Goal: Task Accomplishment & Management: Use online tool/utility

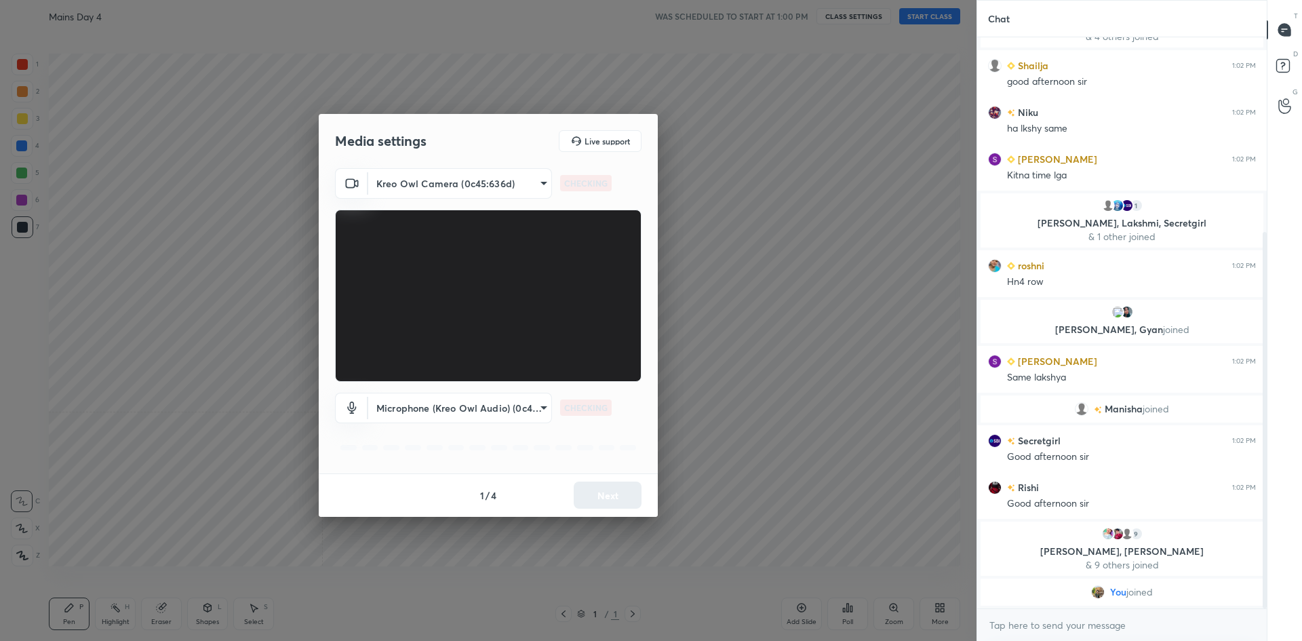
scroll to position [326, 0]
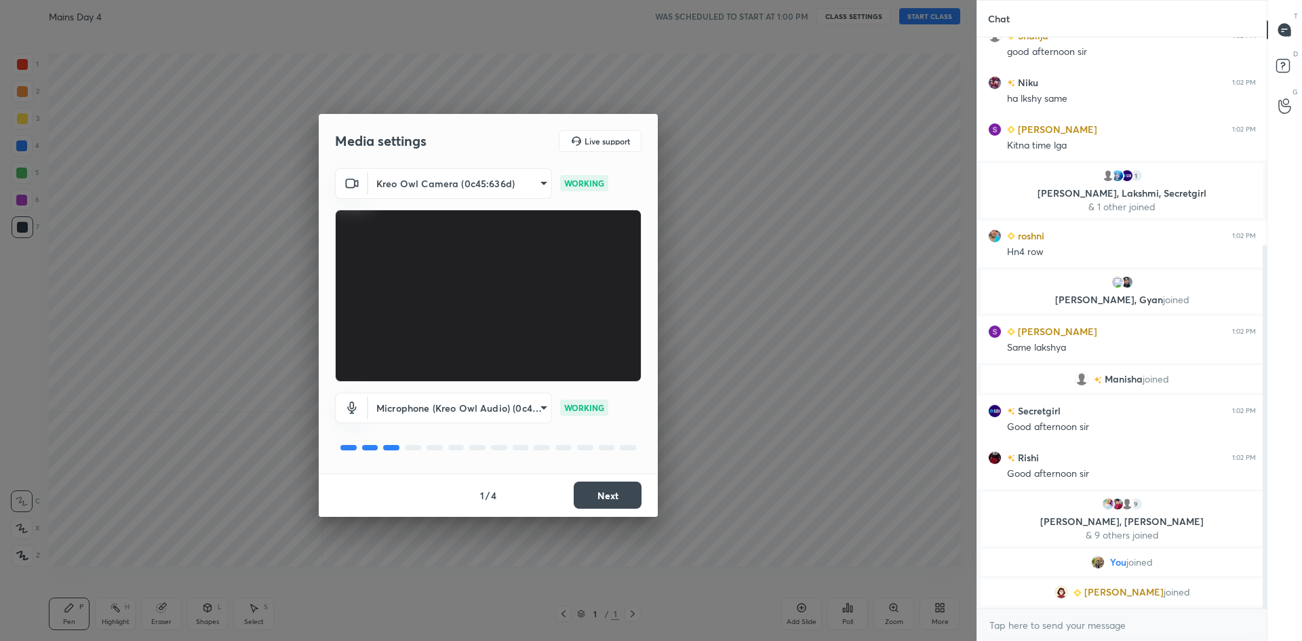
click at [604, 494] on button "Next" at bounding box center [608, 494] width 68 height 27
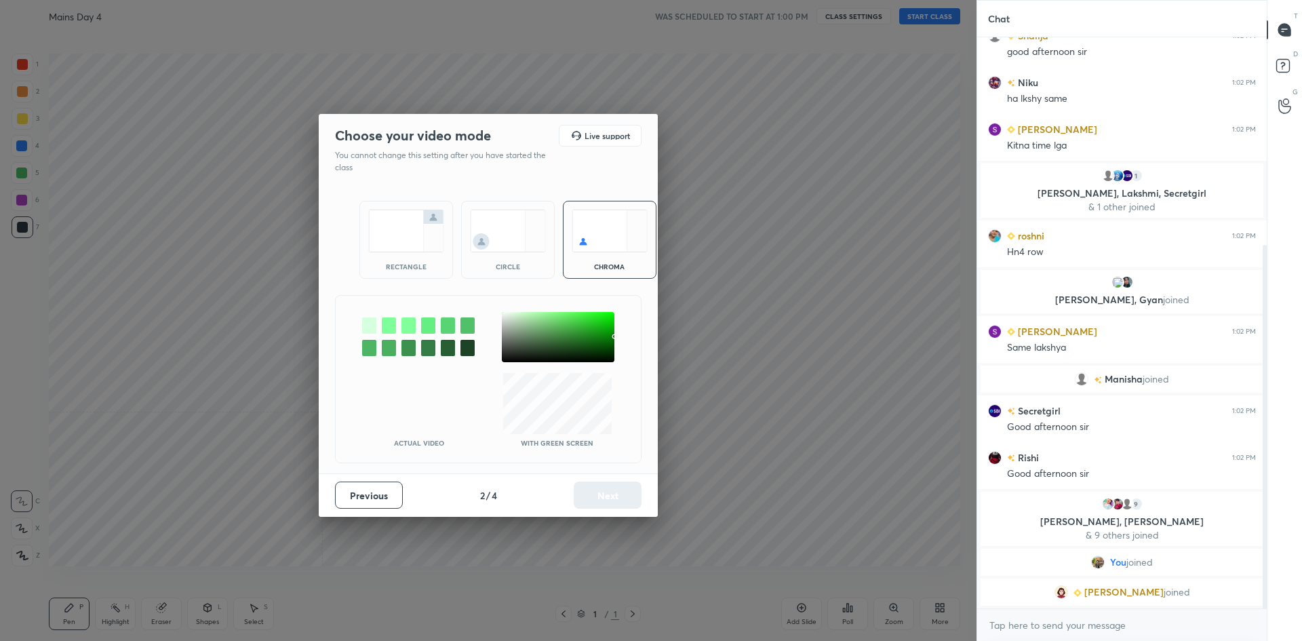
click at [394, 238] on img at bounding box center [406, 231] width 76 height 43
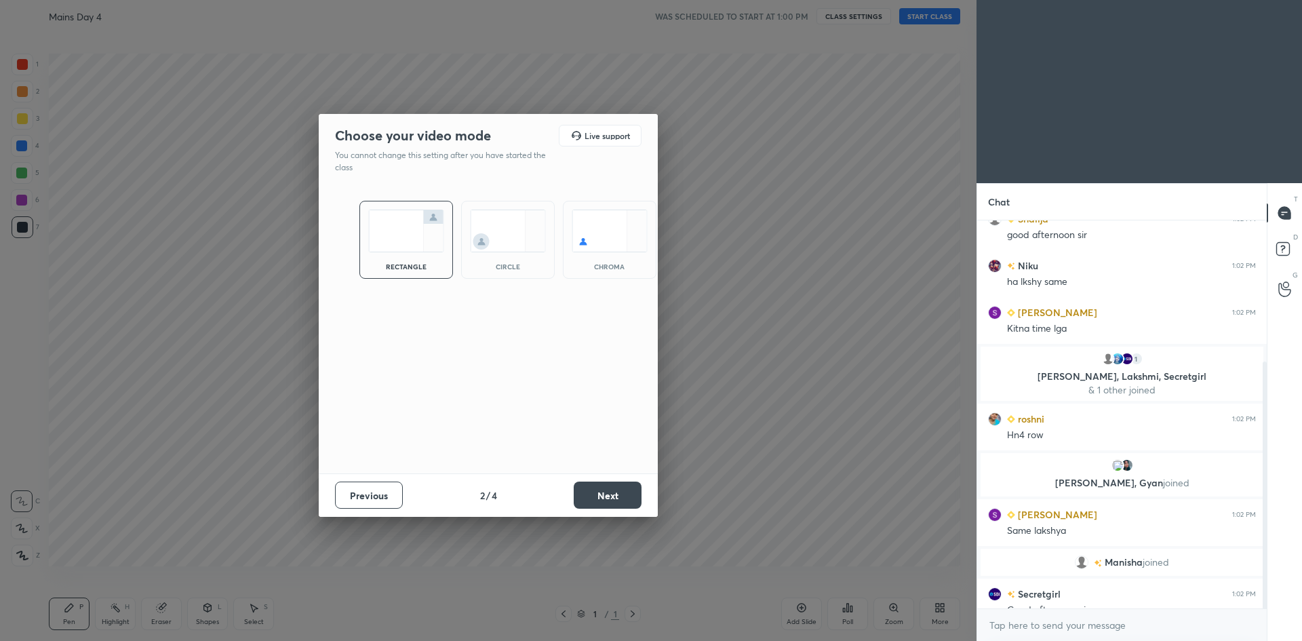
scroll to position [285, 285]
click at [602, 503] on button "Next" at bounding box center [608, 494] width 68 height 27
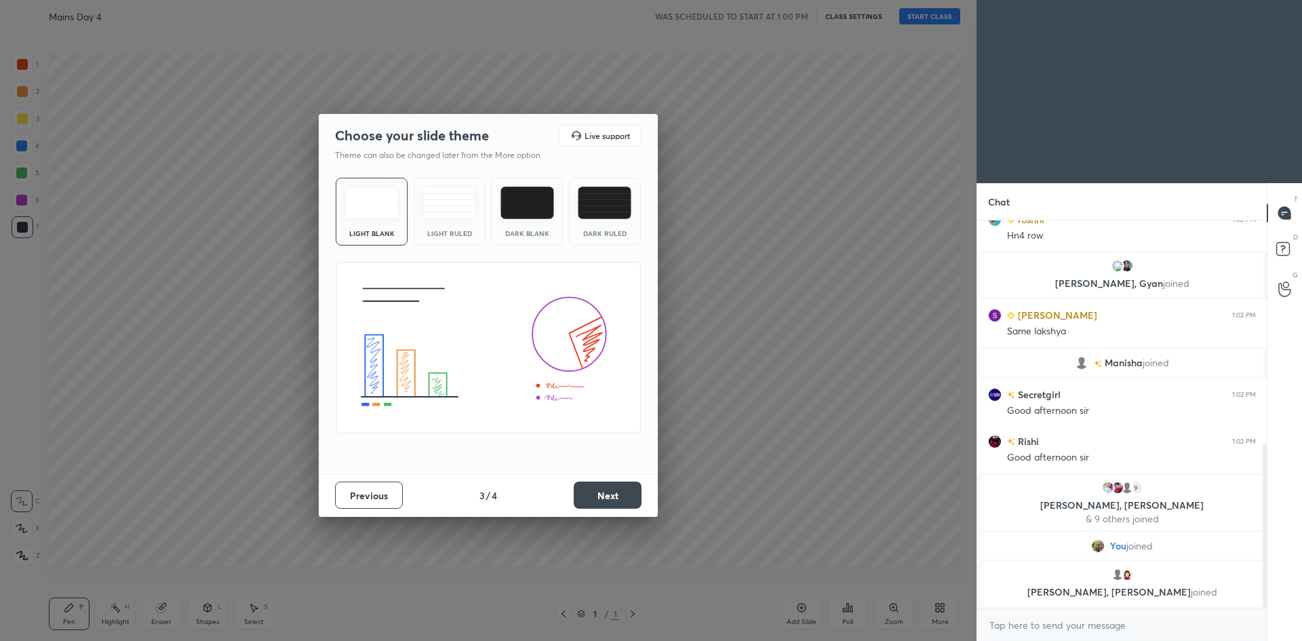
click at [602, 503] on button "Next" at bounding box center [608, 494] width 68 height 27
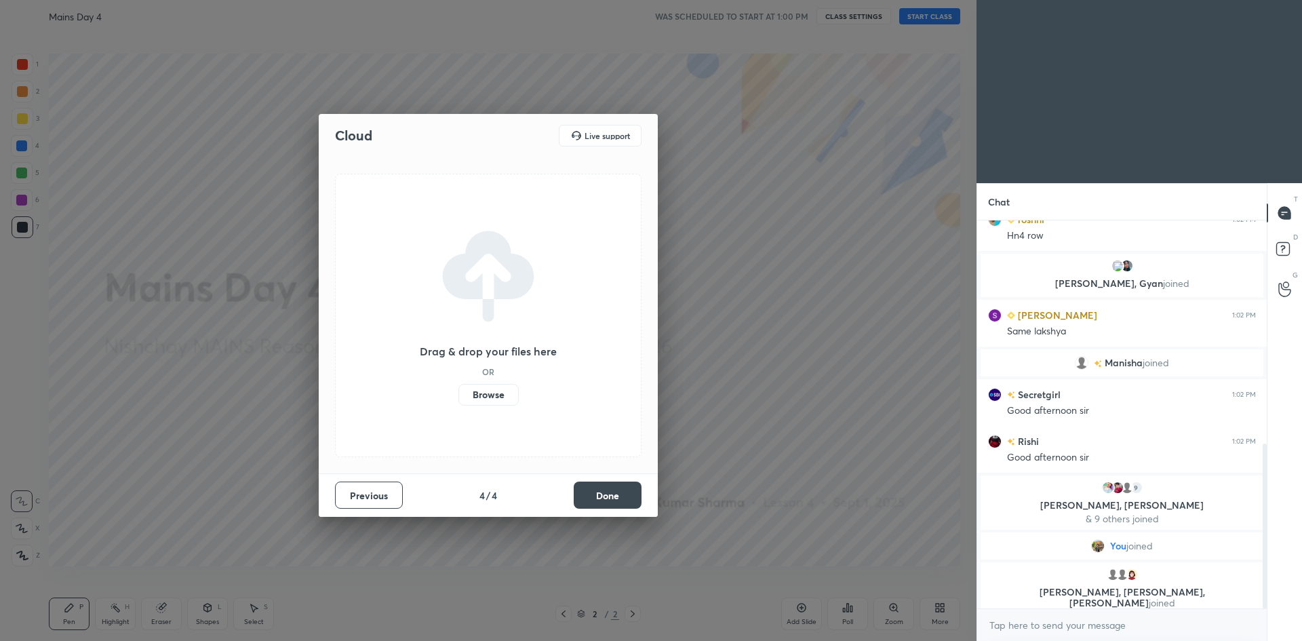
click at [602, 503] on button "Done" at bounding box center [608, 494] width 68 height 27
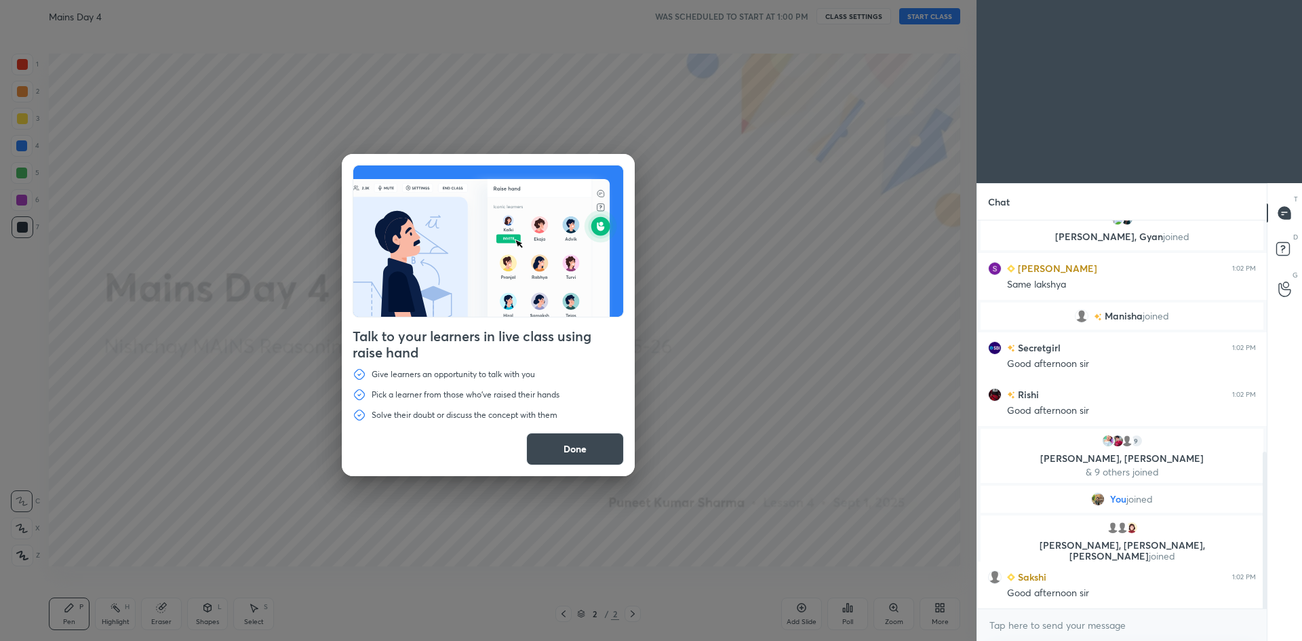
click at [583, 454] on button "Done" at bounding box center [575, 449] width 98 height 33
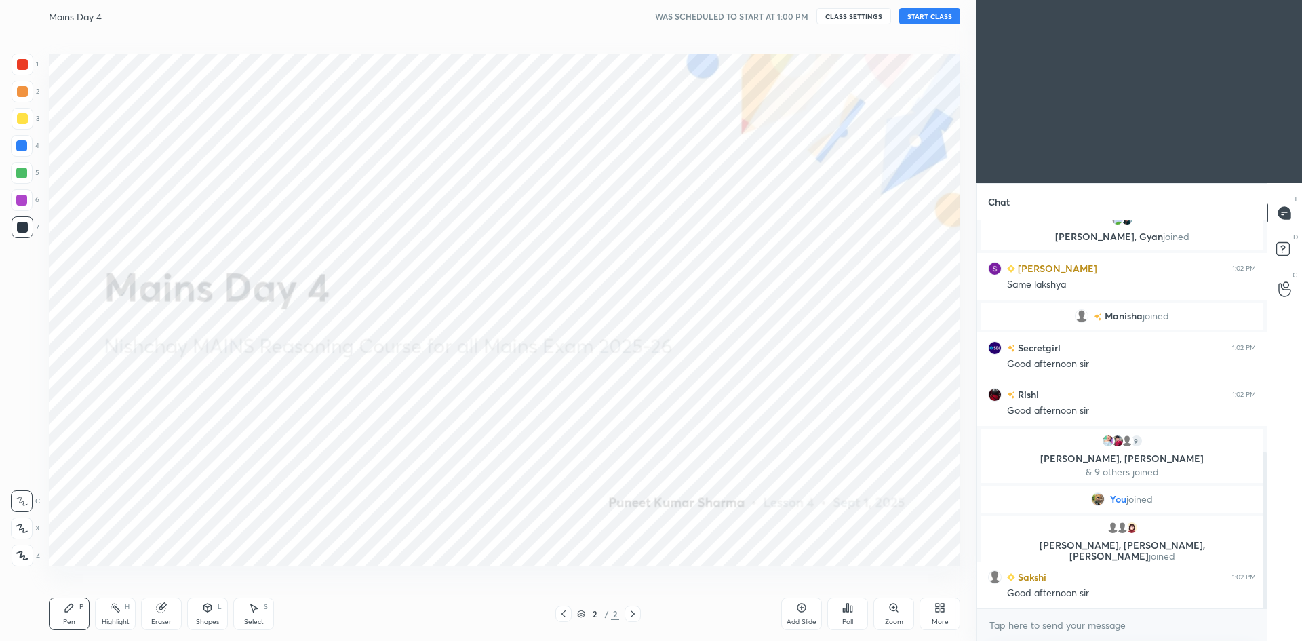
click at [933, 13] on button "START CLASS" at bounding box center [929, 16] width 61 height 16
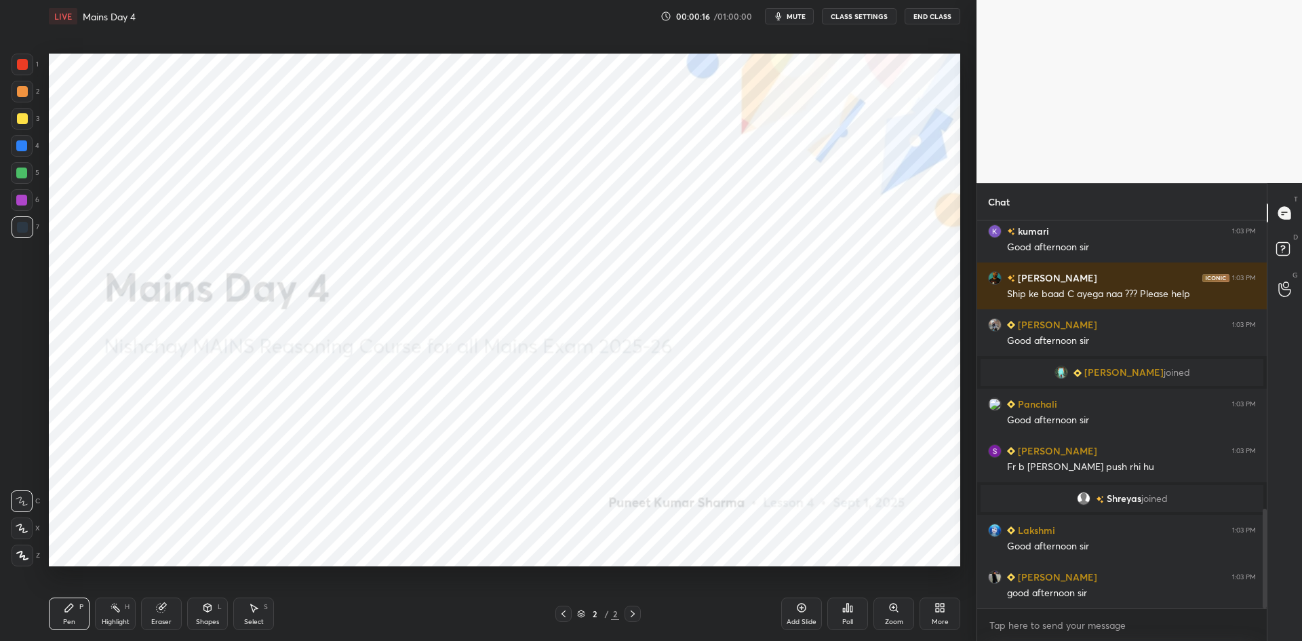
scroll to position [0, 0]
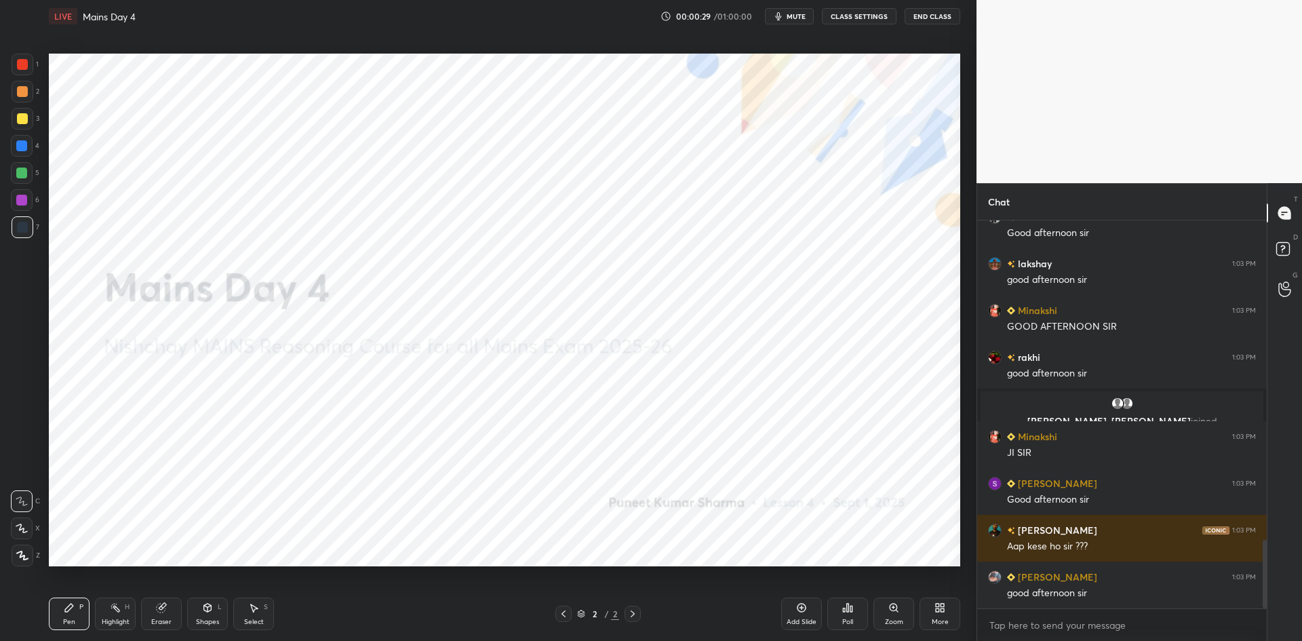
click at [28, 553] on div at bounding box center [23, 556] width 22 height 22
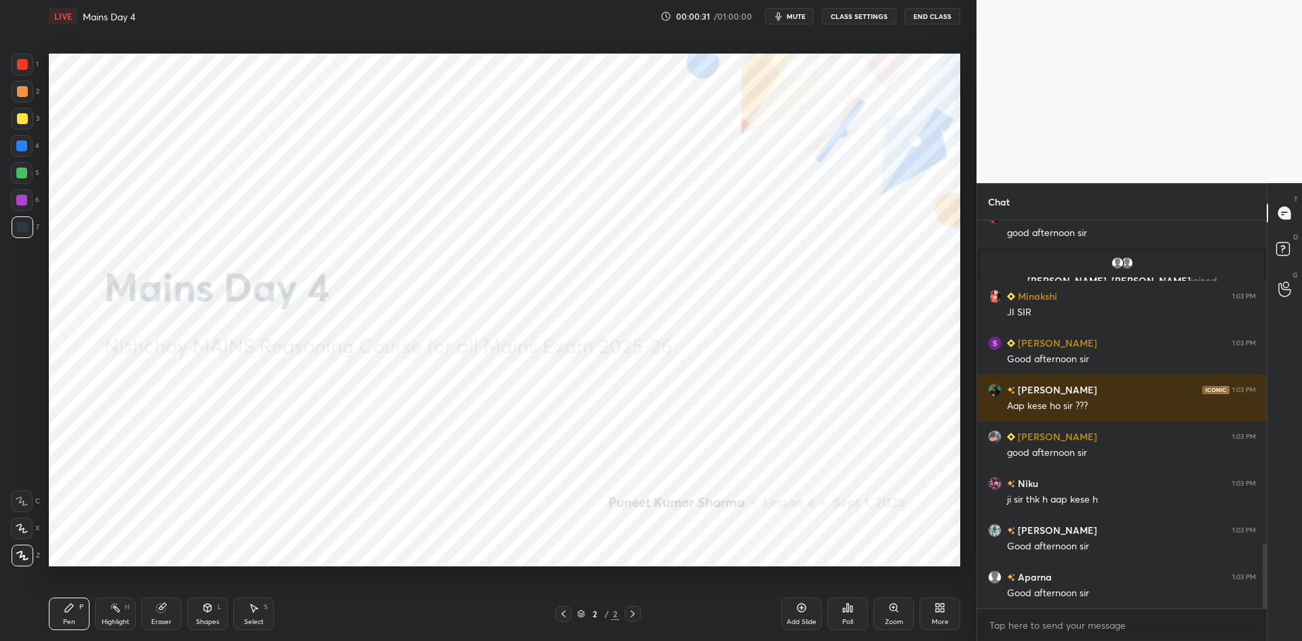
click at [27, 66] on div at bounding box center [22, 64] width 11 height 11
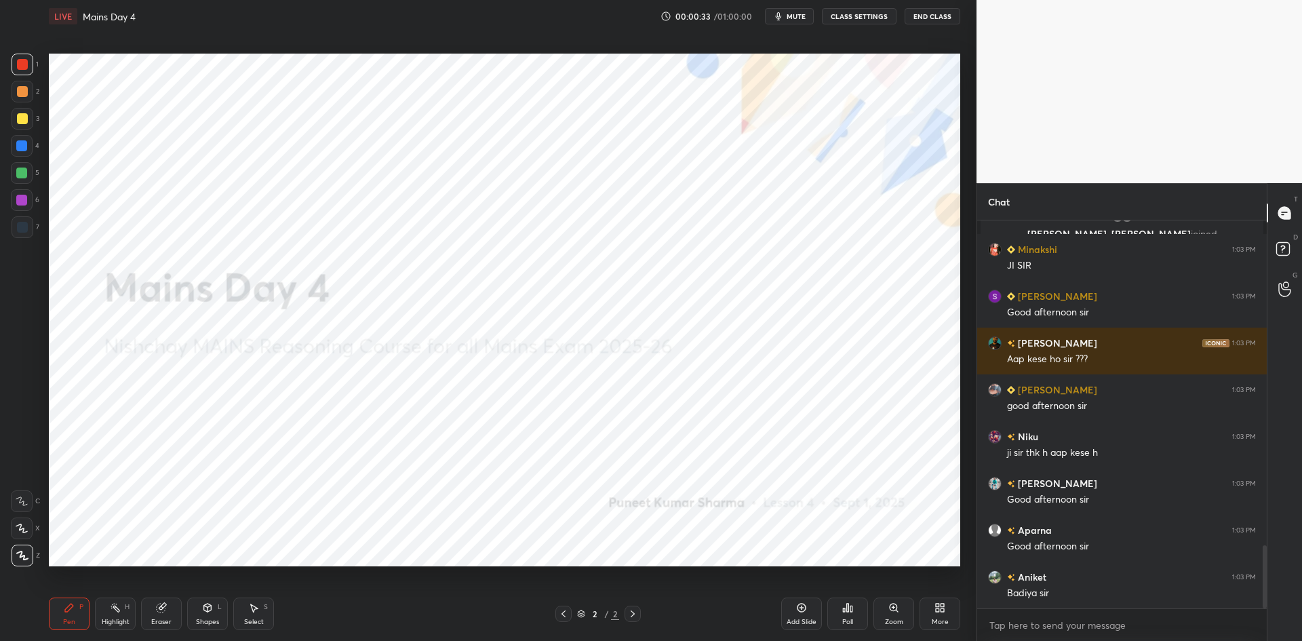
click at [783, 623] on div "Add Slide" at bounding box center [801, 613] width 41 height 33
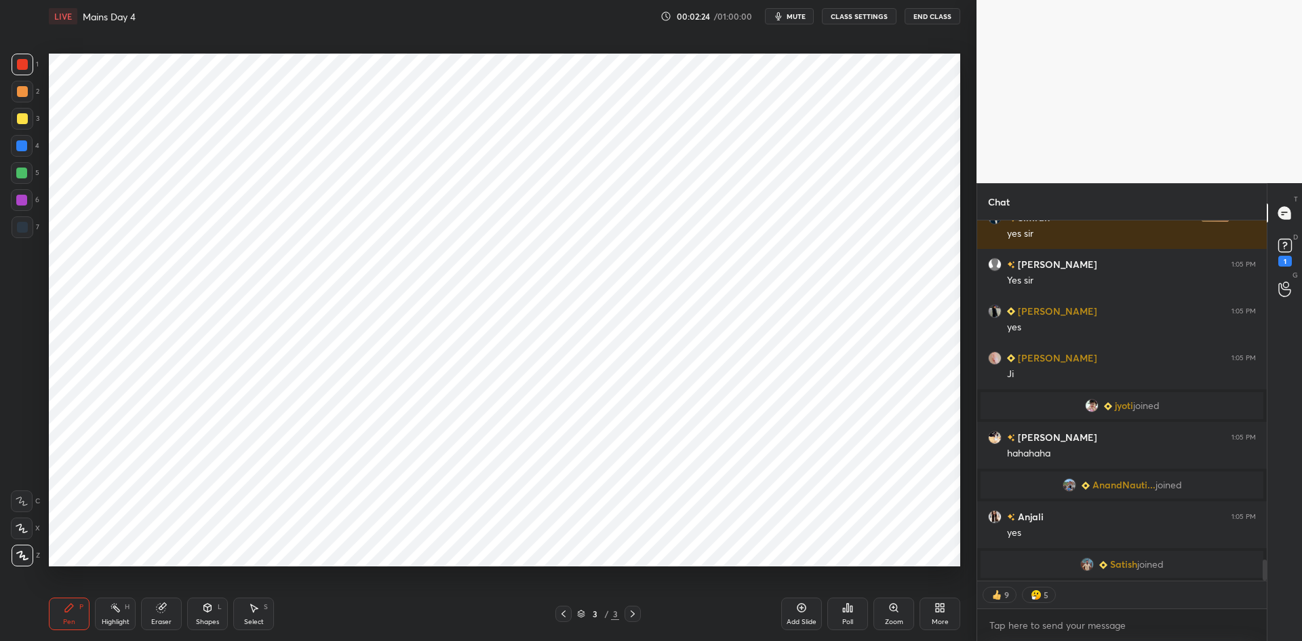
click at [810, 615] on div "Add Slide" at bounding box center [801, 613] width 41 height 33
click at [936, 614] on div "More" at bounding box center [940, 613] width 41 height 33
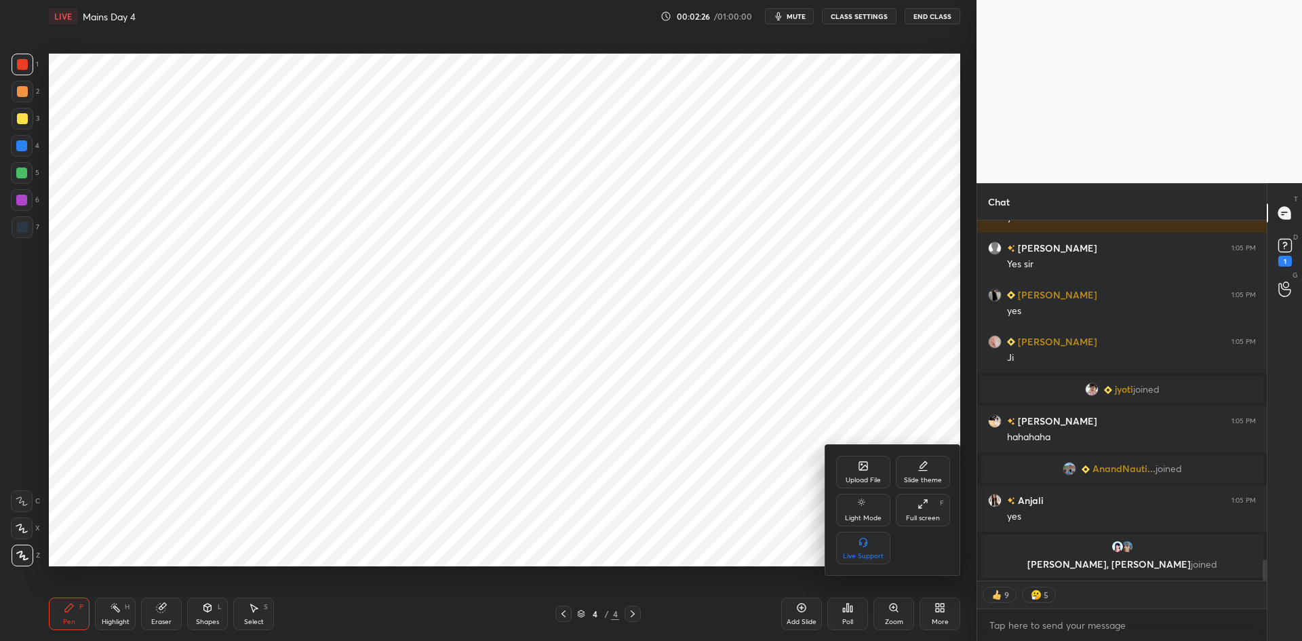
click at [881, 469] on div "Upload File" at bounding box center [863, 472] width 54 height 33
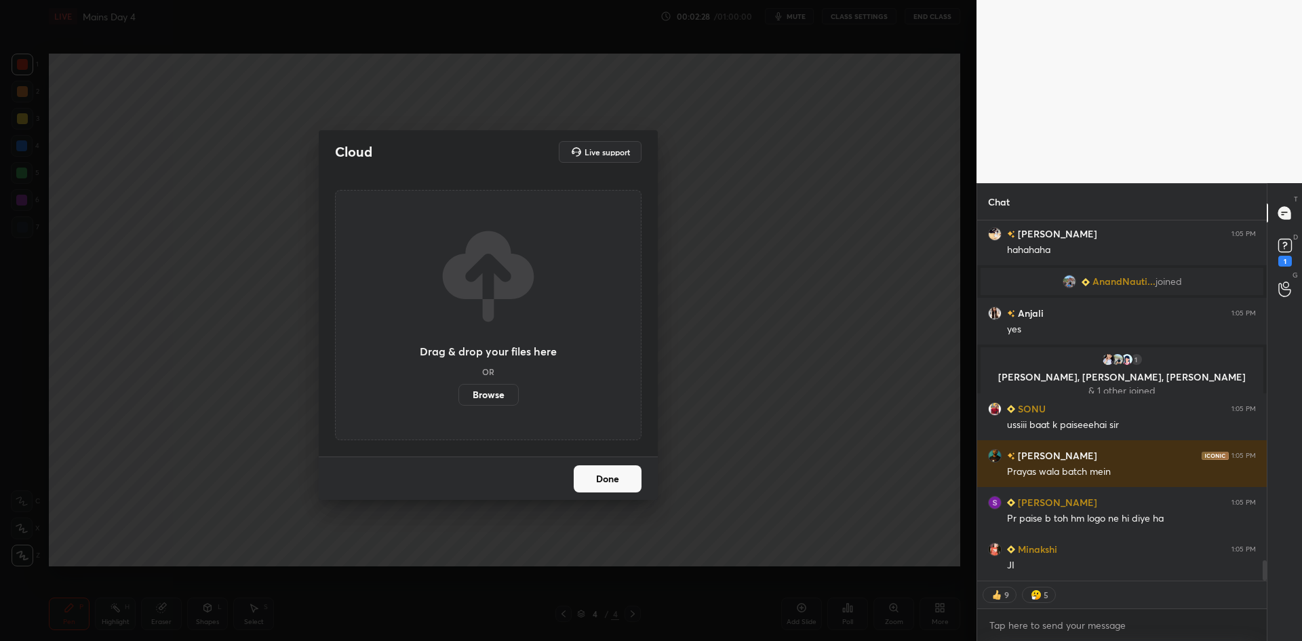
click at [495, 389] on label "Browse" at bounding box center [488, 395] width 60 height 22
click at [458, 389] on input "Browse" at bounding box center [458, 395] width 0 height 22
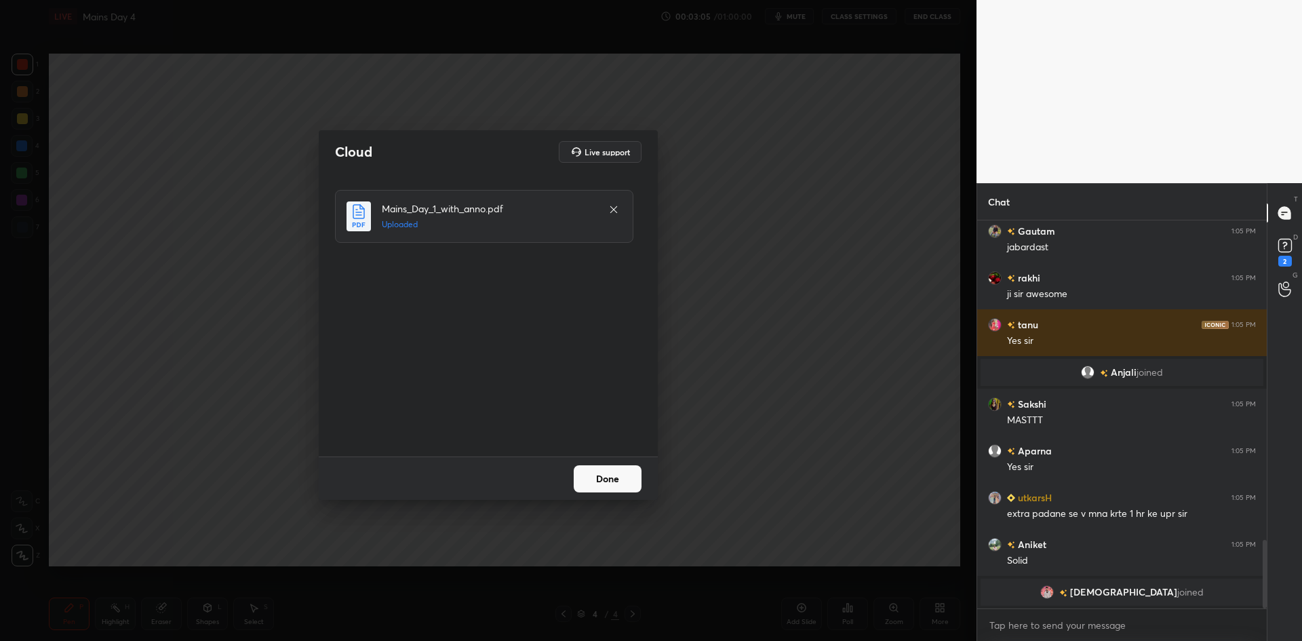
click at [593, 475] on button "Done" at bounding box center [608, 478] width 68 height 27
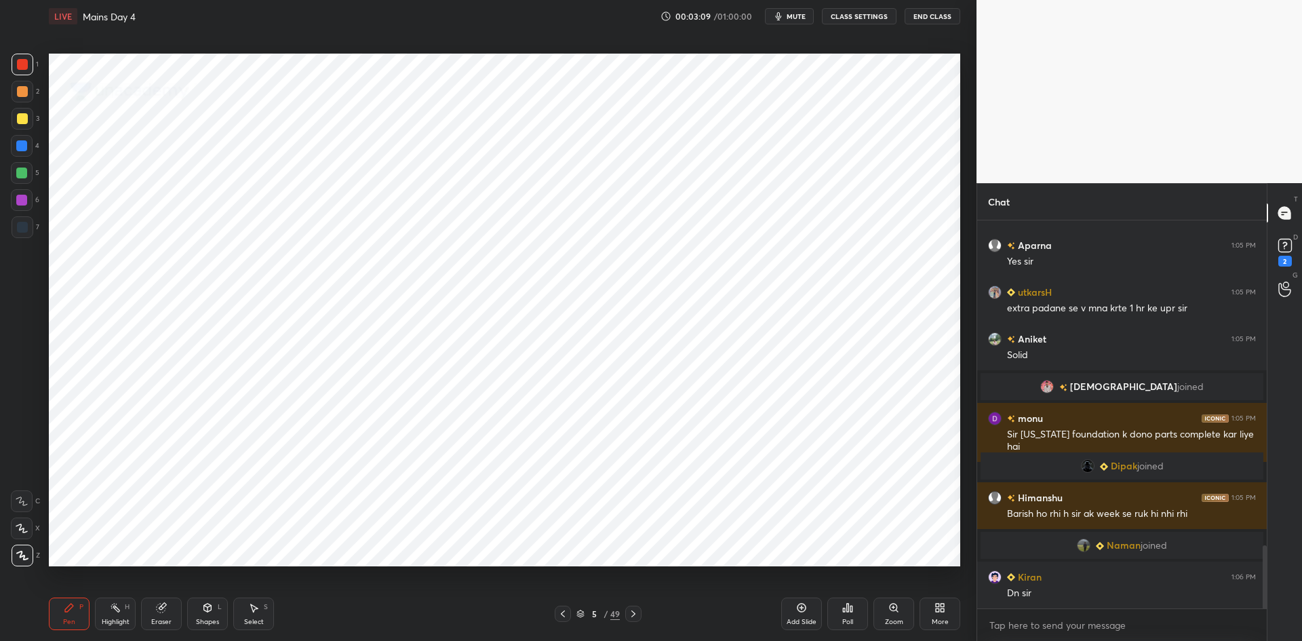
click at [939, 608] on icon at bounding box center [939, 607] width 11 height 11
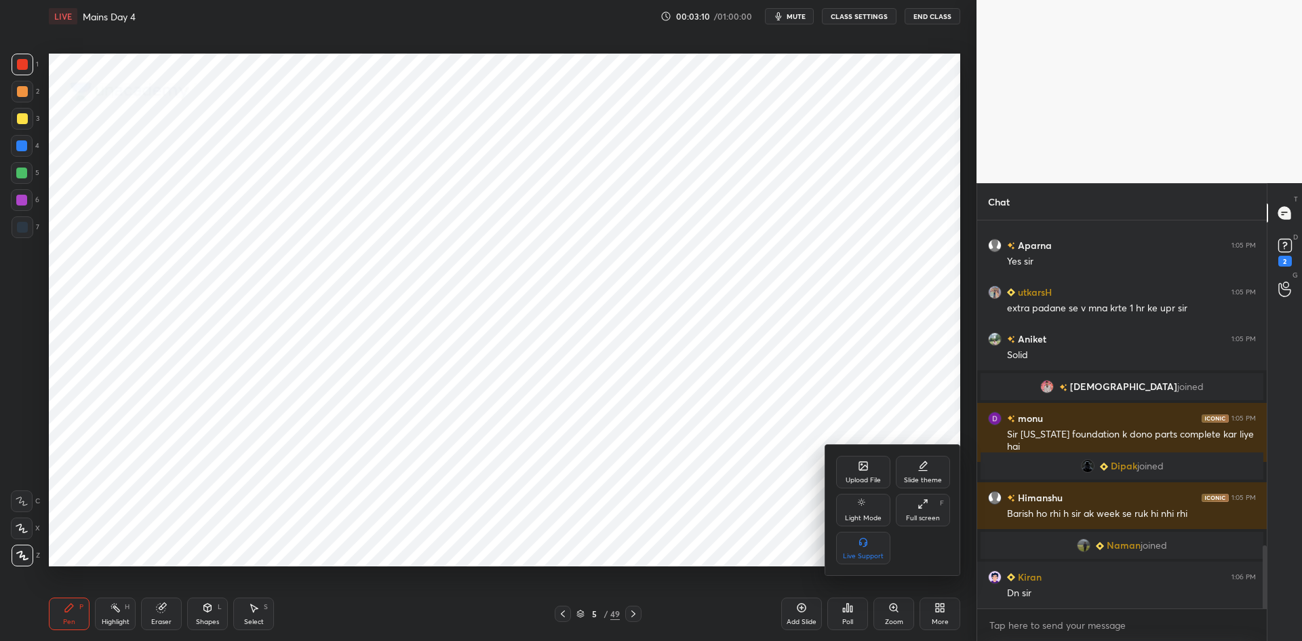
click at [860, 485] on div "Upload File" at bounding box center [863, 472] width 54 height 33
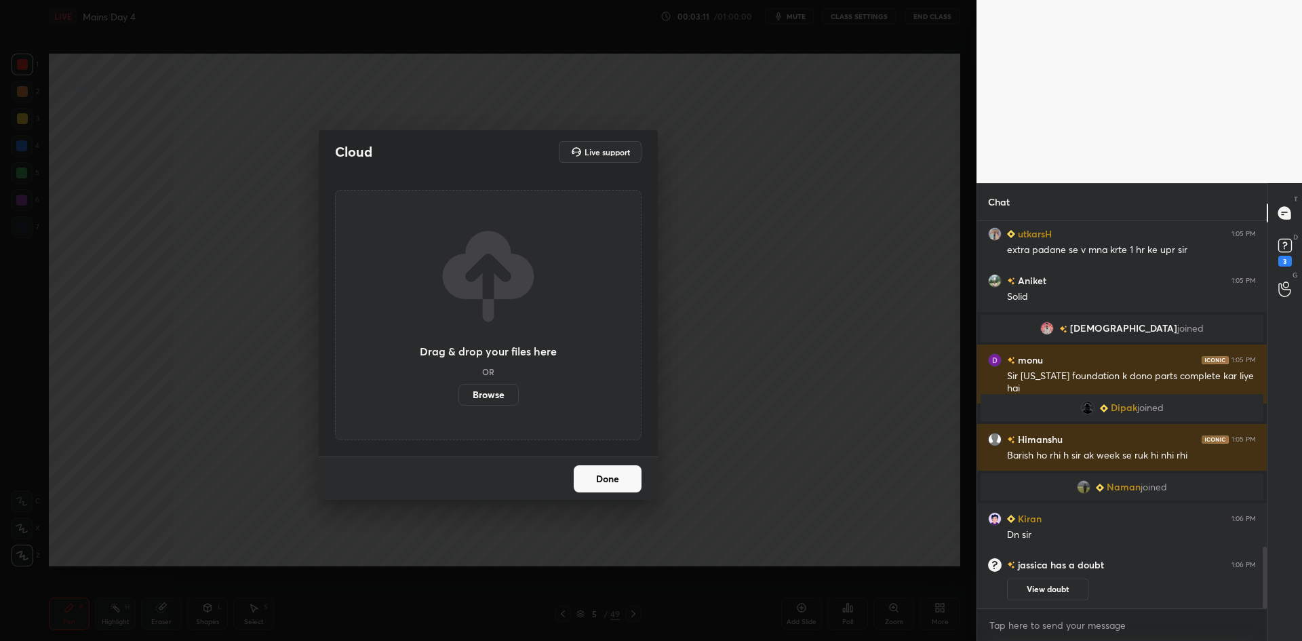
click at [497, 398] on label "Browse" at bounding box center [488, 395] width 60 height 22
click at [458, 398] on input "Browse" at bounding box center [458, 395] width 0 height 22
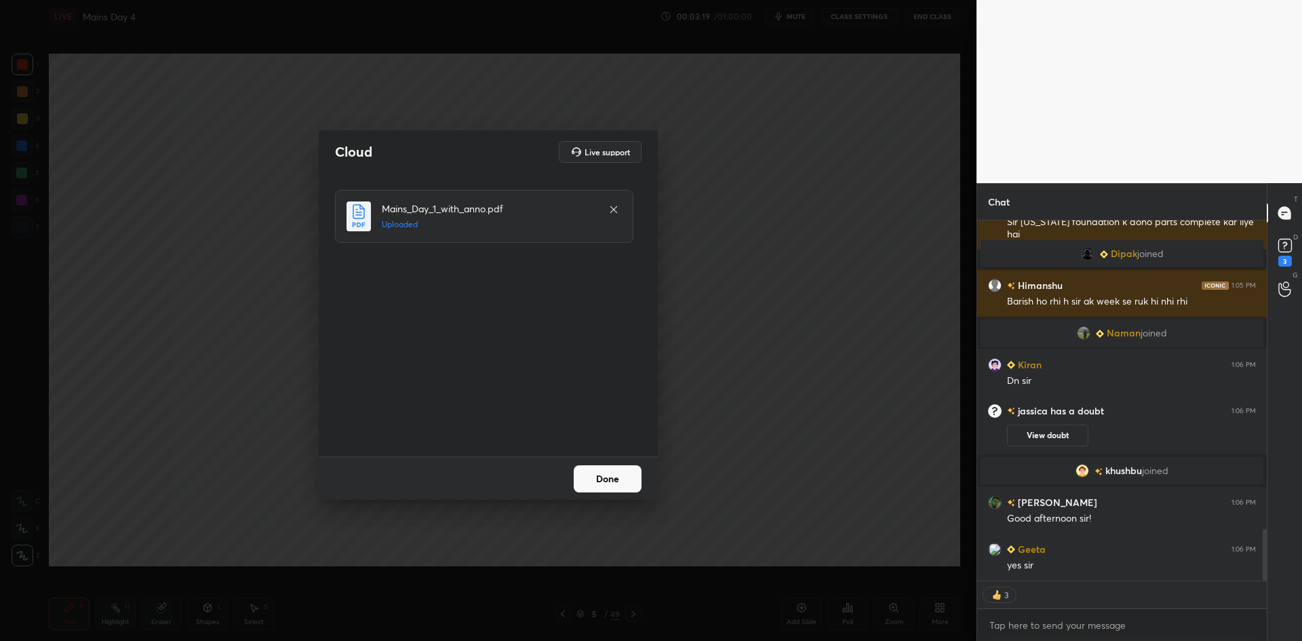
click at [598, 477] on button "Done" at bounding box center [608, 478] width 68 height 27
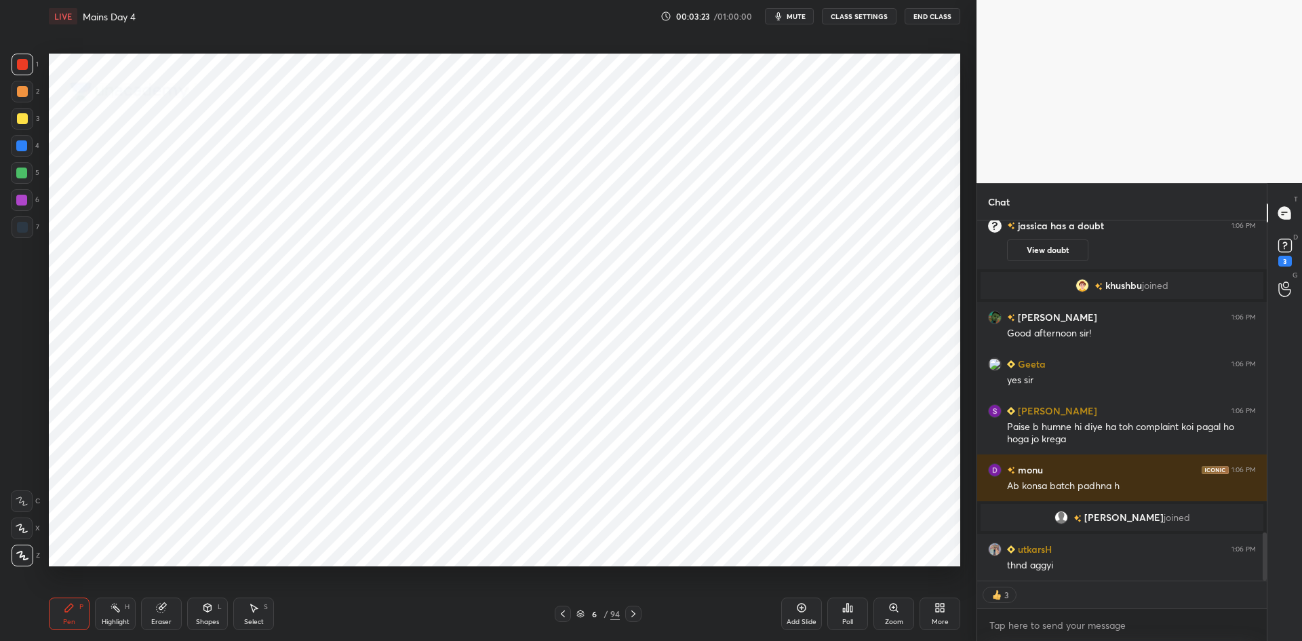
click at [578, 612] on icon at bounding box center [580, 611] width 7 height 3
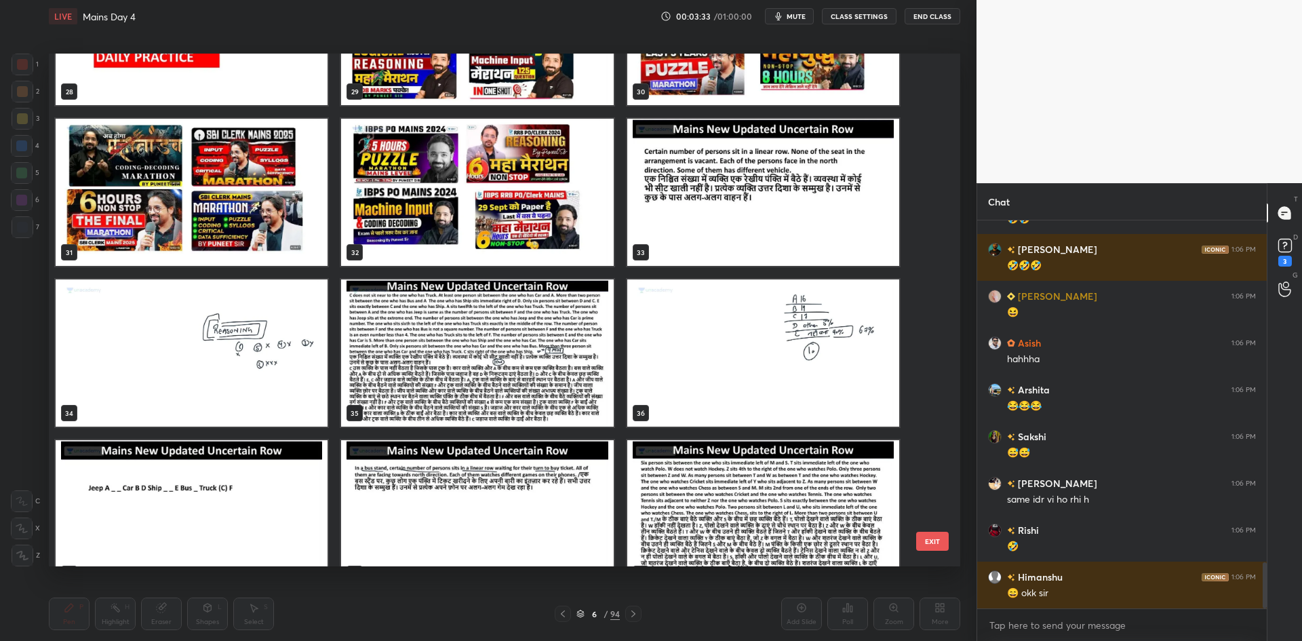
click at [684, 198] on img "grid" at bounding box center [763, 192] width 272 height 147
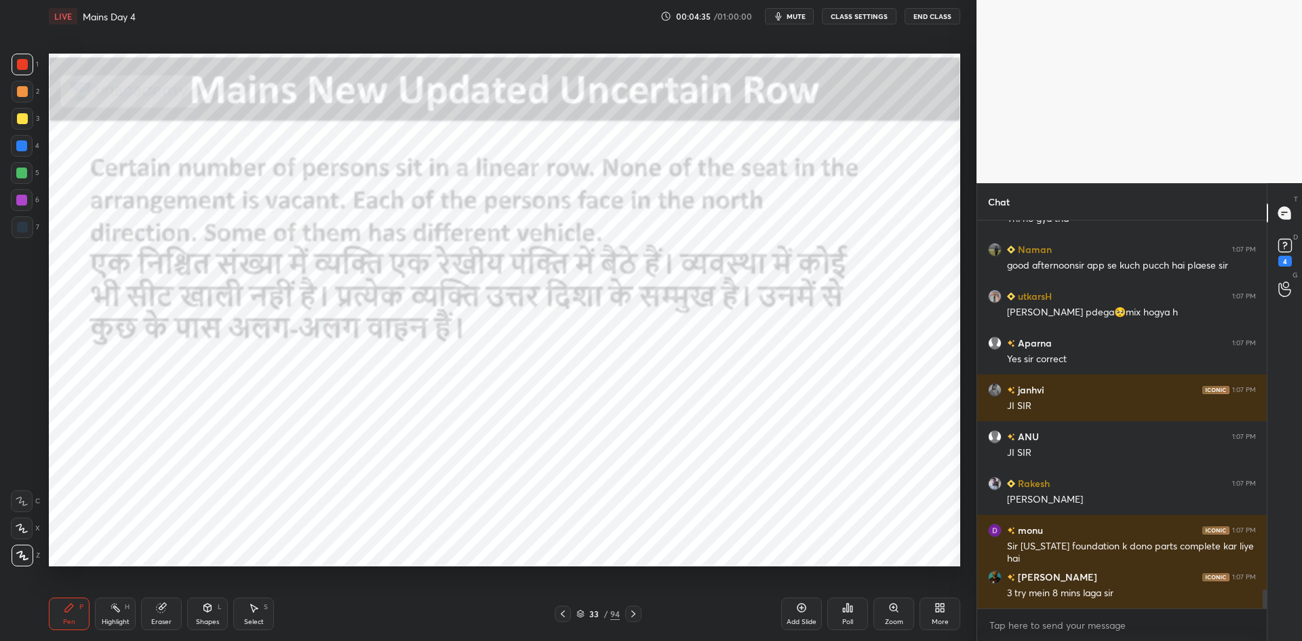
scroll to position [7626, 0]
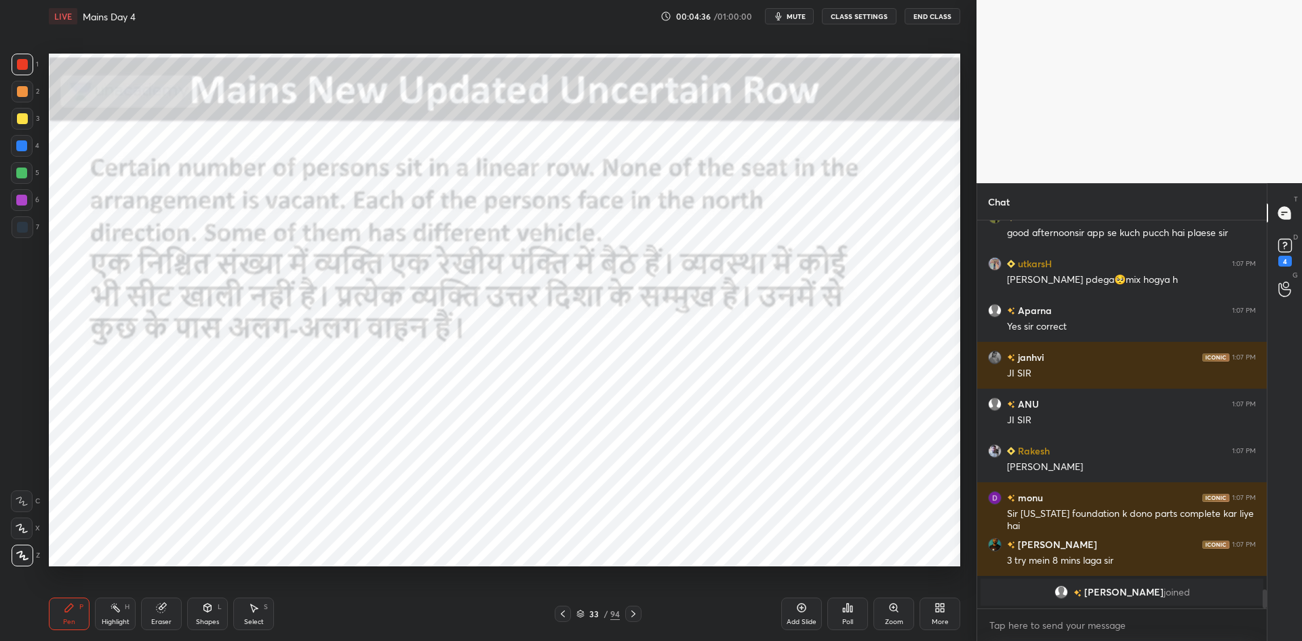
click at [809, 609] on div "Add Slide" at bounding box center [801, 613] width 41 height 33
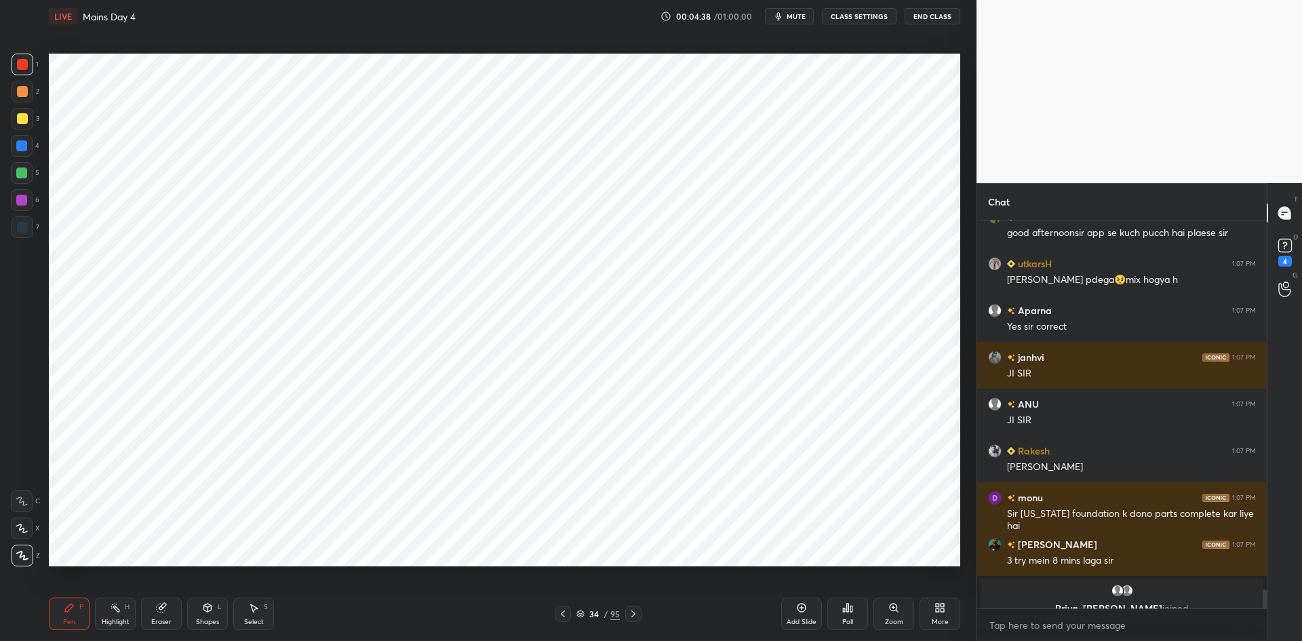
scroll to position [7643, 0]
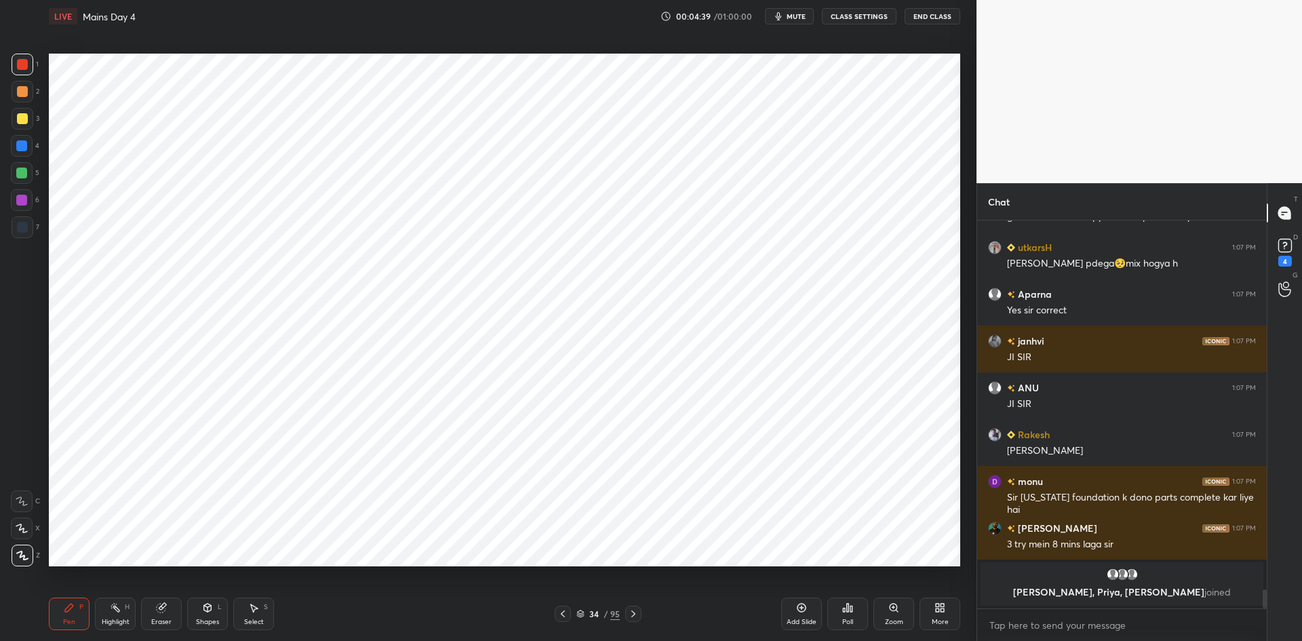
click at [630, 609] on icon at bounding box center [633, 613] width 11 height 11
click at [628, 611] on icon at bounding box center [633, 613] width 11 height 11
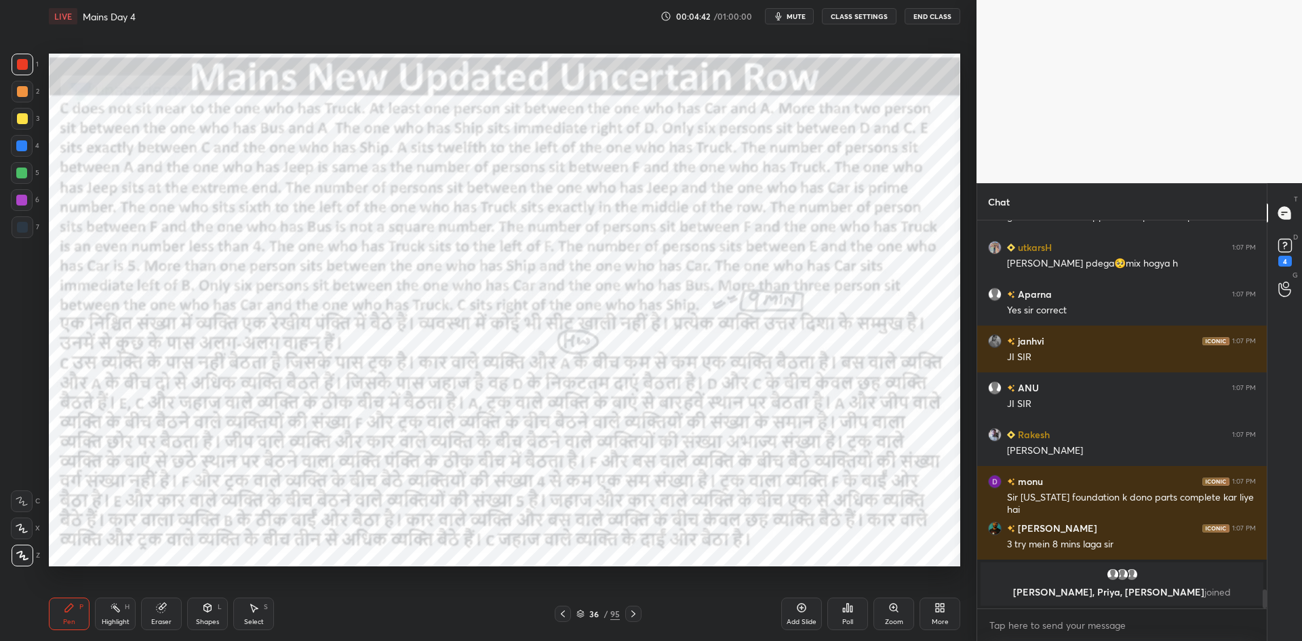
click at [801, 599] on div "Add Slide" at bounding box center [801, 613] width 41 height 33
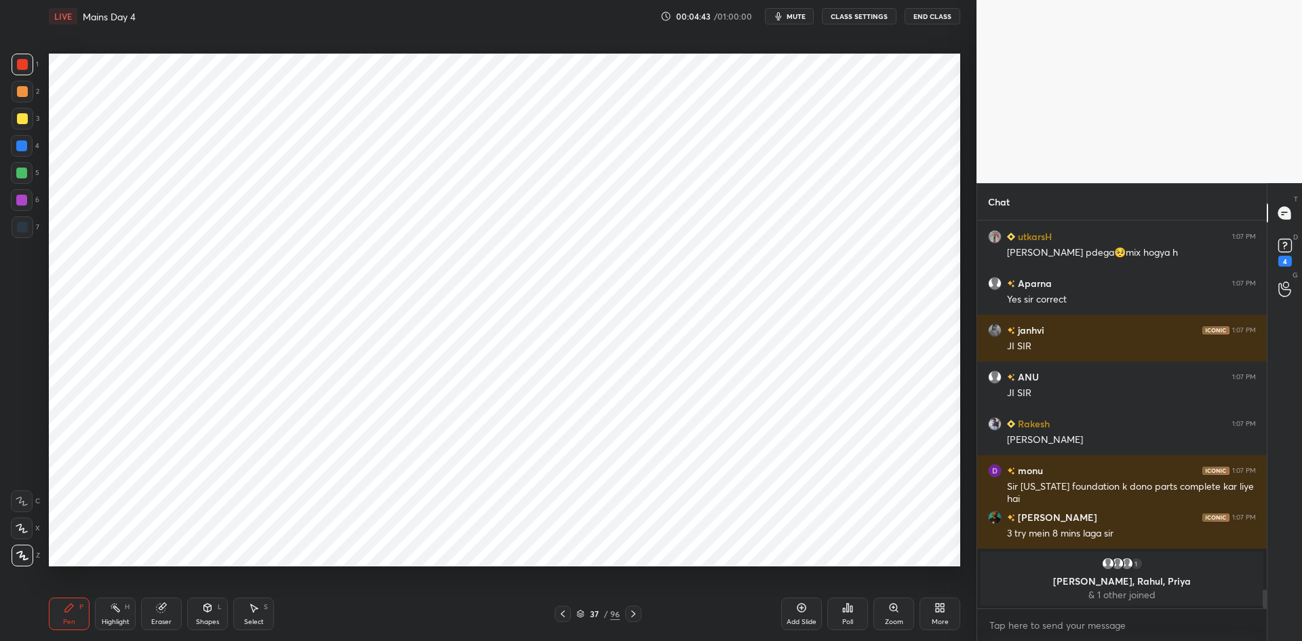
click at [561, 618] on icon at bounding box center [562, 613] width 11 height 11
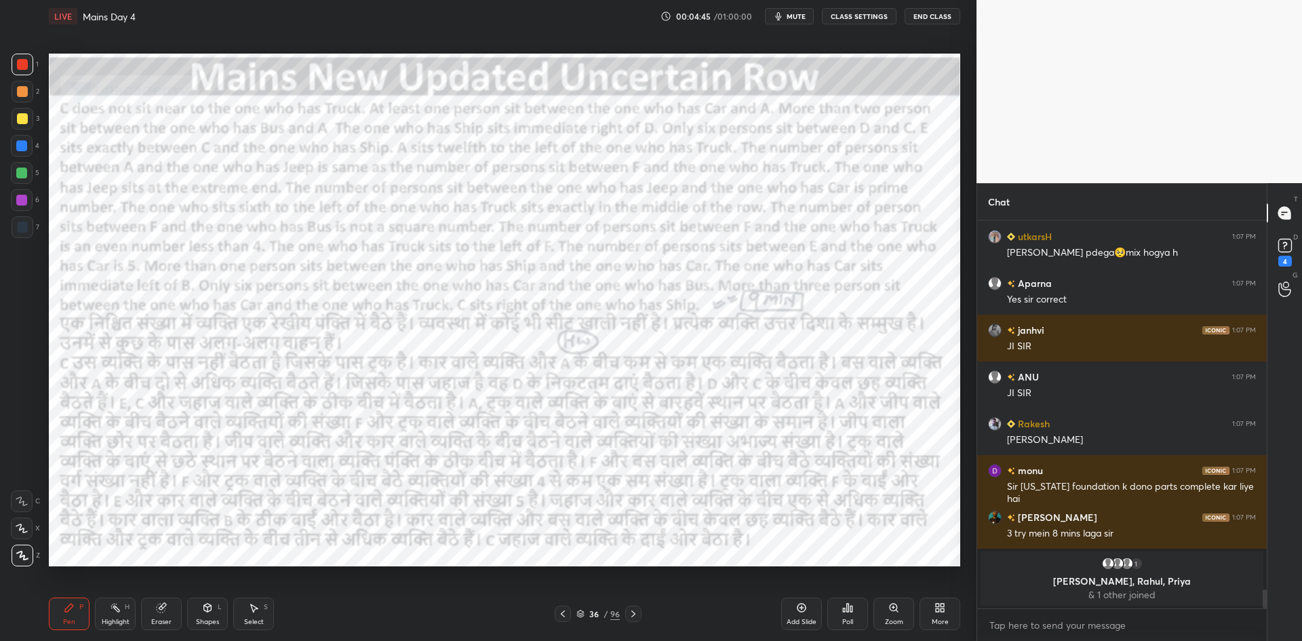
scroll to position [6355, 0]
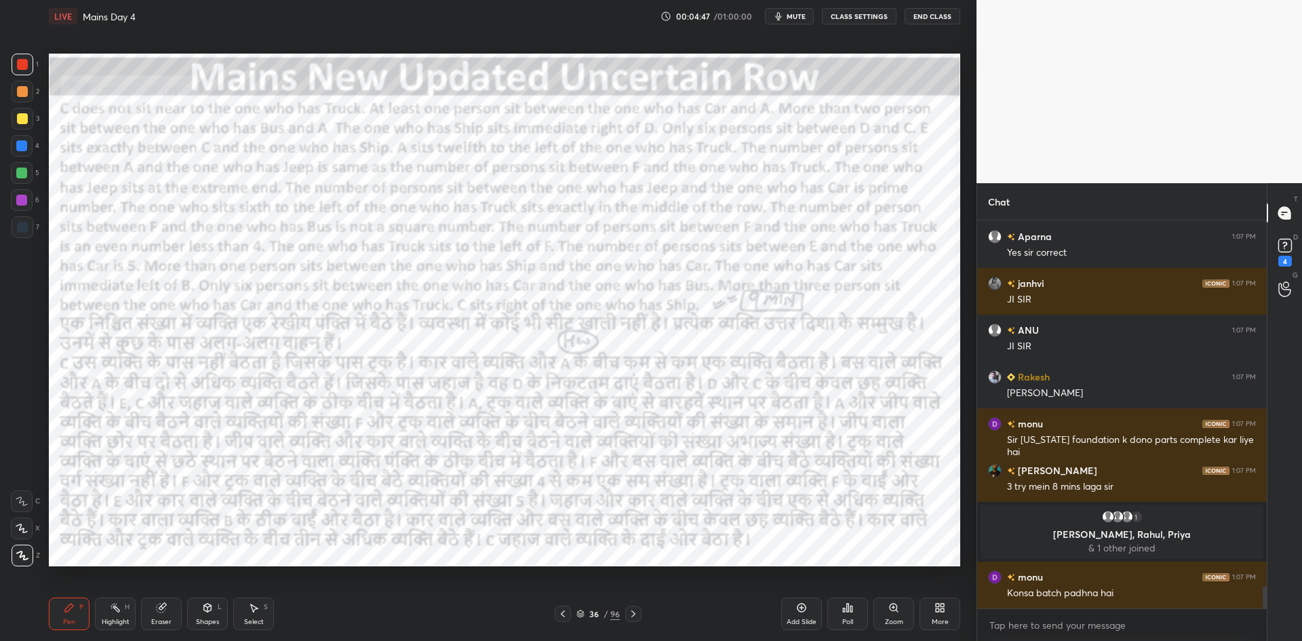
click at [637, 614] on icon at bounding box center [633, 613] width 11 height 11
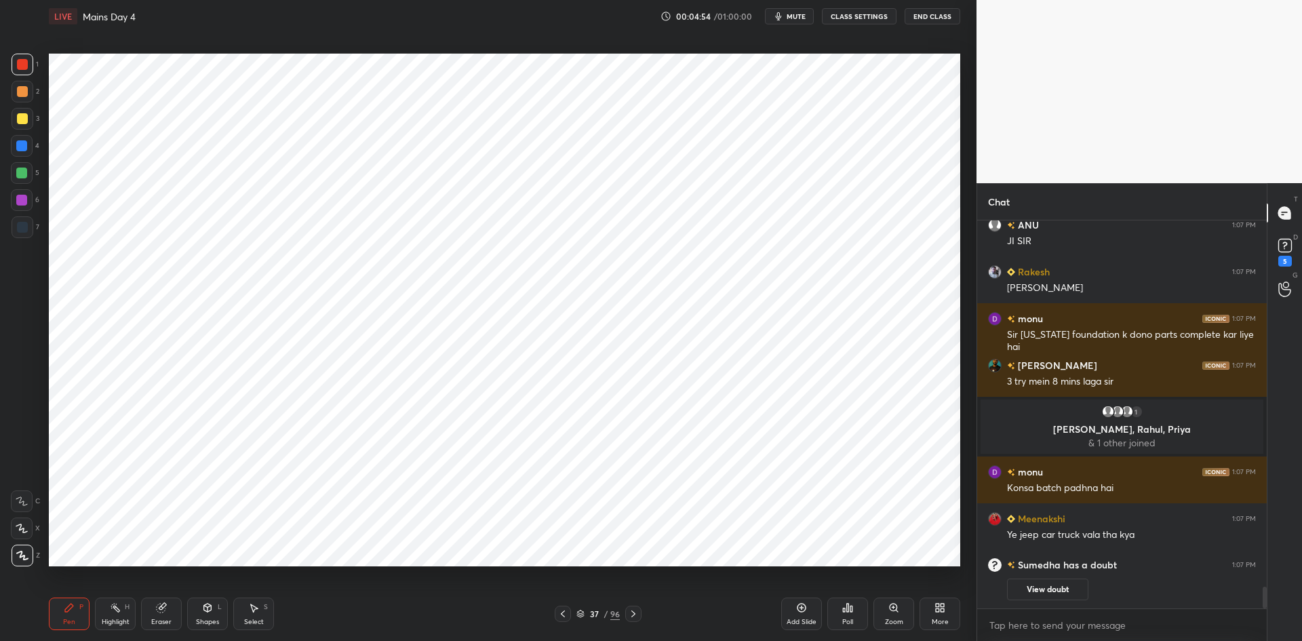
scroll to position [6496, 0]
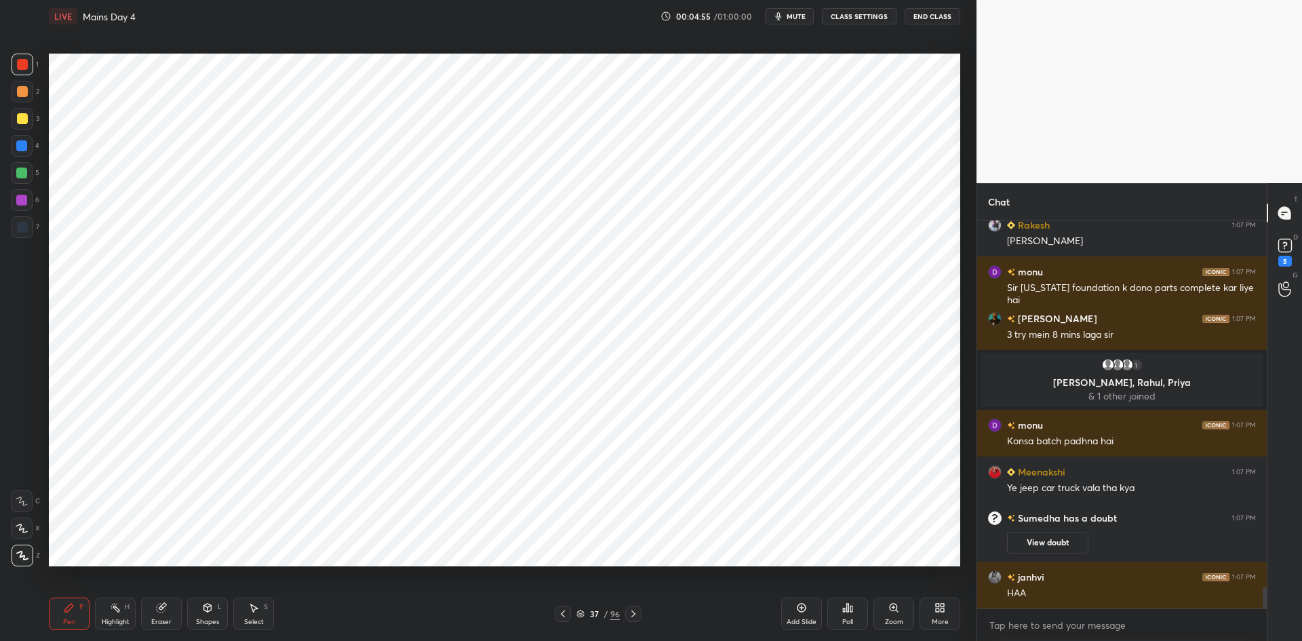
click at [567, 612] on icon at bounding box center [562, 613] width 11 height 11
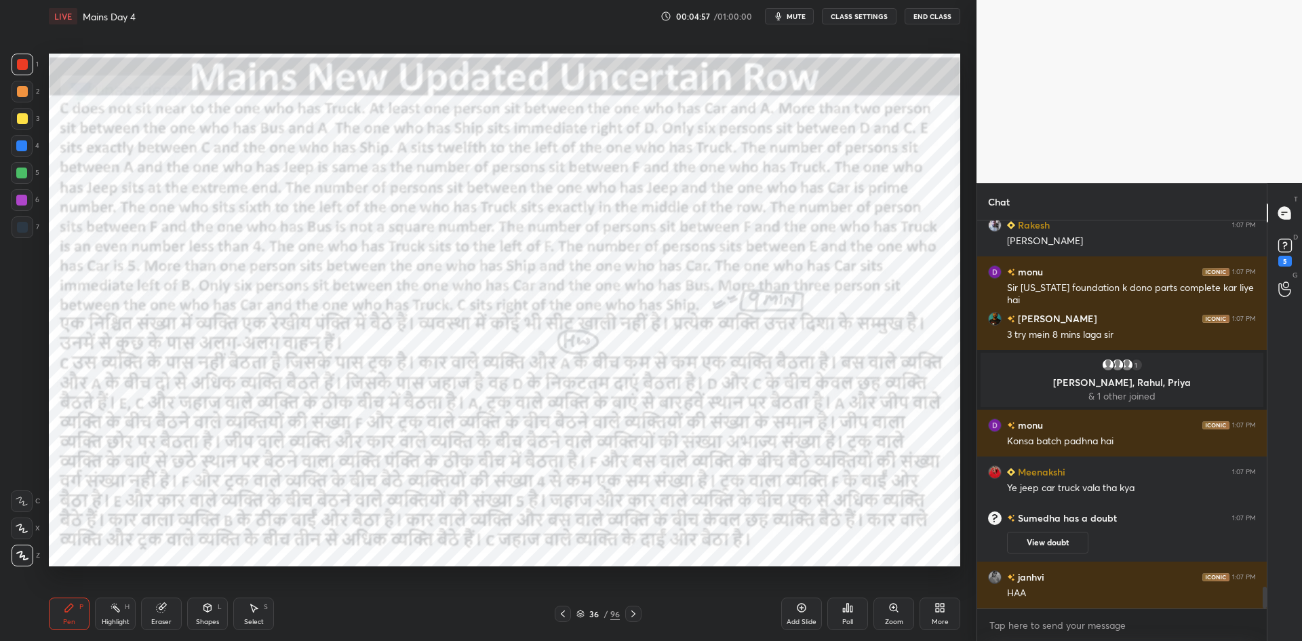
scroll to position [6528, 0]
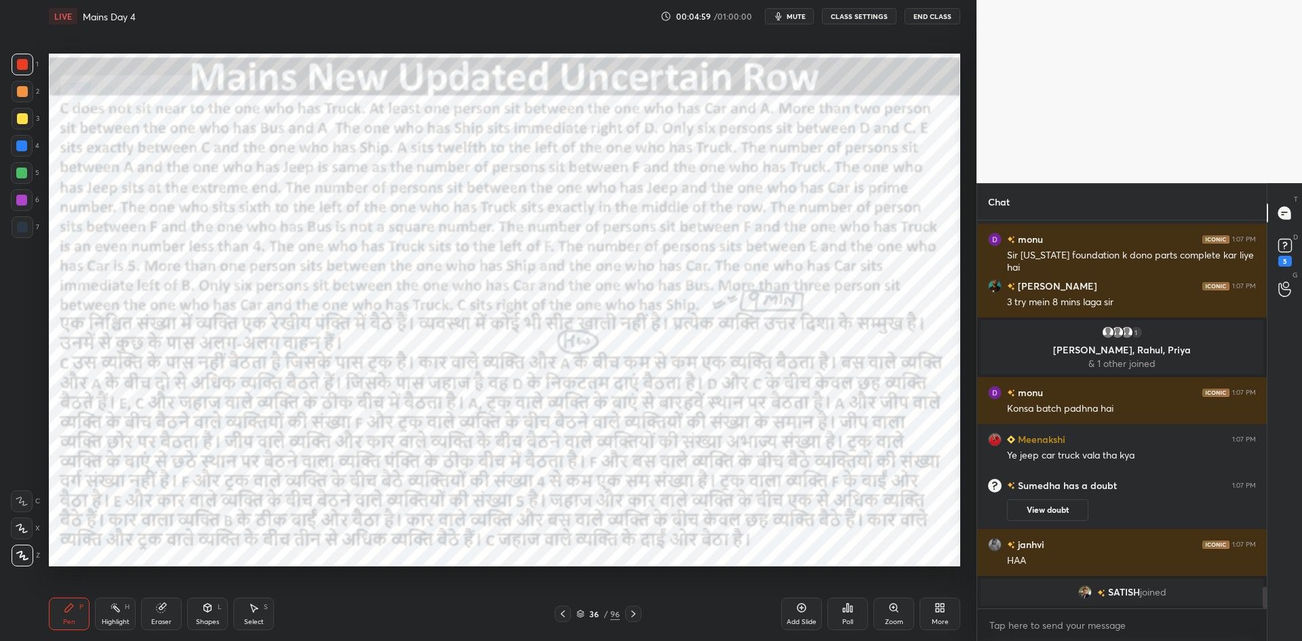
click at [639, 614] on icon at bounding box center [633, 613] width 11 height 11
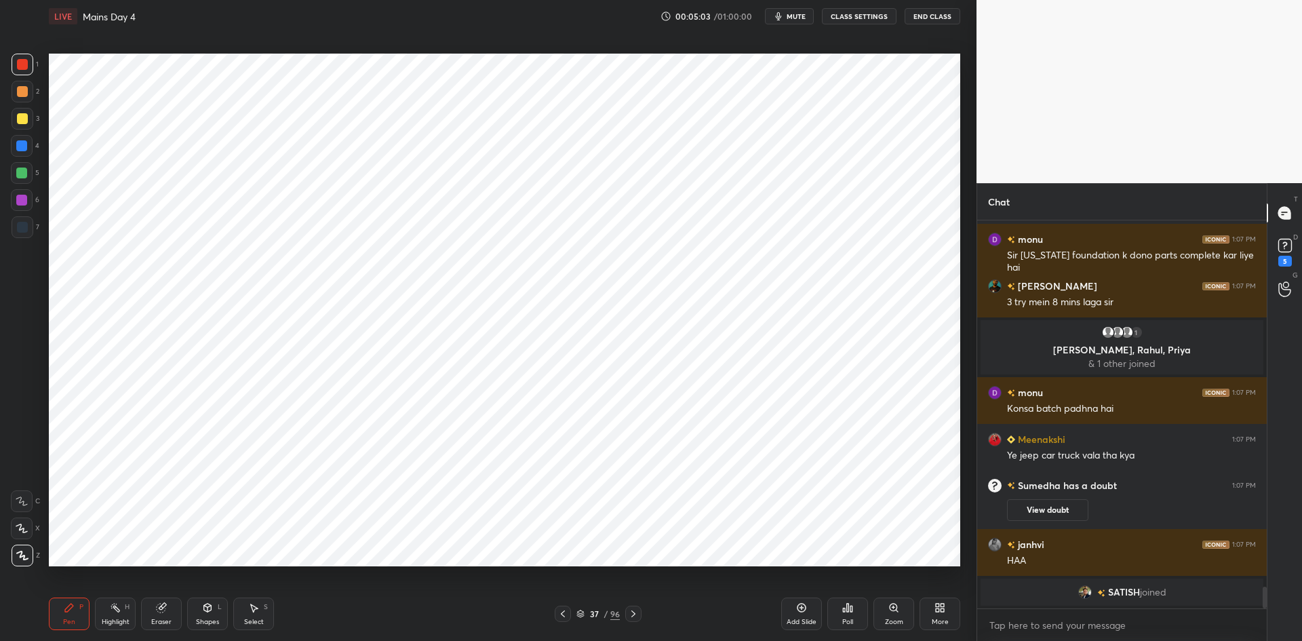
scroll to position [6545, 0]
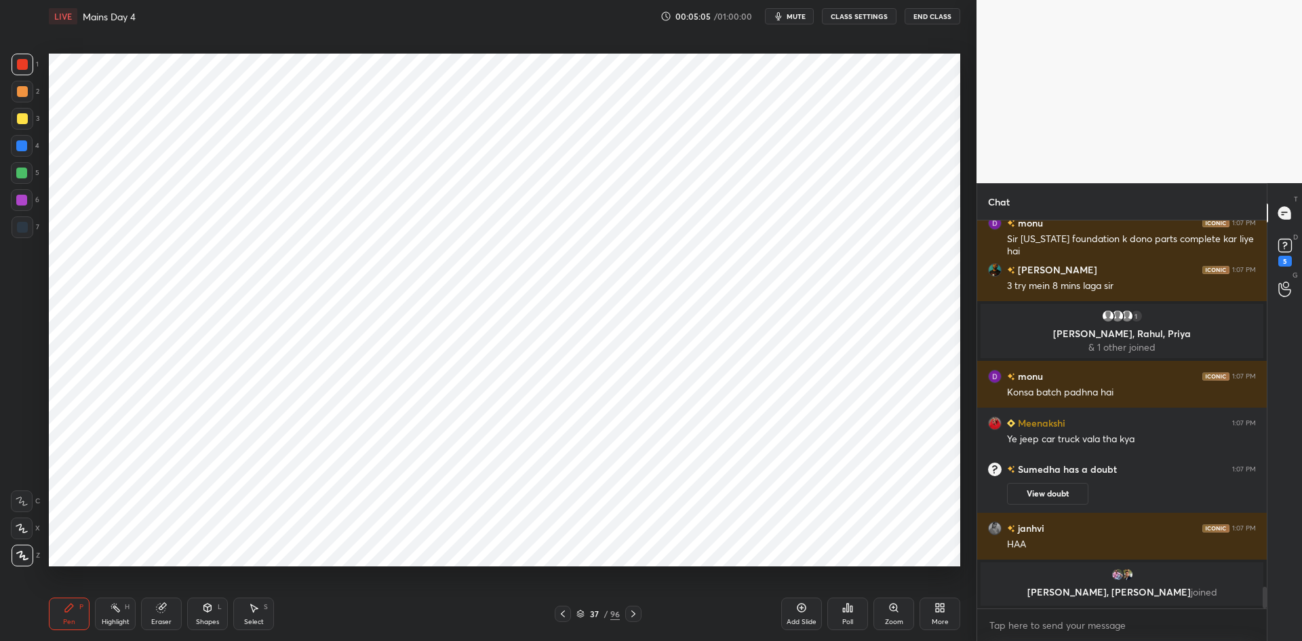
click at [560, 610] on icon at bounding box center [562, 613] width 11 height 11
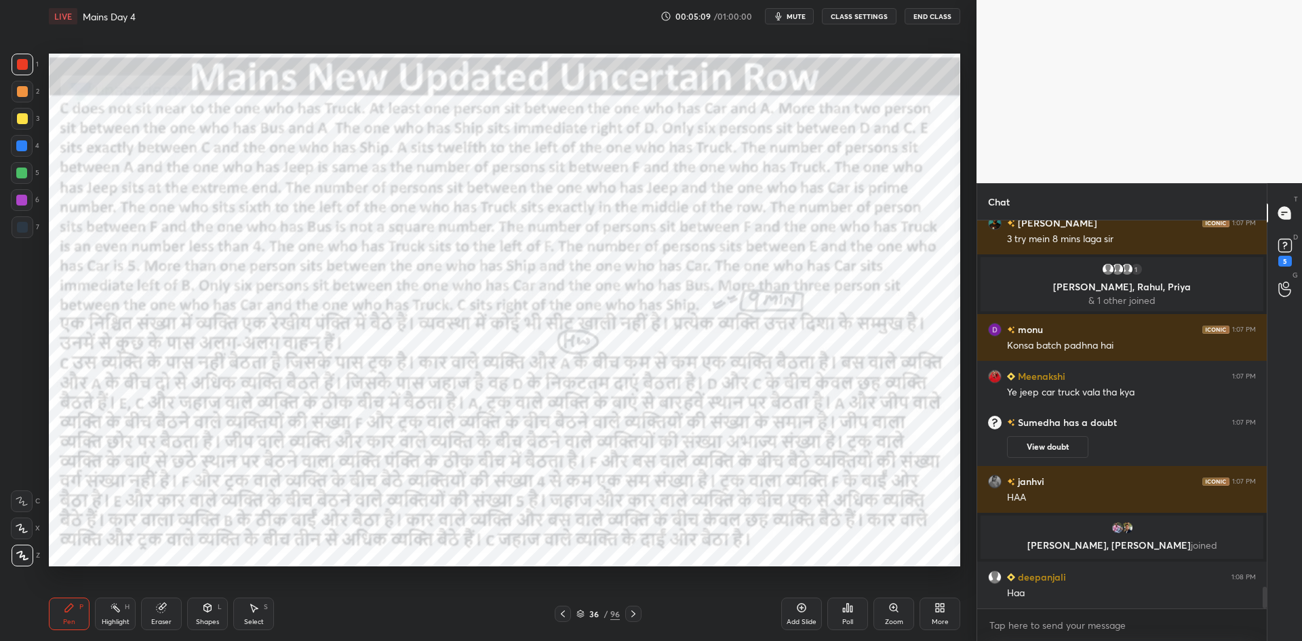
scroll to position [6600, 0]
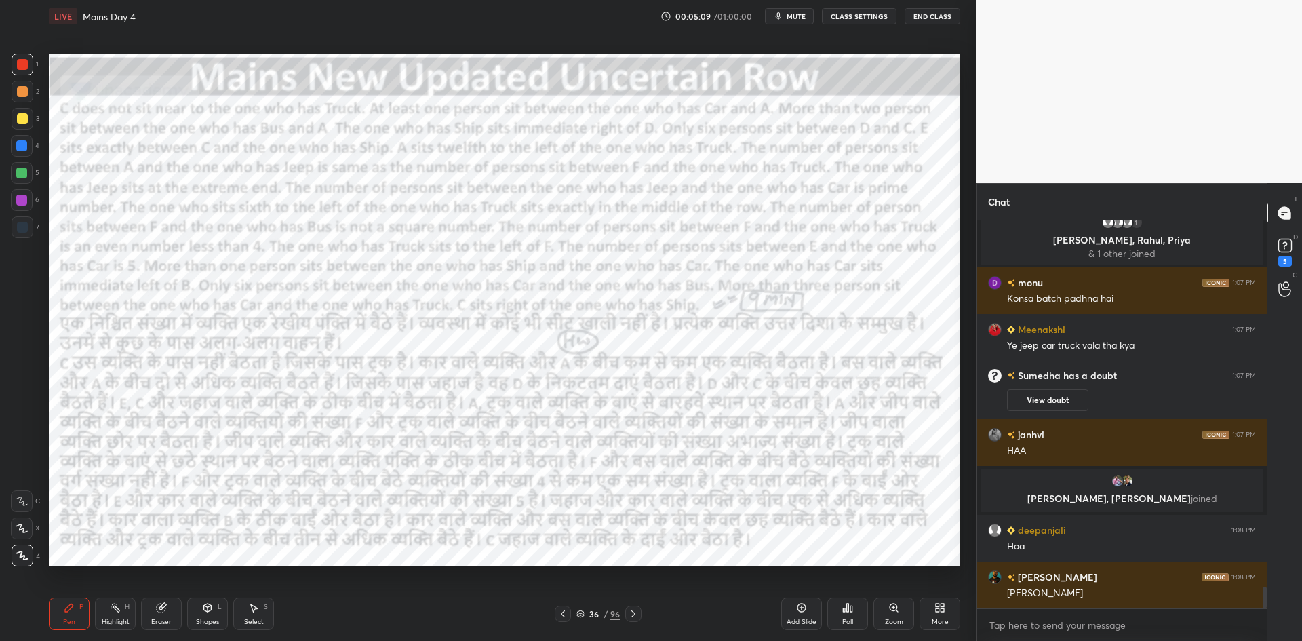
click at [629, 618] on icon at bounding box center [633, 613] width 11 height 11
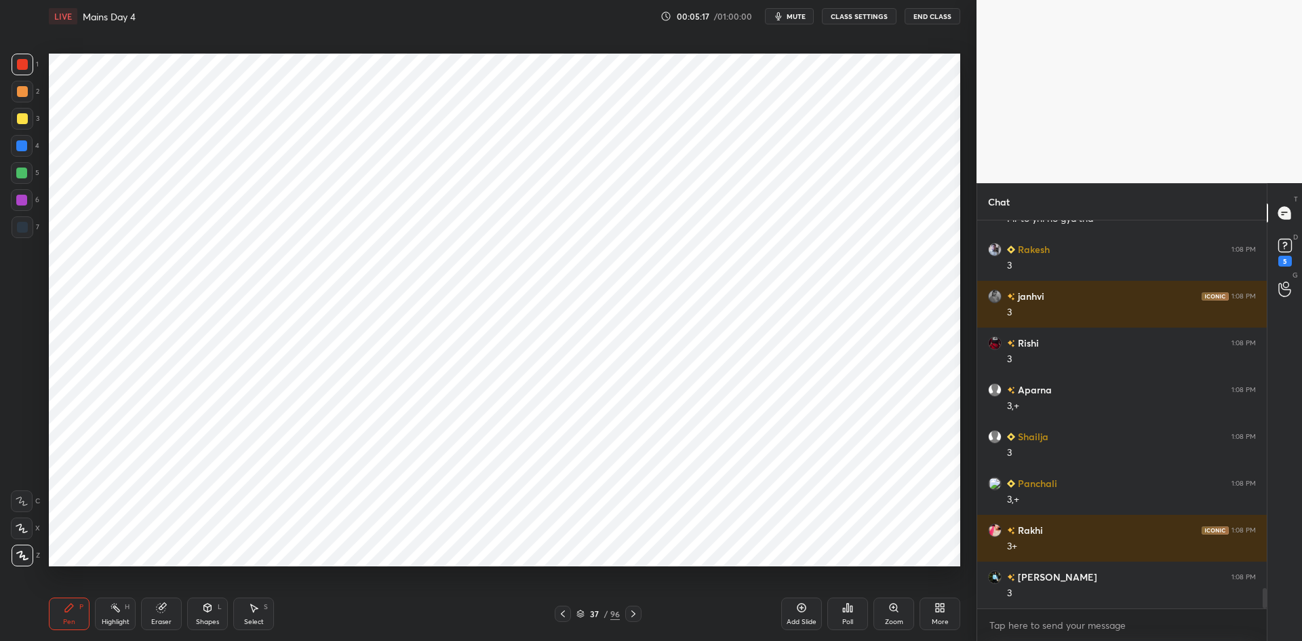
scroll to position [7114, 0]
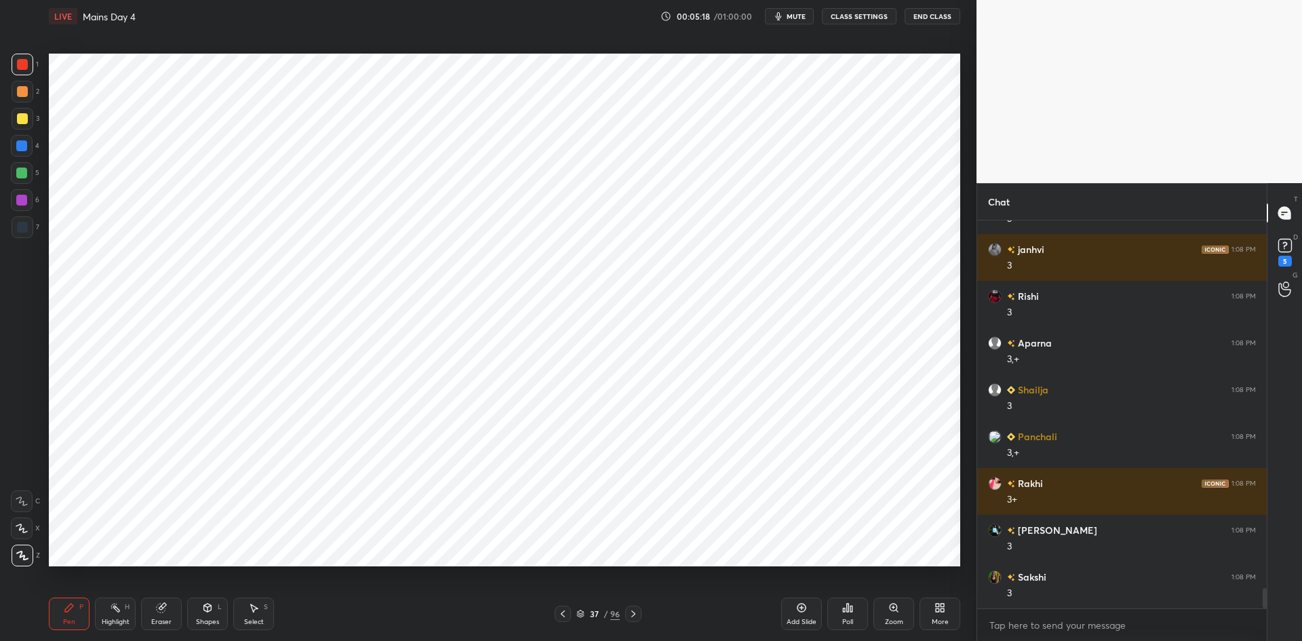
click at [564, 616] on icon at bounding box center [563, 613] width 4 height 7
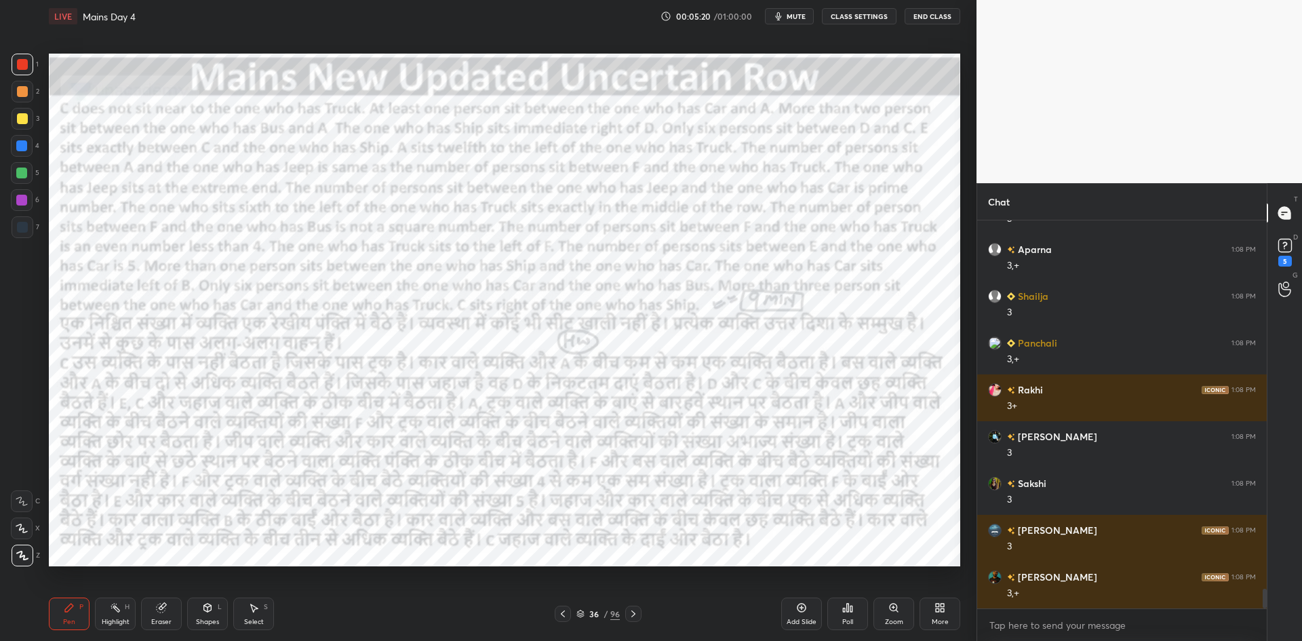
scroll to position [7348, 0]
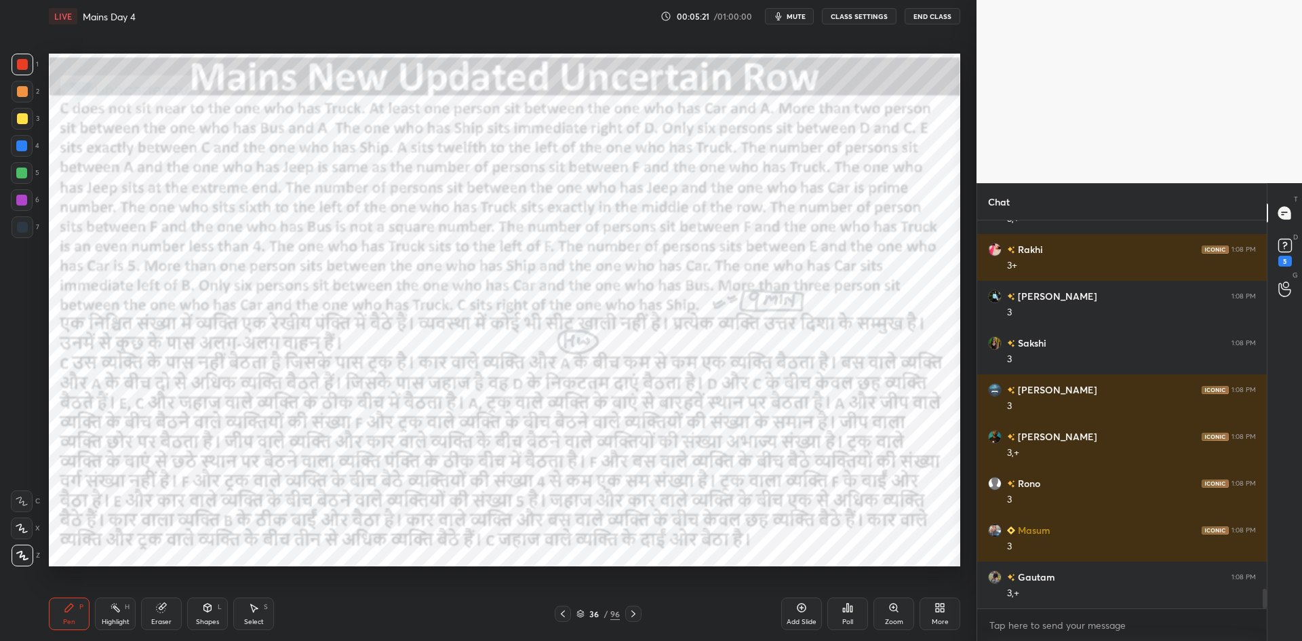
click at [635, 614] on icon at bounding box center [633, 613] width 4 height 7
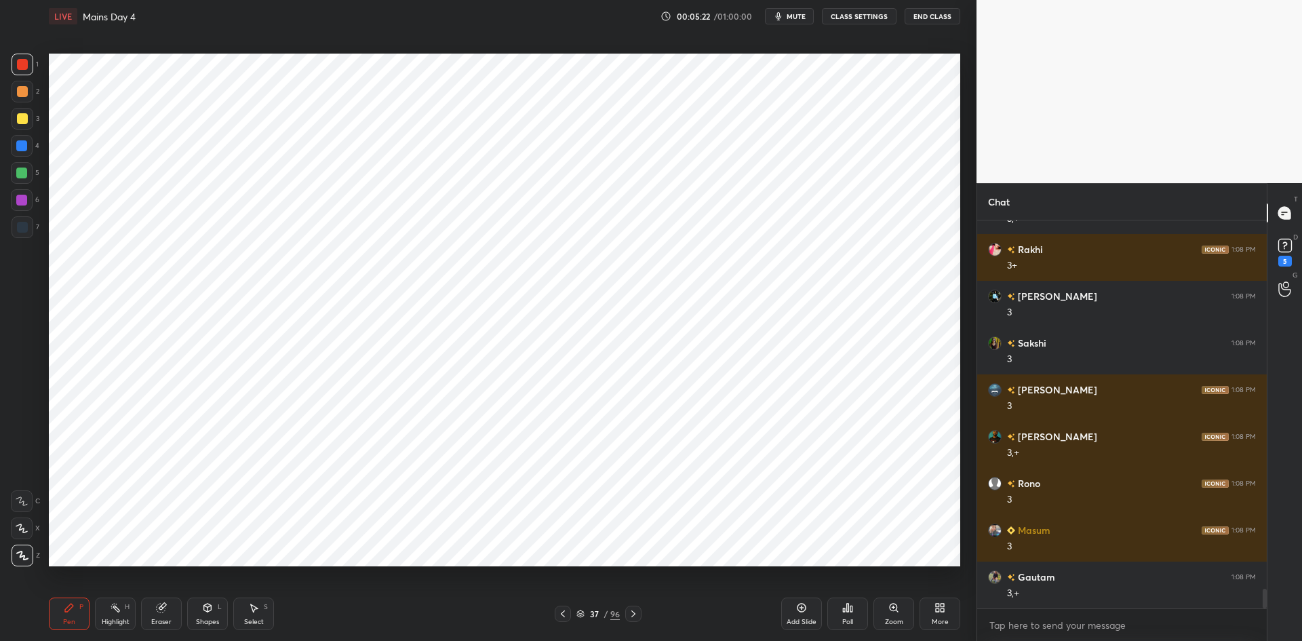
scroll to position [7381, 0]
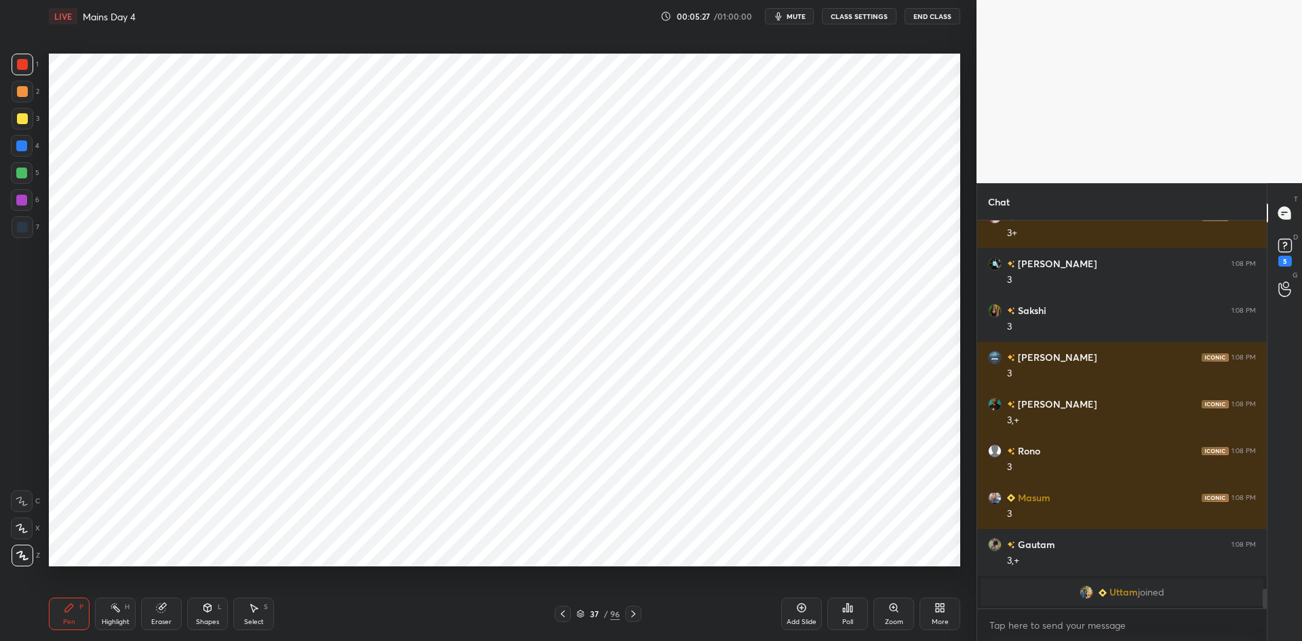
click at [568, 614] on div at bounding box center [563, 614] width 16 height 16
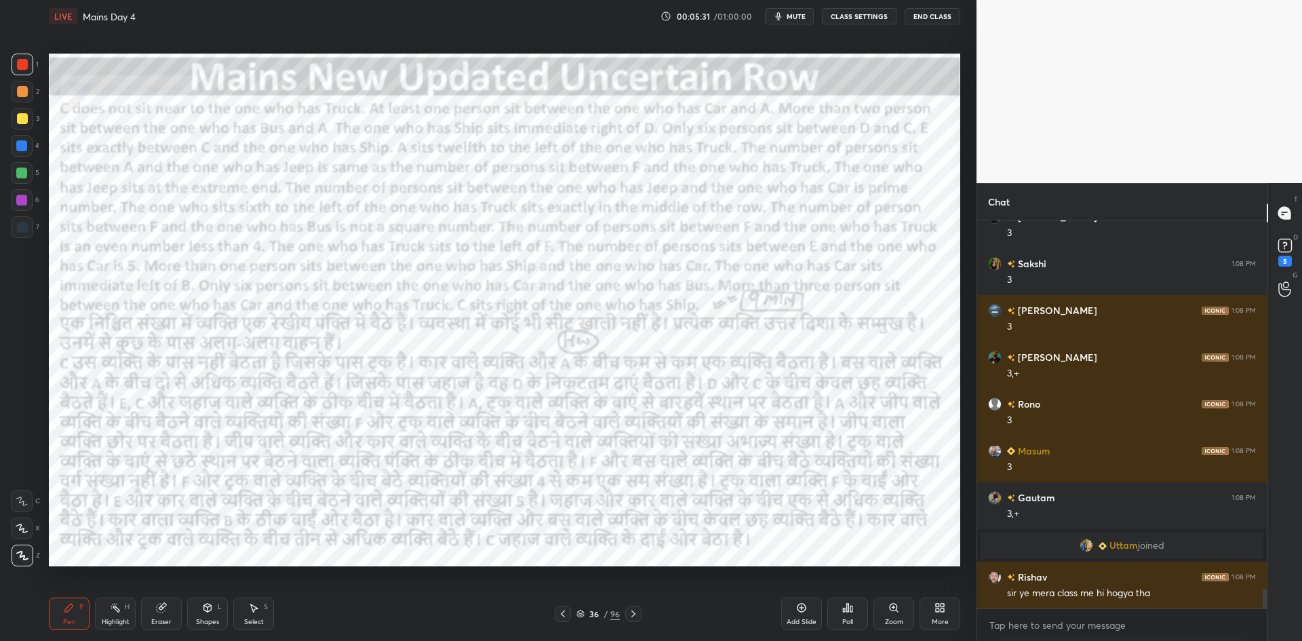
scroll to position [7206, 0]
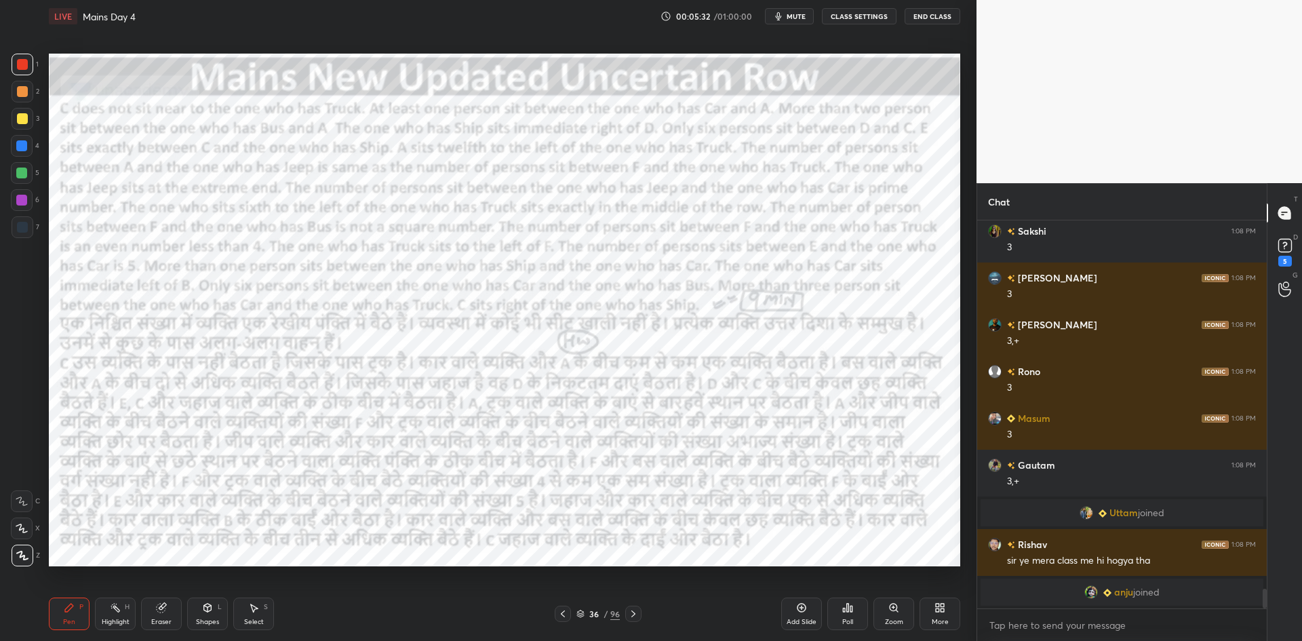
click at [637, 616] on icon at bounding box center [633, 613] width 11 height 11
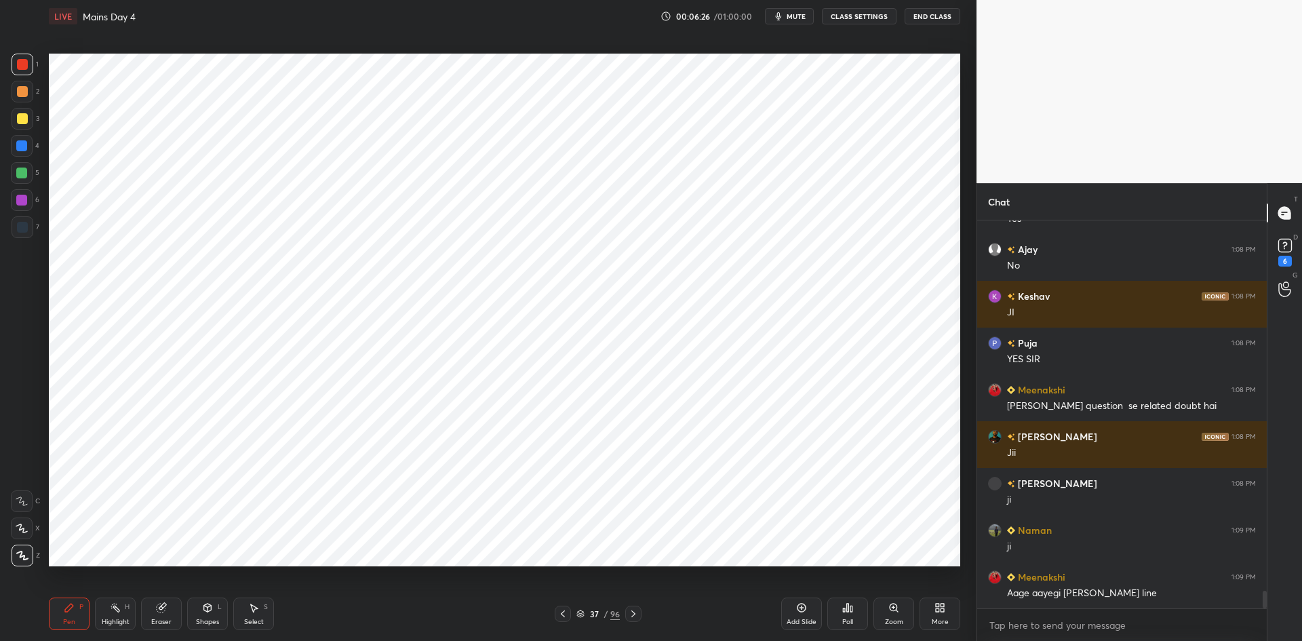
scroll to position [8195, 0]
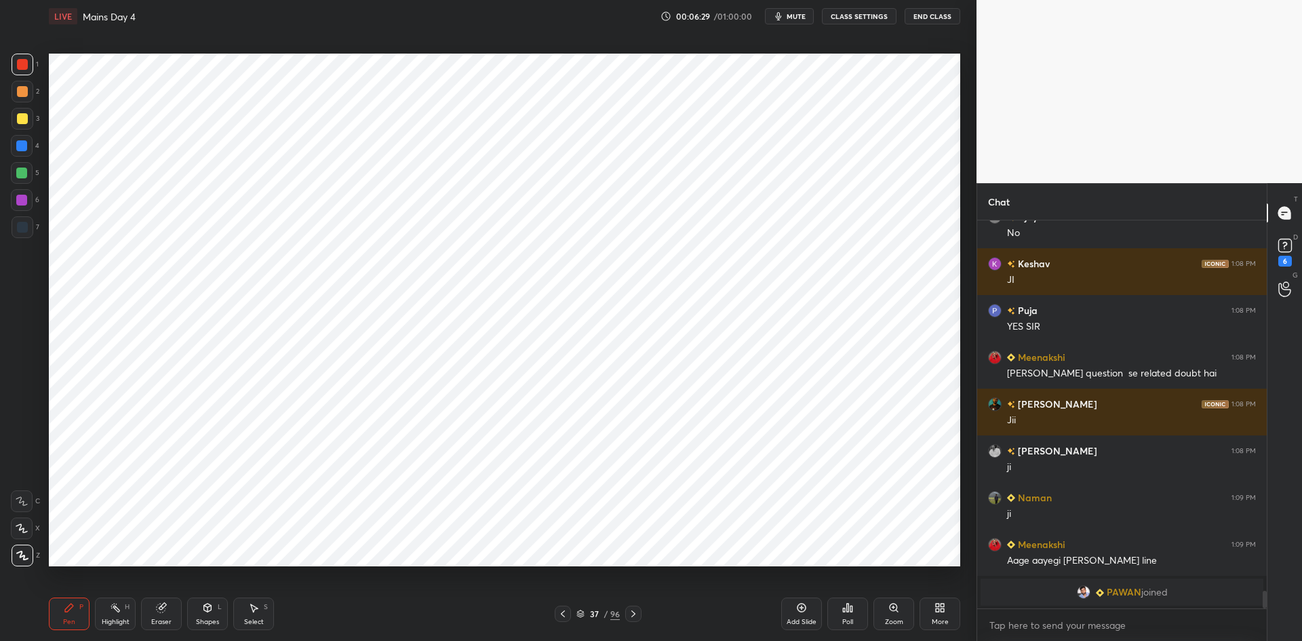
click at [562, 616] on icon at bounding box center [562, 613] width 11 height 11
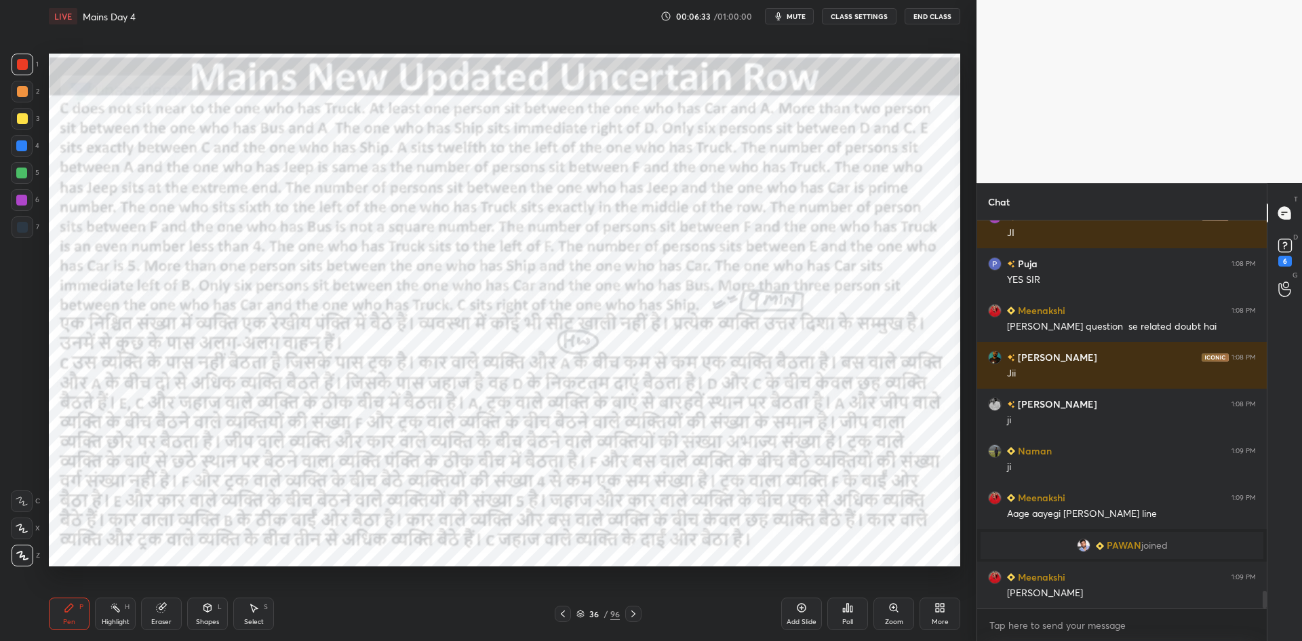
scroll to position [8043, 0]
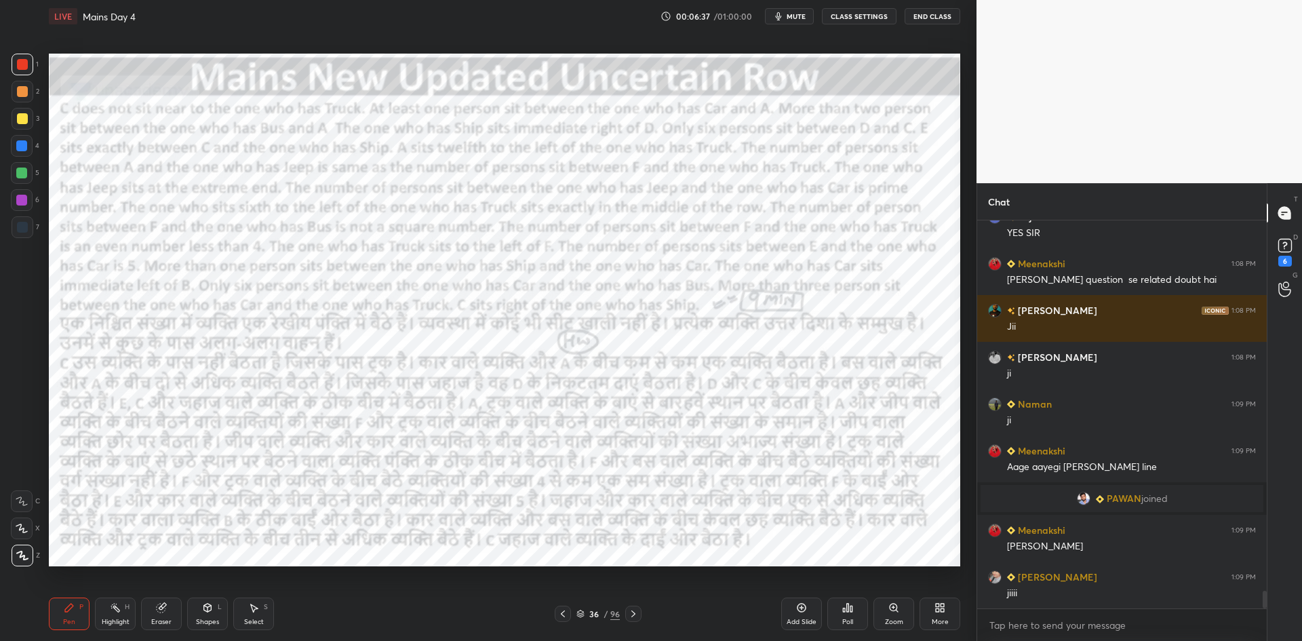
click at [637, 614] on icon at bounding box center [633, 613] width 11 height 11
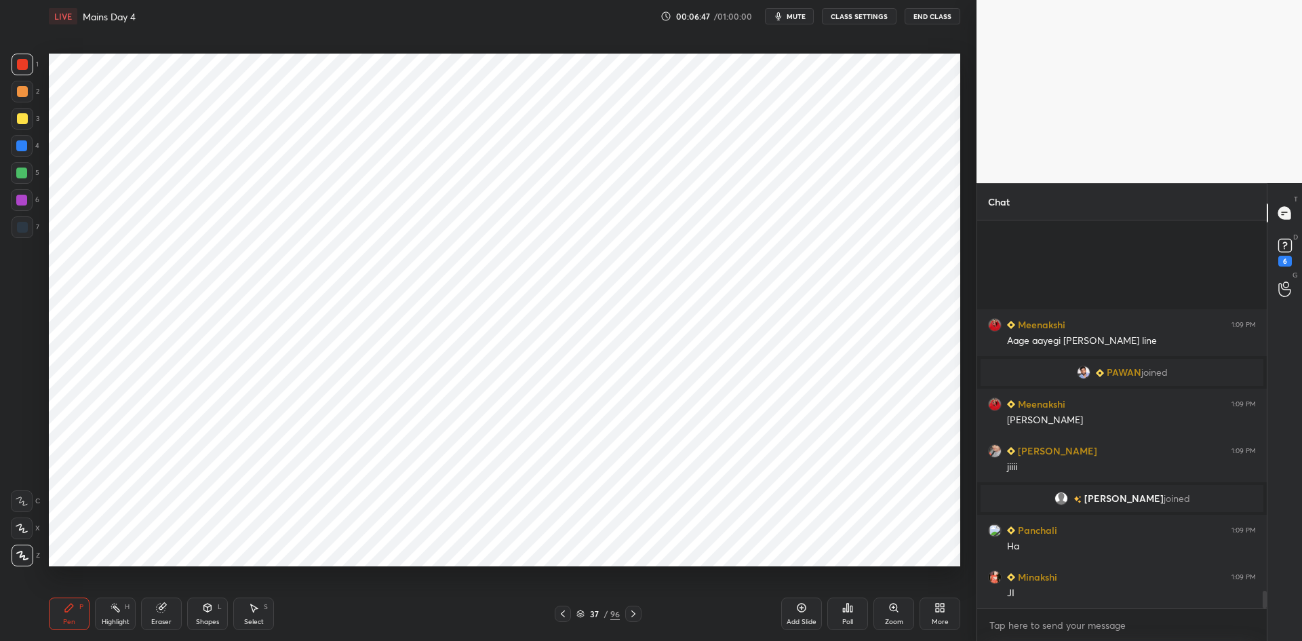
scroll to position [8260, 0]
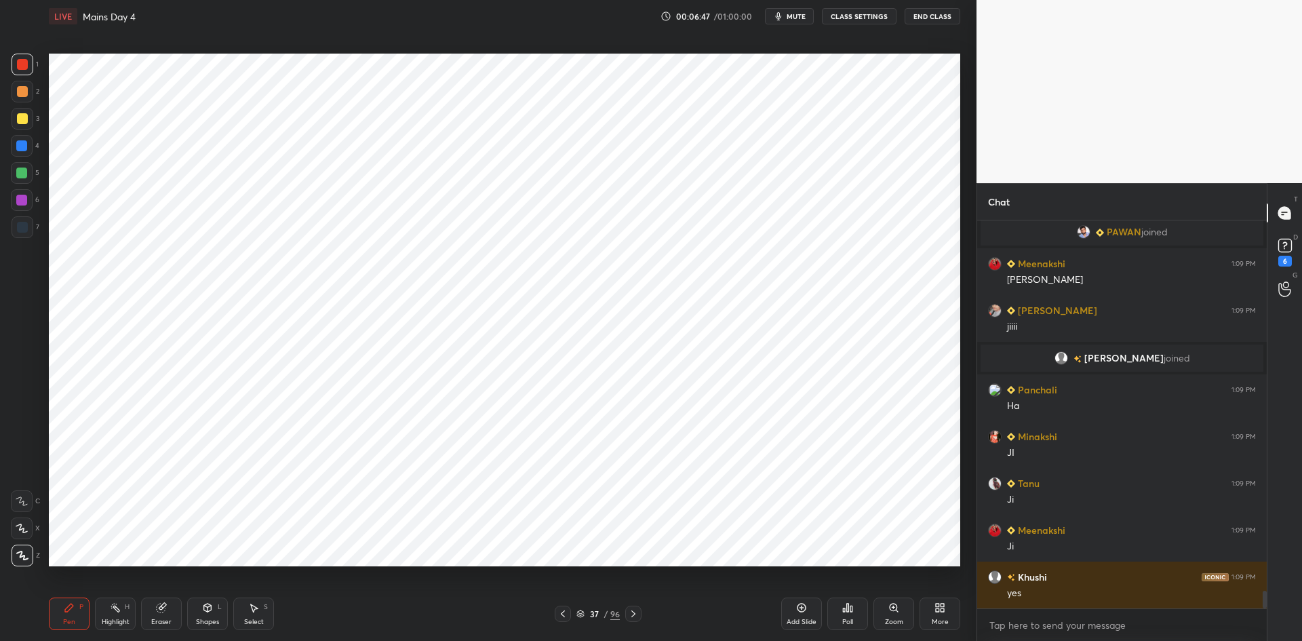
click at [566, 614] on icon at bounding box center [562, 613] width 11 height 11
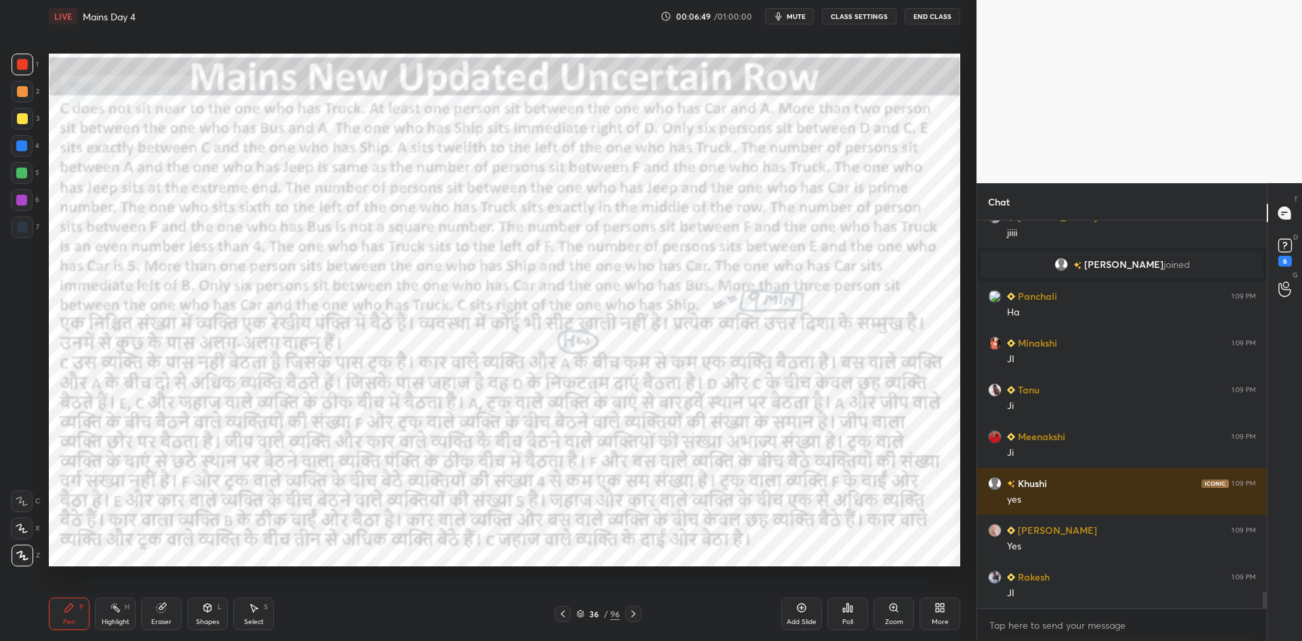
scroll to position [8447, 0]
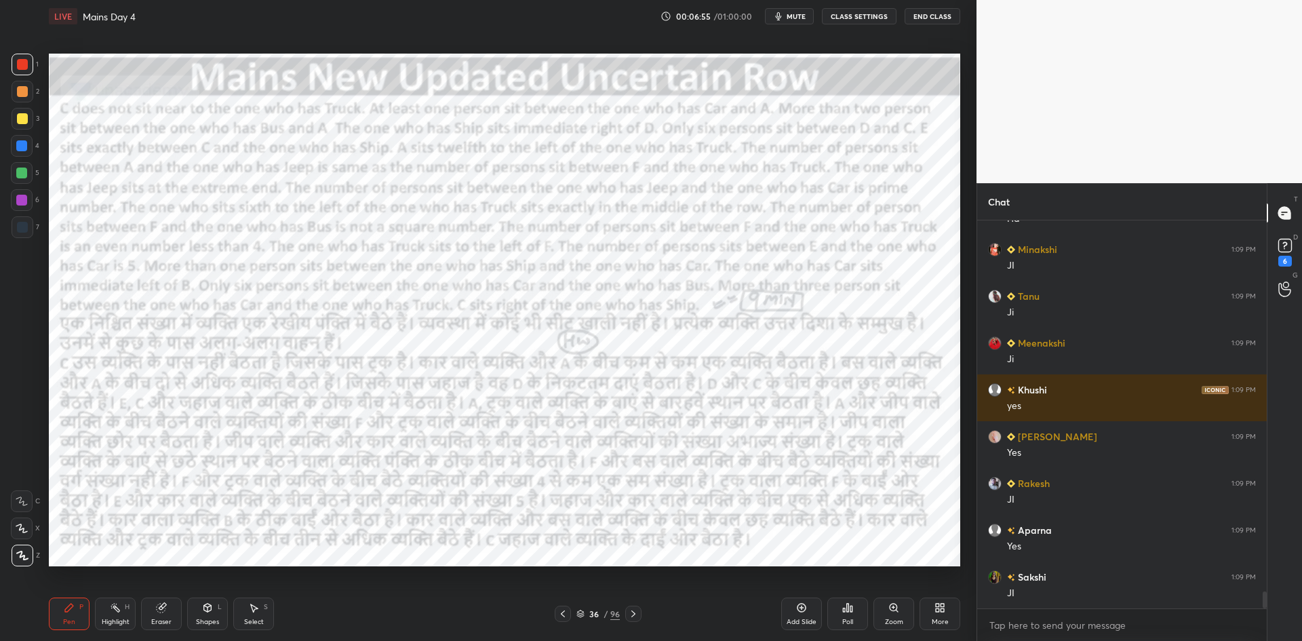
click at [634, 614] on icon at bounding box center [633, 613] width 4 height 7
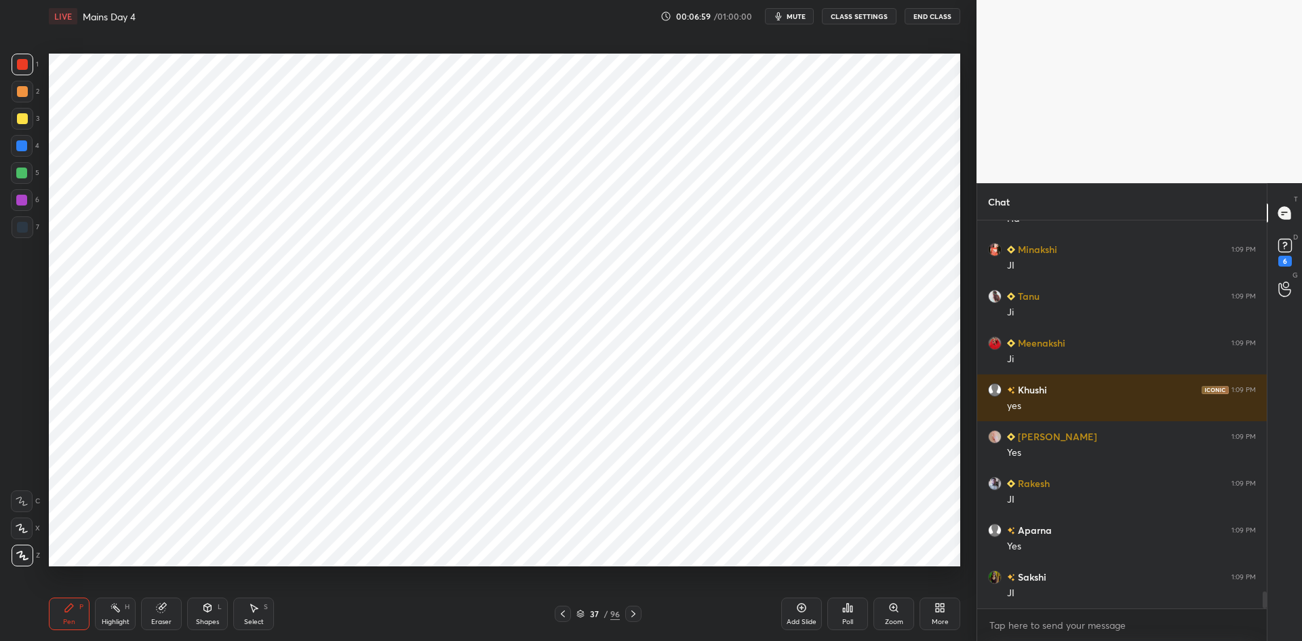
scroll to position [8479, 0]
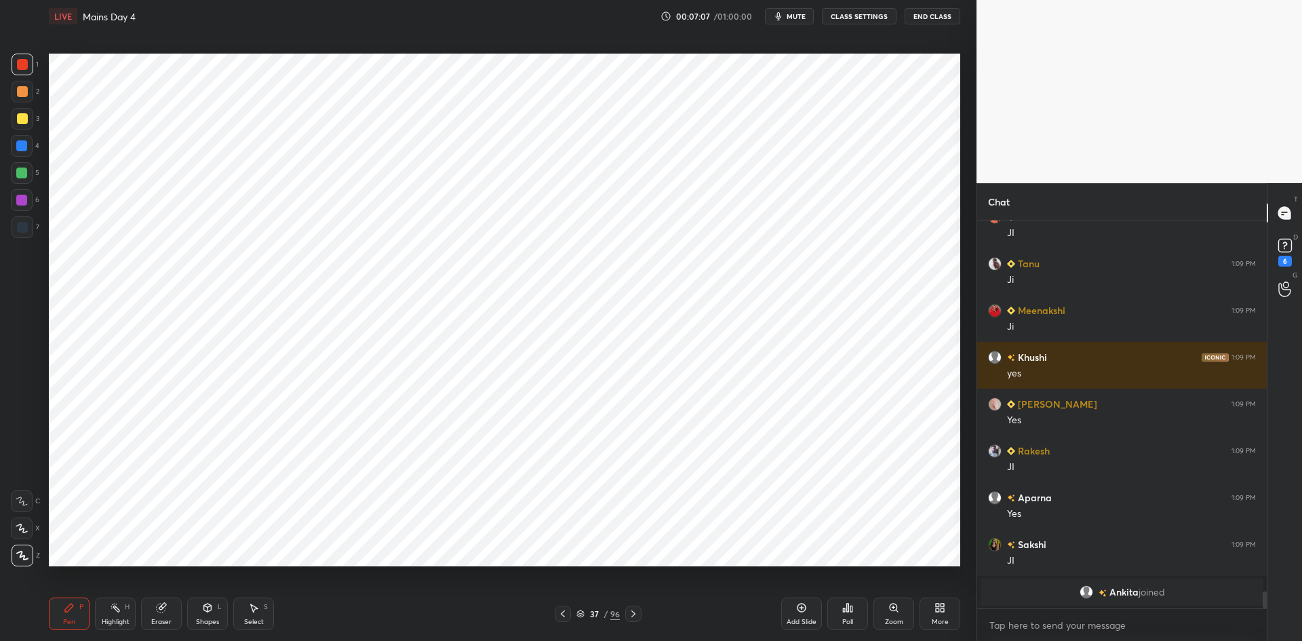
click at [564, 611] on icon at bounding box center [562, 613] width 11 height 11
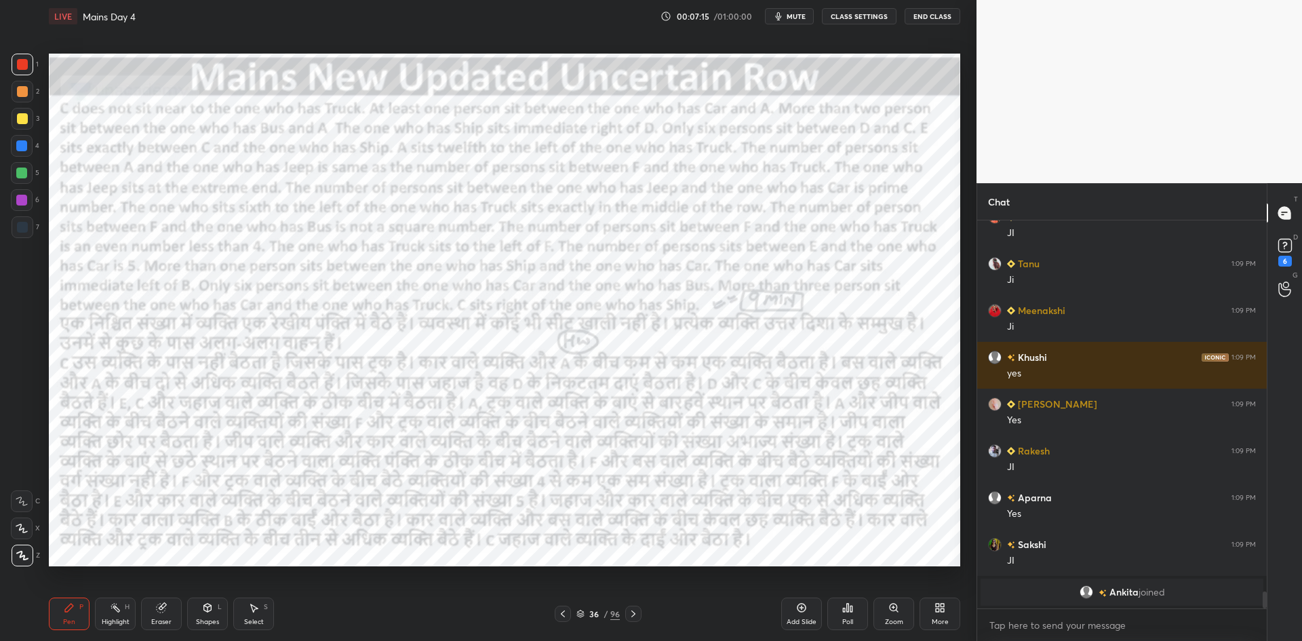
click at [637, 611] on icon at bounding box center [633, 613] width 11 height 11
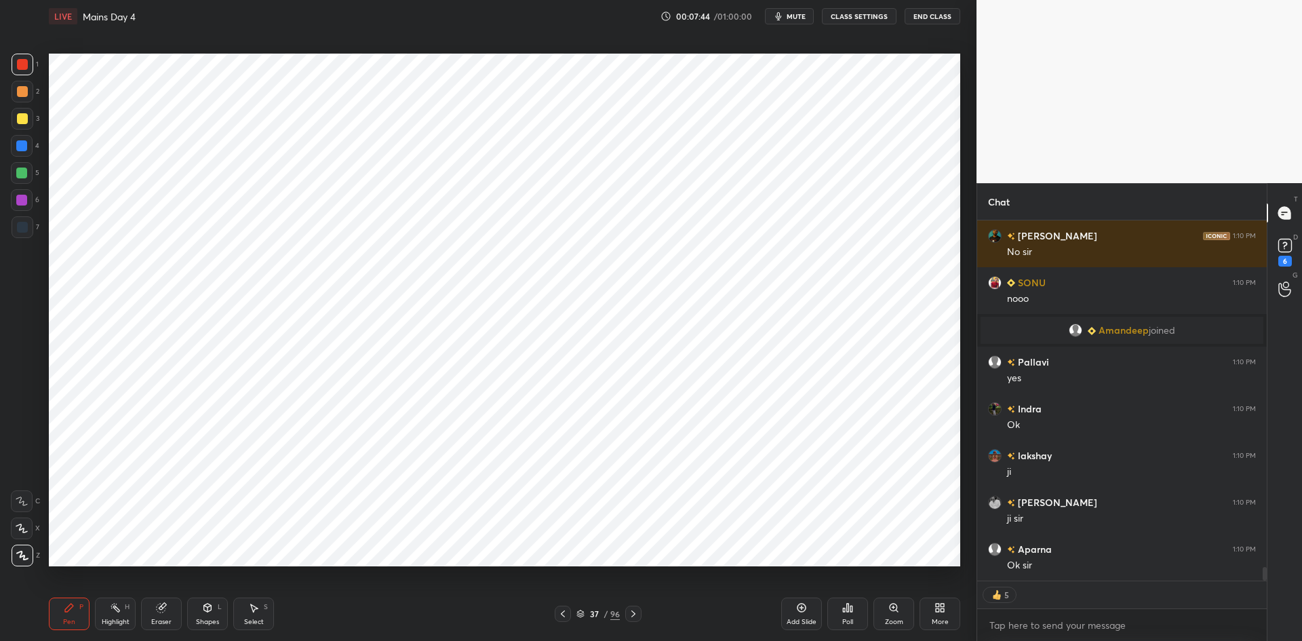
scroll to position [9404, 0]
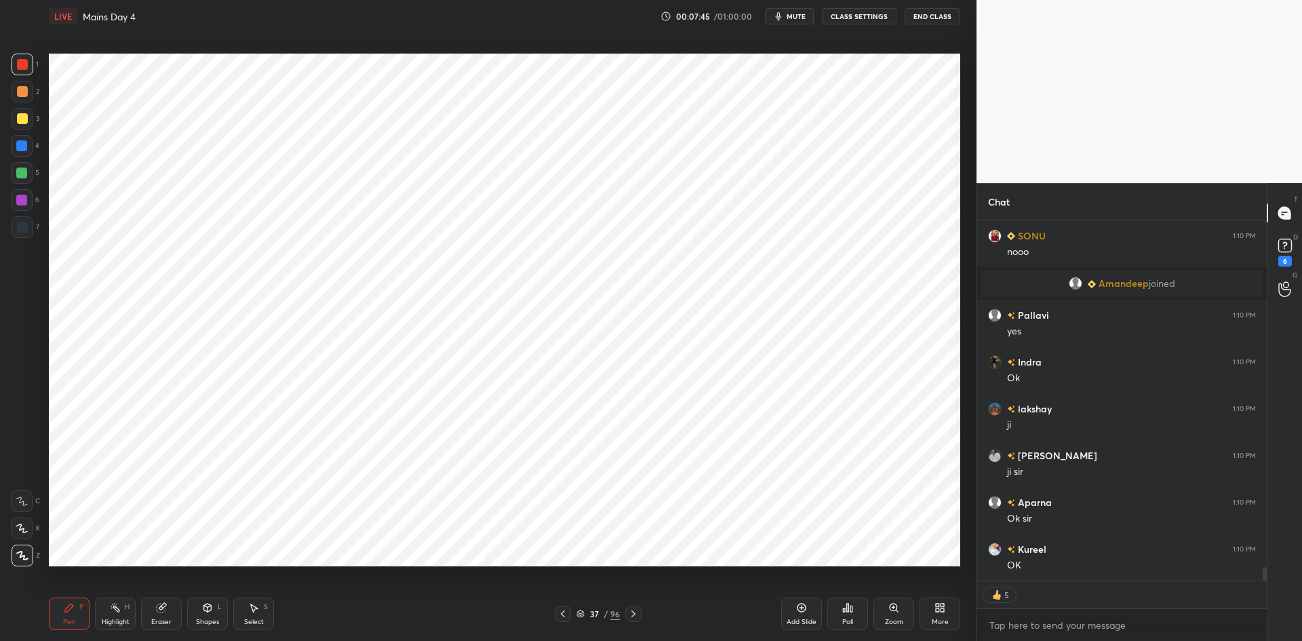
click at [564, 615] on icon at bounding box center [562, 613] width 11 height 11
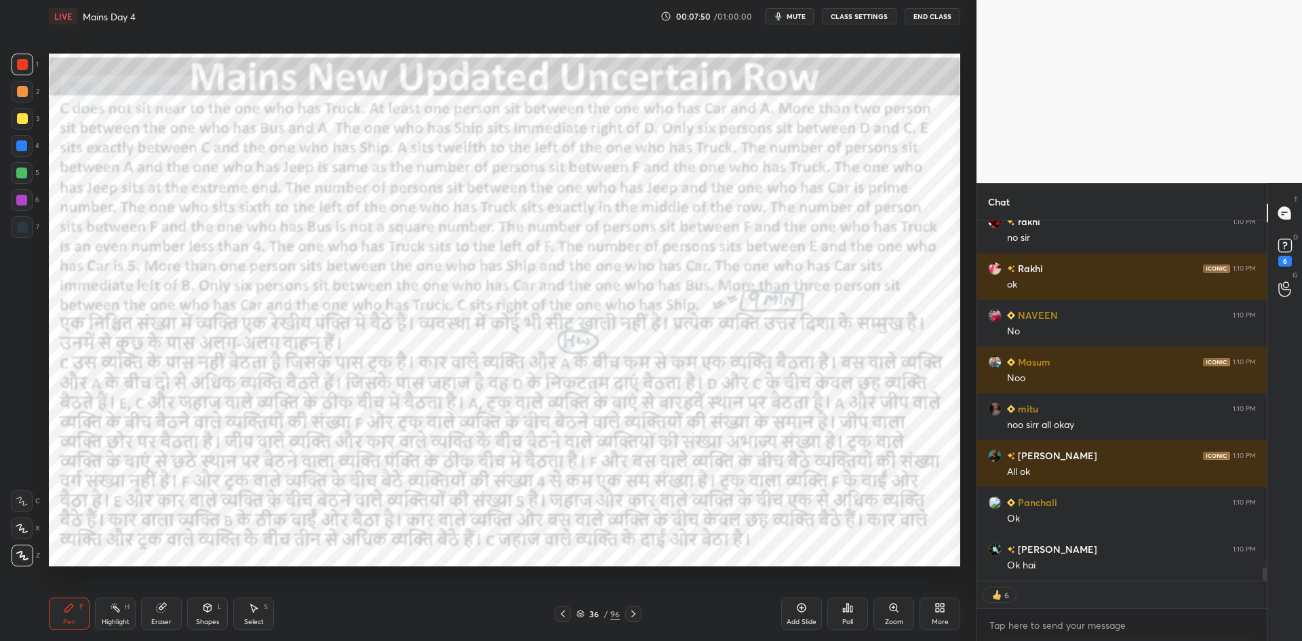
scroll to position [9918, 0]
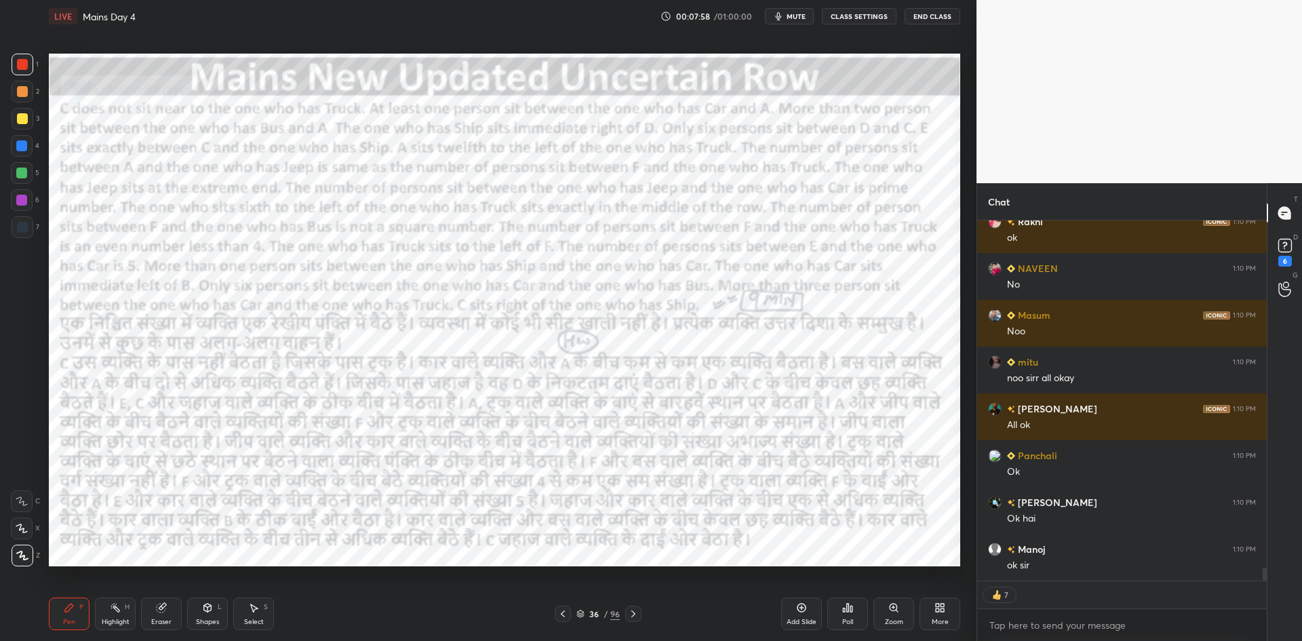
click at [561, 610] on icon at bounding box center [562, 613] width 11 height 11
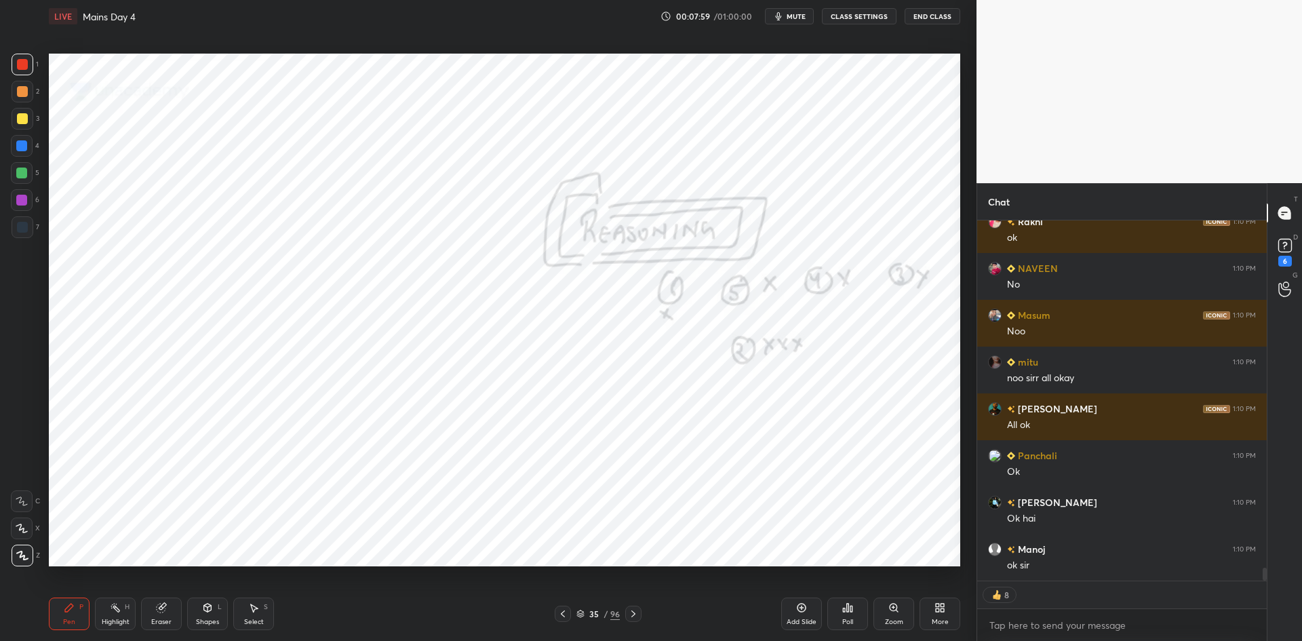
click at [638, 611] on icon at bounding box center [633, 613] width 11 height 11
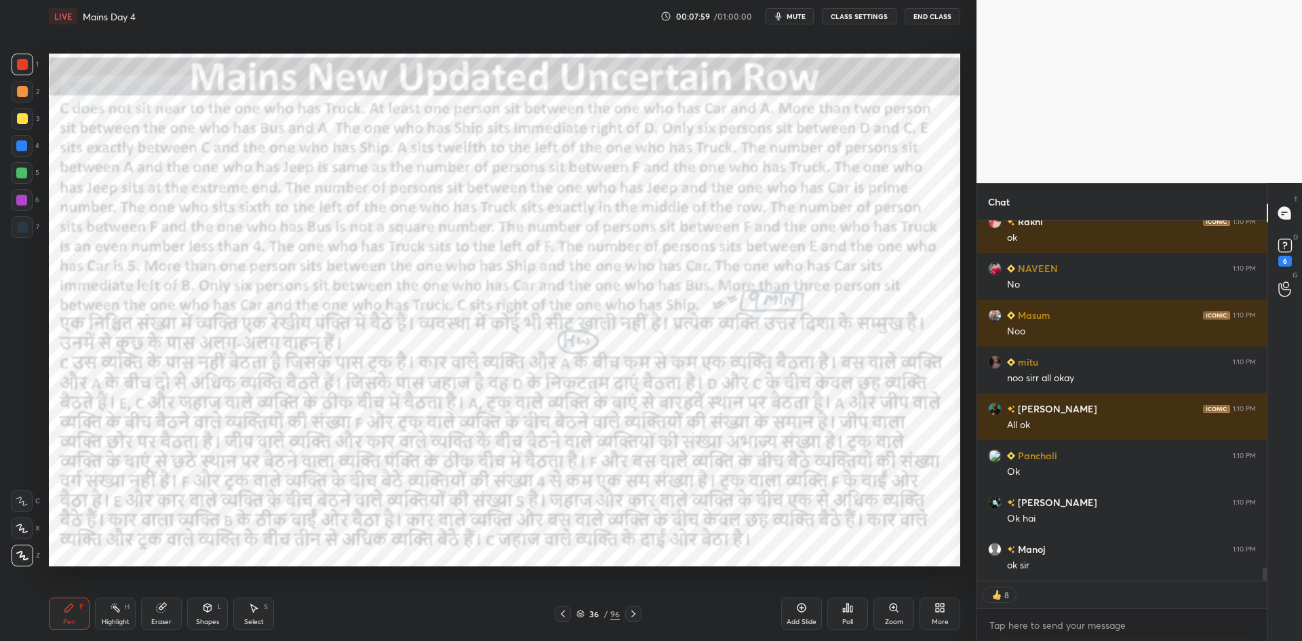
click at [637, 608] on icon at bounding box center [633, 613] width 11 height 11
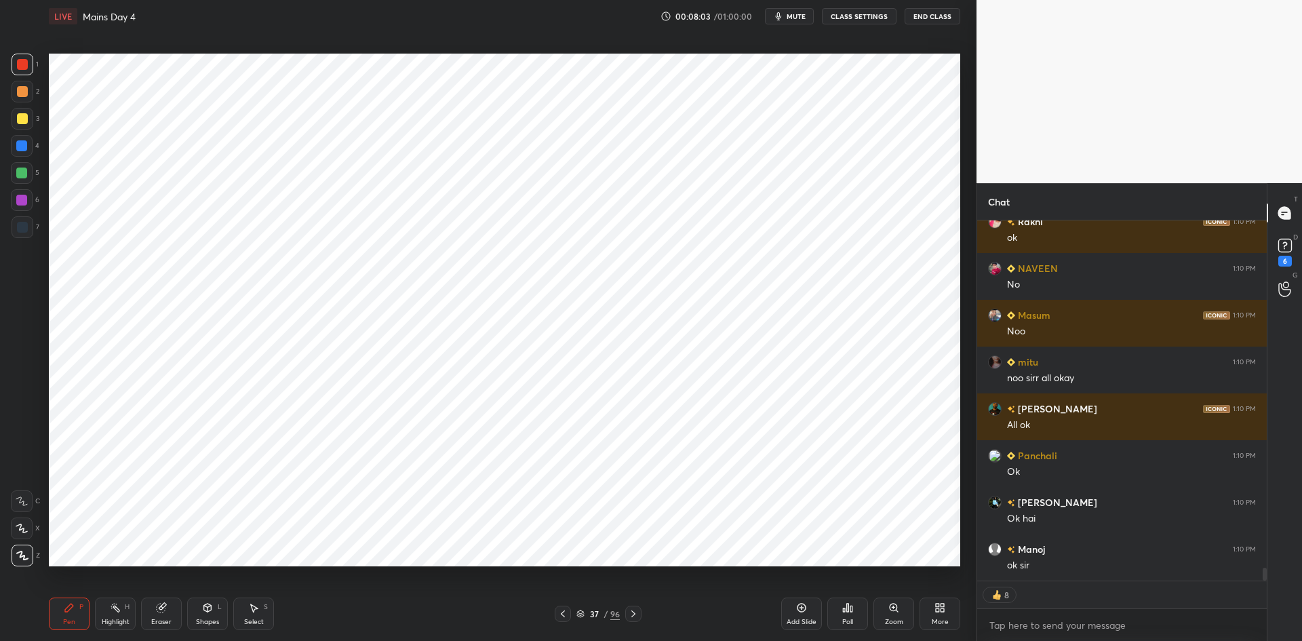
scroll to position [9951, 0]
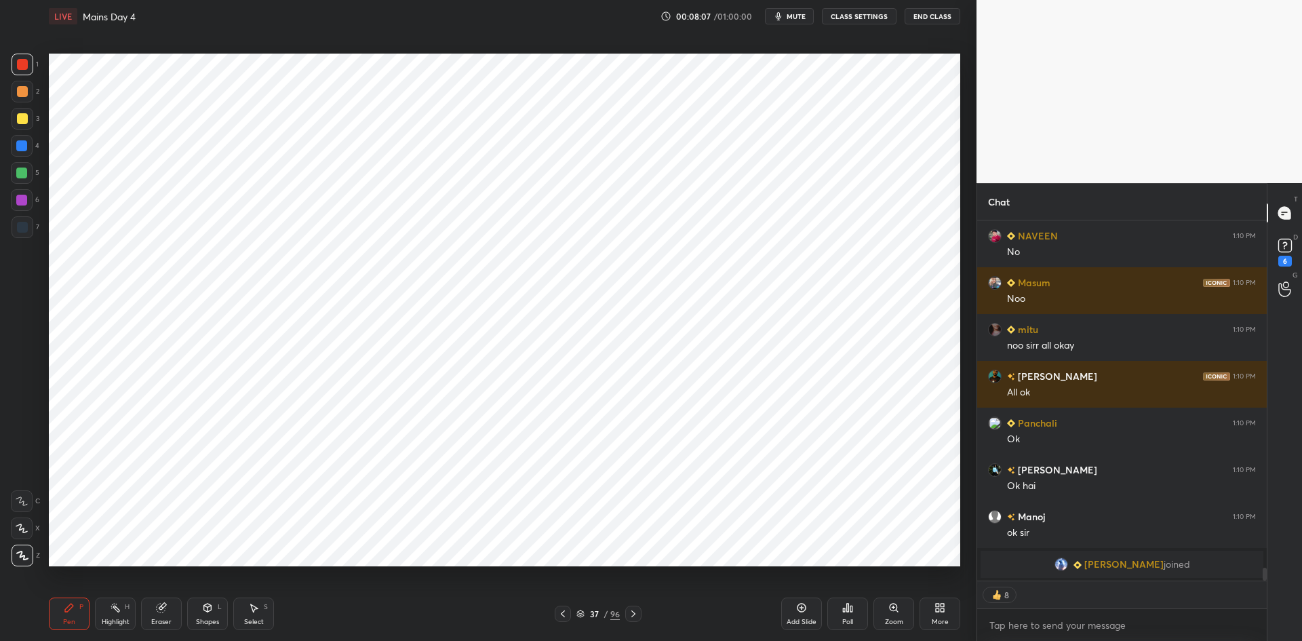
click at [561, 615] on icon at bounding box center [562, 613] width 11 height 11
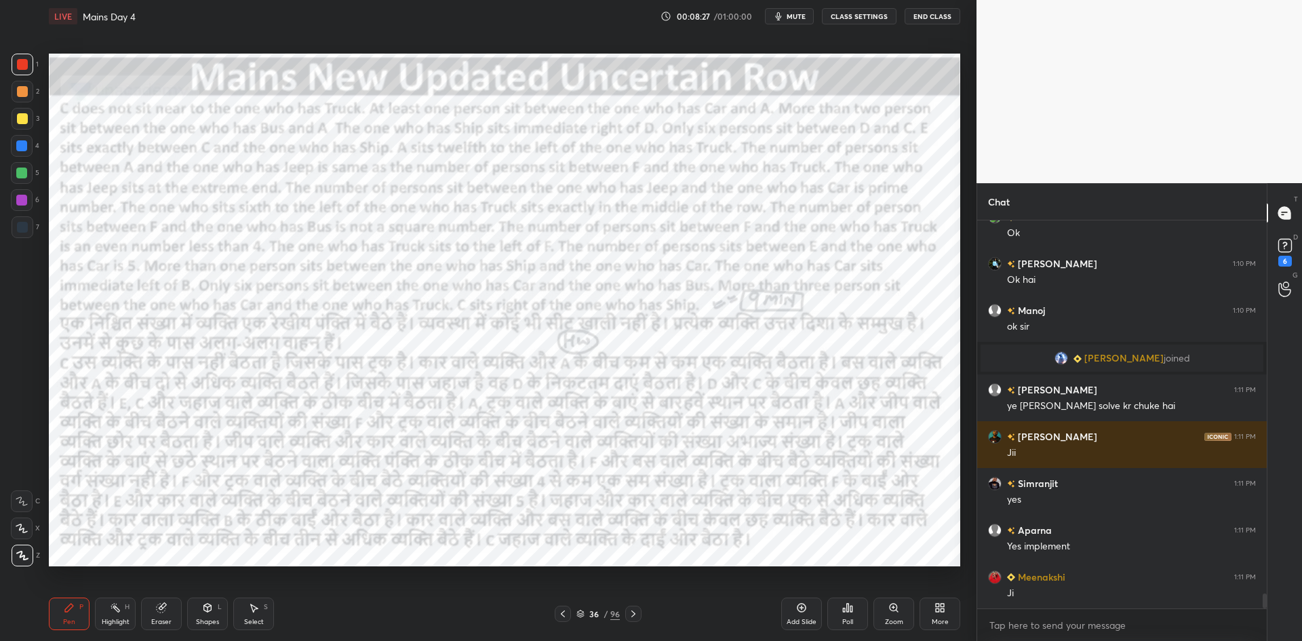
scroll to position [9874, 0]
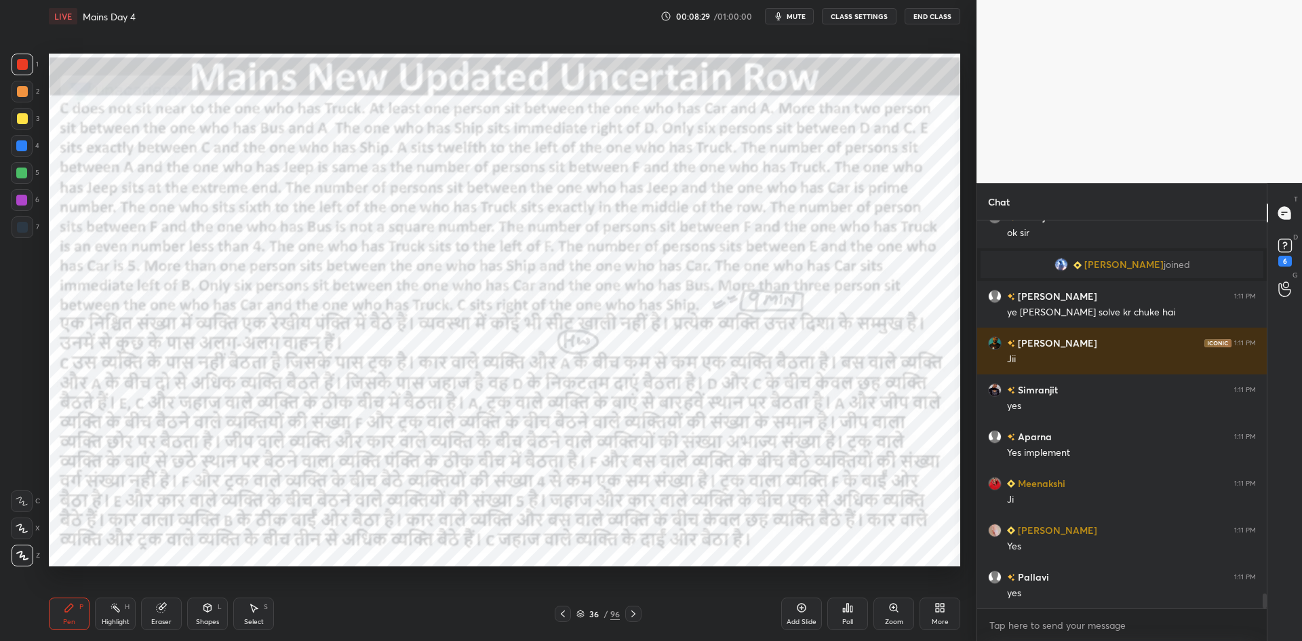
click at [637, 611] on icon at bounding box center [633, 613] width 11 height 11
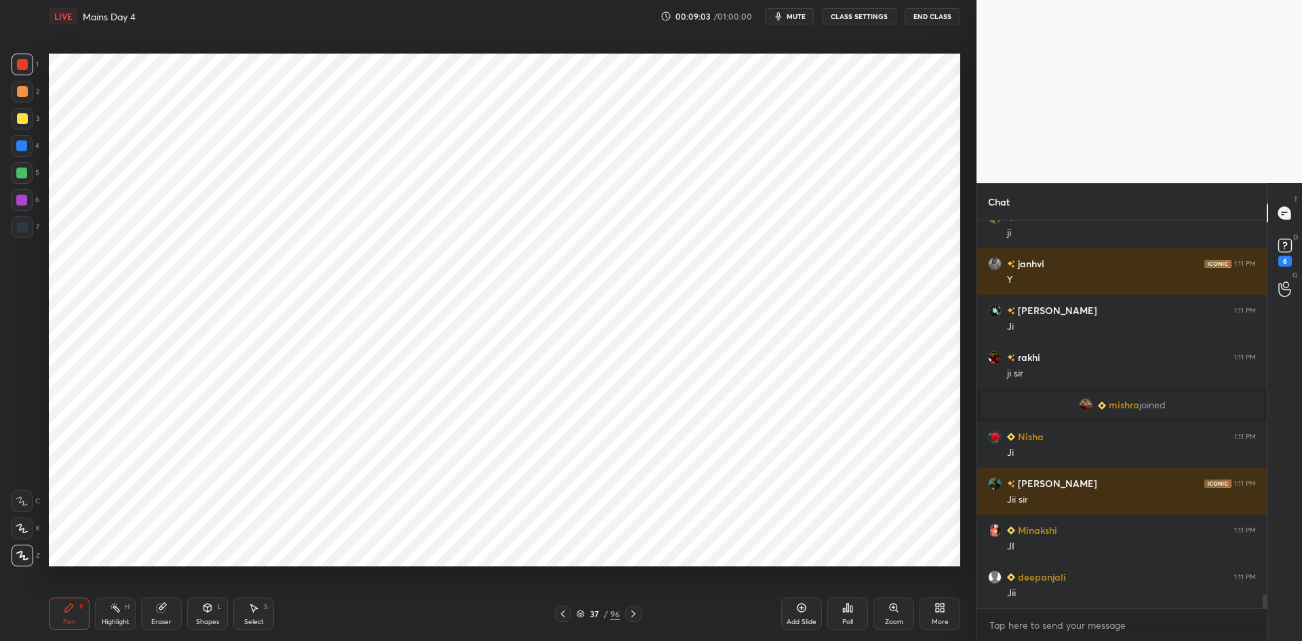
scroll to position [356, 285]
click at [563, 610] on icon at bounding box center [562, 613] width 11 height 11
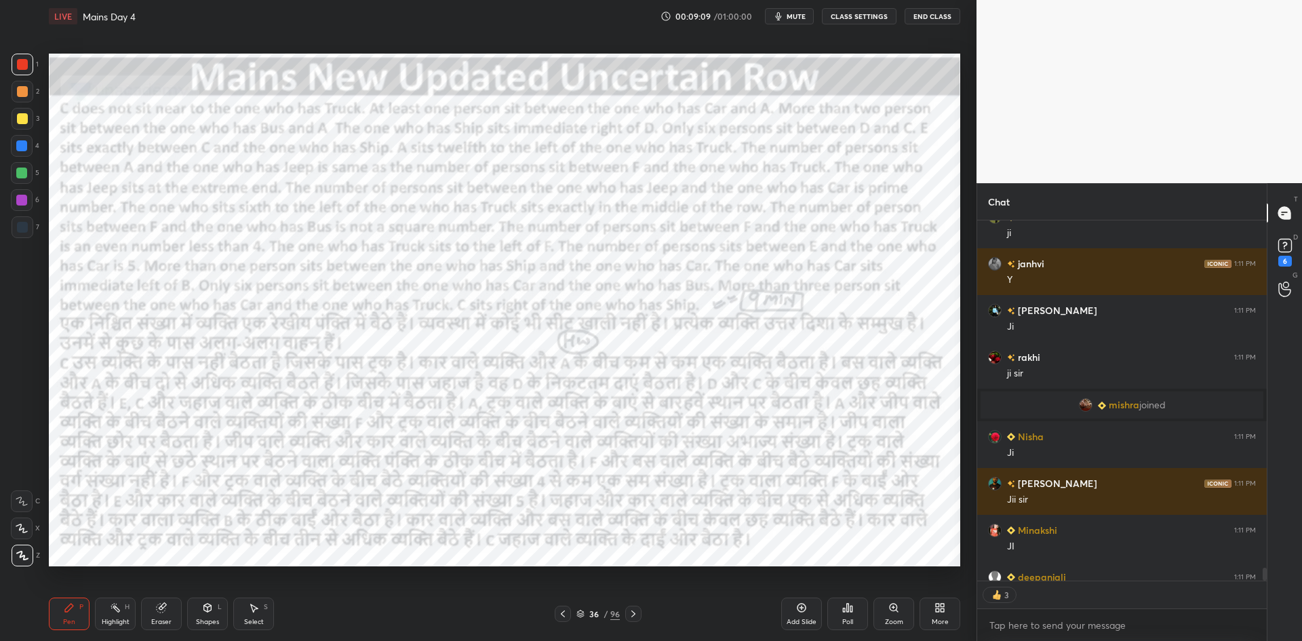
click at [638, 612] on icon at bounding box center [633, 613] width 11 height 11
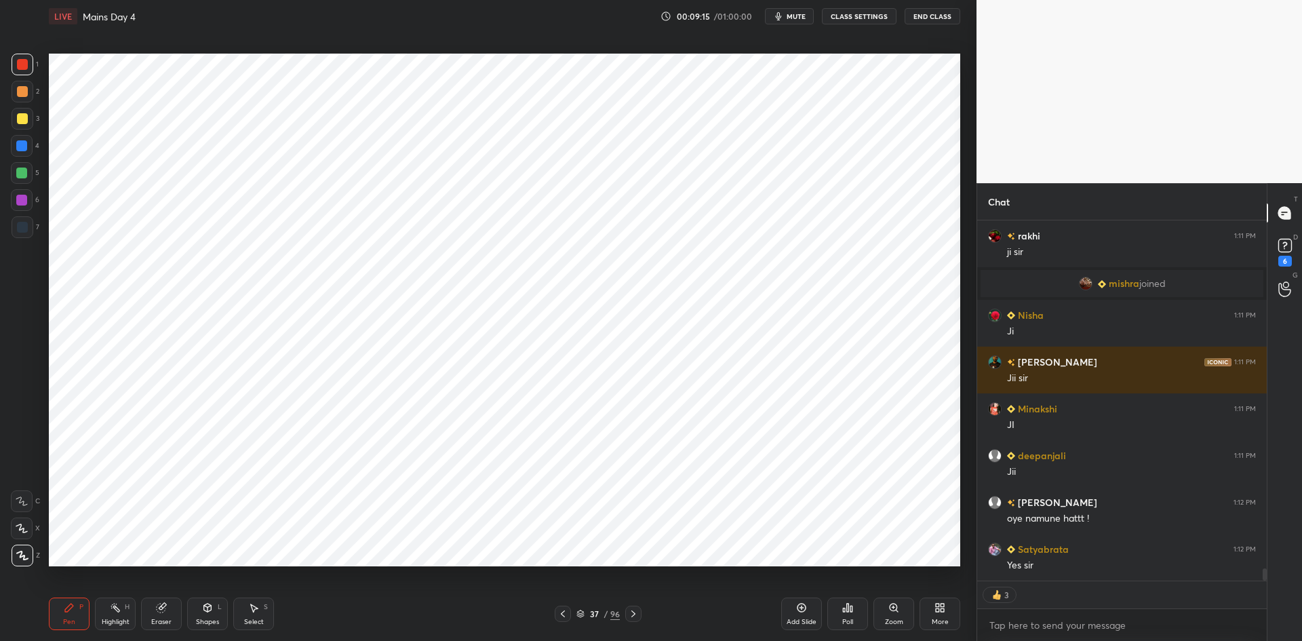
scroll to position [10403, 0]
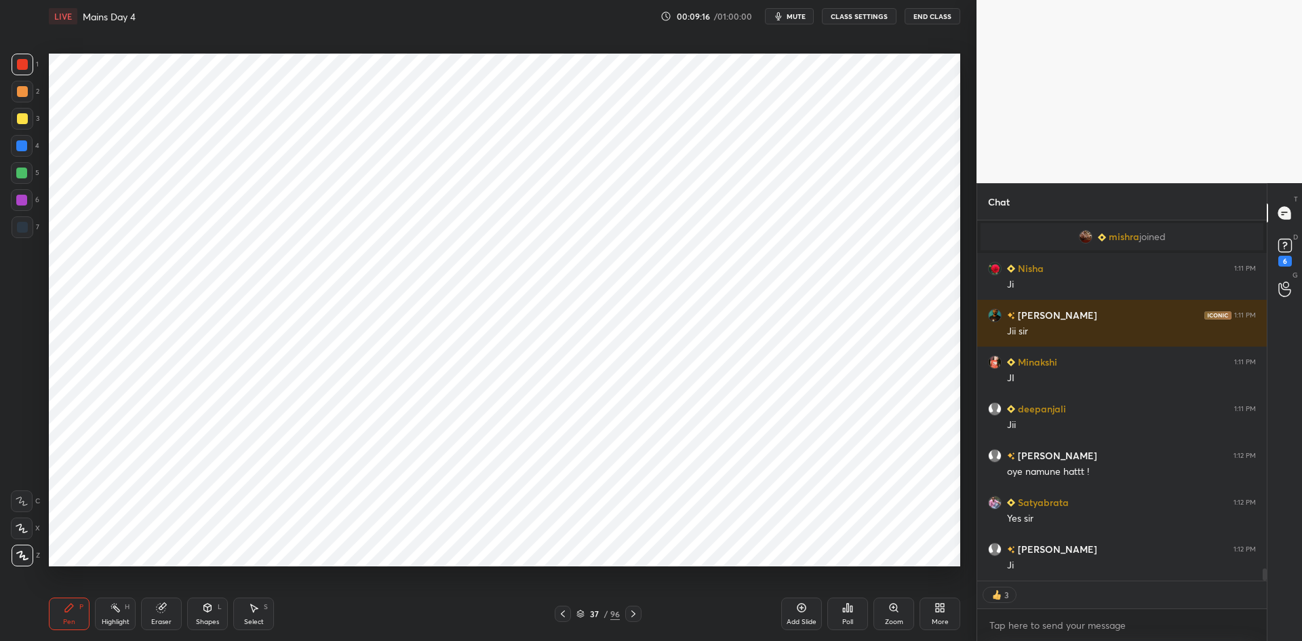
type textarea "x"
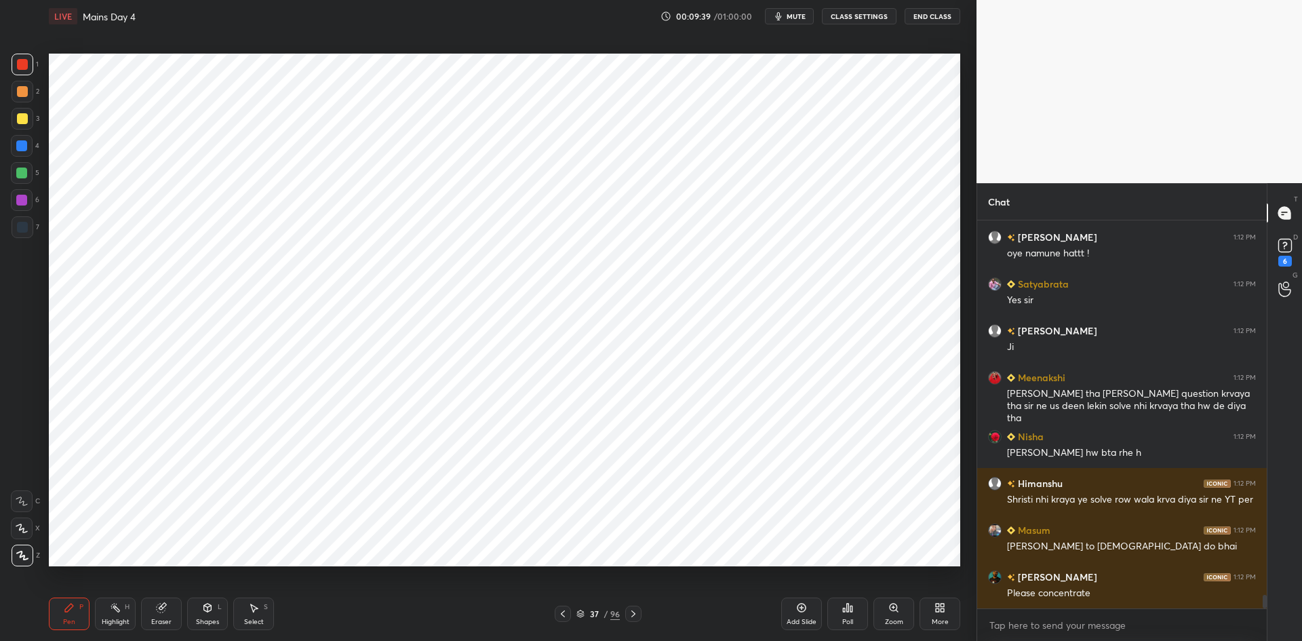
scroll to position [10680, 0]
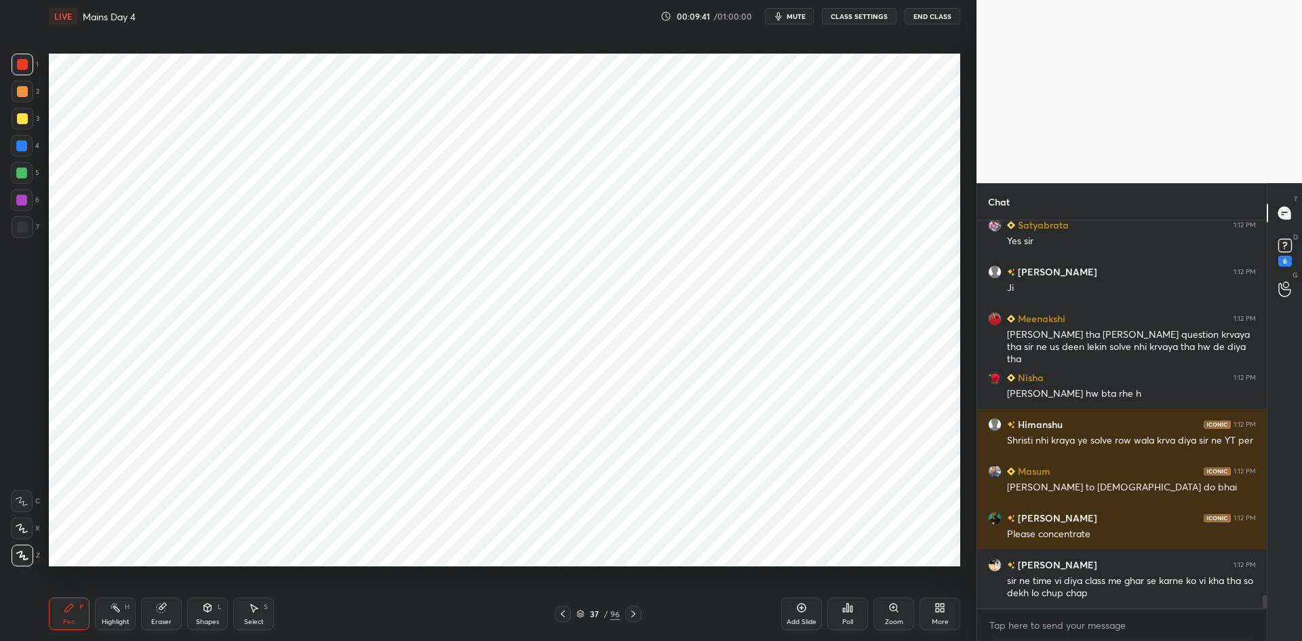
click at [633, 613] on icon at bounding box center [633, 613] width 11 height 11
click at [563, 612] on icon at bounding box center [563, 613] width 4 height 7
click at [561, 611] on icon at bounding box center [562, 613] width 11 height 11
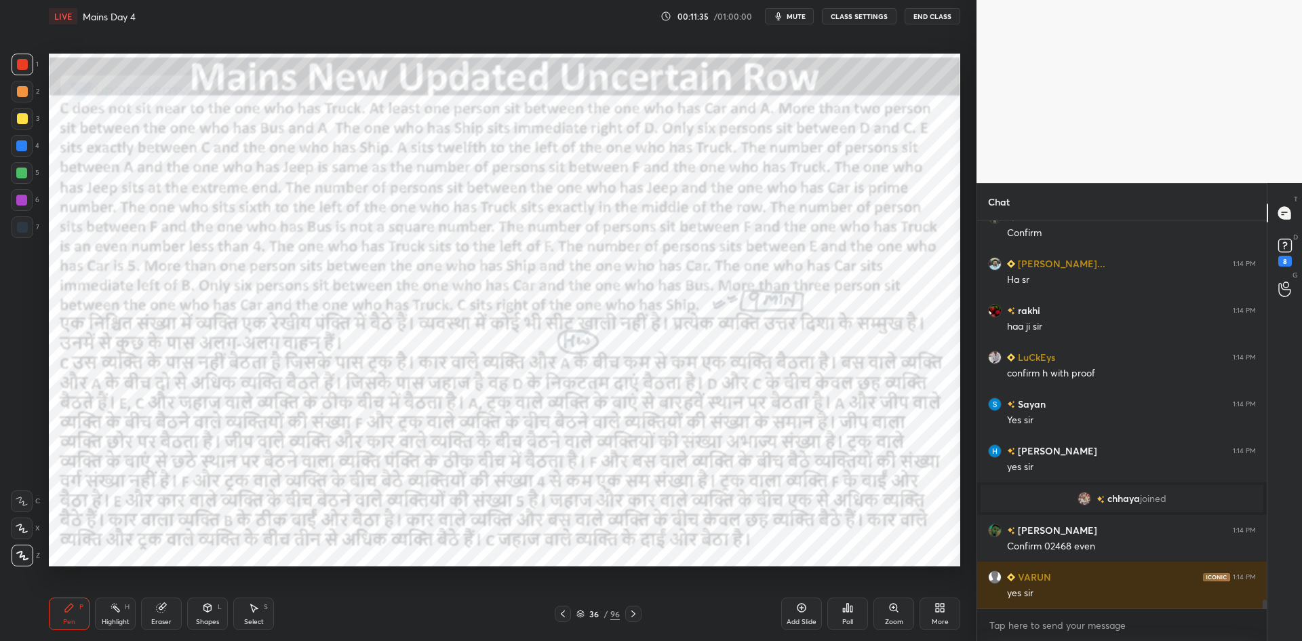
scroll to position [16561, 0]
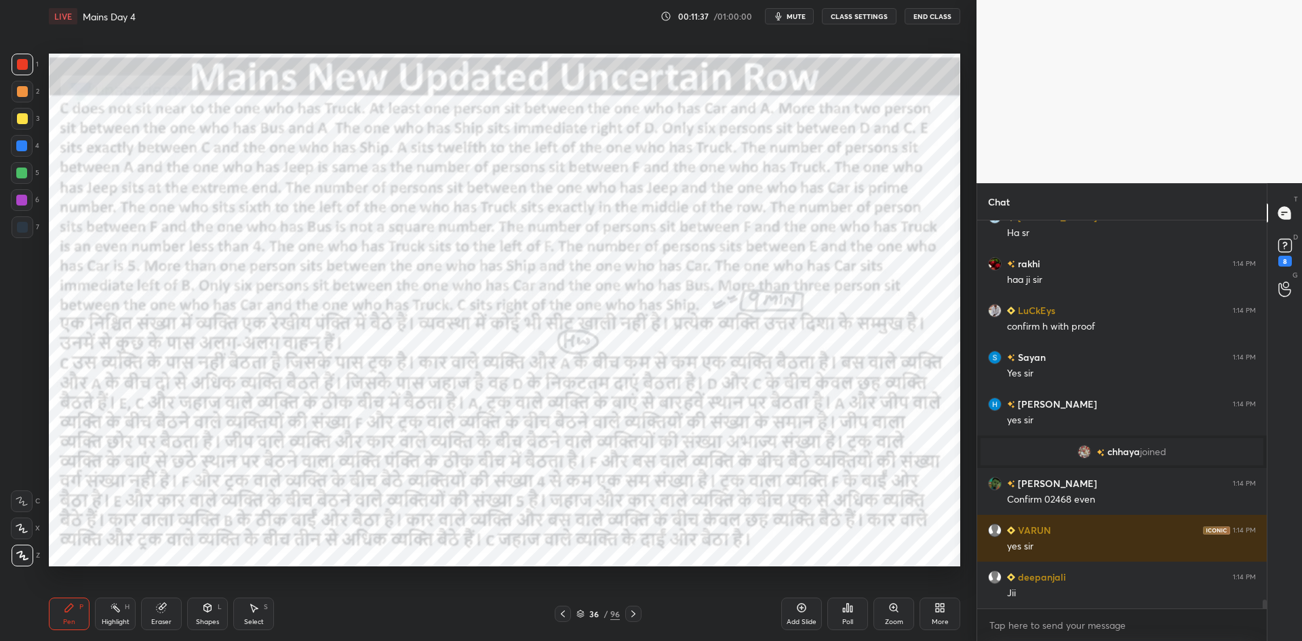
click at [843, 18] on button "CLASS SETTINGS" at bounding box center [859, 16] width 75 height 16
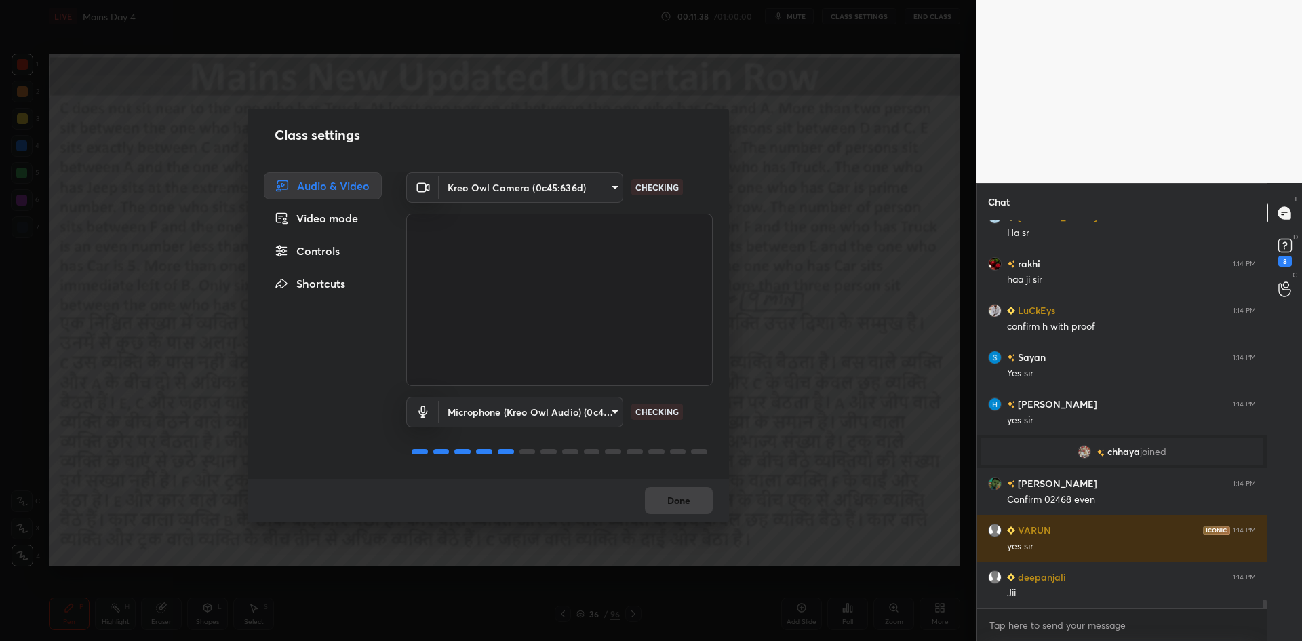
click at [337, 255] on div "Controls" at bounding box center [323, 250] width 118 height 27
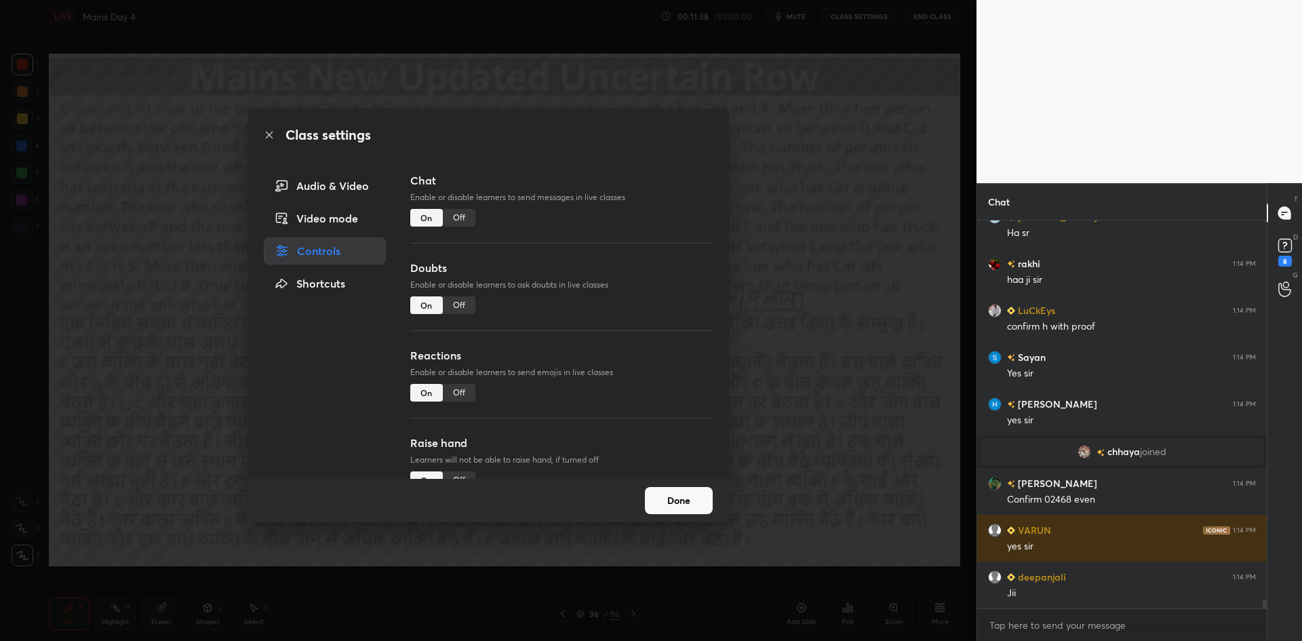
click at [455, 218] on div "Off" at bounding box center [459, 218] width 33 height 18
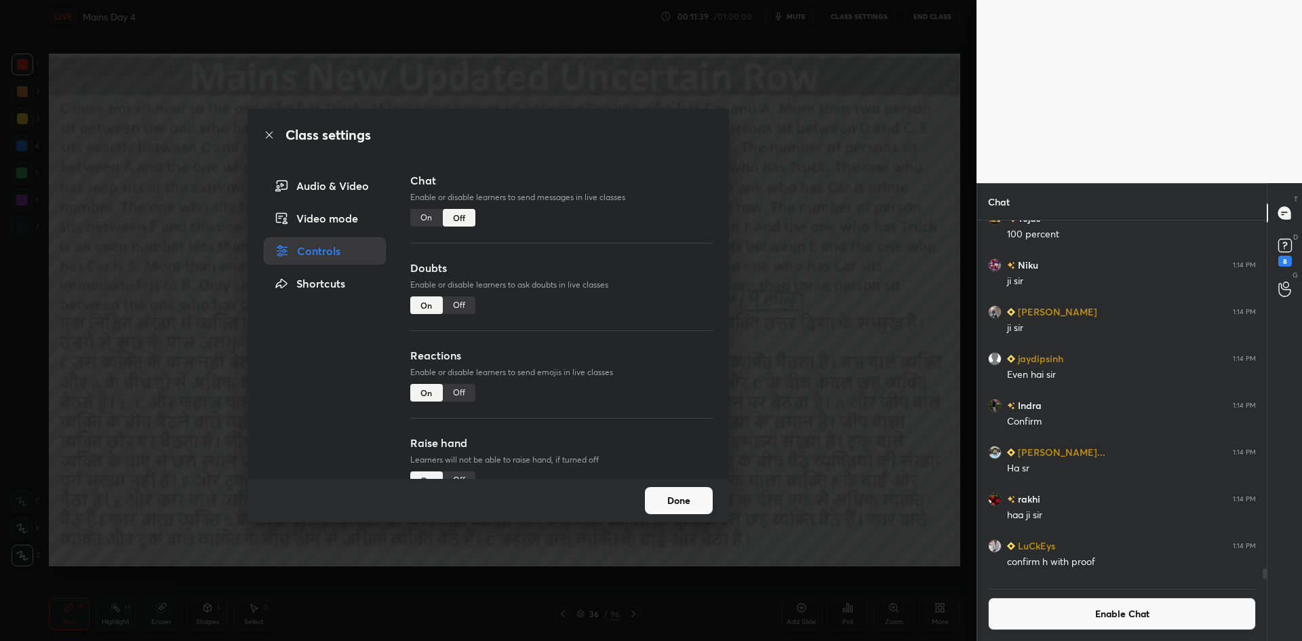
click at [827, 261] on div "Class settings Audio & Video Video mode Controls Shortcuts Chat Enable or disab…" at bounding box center [488, 320] width 977 height 641
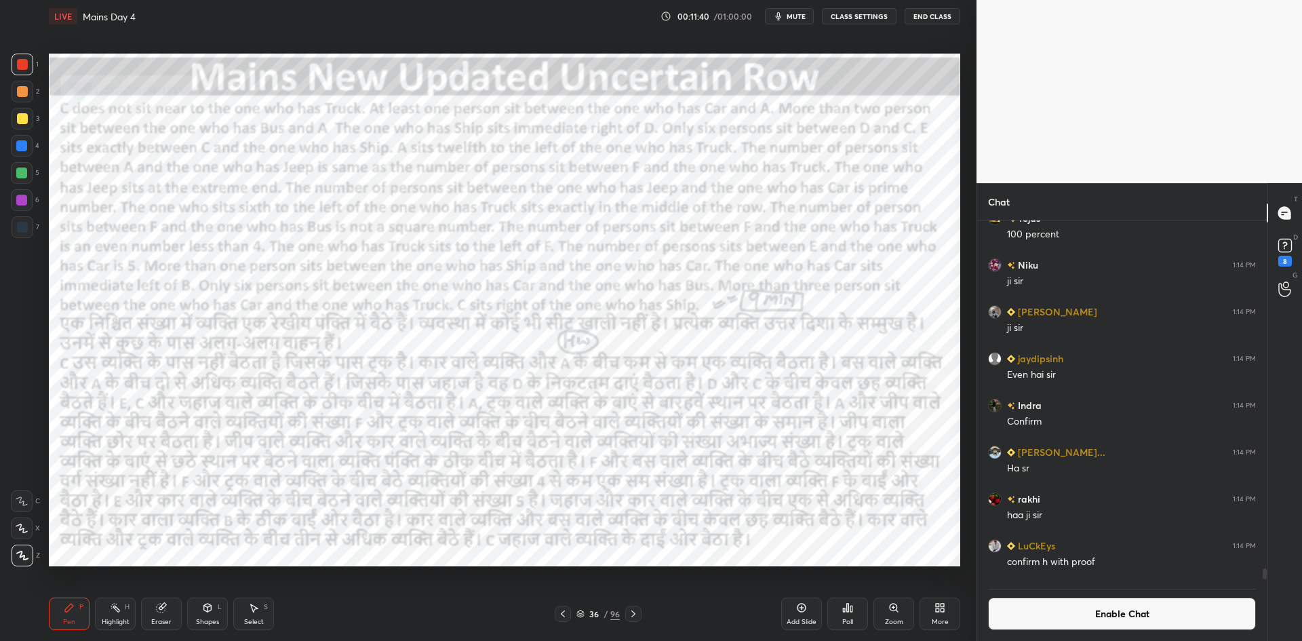
click at [806, 606] on icon at bounding box center [801, 608] width 9 height 9
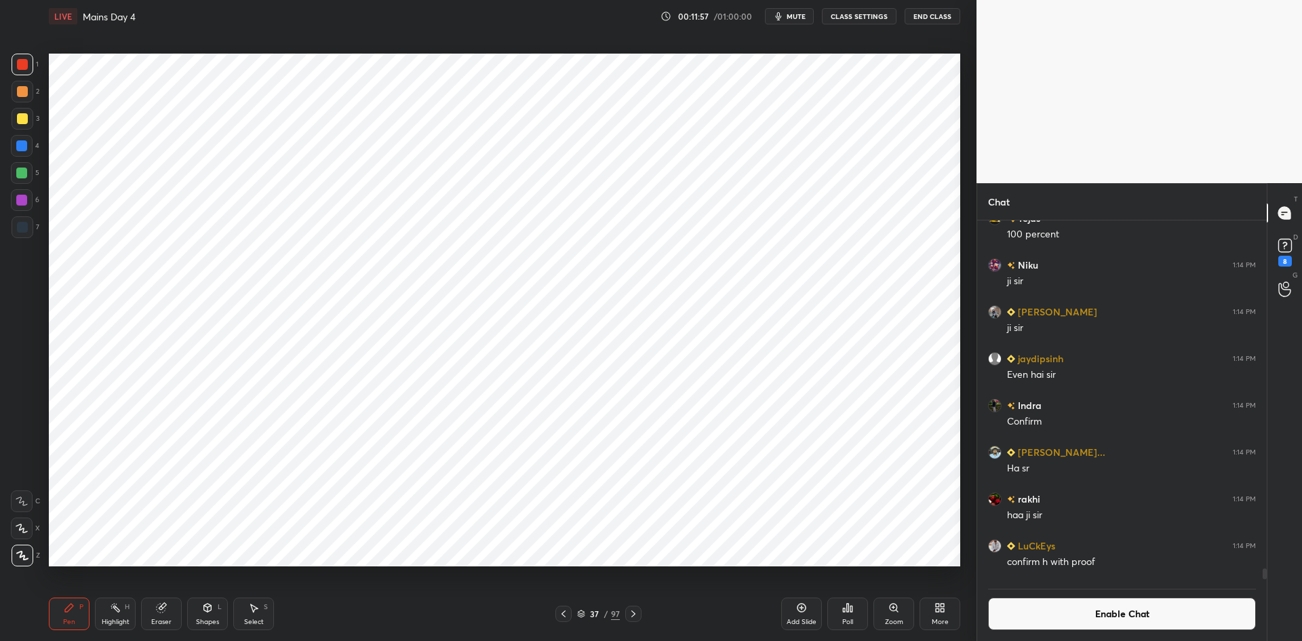
click at [1063, 599] on button "Enable Chat" at bounding box center [1122, 613] width 268 height 33
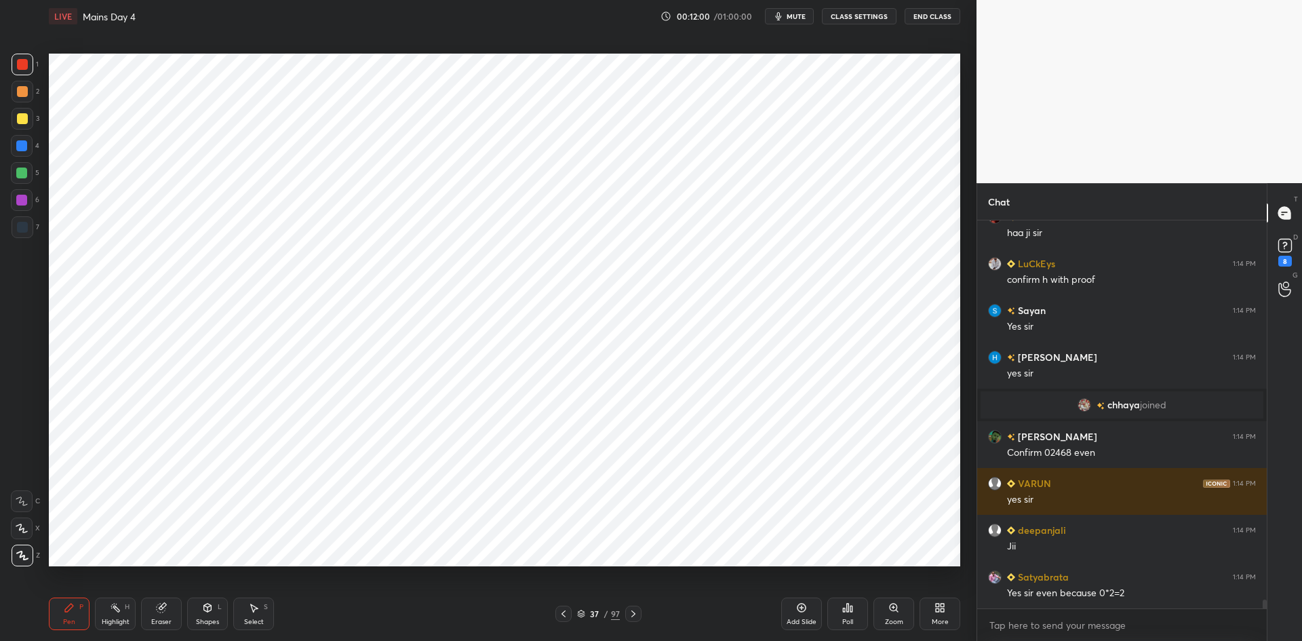
click at [568, 612] on icon at bounding box center [563, 613] width 11 height 11
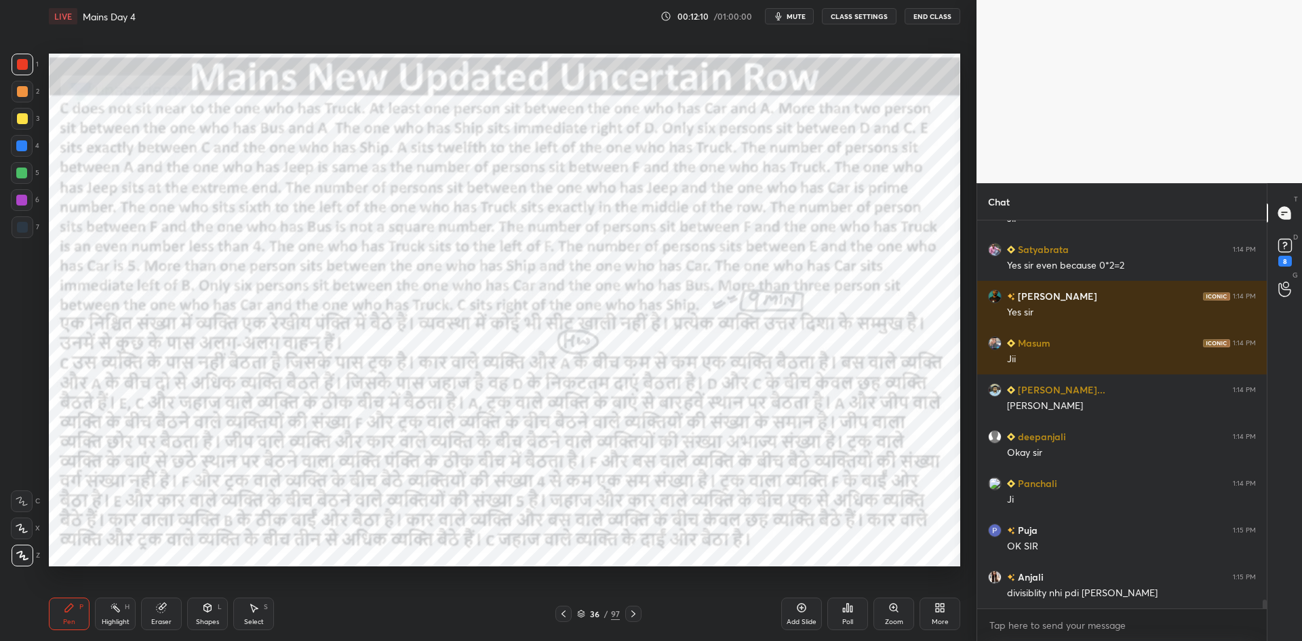
click at [633, 610] on icon at bounding box center [633, 613] width 11 height 11
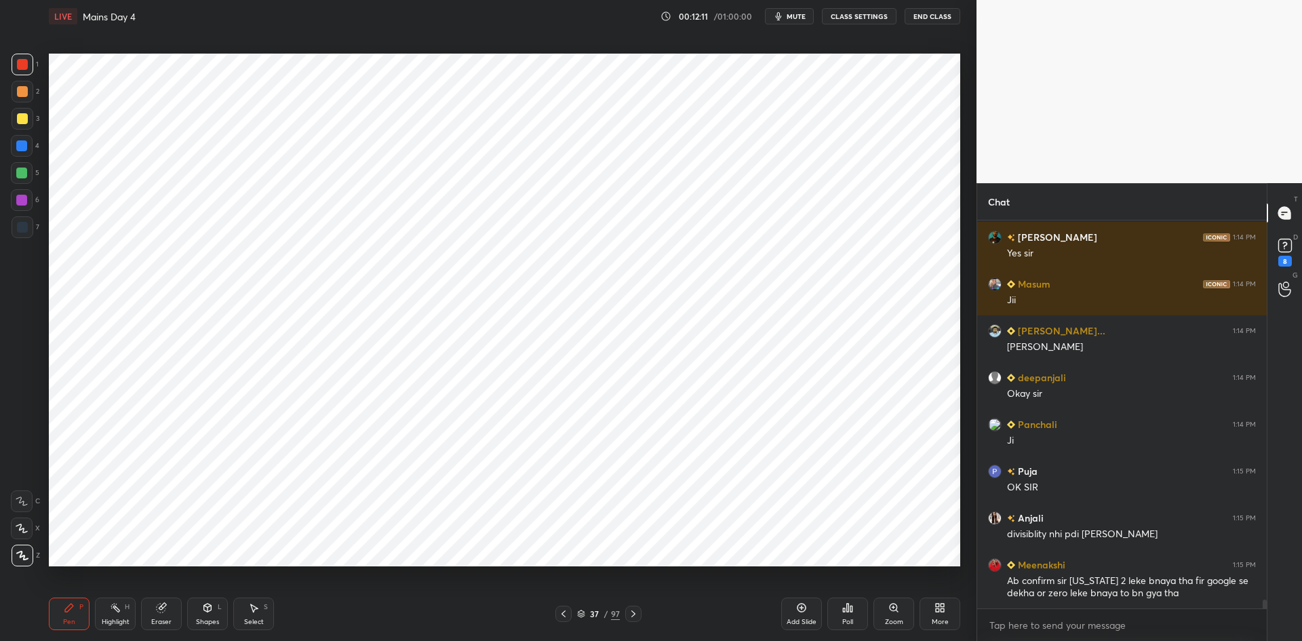
click at [564, 616] on icon at bounding box center [563, 613] width 11 height 11
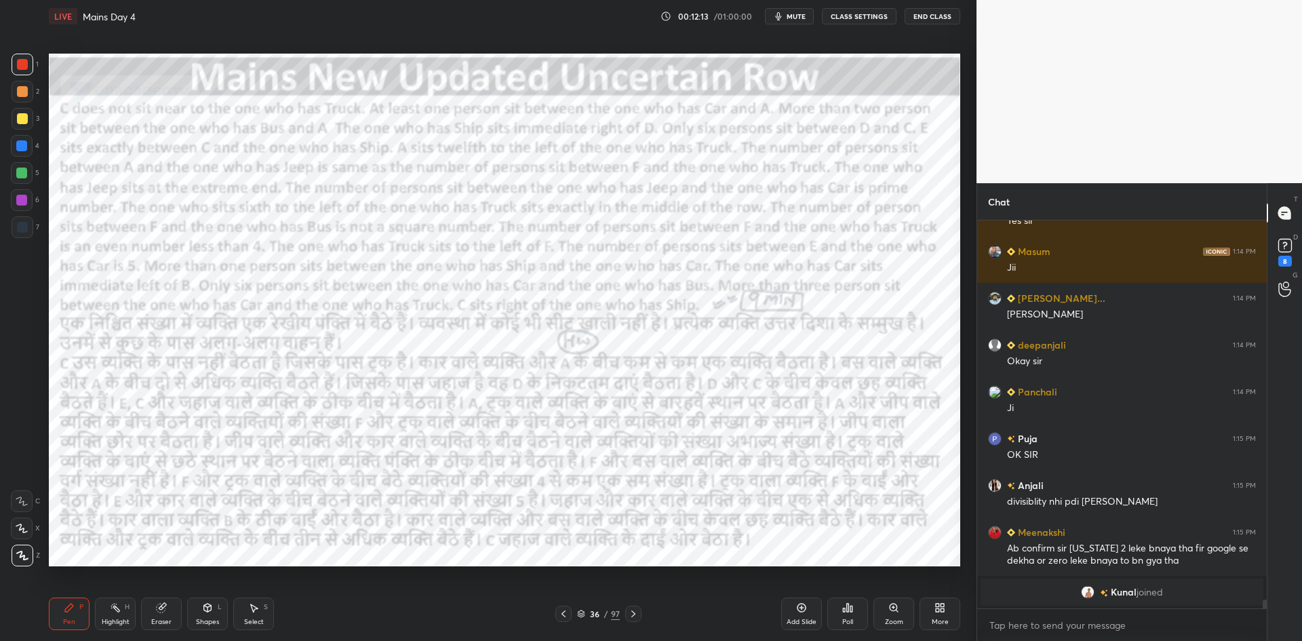
click at [635, 611] on icon at bounding box center [633, 613] width 11 height 11
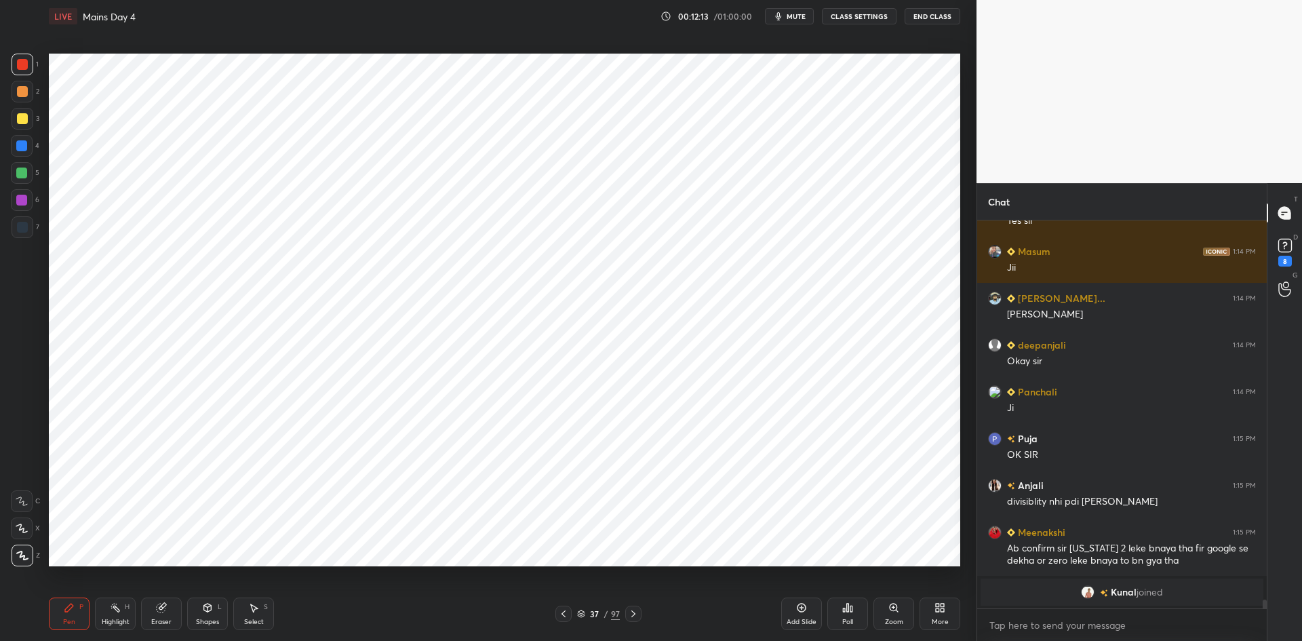
click at [634, 612] on icon at bounding box center [633, 613] width 11 height 11
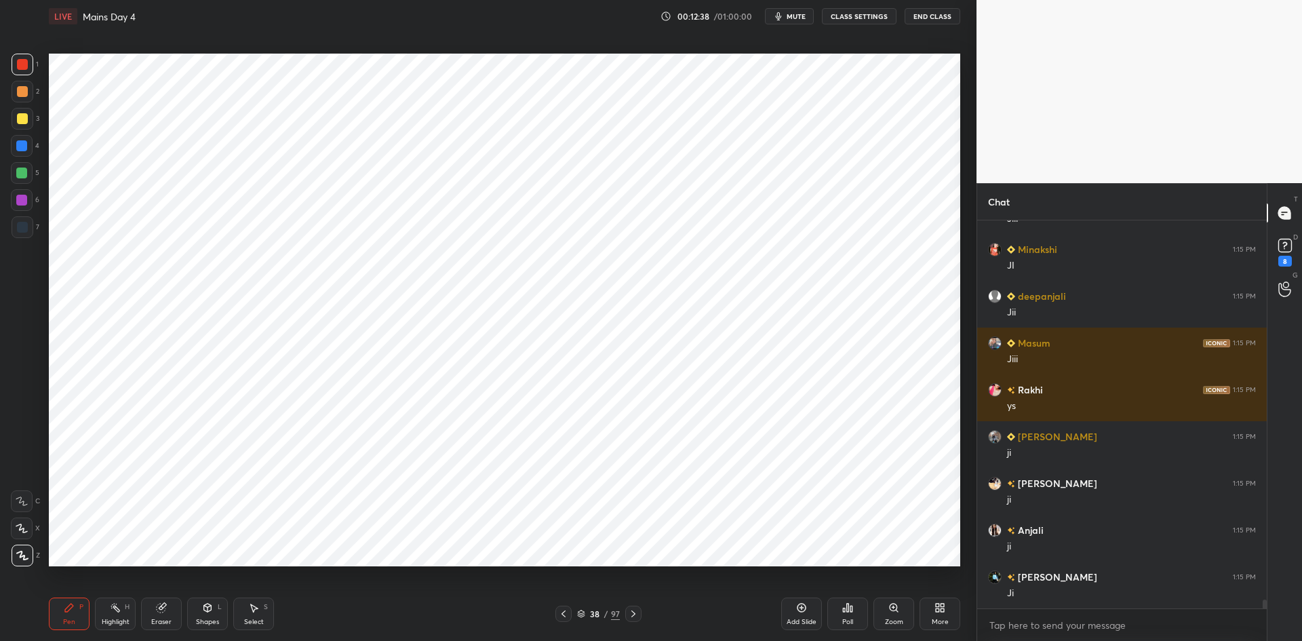
scroll to position [17068, 0]
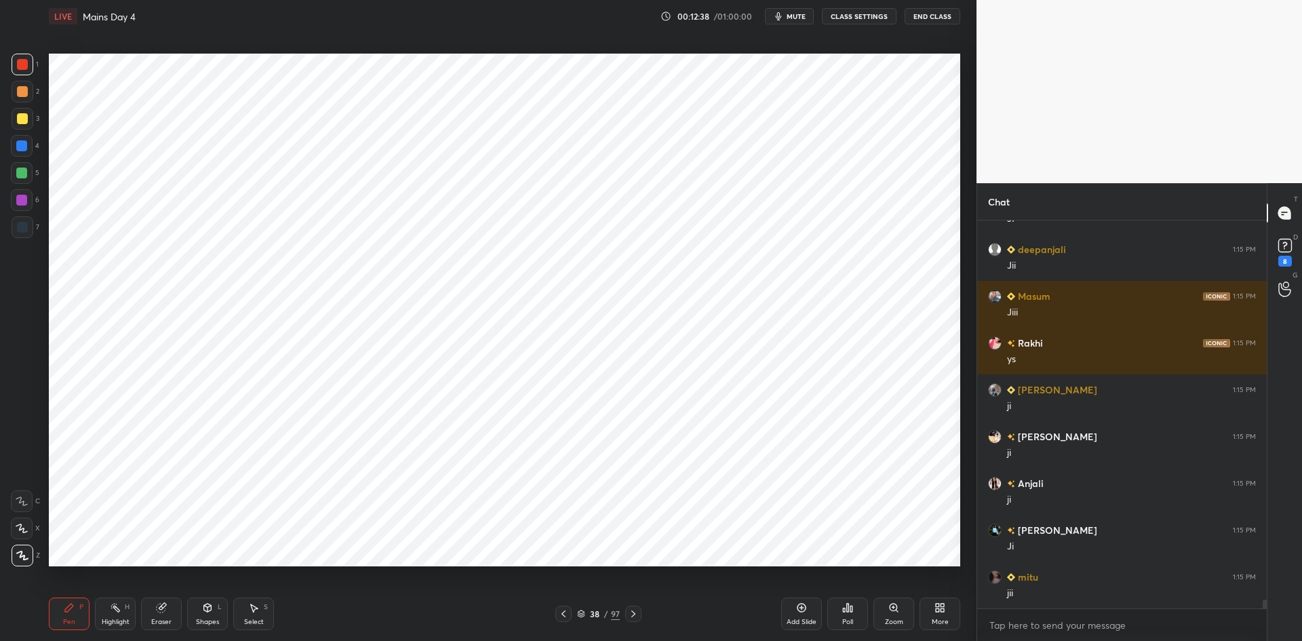
click at [27, 235] on div at bounding box center [23, 227] width 22 height 22
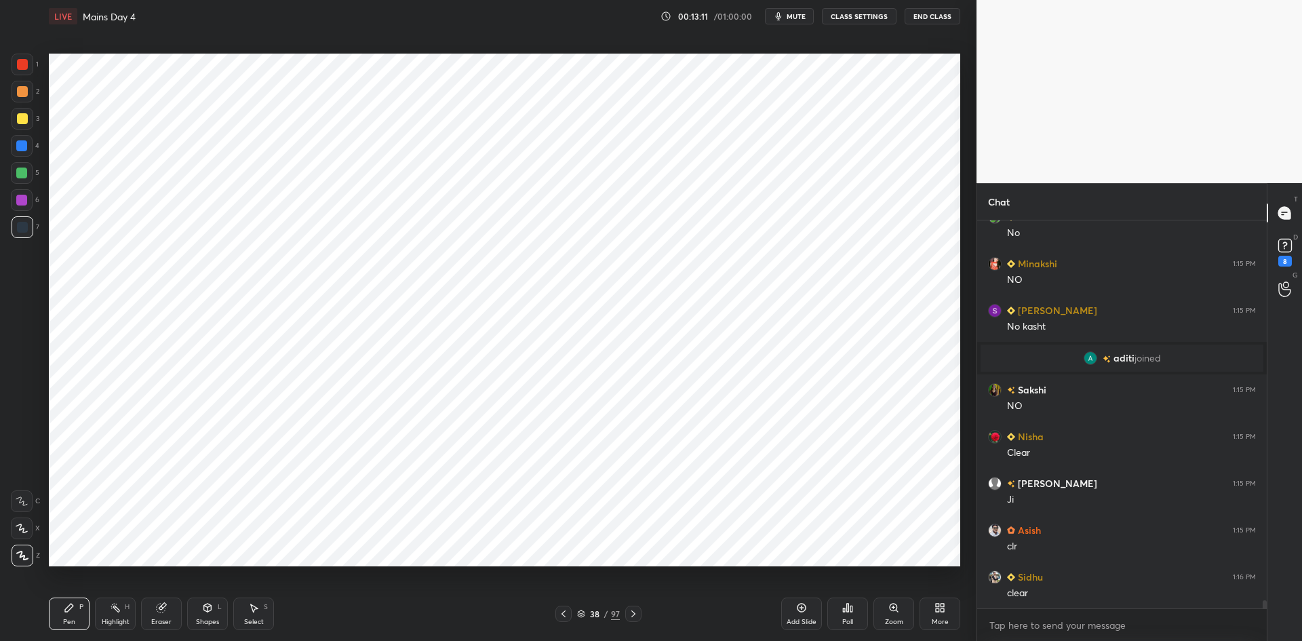
scroll to position [18025, 0]
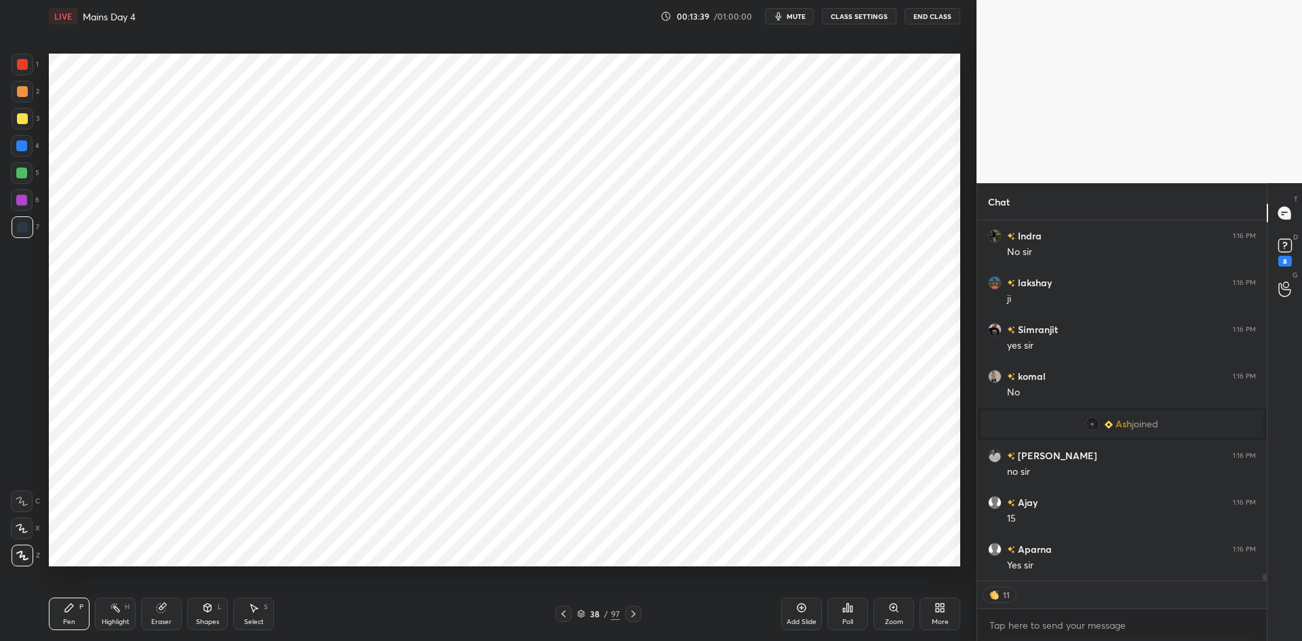
click at [568, 612] on icon at bounding box center [563, 613] width 11 height 11
click at [631, 610] on icon at bounding box center [633, 613] width 11 height 11
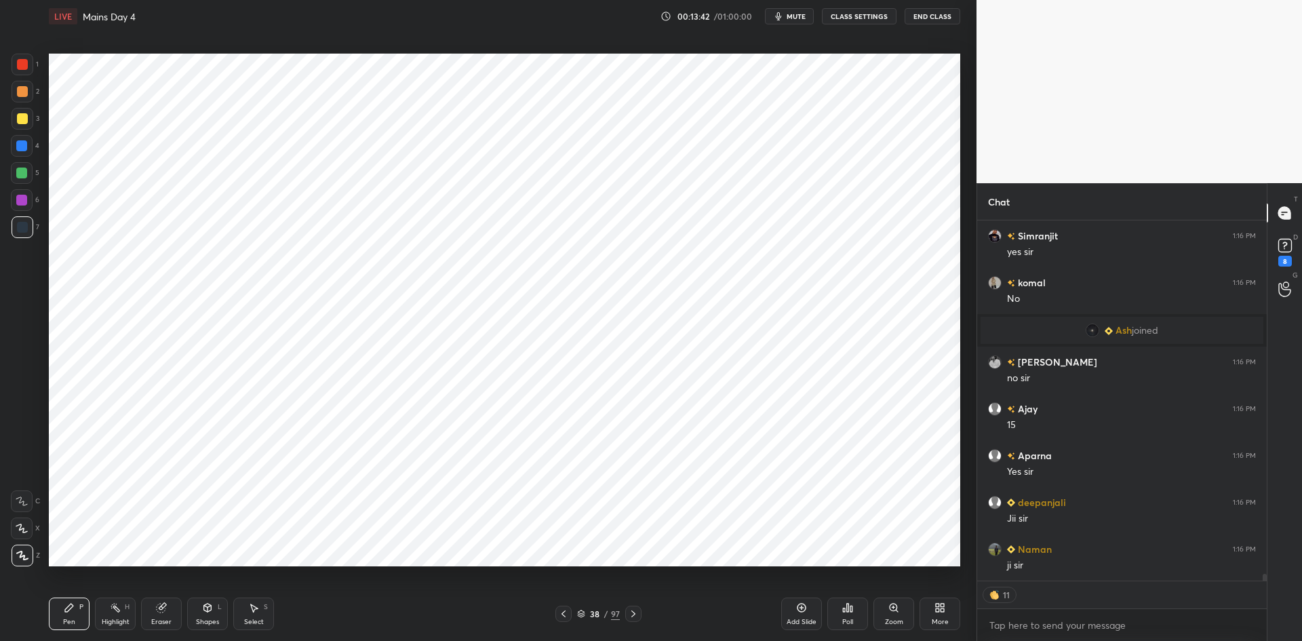
click at [264, 610] on div "S" at bounding box center [266, 607] width 4 height 7
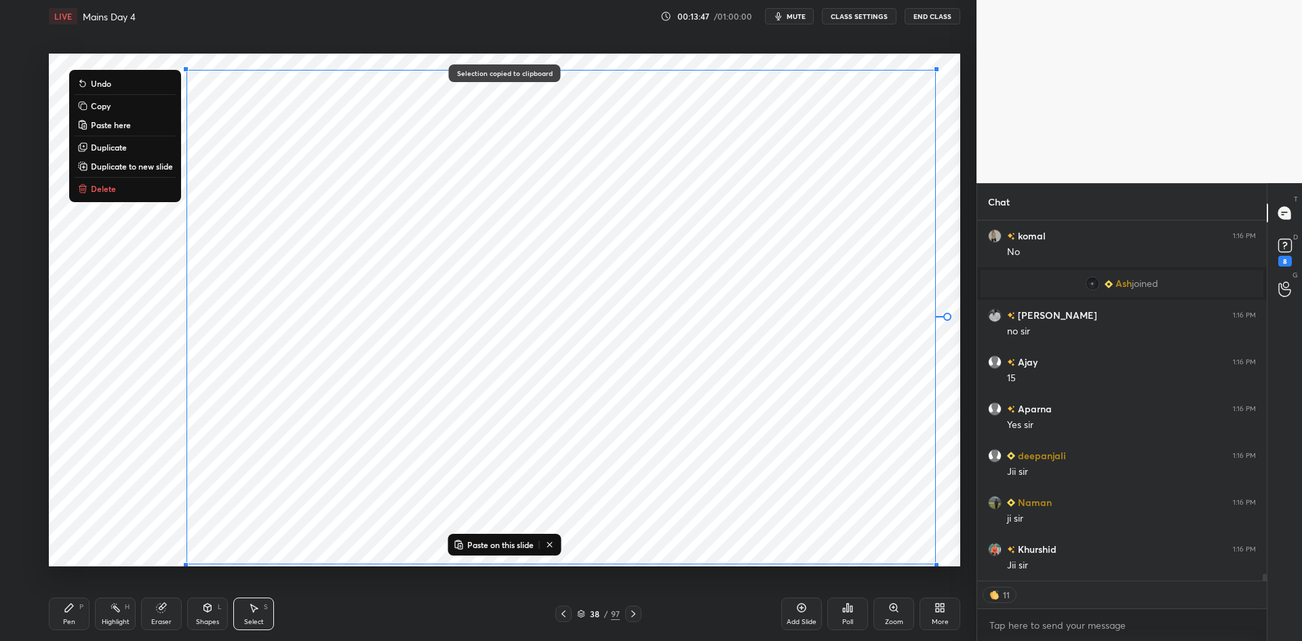
click at [121, 538] on div "0 ° Undo Copy Paste here Duplicate Duplicate to new slide Delete" at bounding box center [504, 310] width 911 height 513
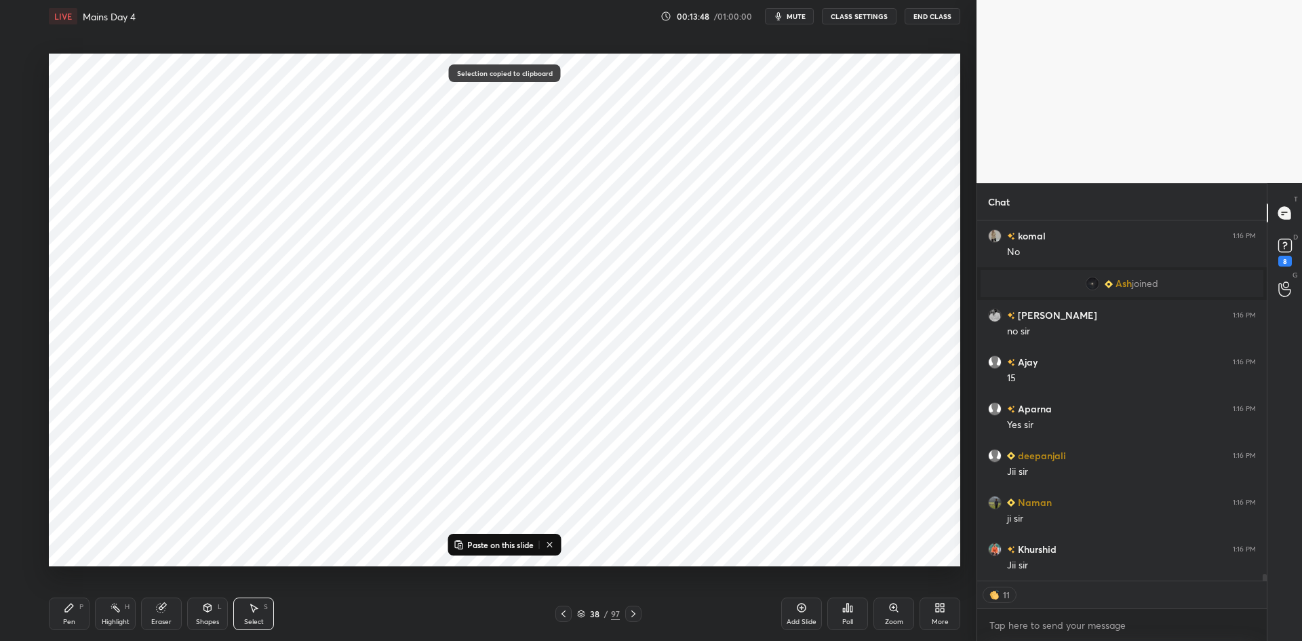
click at [561, 610] on icon at bounding box center [563, 613] width 11 height 11
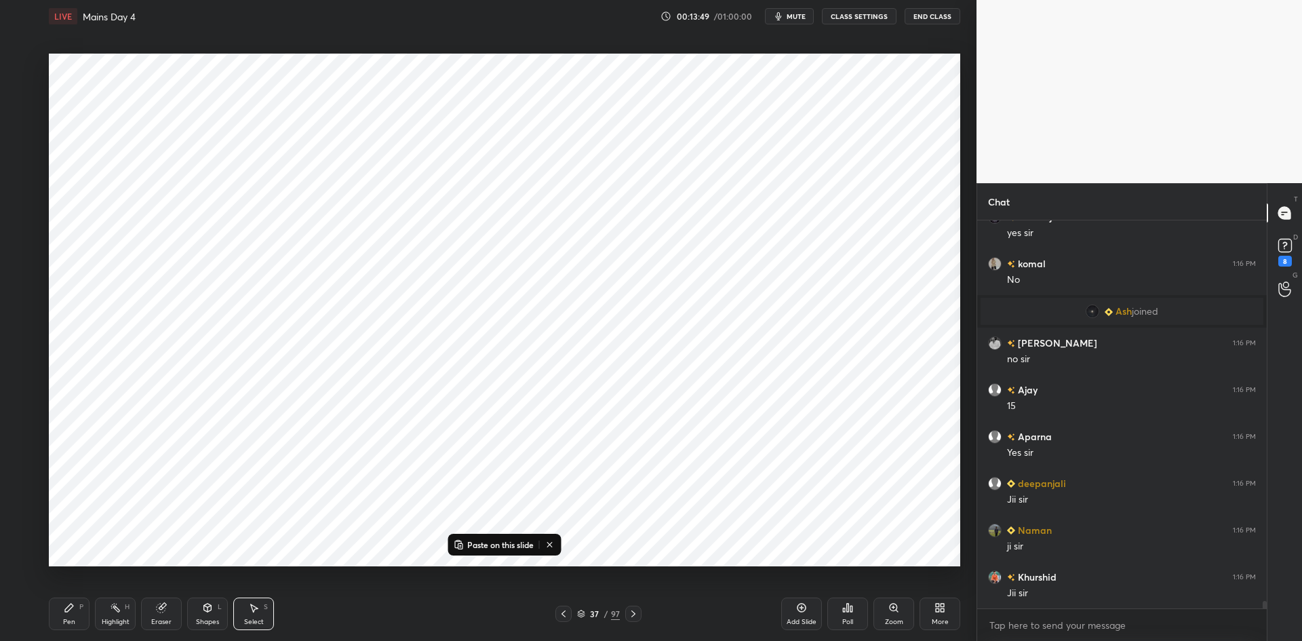
click at [562, 610] on icon at bounding box center [563, 613] width 11 height 11
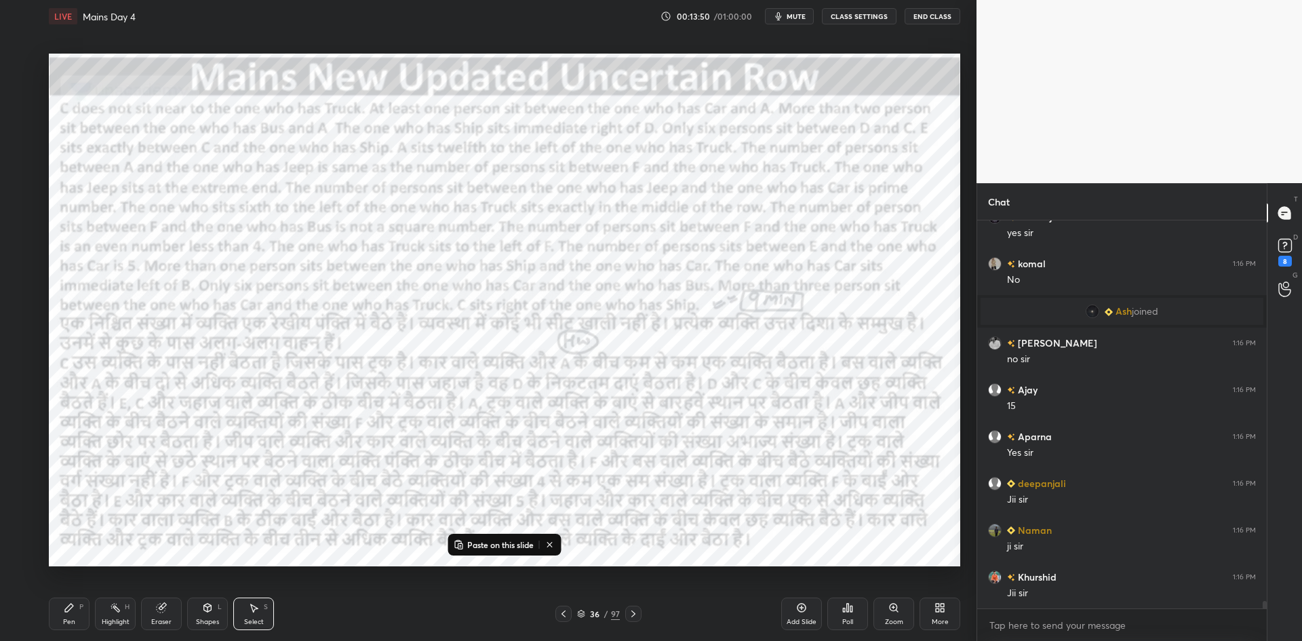
click at [797, 608] on icon at bounding box center [801, 607] width 11 height 11
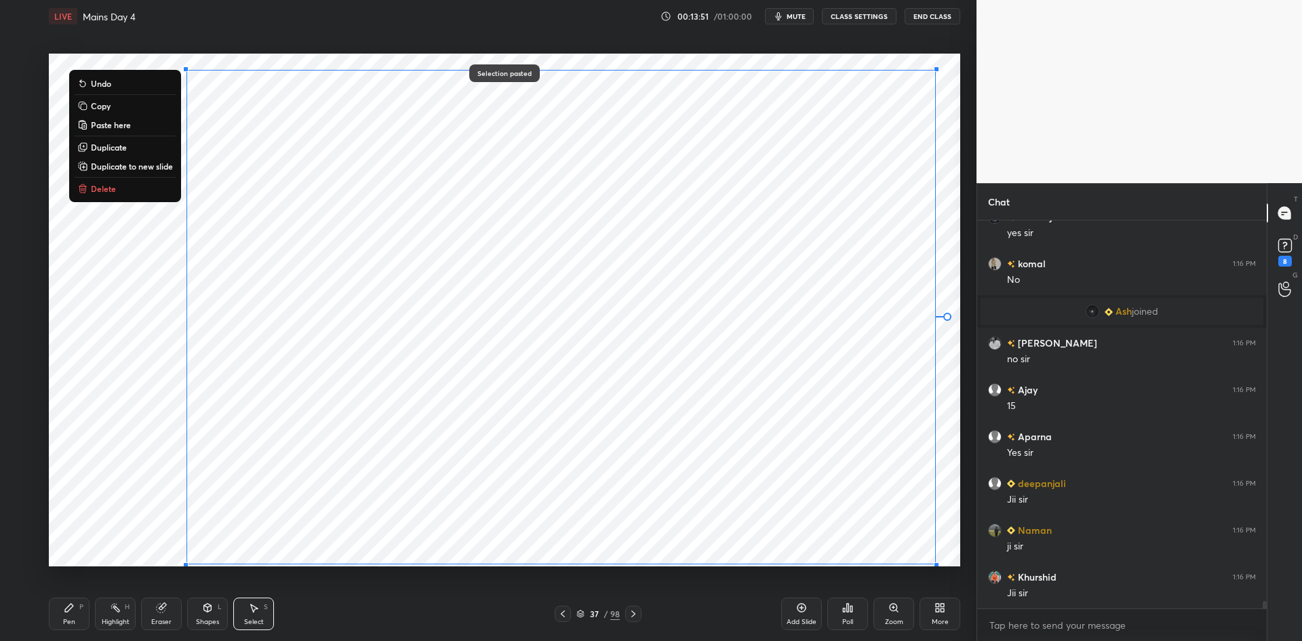
click at [135, 530] on div "0 ° Undo Copy Paste here Duplicate Duplicate to new slide Delete" at bounding box center [504, 310] width 911 height 513
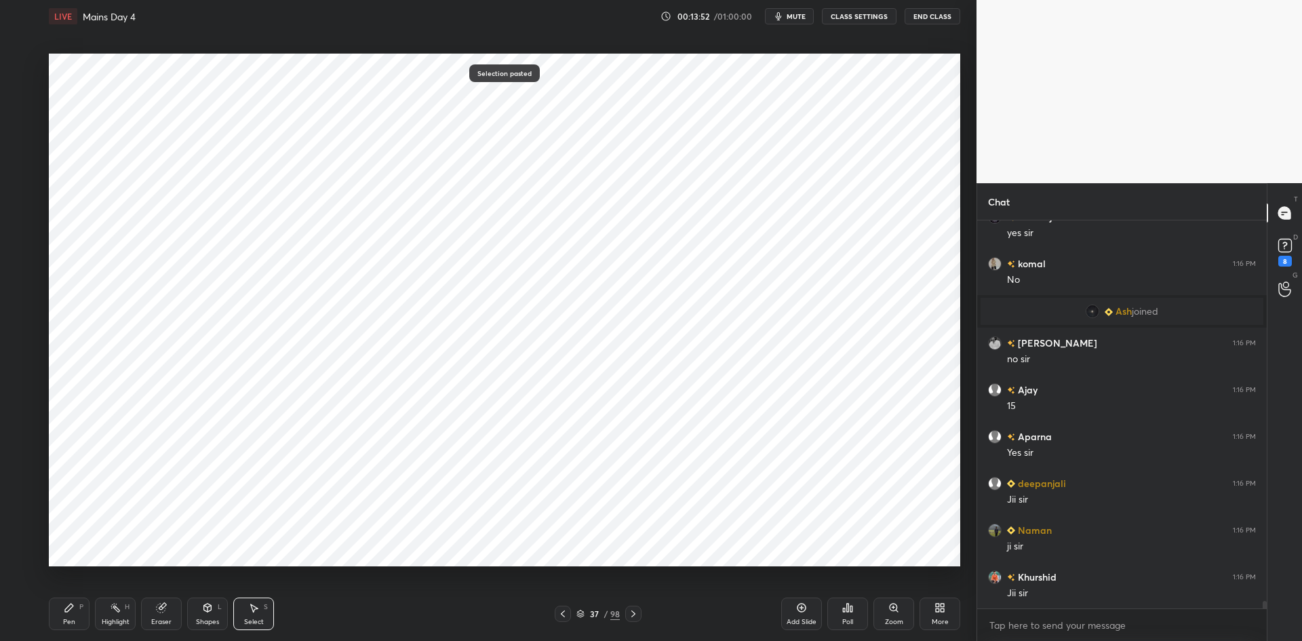
click at [564, 614] on icon at bounding box center [562, 613] width 11 height 11
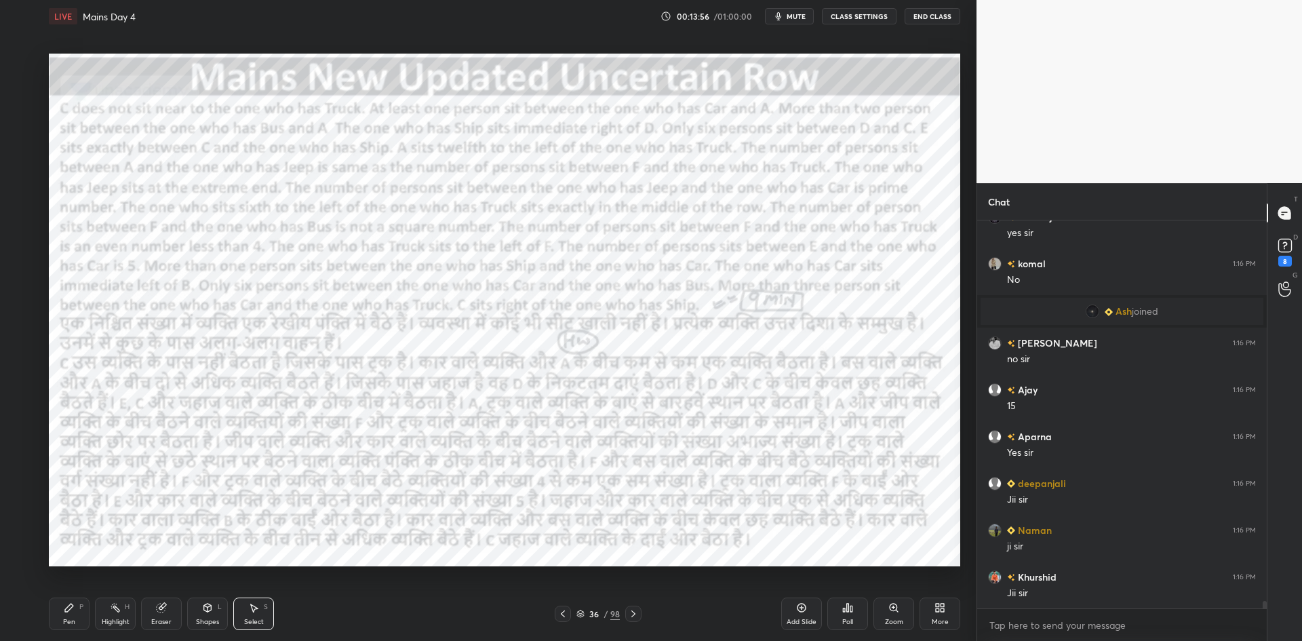
click at [635, 613] on icon at bounding box center [633, 613] width 11 height 11
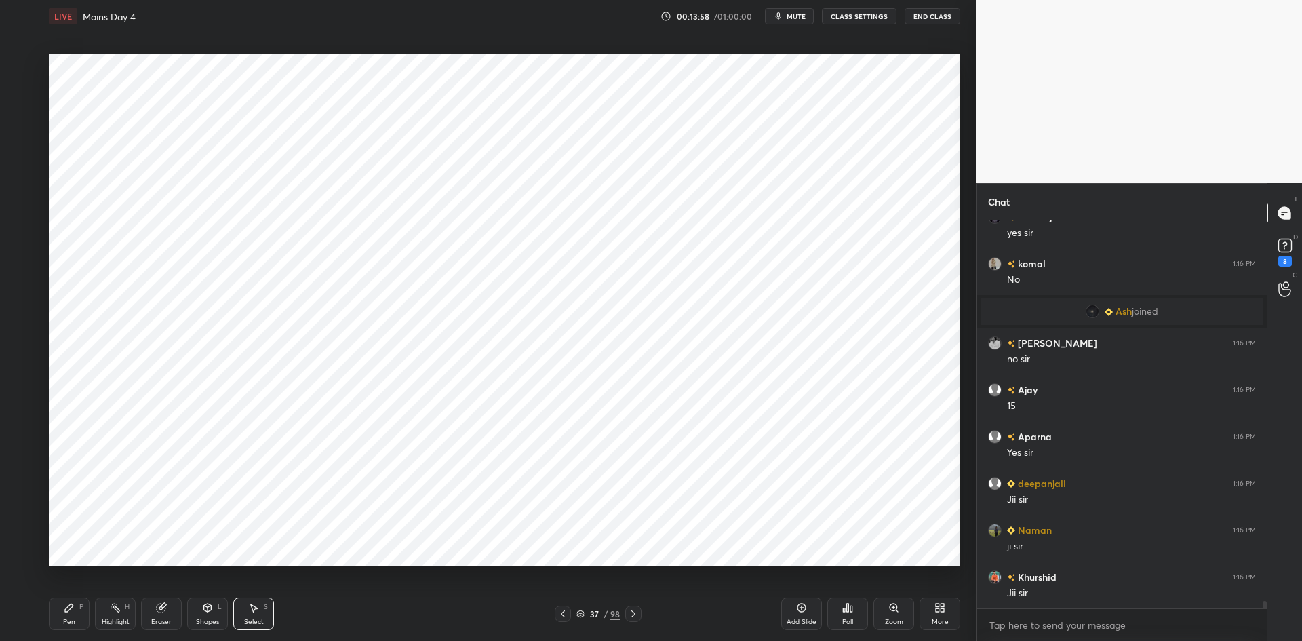
click at [69, 599] on div "Pen P" at bounding box center [69, 613] width 41 height 33
click at [566, 616] on icon at bounding box center [562, 613] width 11 height 11
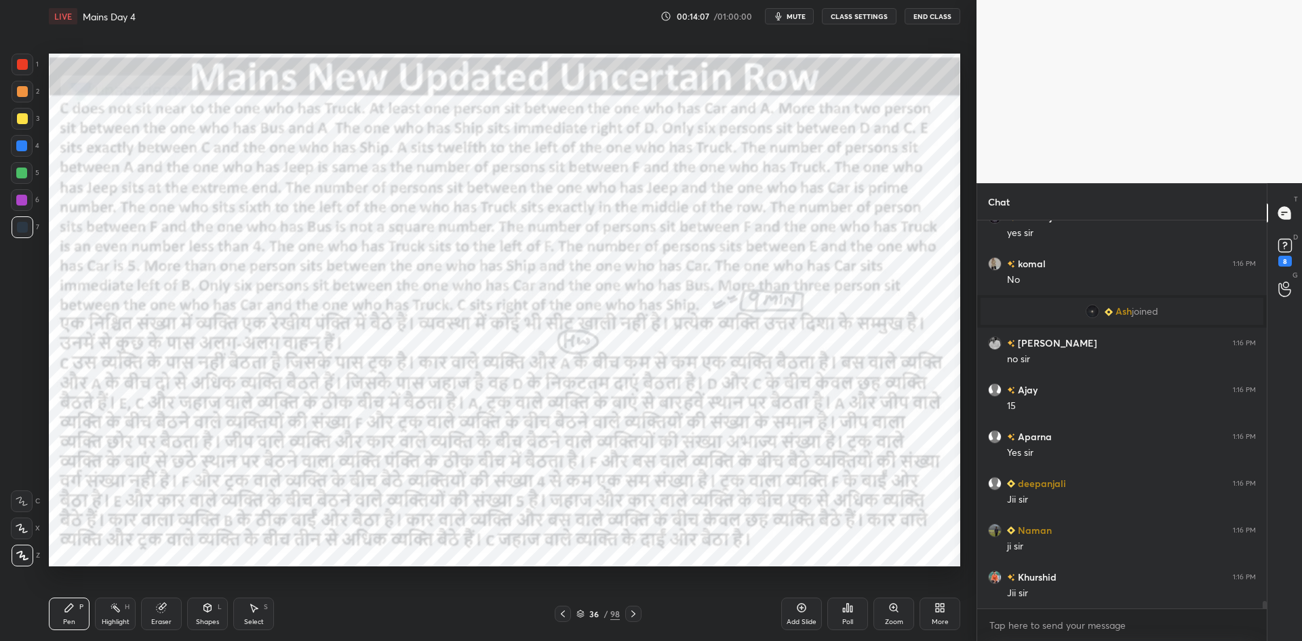
click at [637, 613] on icon at bounding box center [633, 613] width 11 height 11
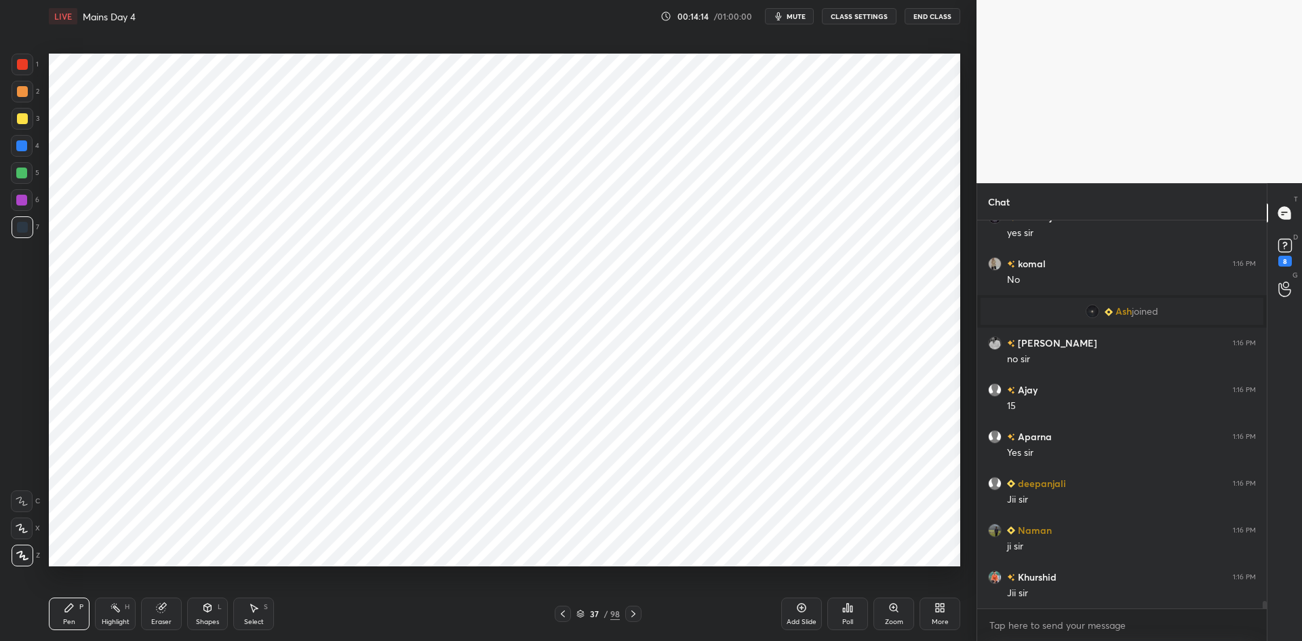
click at [565, 613] on icon at bounding box center [562, 613] width 11 height 11
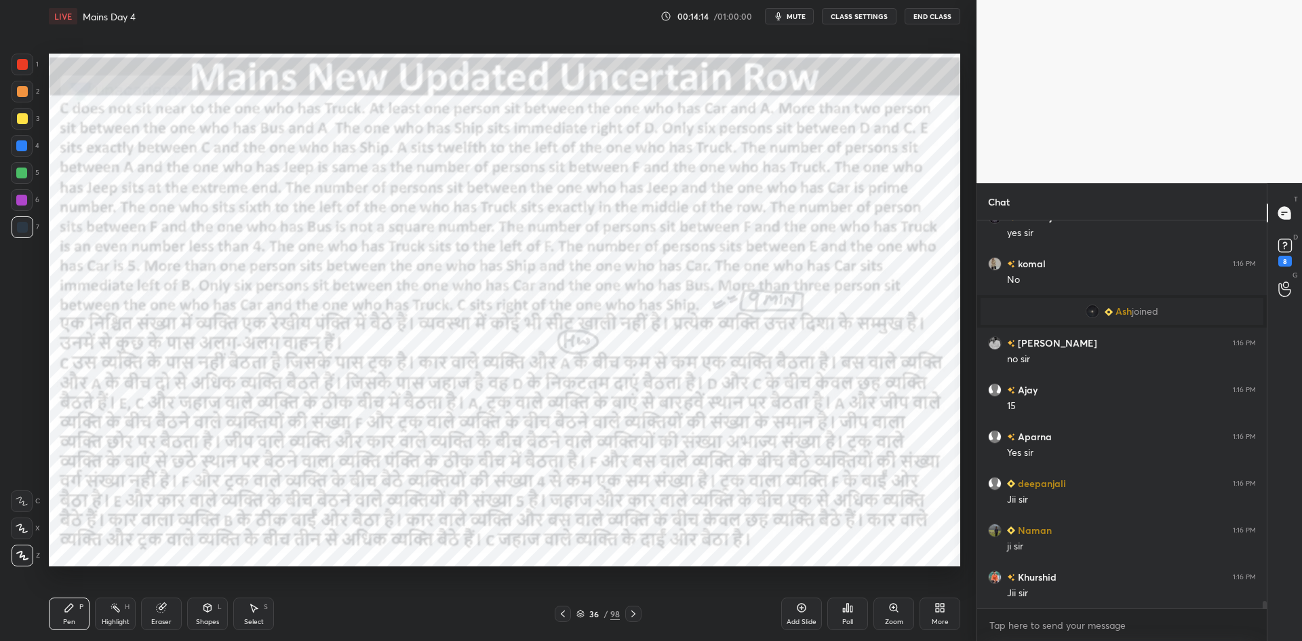
scroll to position [19203, 0]
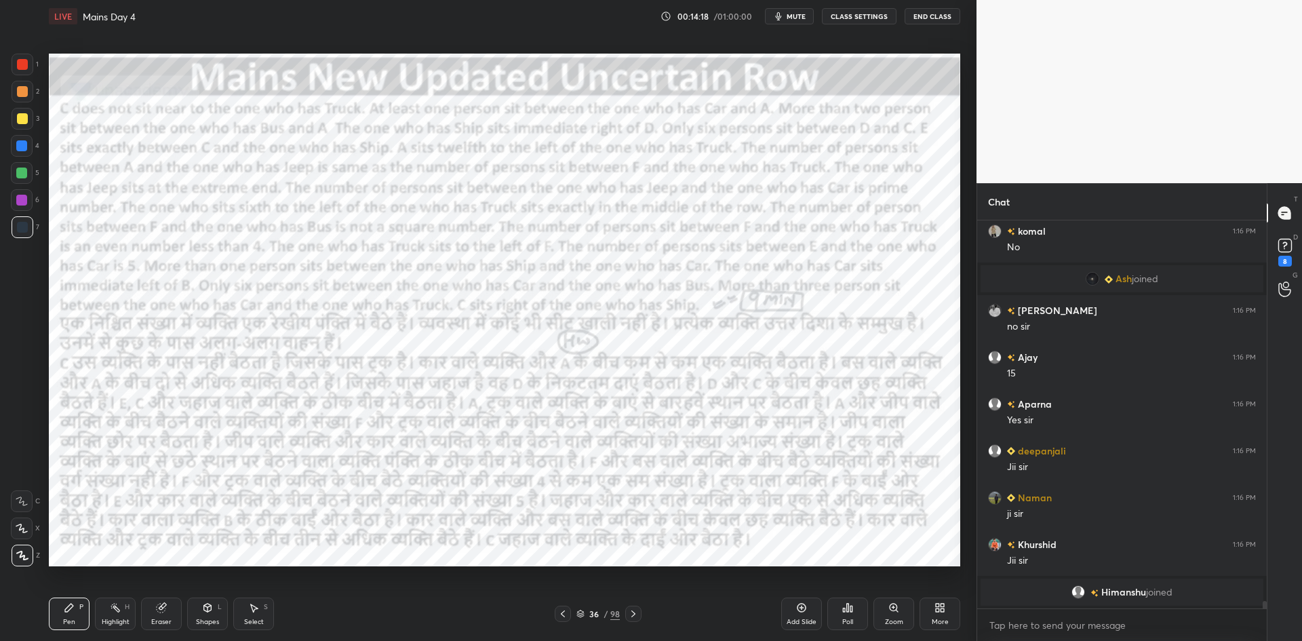
click at [635, 615] on icon at bounding box center [633, 613] width 11 height 11
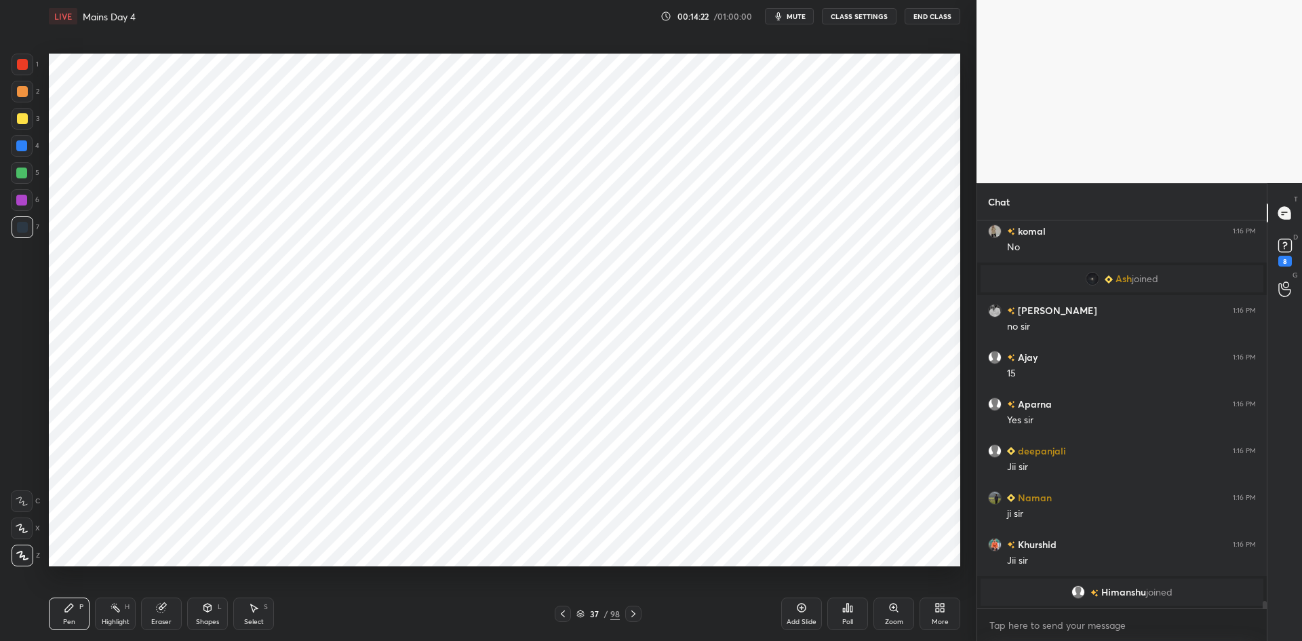
click at [566, 610] on icon at bounding box center [562, 613] width 11 height 11
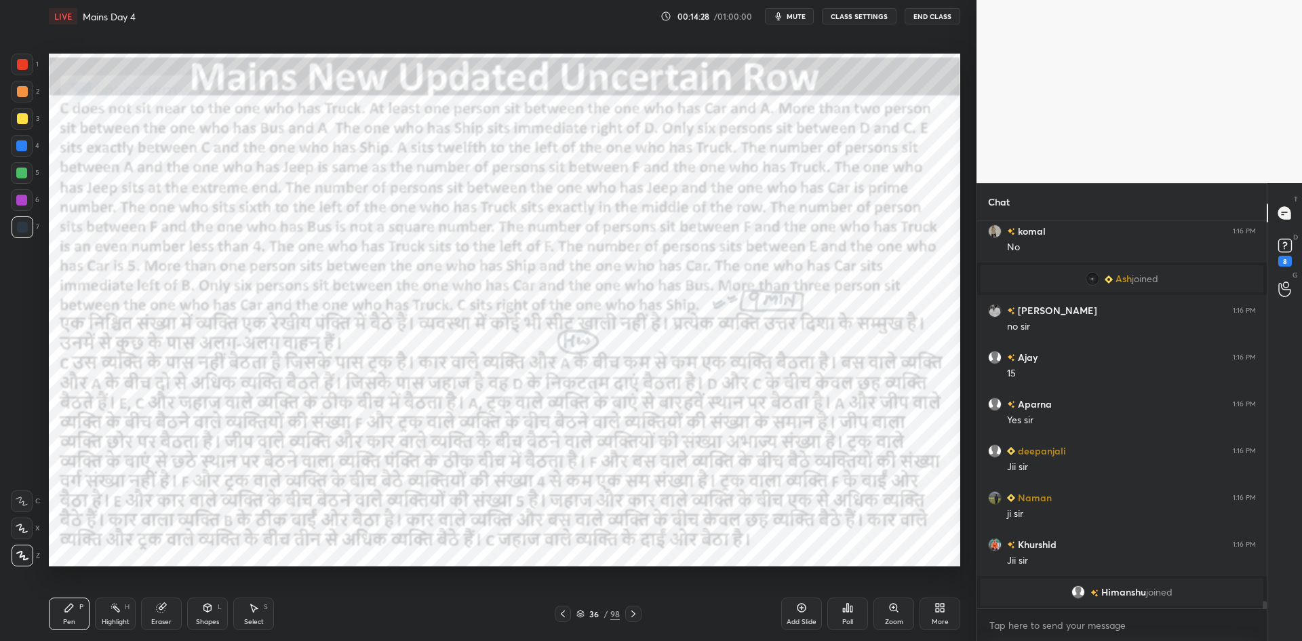
click at [636, 614] on icon at bounding box center [633, 613] width 11 height 11
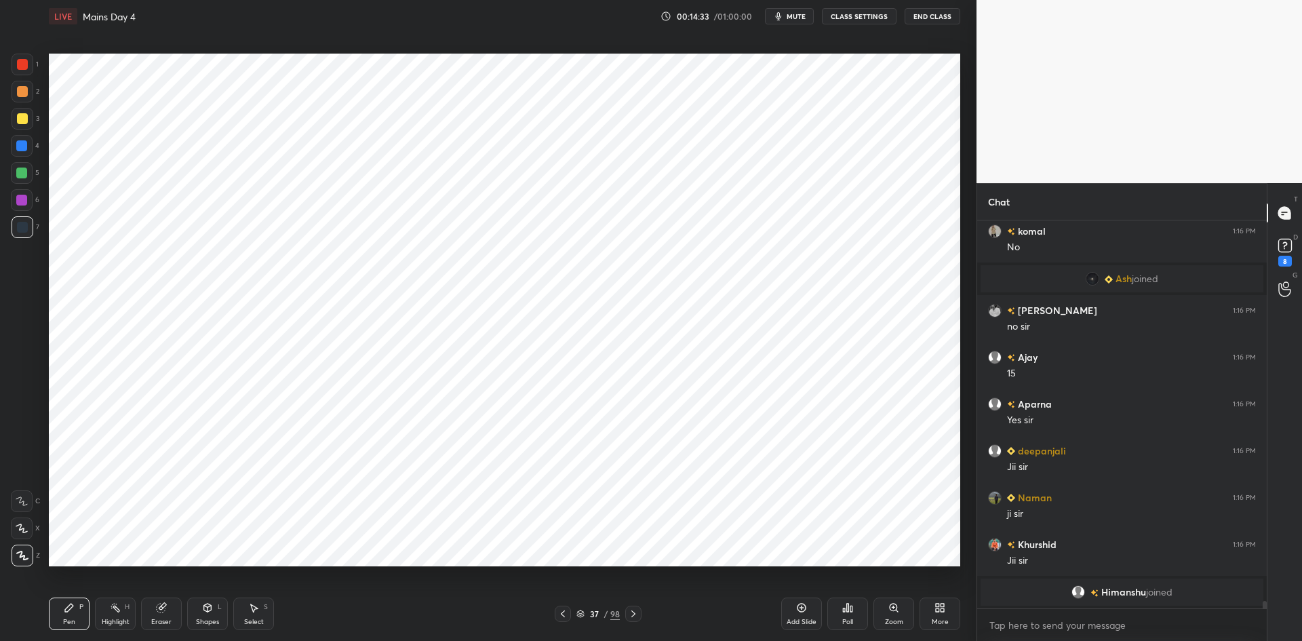
click at [562, 609] on icon at bounding box center [562, 613] width 11 height 11
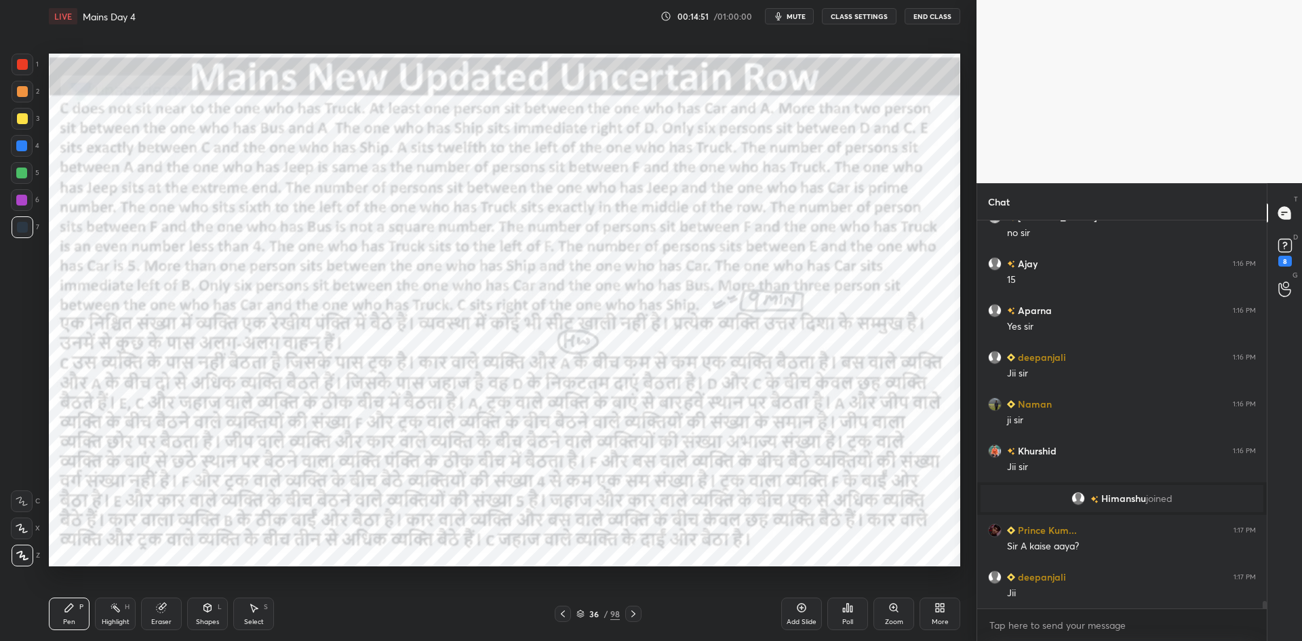
scroll to position [19241, 0]
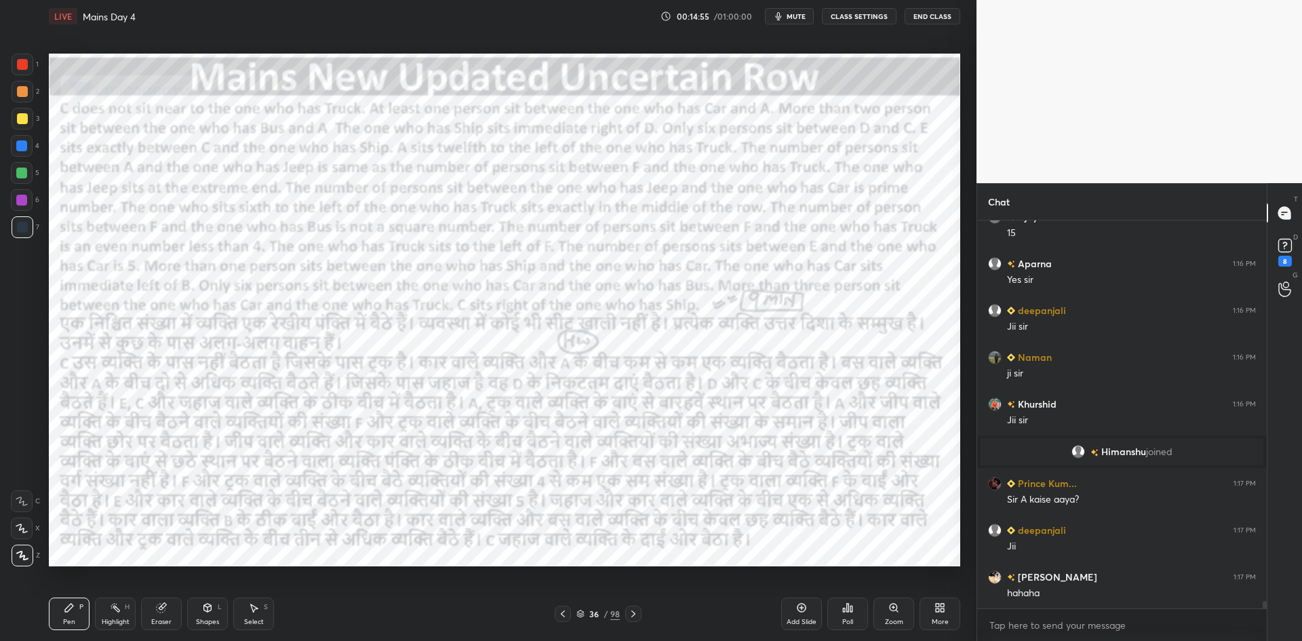
click at [563, 610] on icon at bounding box center [562, 613] width 11 height 11
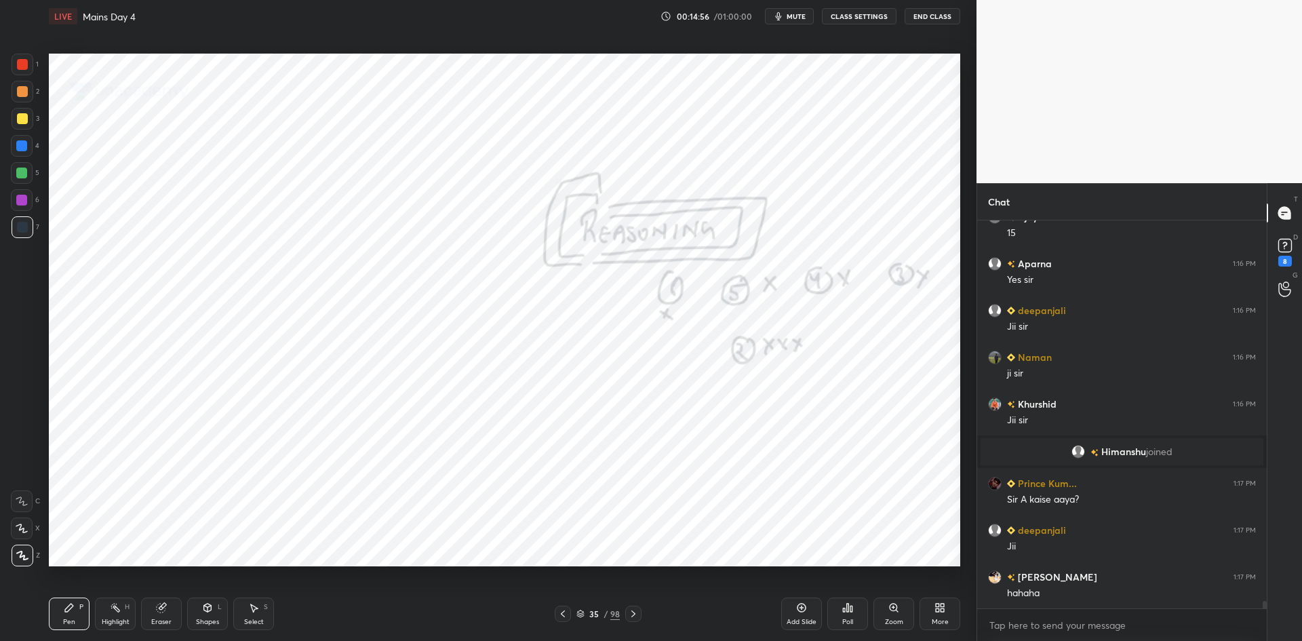
click at [631, 612] on icon at bounding box center [633, 613] width 11 height 11
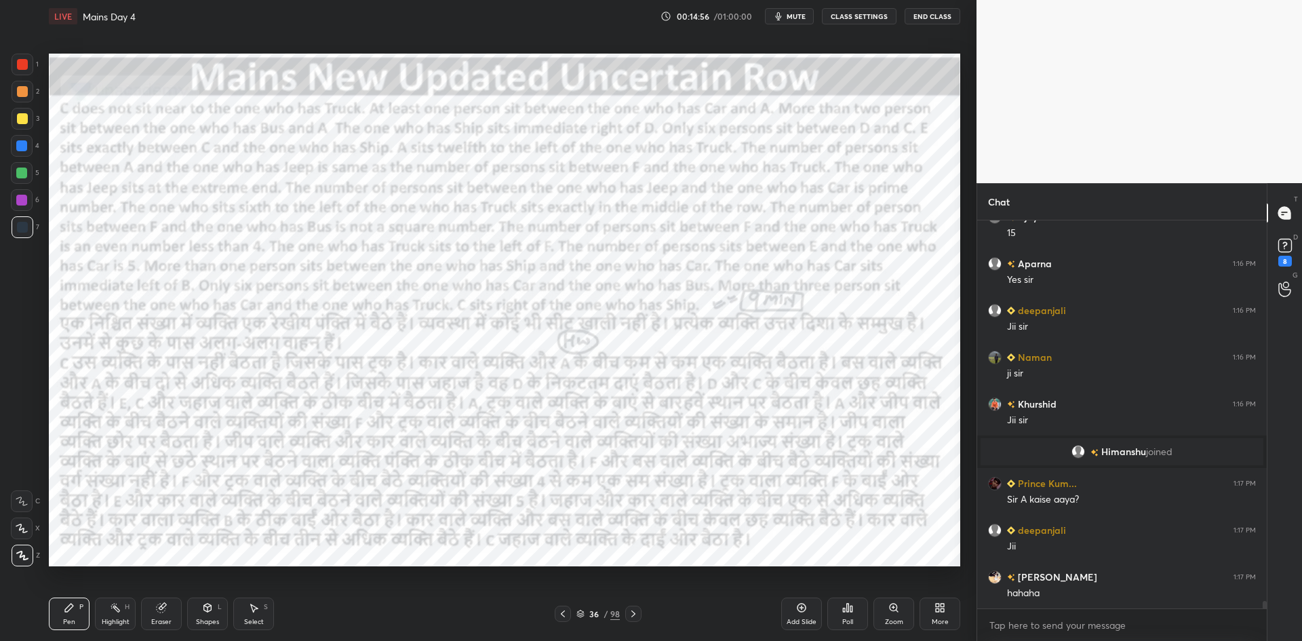
click at [630, 609] on icon at bounding box center [633, 613] width 11 height 11
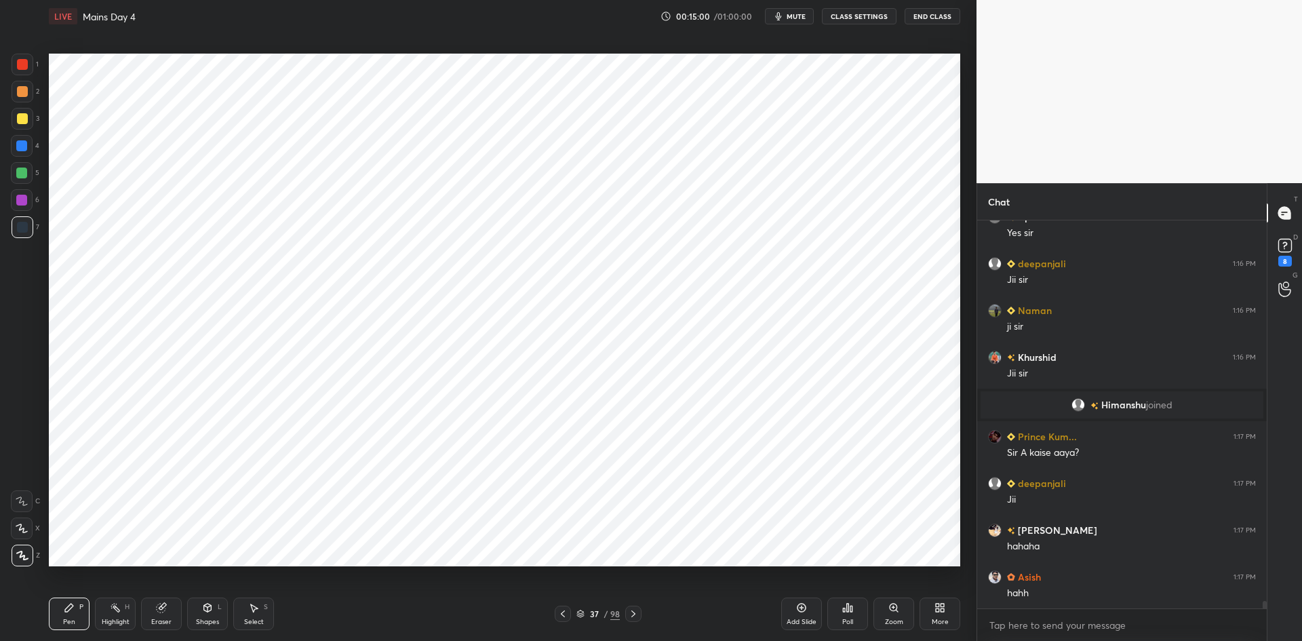
scroll to position [19334, 0]
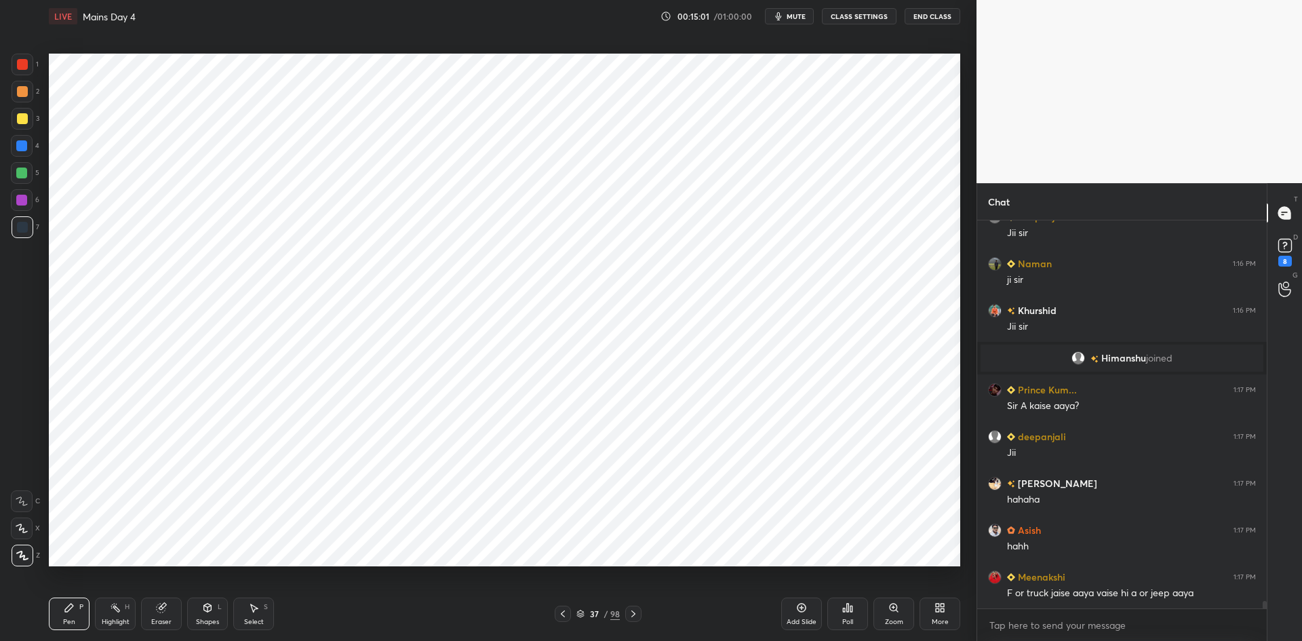
click at [565, 616] on icon at bounding box center [562, 613] width 11 height 11
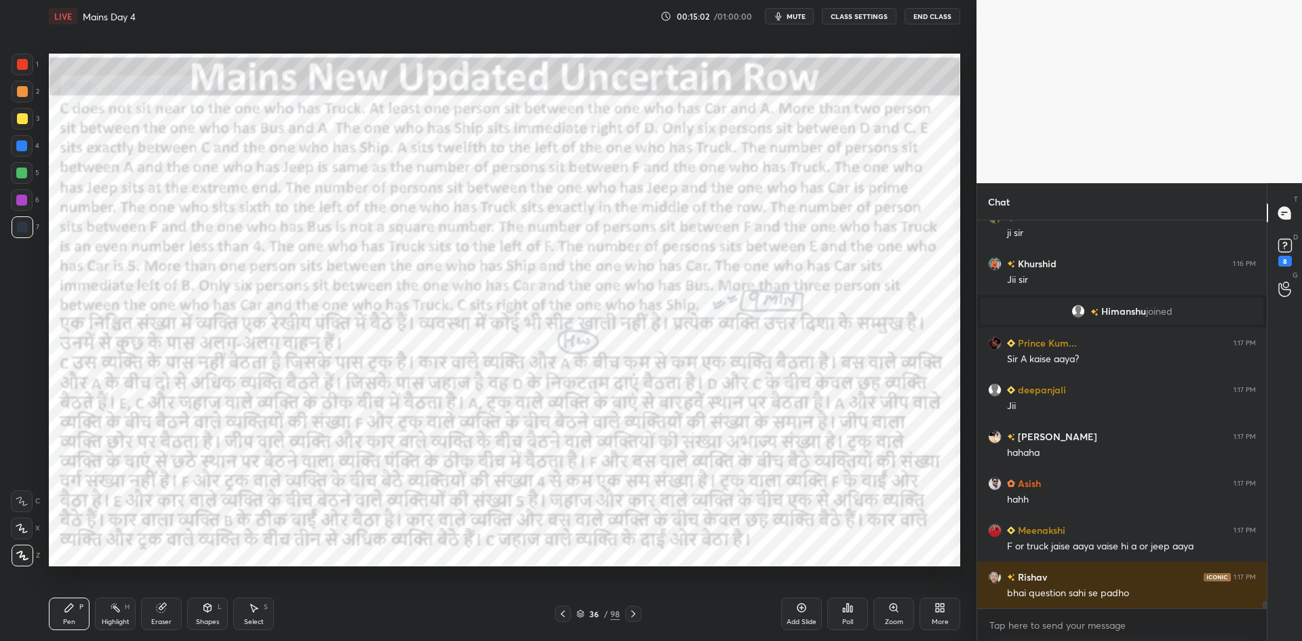
scroll to position [19414, 0]
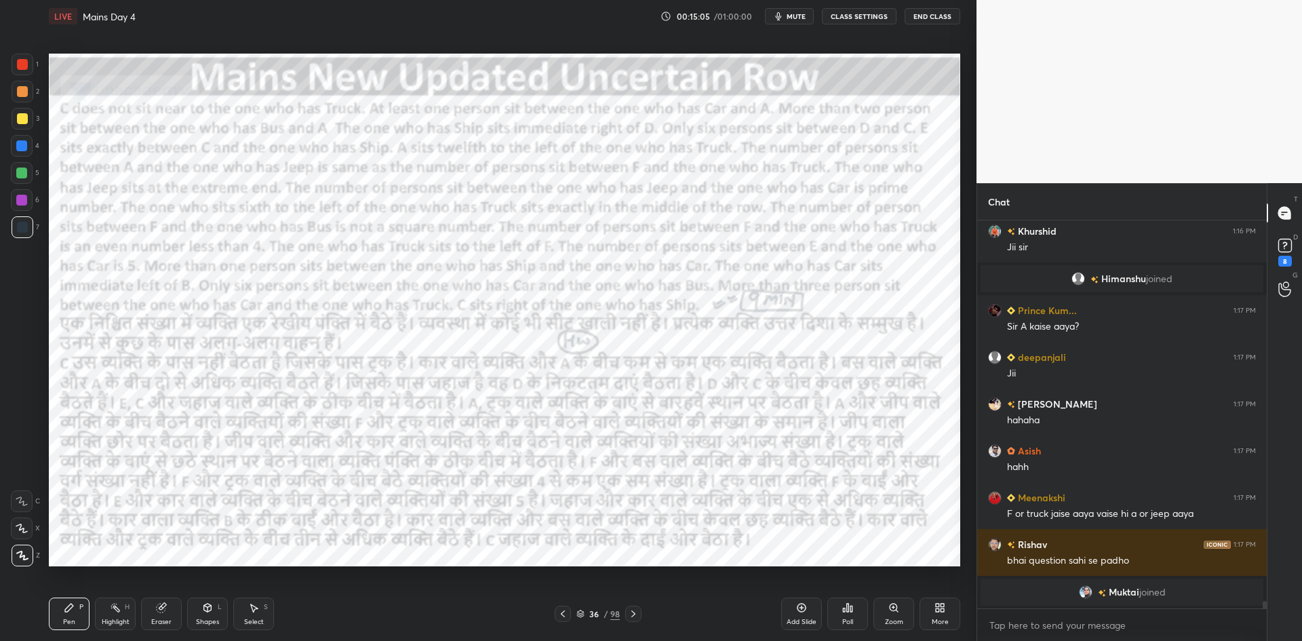
click at [637, 610] on icon at bounding box center [633, 613] width 11 height 11
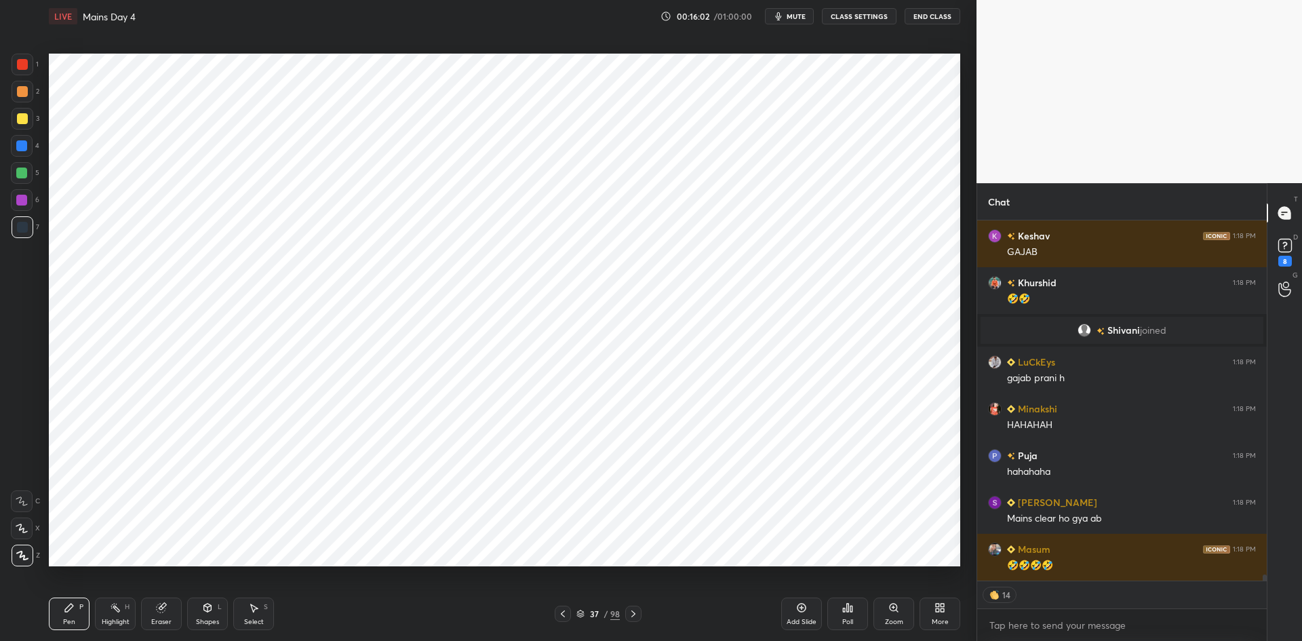
scroll to position [22153, 0]
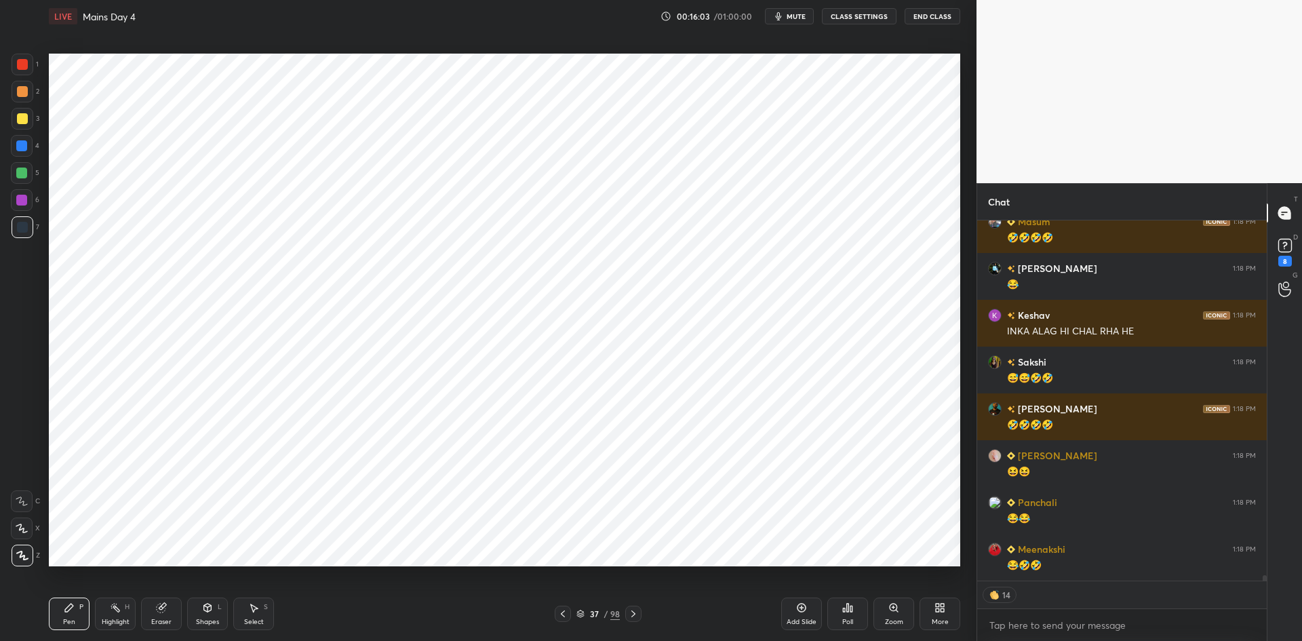
click at [559, 612] on icon at bounding box center [562, 613] width 11 height 11
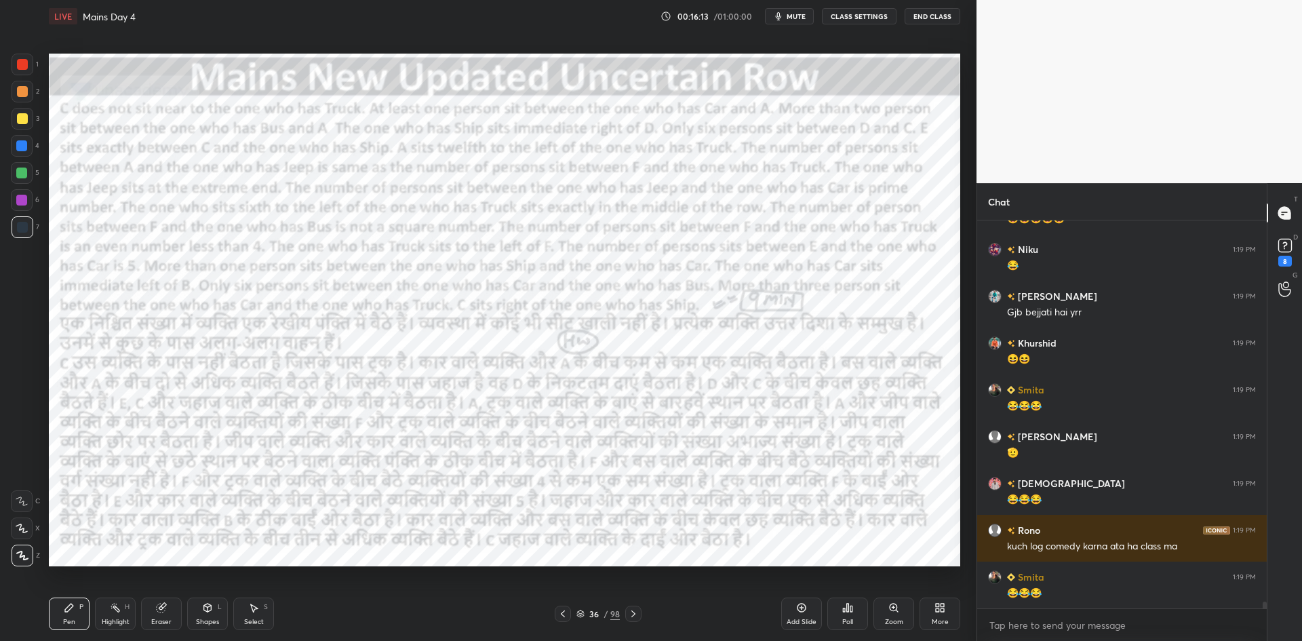
click at [634, 615] on icon at bounding box center [633, 613] width 4 height 7
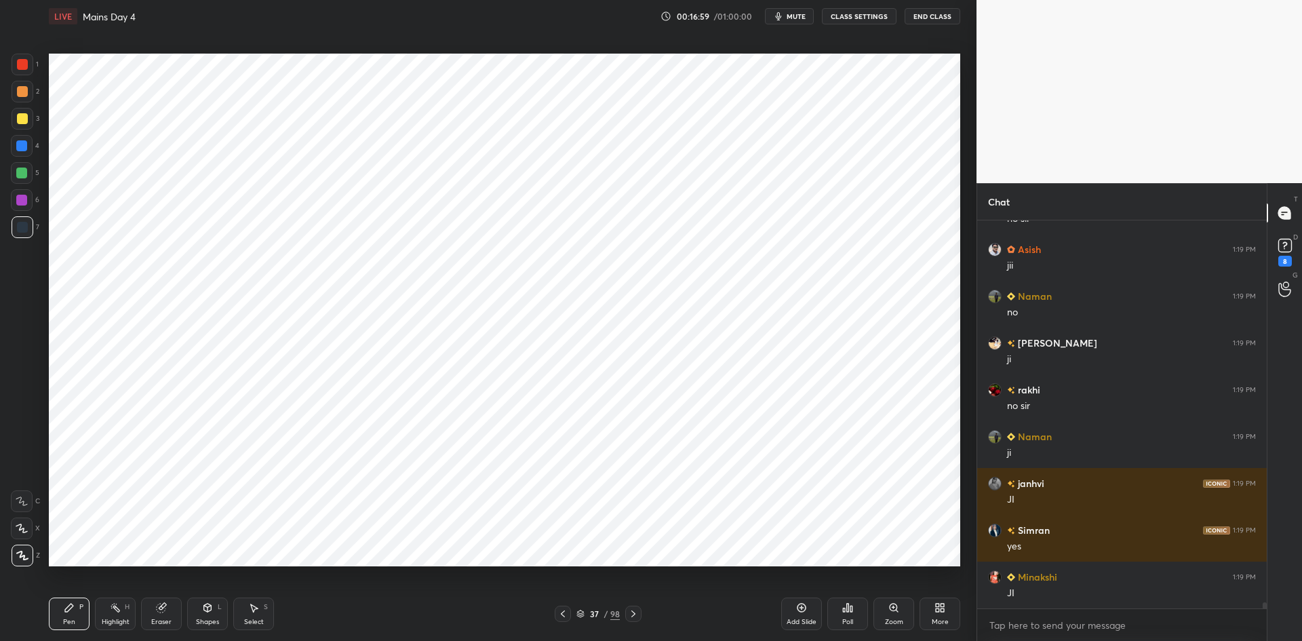
scroll to position [23567, 0]
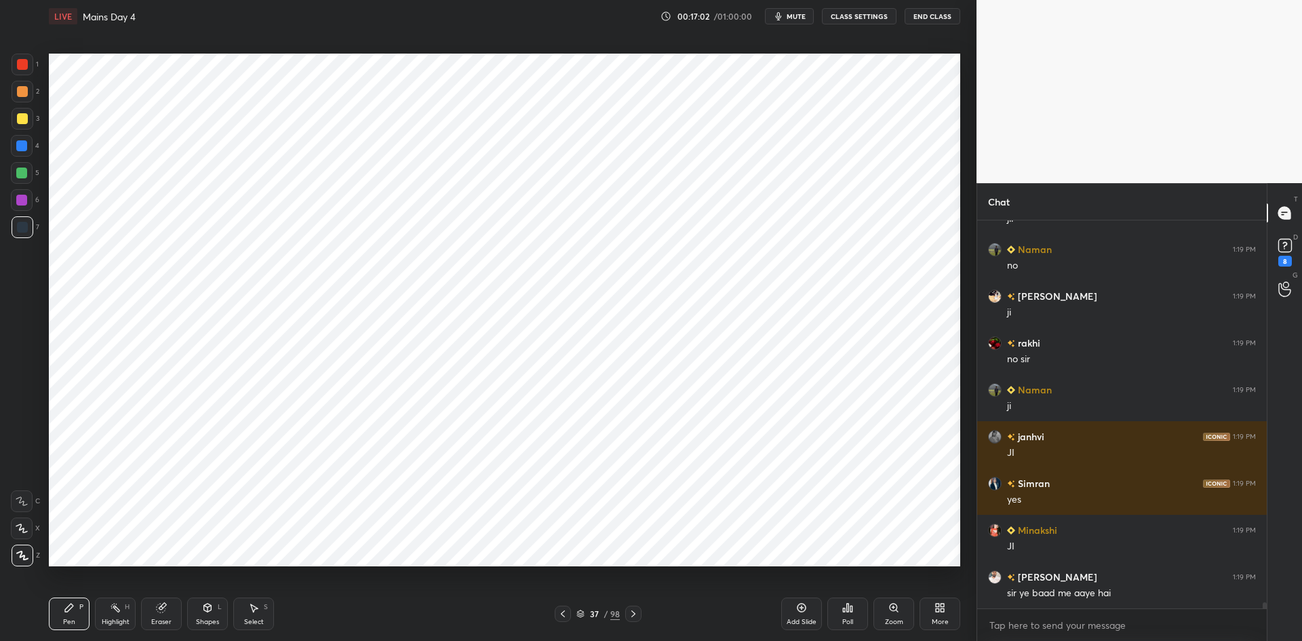
click at [24, 143] on div at bounding box center [21, 145] width 11 height 11
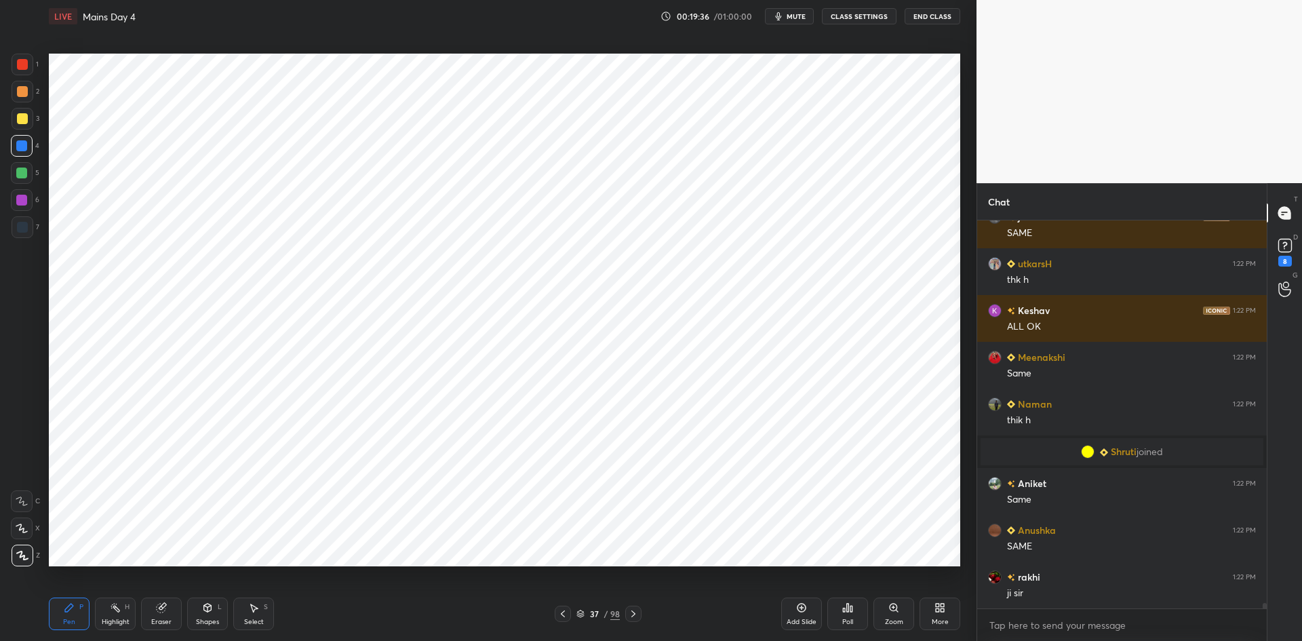
scroll to position [25886, 0]
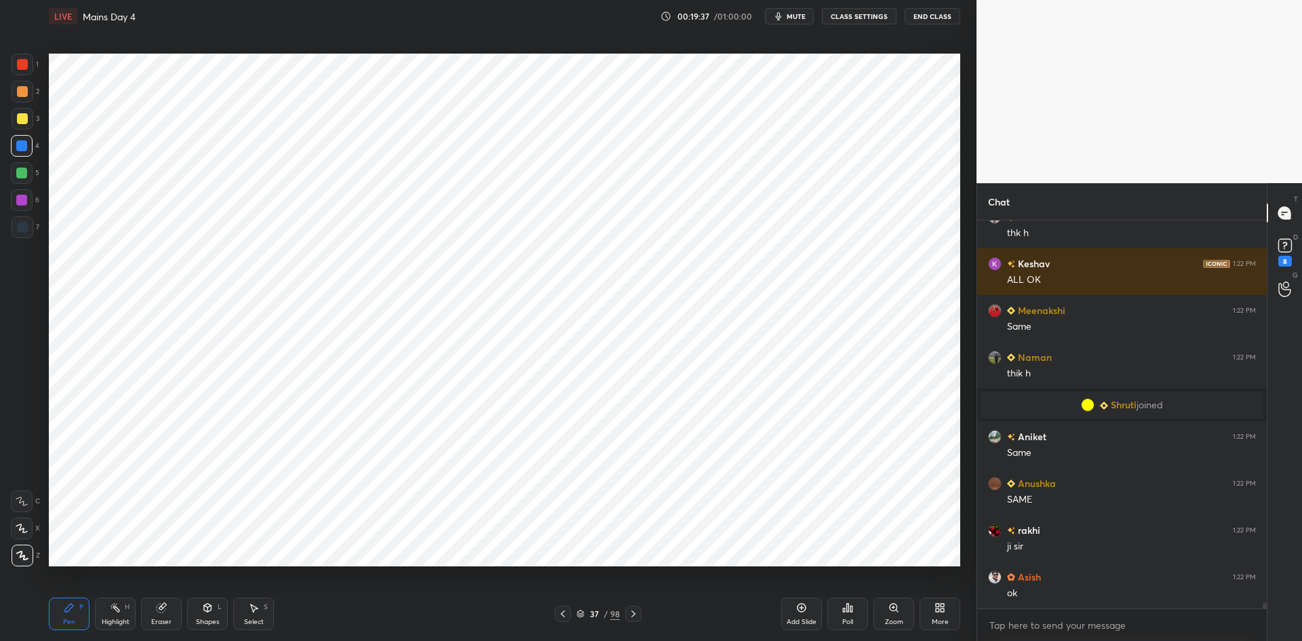
click at [28, 199] on div at bounding box center [22, 200] width 22 height 22
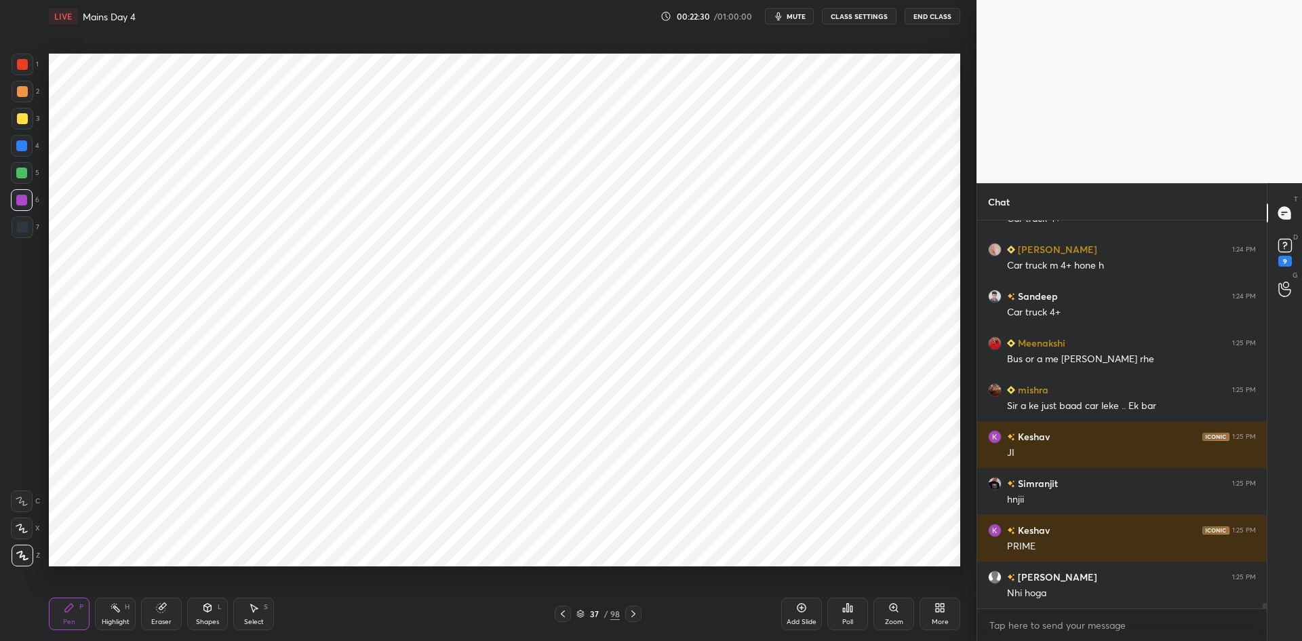
scroll to position [27555, 0]
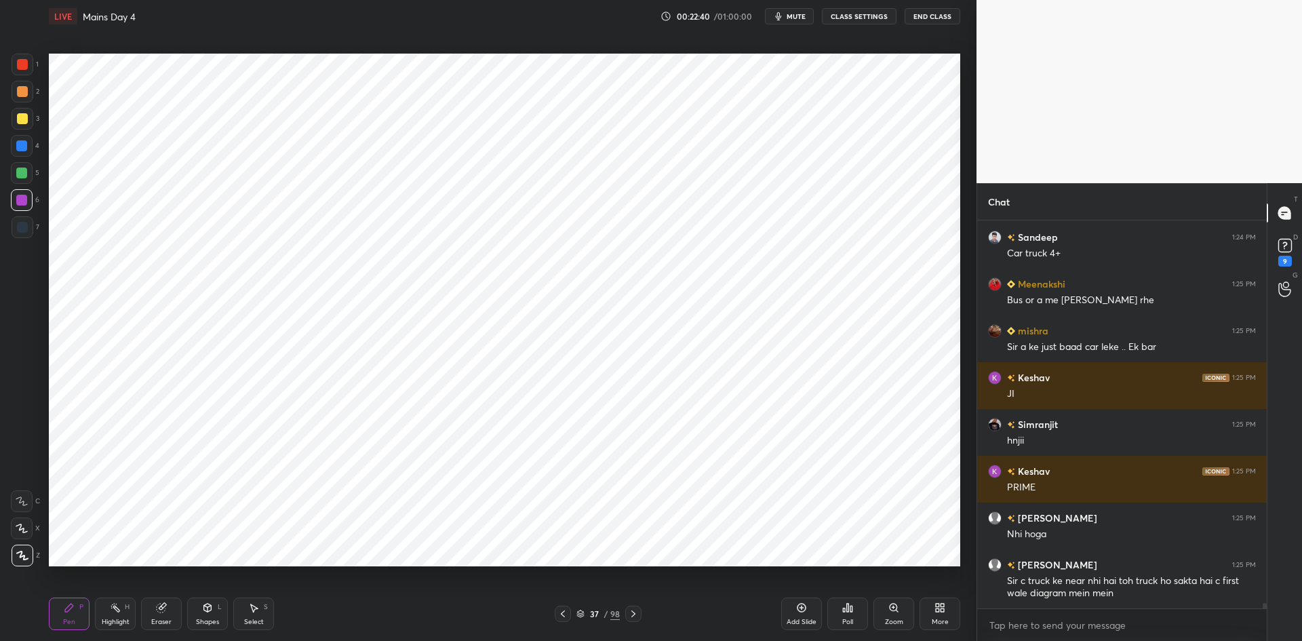
click at [809, 606] on div "Add Slide" at bounding box center [801, 613] width 41 height 33
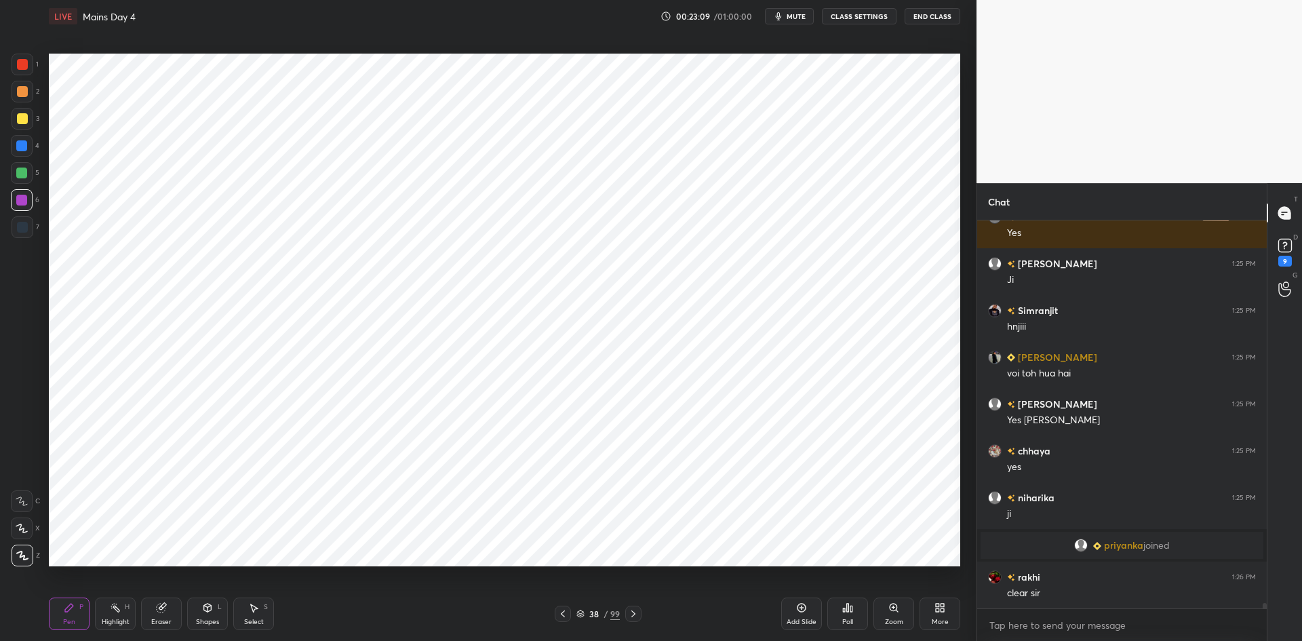
scroll to position [27812, 0]
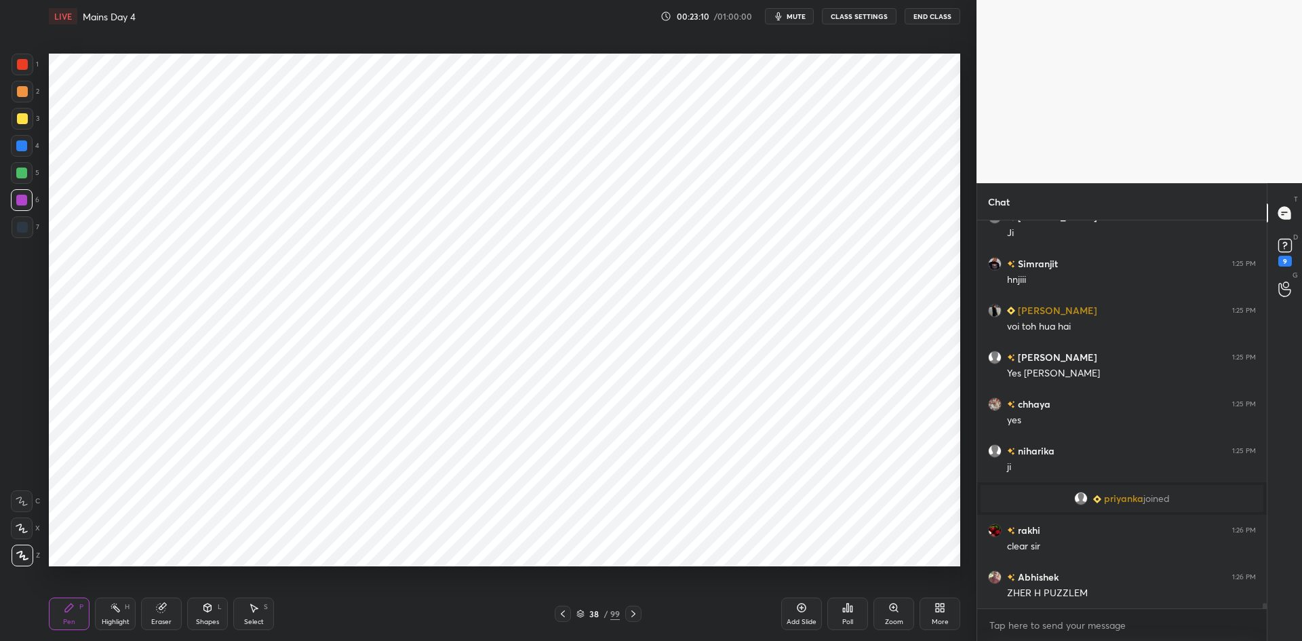
click at [801, 610] on icon at bounding box center [801, 607] width 11 height 11
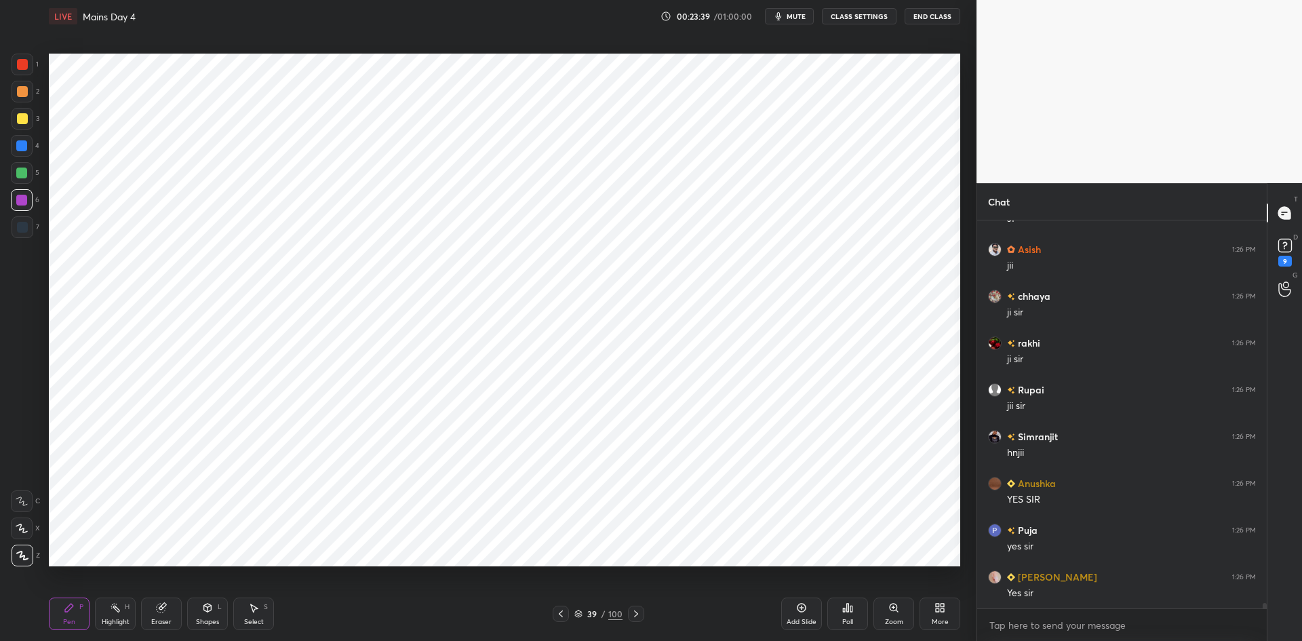
scroll to position [28843, 0]
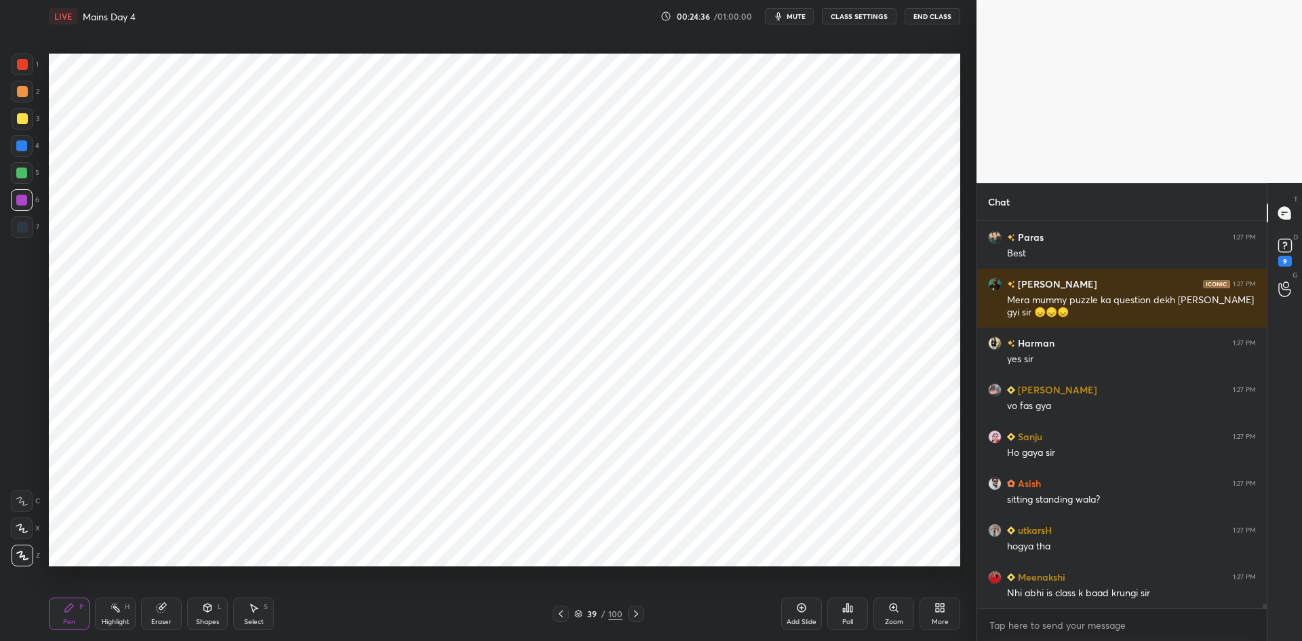
click at [580, 613] on icon at bounding box center [578, 611] width 7 height 3
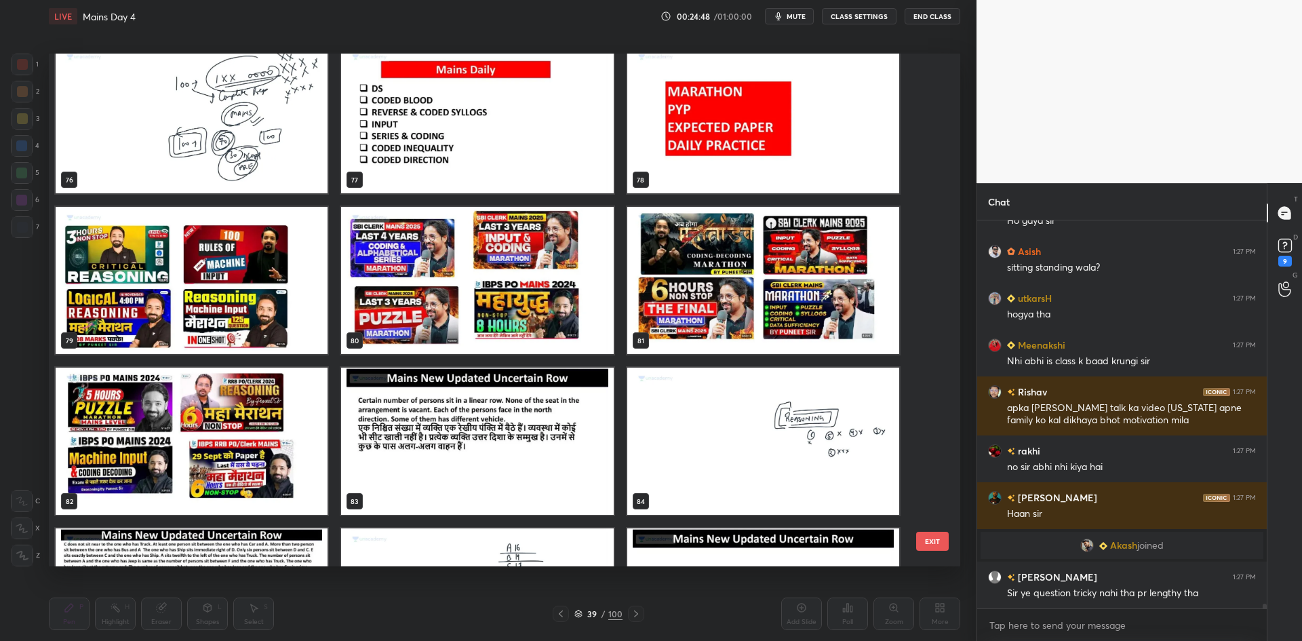
click at [924, 547] on button "EXIT" at bounding box center [932, 541] width 33 height 19
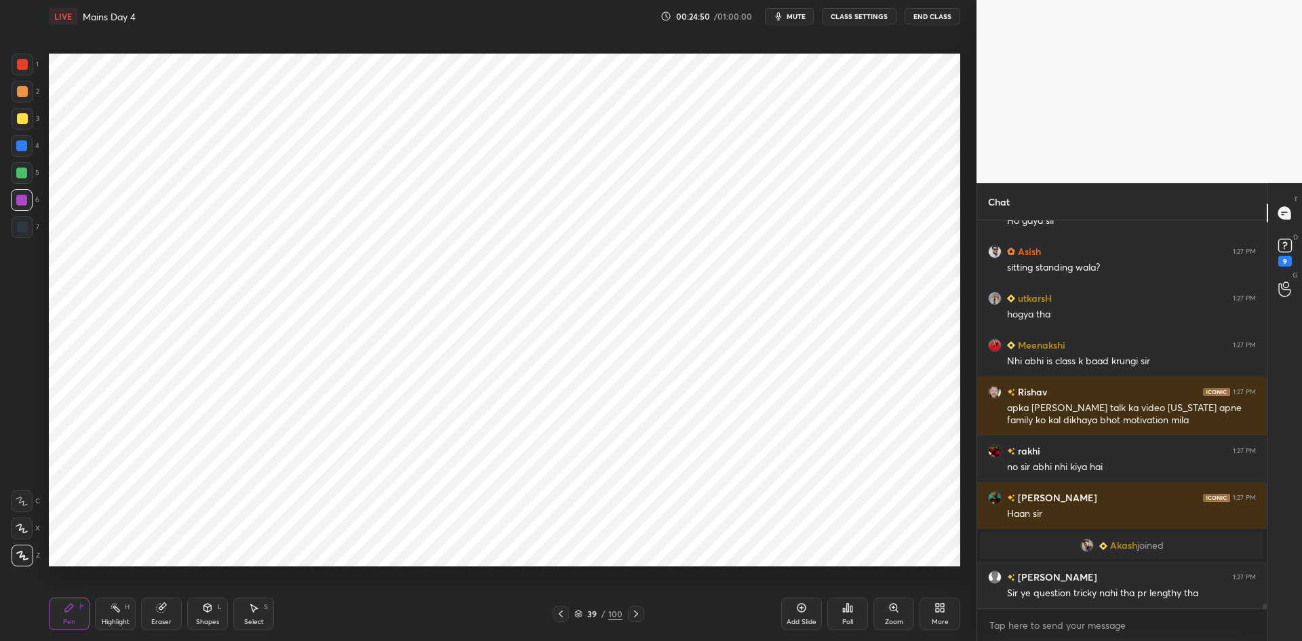
click at [804, 616] on div "Add Slide" at bounding box center [801, 613] width 41 height 33
click at [926, 604] on div "More" at bounding box center [940, 613] width 41 height 33
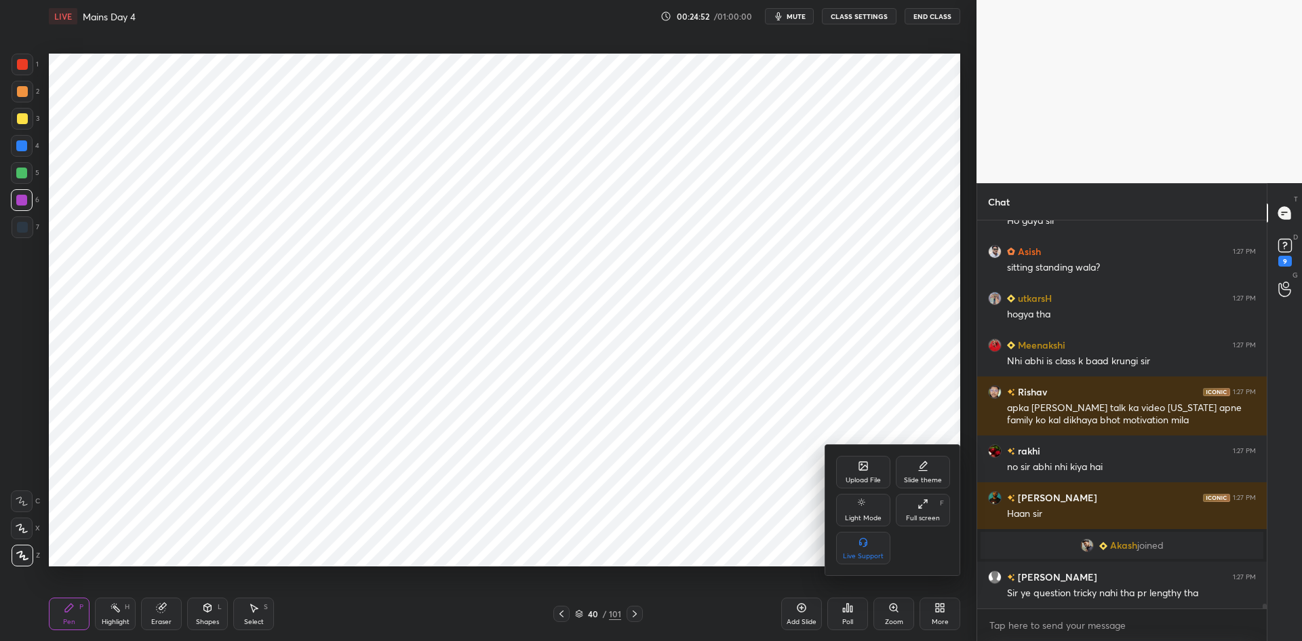
click at [866, 480] on div "Upload File" at bounding box center [863, 480] width 35 height 7
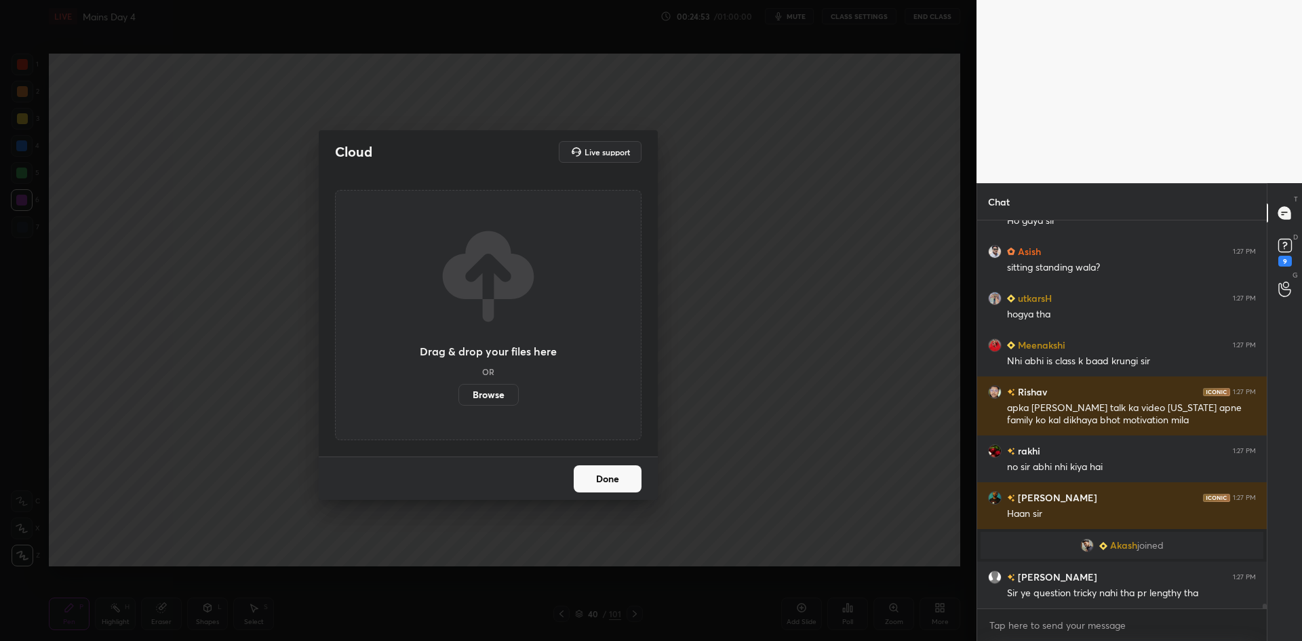
click at [490, 384] on label "Browse" at bounding box center [488, 395] width 60 height 22
click at [458, 384] on input "Browse" at bounding box center [458, 395] width 0 height 22
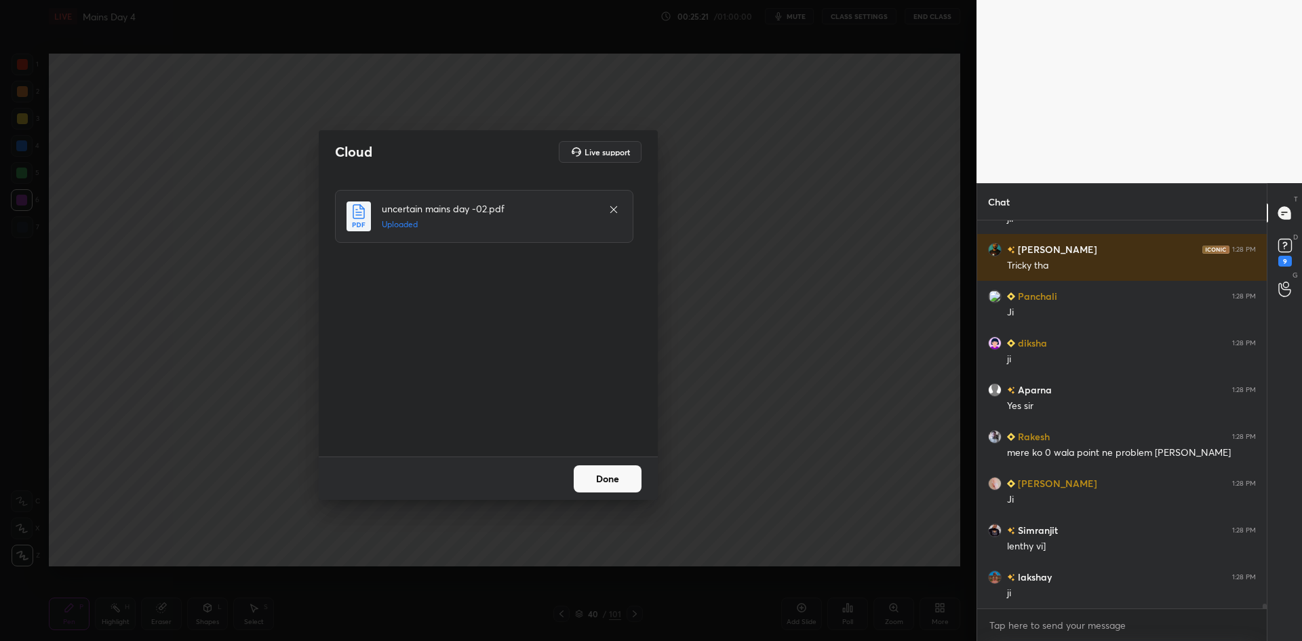
click at [596, 494] on div "Done" at bounding box center [488, 477] width 339 height 43
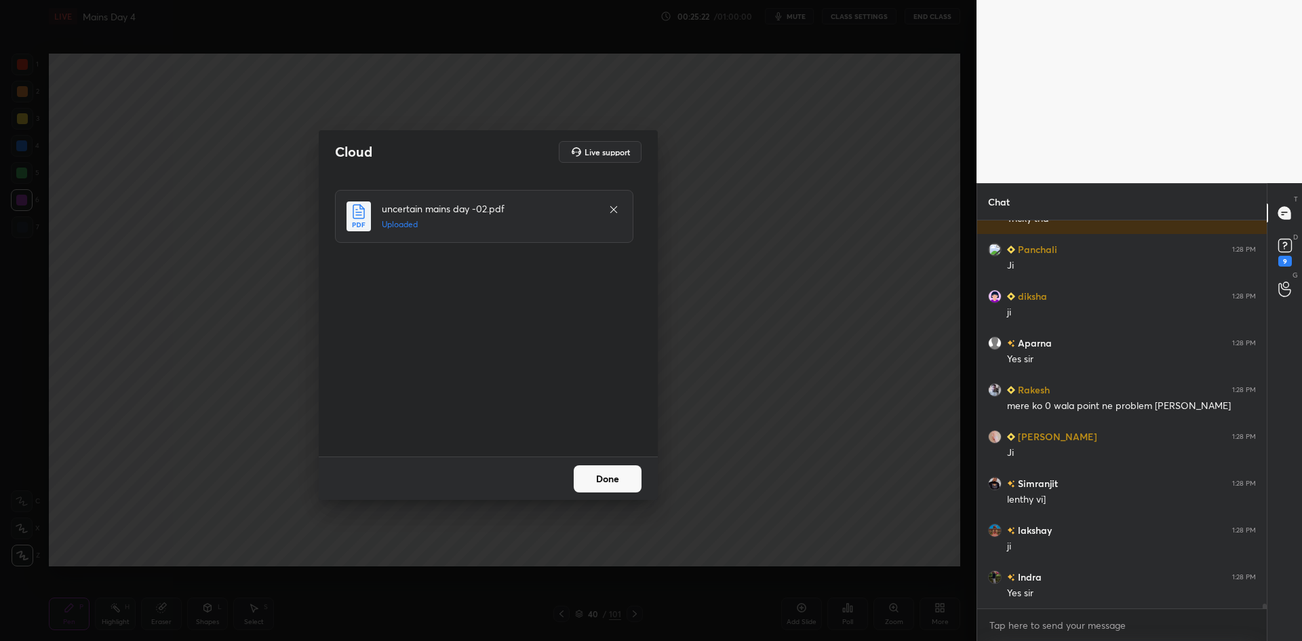
click at [595, 480] on button "Done" at bounding box center [608, 478] width 68 height 27
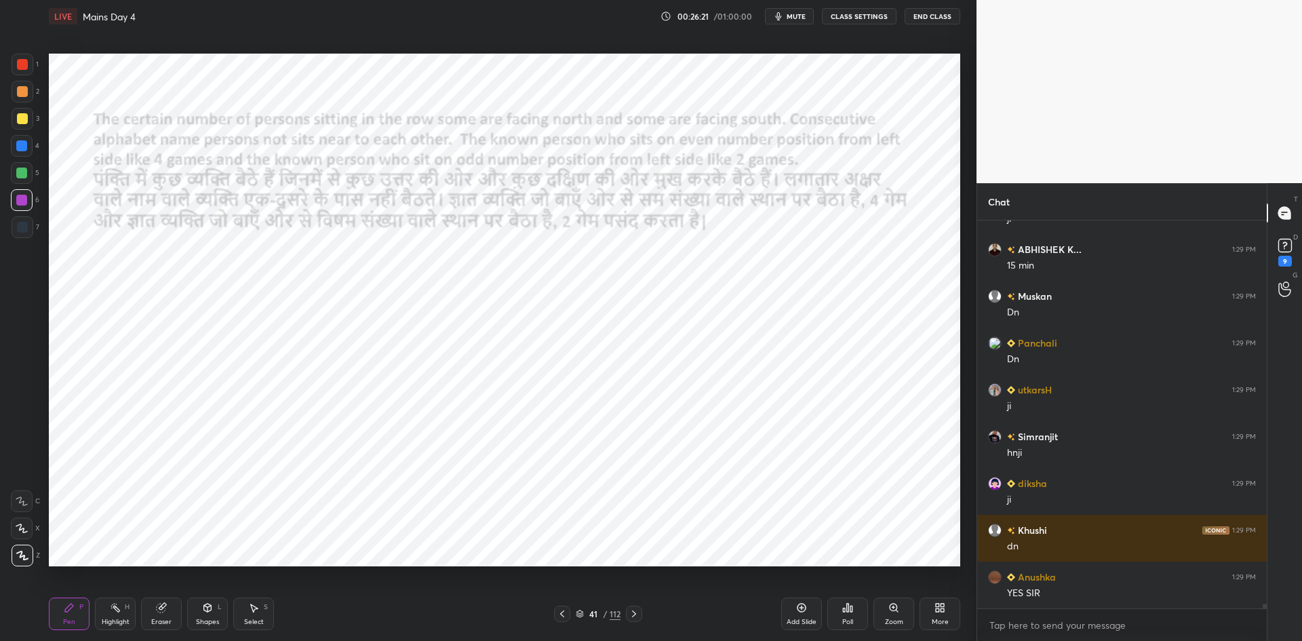
scroll to position [33063, 0]
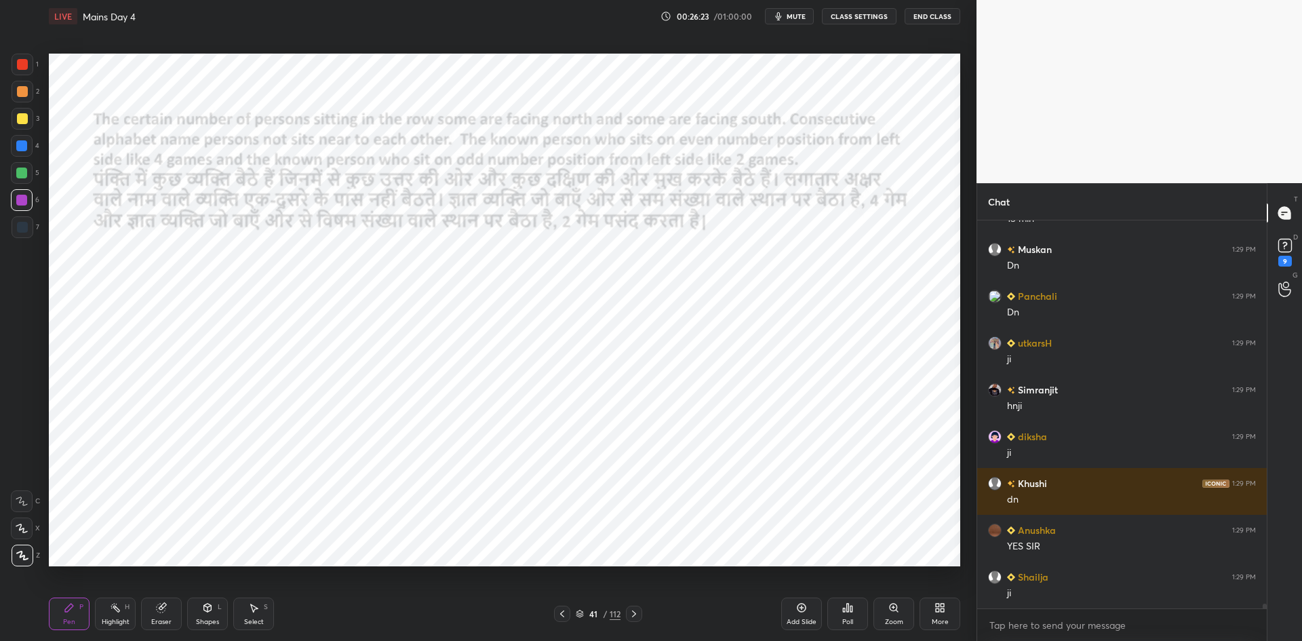
click at [808, 604] on div "Add Slide" at bounding box center [801, 613] width 41 height 33
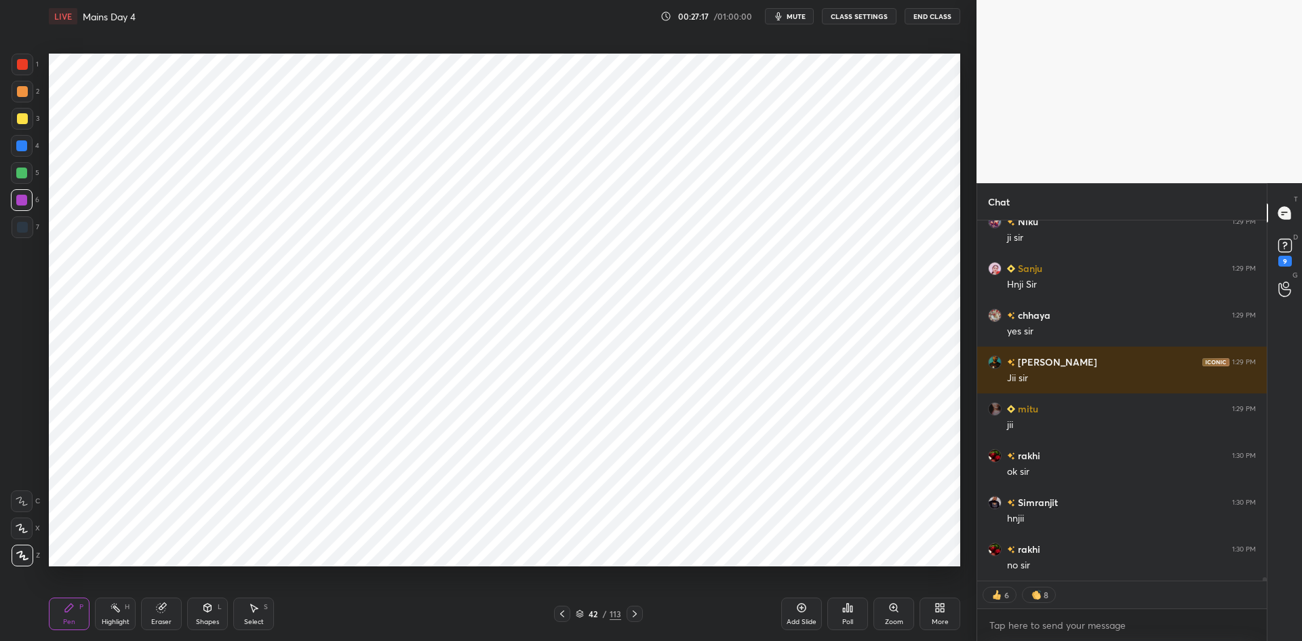
scroll to position [36787, 0]
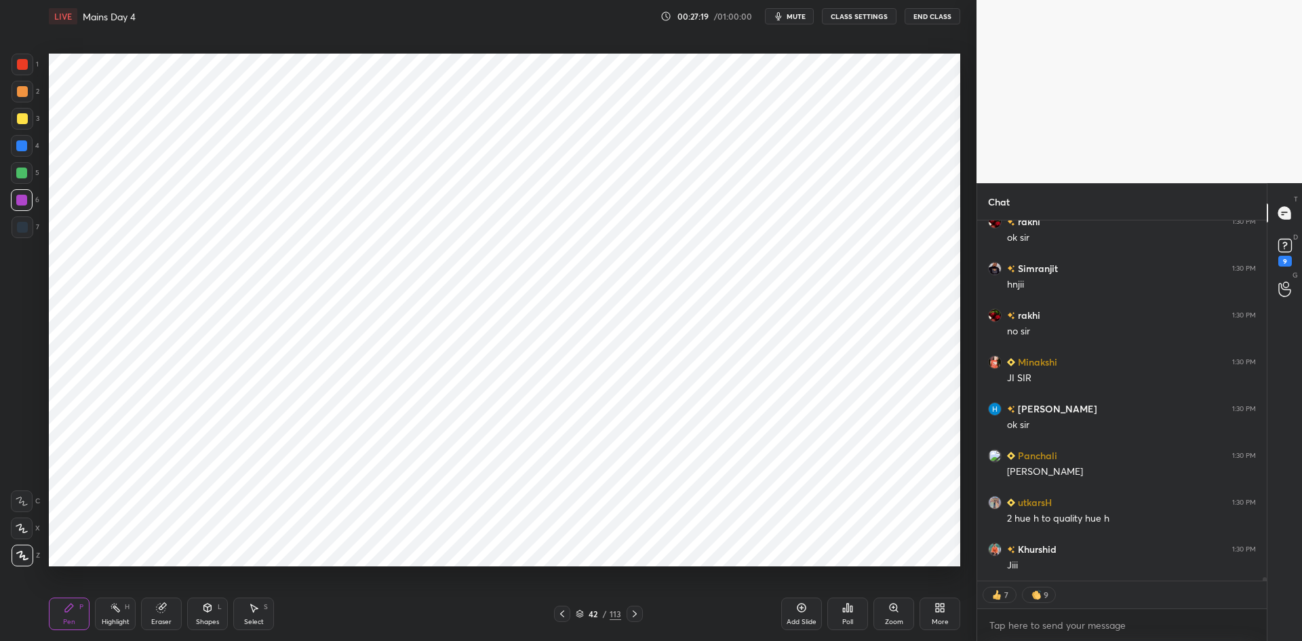
click at [844, 13] on button "CLASS SETTINGS" at bounding box center [859, 16] width 75 height 16
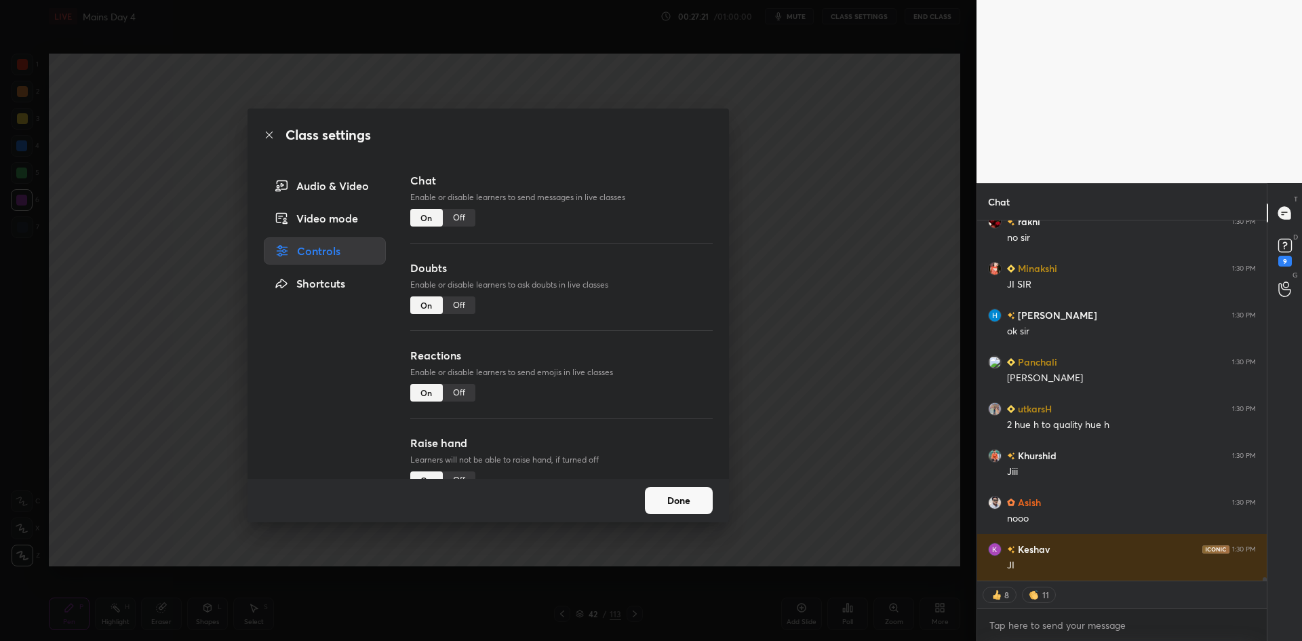
type textarea "x"
click at [464, 215] on div "Off" at bounding box center [459, 218] width 33 height 18
click at [773, 341] on div "Class settings Audio & Video Video mode Controls Shortcuts Chat Enable or disab…" at bounding box center [488, 320] width 977 height 641
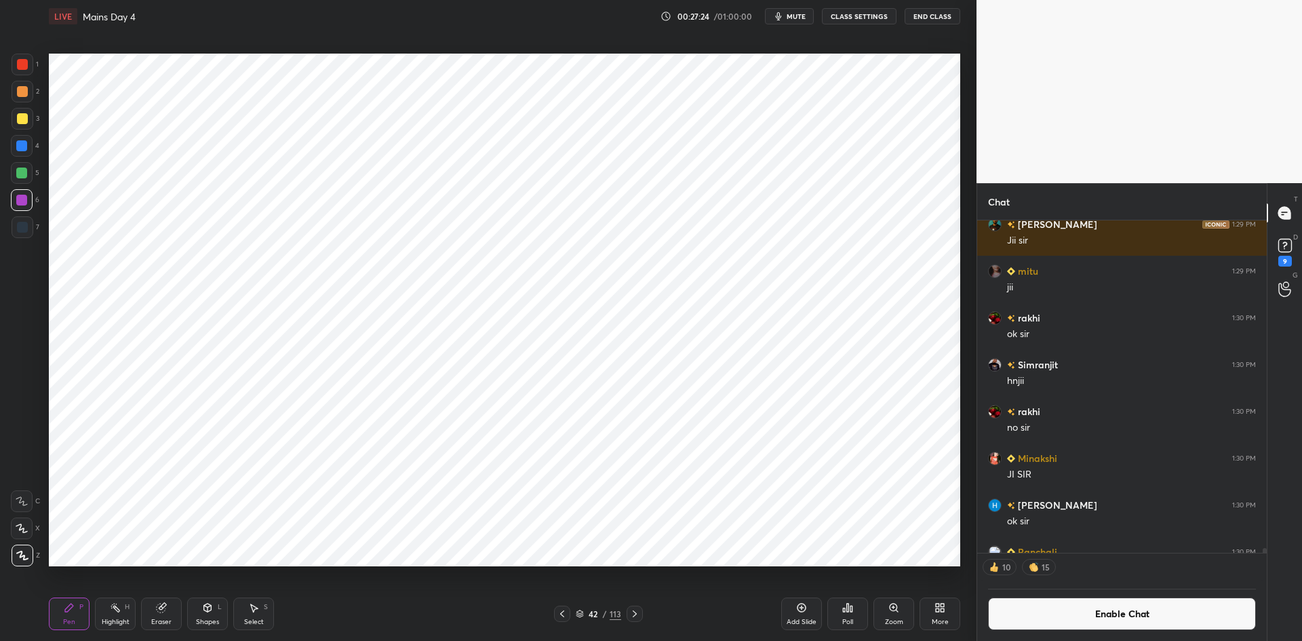
click at [563, 612] on icon at bounding box center [562, 613] width 4 height 7
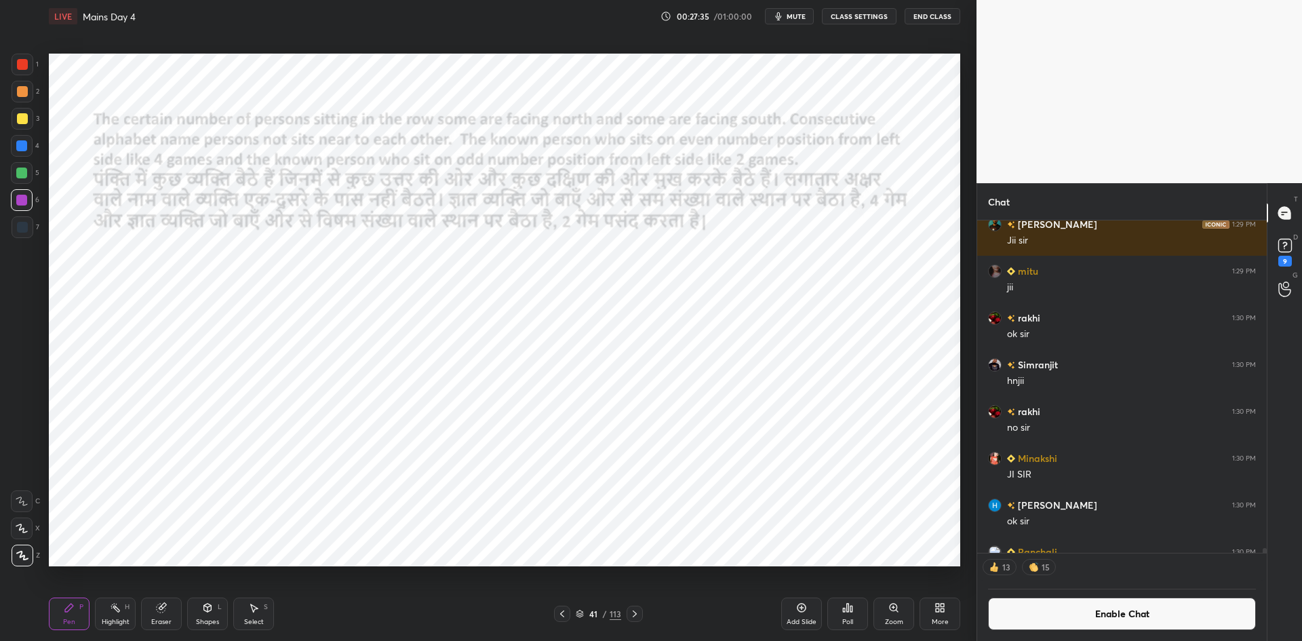
click at [1046, 610] on button "Enable Chat" at bounding box center [1122, 613] width 268 height 33
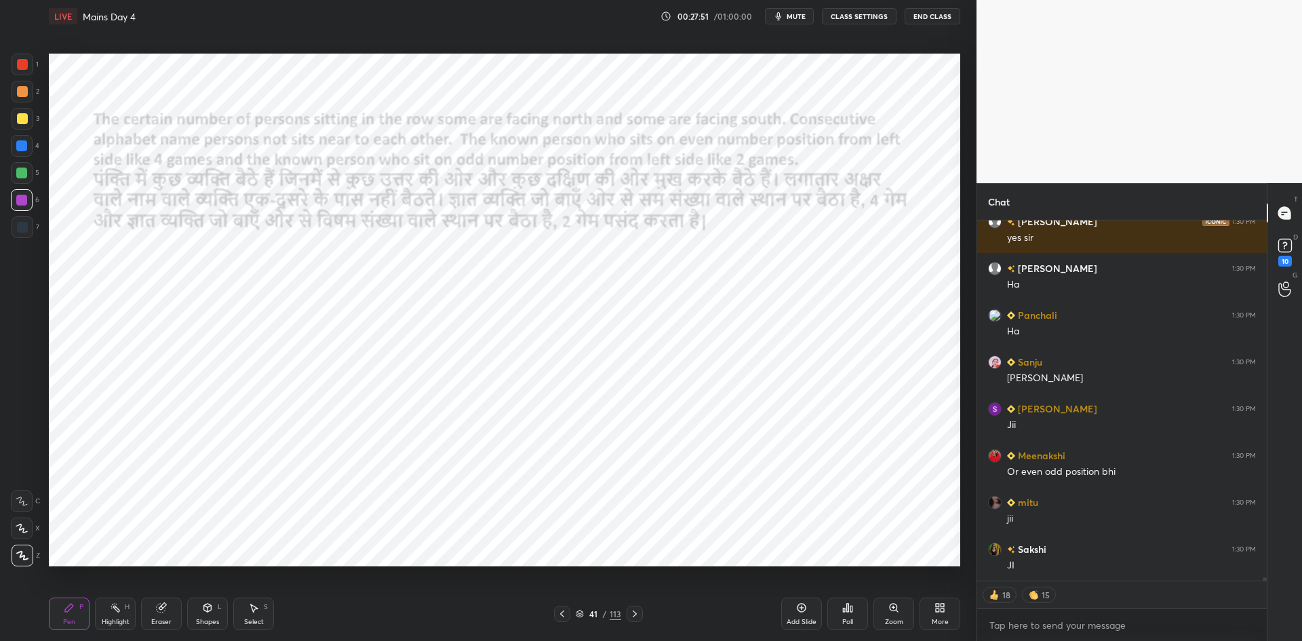
scroll to position [36089, 0]
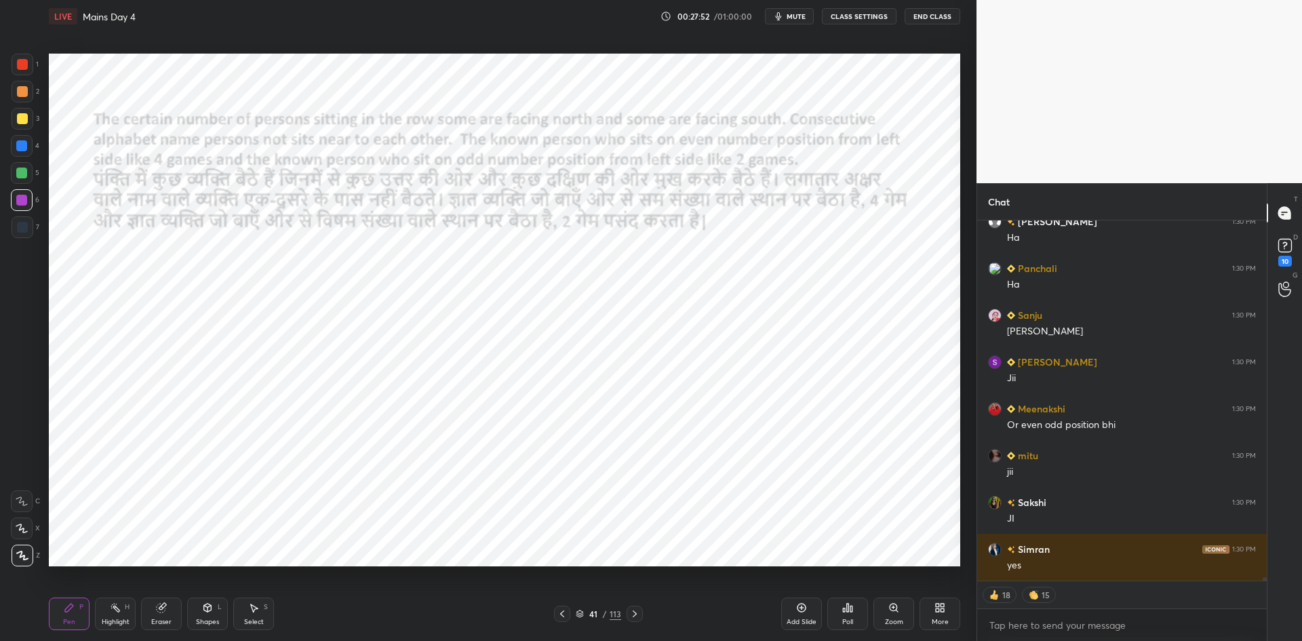
type textarea "x"
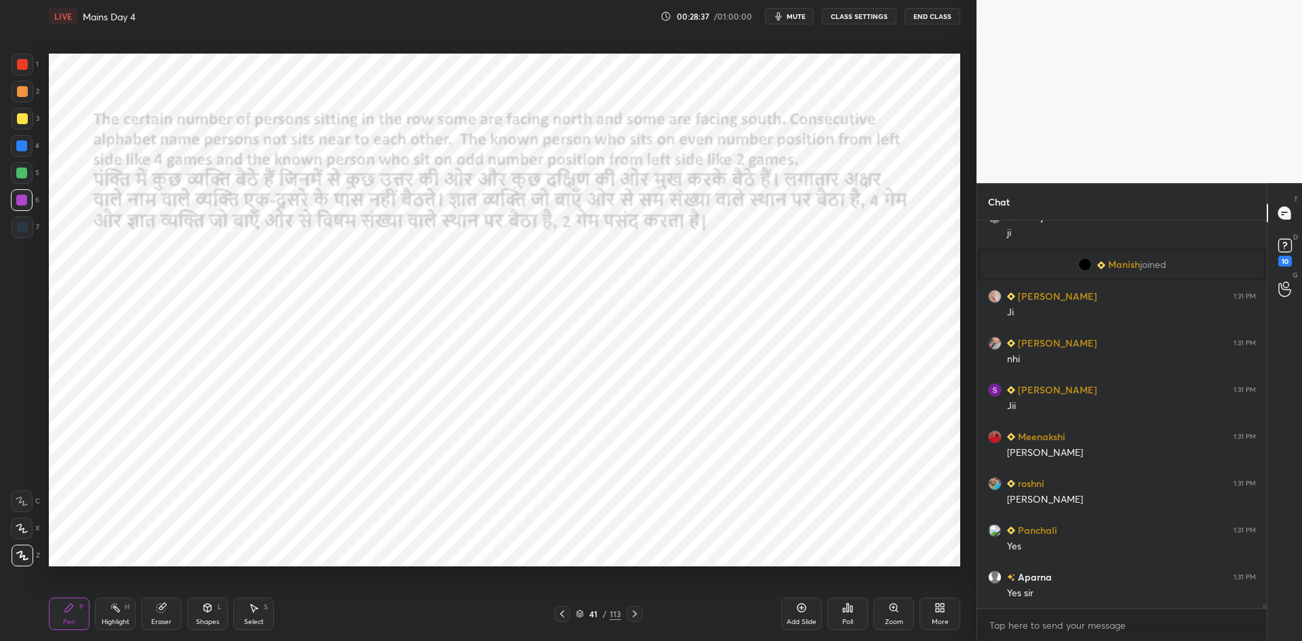
scroll to position [36869, 0]
click at [856, 17] on button "CLASS SETTINGS" at bounding box center [859, 16] width 75 height 16
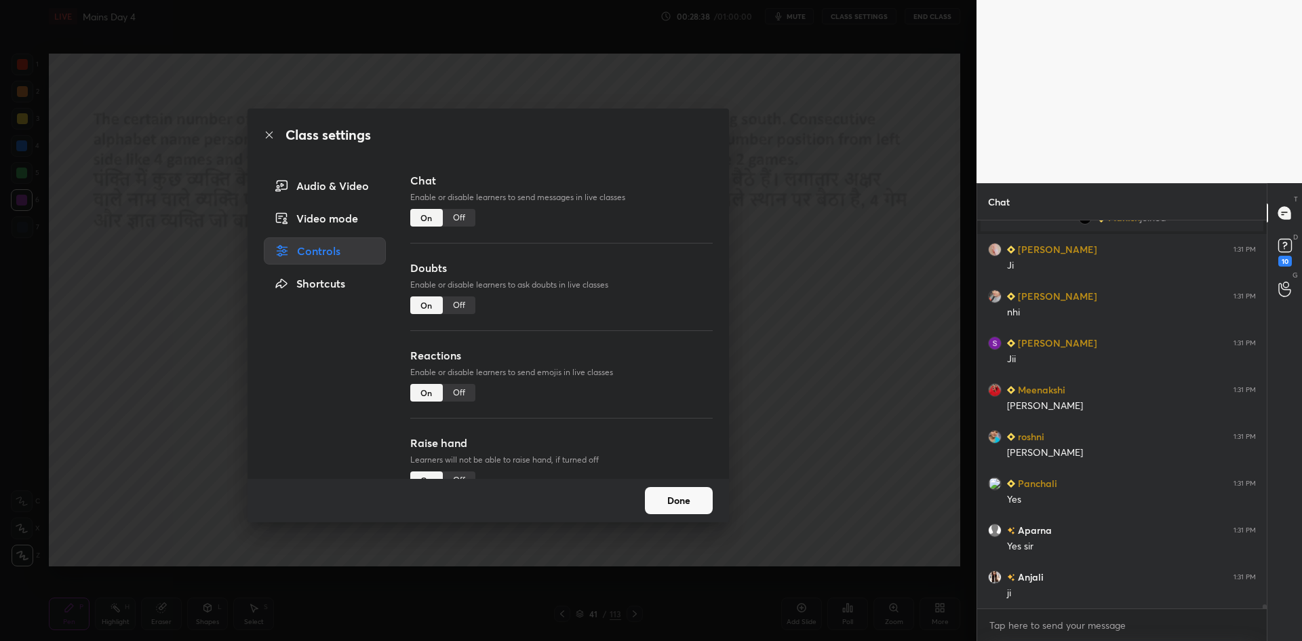
click at [471, 218] on div "Off" at bounding box center [459, 218] width 33 height 18
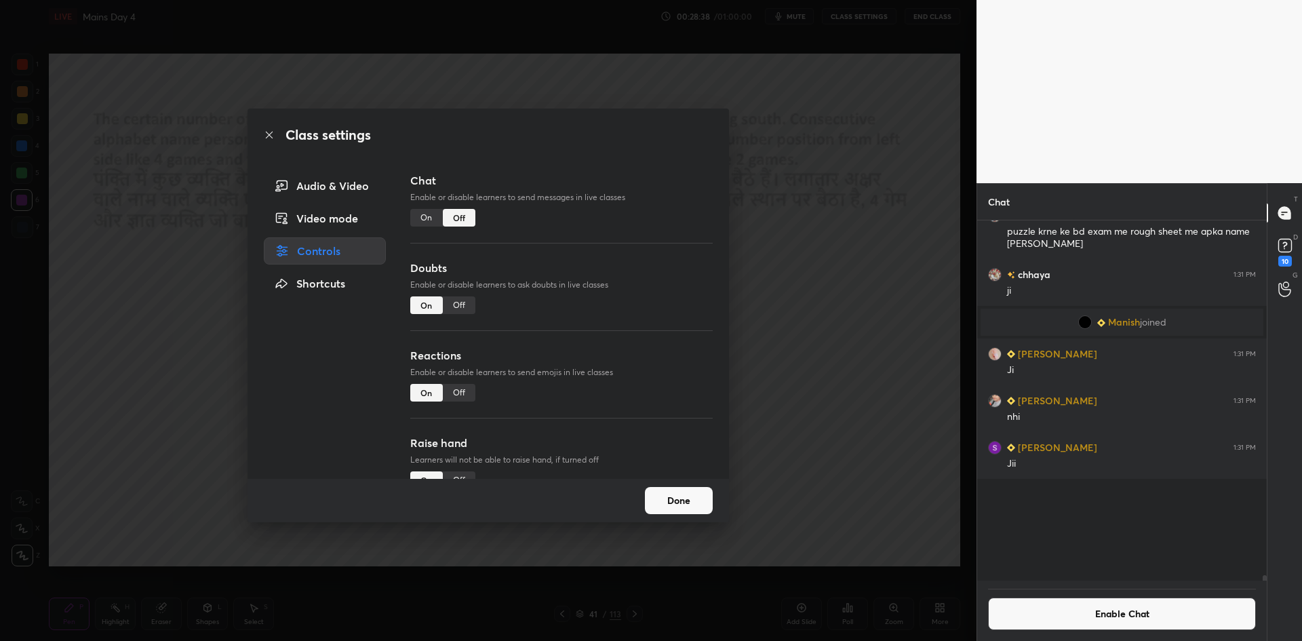
scroll to position [356, 285]
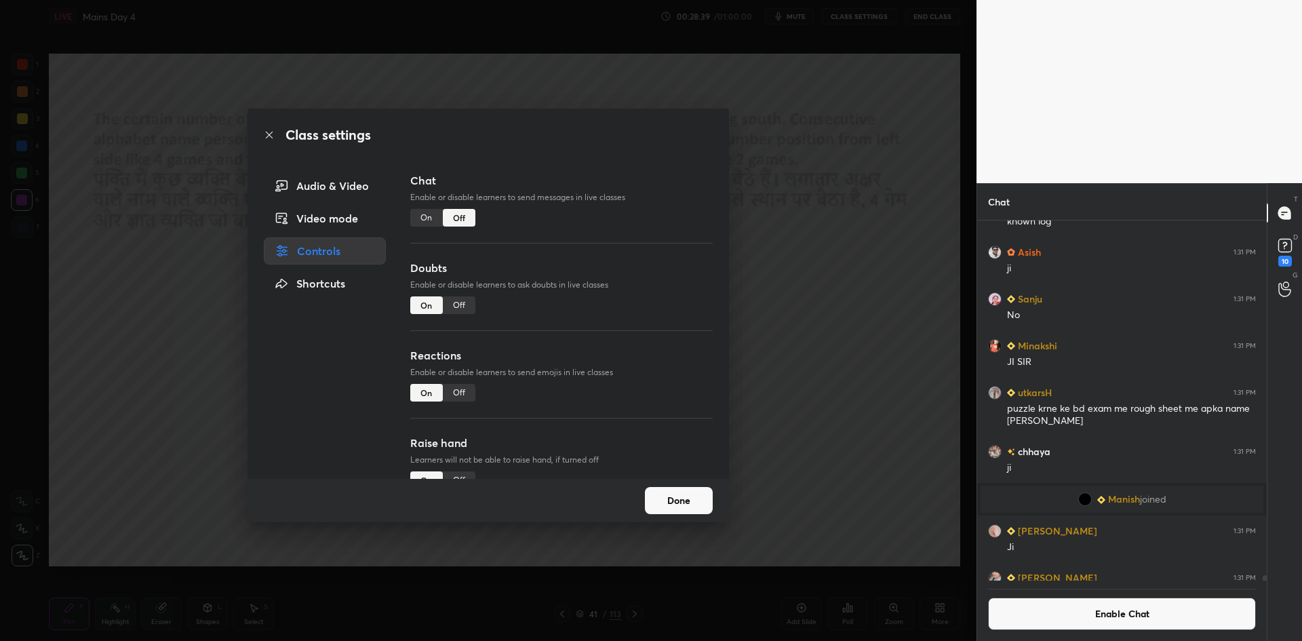
click at [806, 334] on div "Class settings Audio & Video Video mode Controls Shortcuts Chat Enable or disab…" at bounding box center [488, 320] width 977 height 641
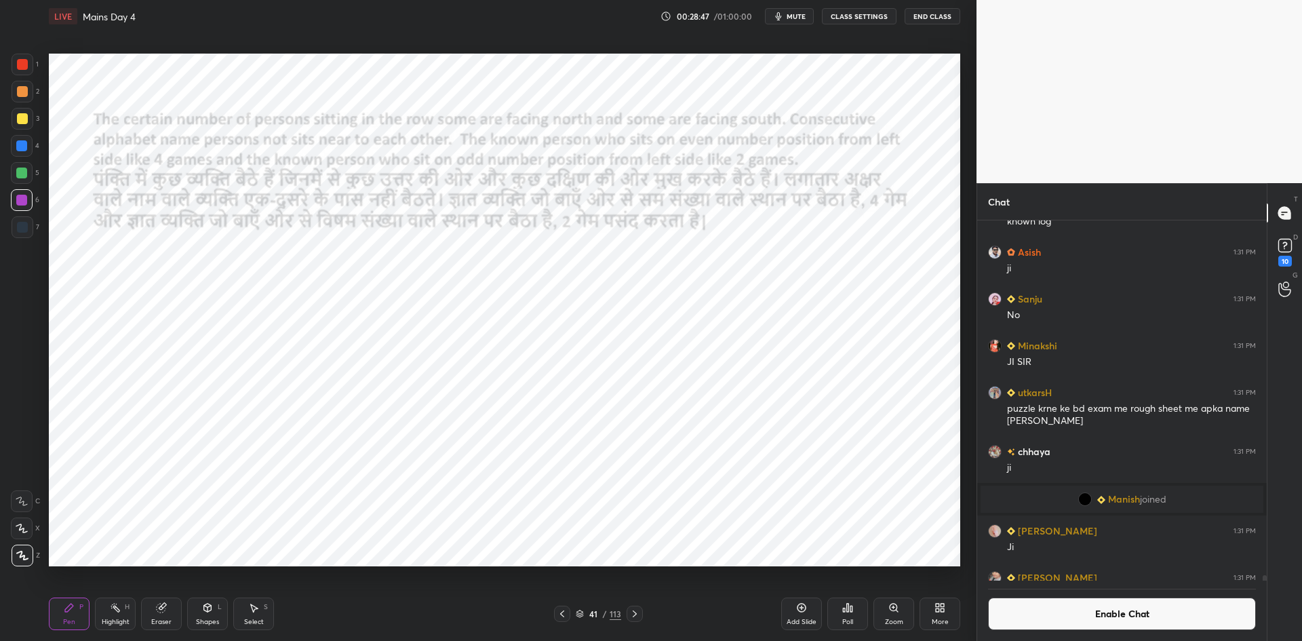
scroll to position [328, 285]
click at [640, 612] on div at bounding box center [635, 614] width 16 height 16
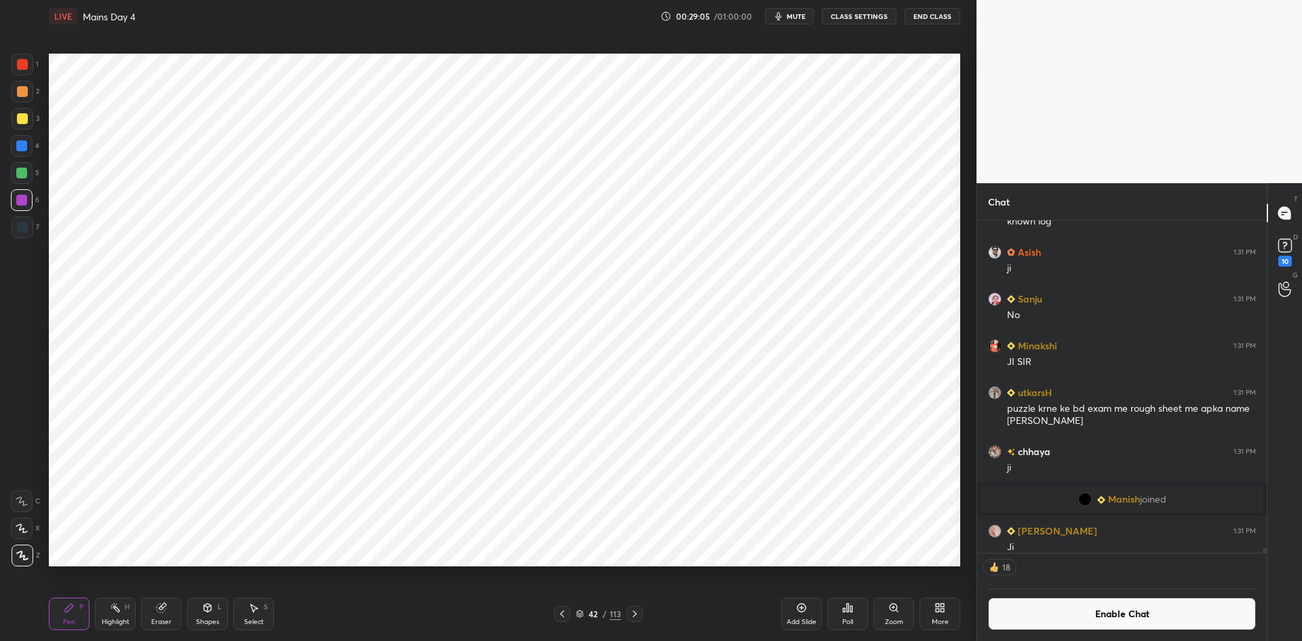
click at [644, 610] on div "42 / 113" at bounding box center [598, 614] width 366 height 16
click at [637, 609] on icon at bounding box center [634, 613] width 11 height 11
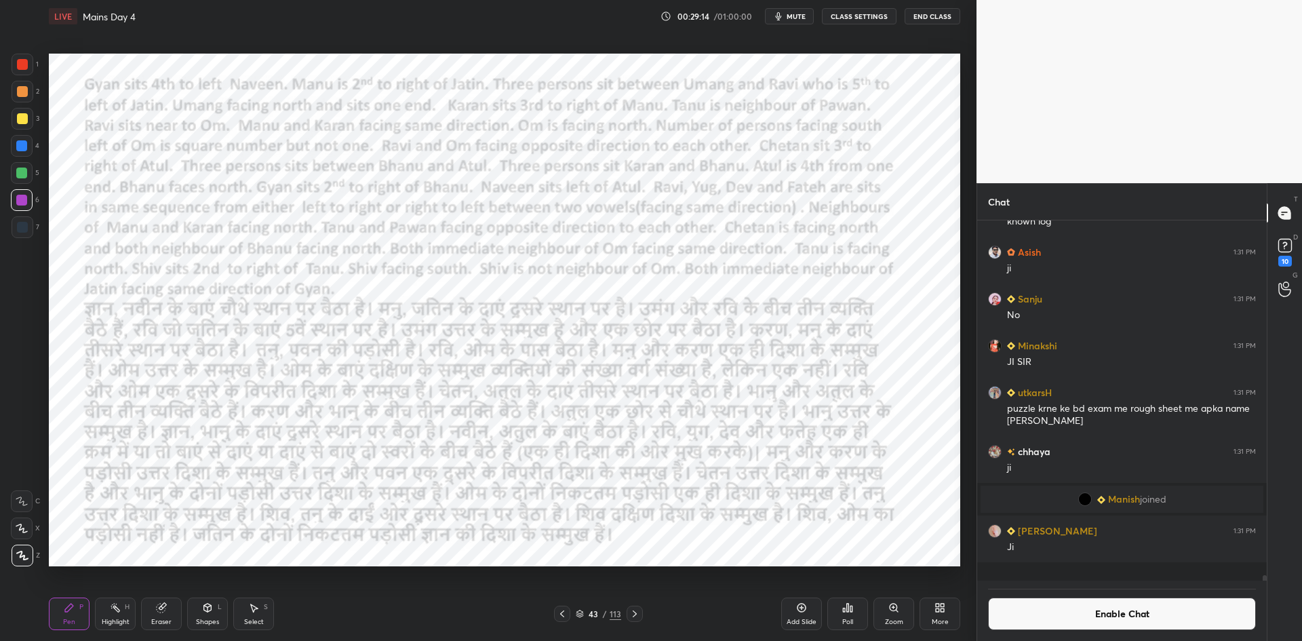
scroll to position [36884, 0]
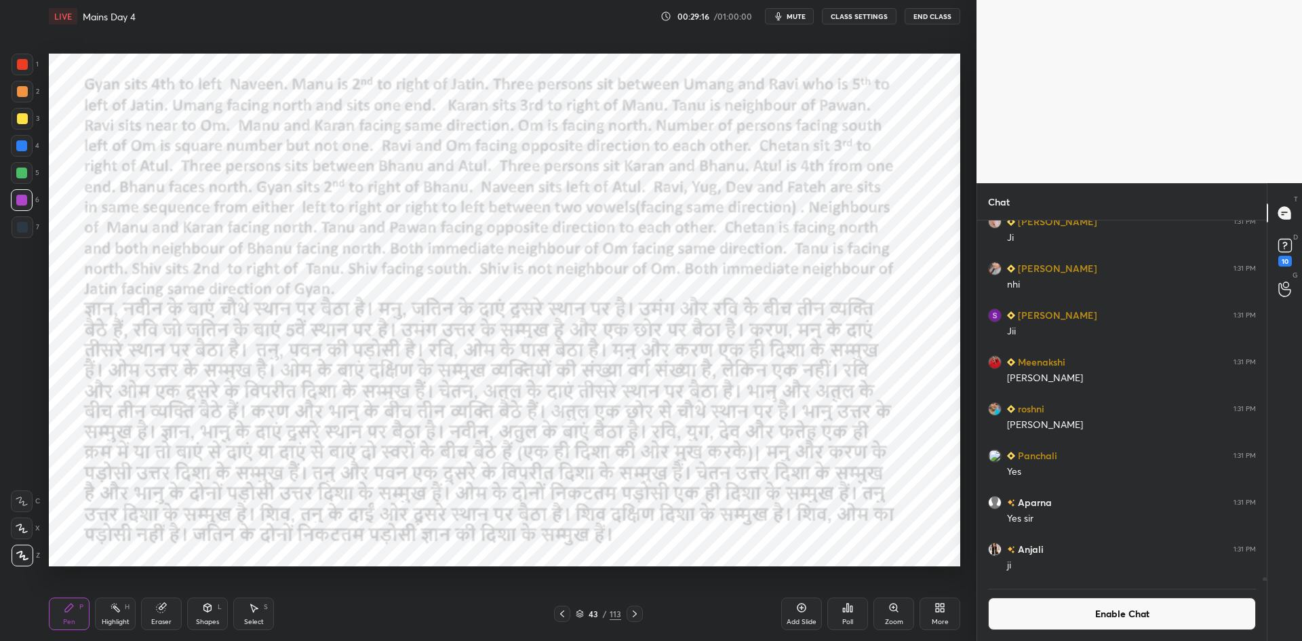
click at [847, 20] on button "CLASS SETTINGS" at bounding box center [859, 16] width 75 height 16
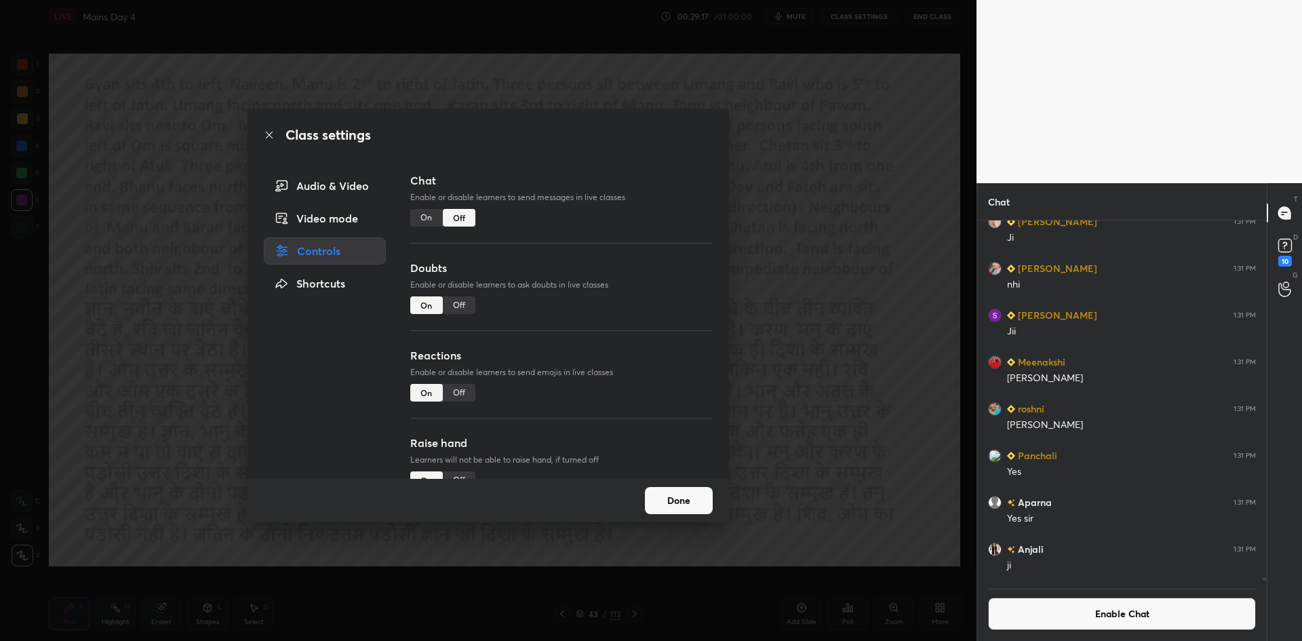
drag, startPoint x: 891, startPoint y: 213, endPoint x: 819, endPoint y: 62, distance: 167.4
click at [885, 199] on div "Class settings Audio & Video Video mode Controls Shortcuts Chat Enable or disab…" at bounding box center [488, 320] width 977 height 641
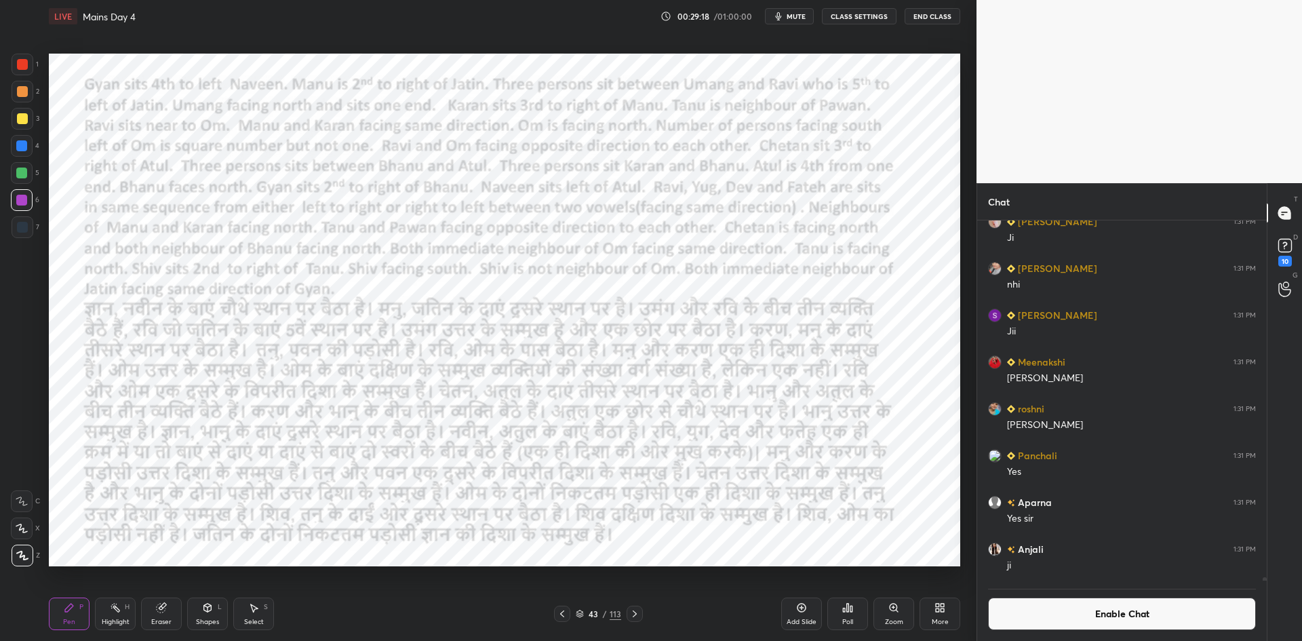
click at [802, 16] on span "mute" at bounding box center [796, 16] width 19 height 9
click at [801, 16] on span "unmute" at bounding box center [795, 16] width 29 height 9
click at [836, 614] on div "Poll" at bounding box center [847, 613] width 41 height 33
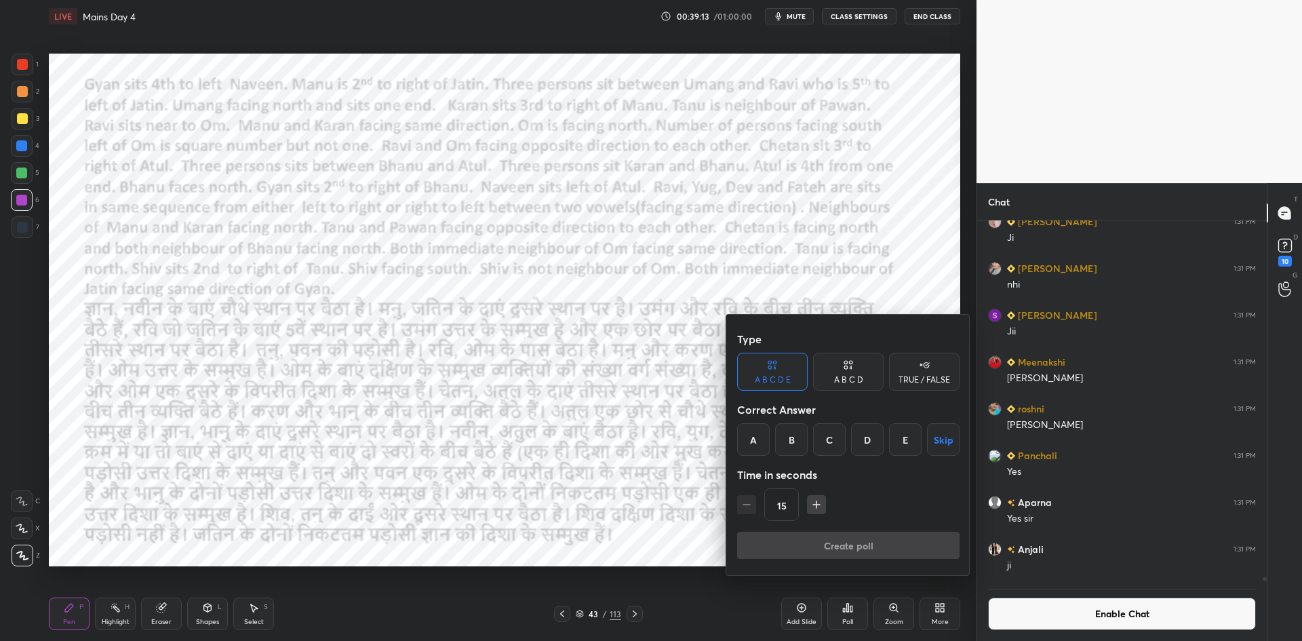
click at [936, 372] on div "TRUE / FALSE" at bounding box center [924, 372] width 71 height 38
click at [928, 438] on button "Skip" at bounding box center [924, 439] width 71 height 33
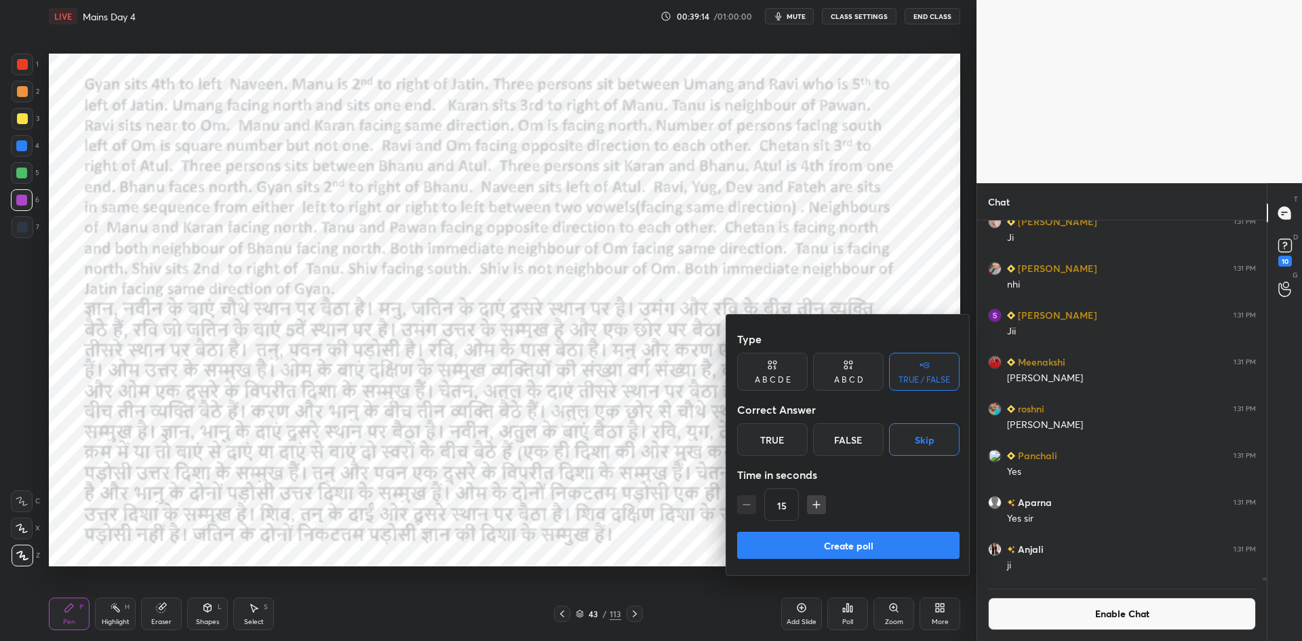
click at [899, 545] on button "Create poll" at bounding box center [848, 545] width 222 height 27
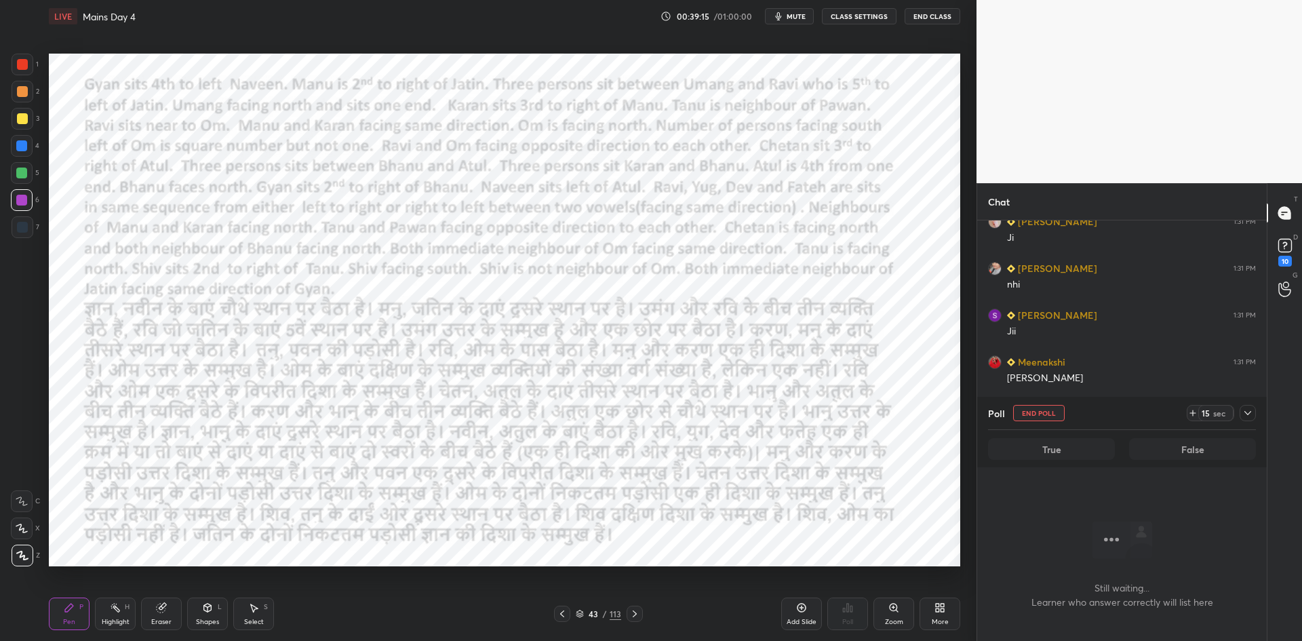
scroll to position [214, 285]
click at [1041, 415] on button "End Poll" at bounding box center [1039, 413] width 52 height 16
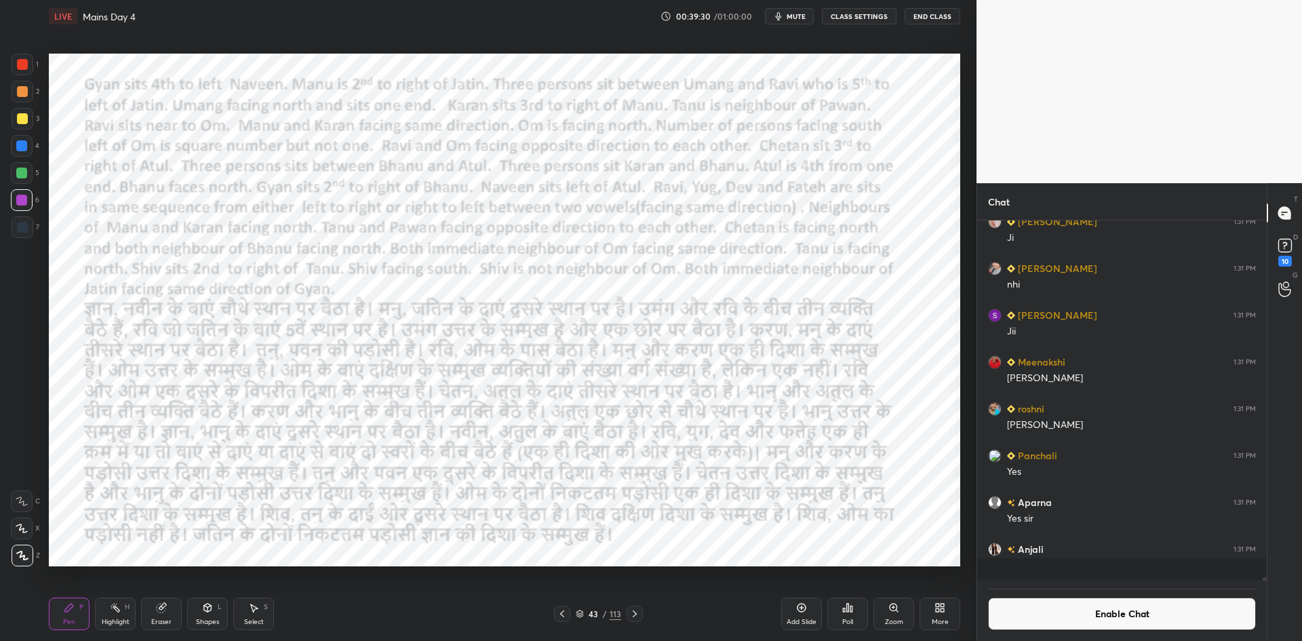
scroll to position [5, 5]
click at [800, 21] on button "mute" at bounding box center [789, 16] width 49 height 16
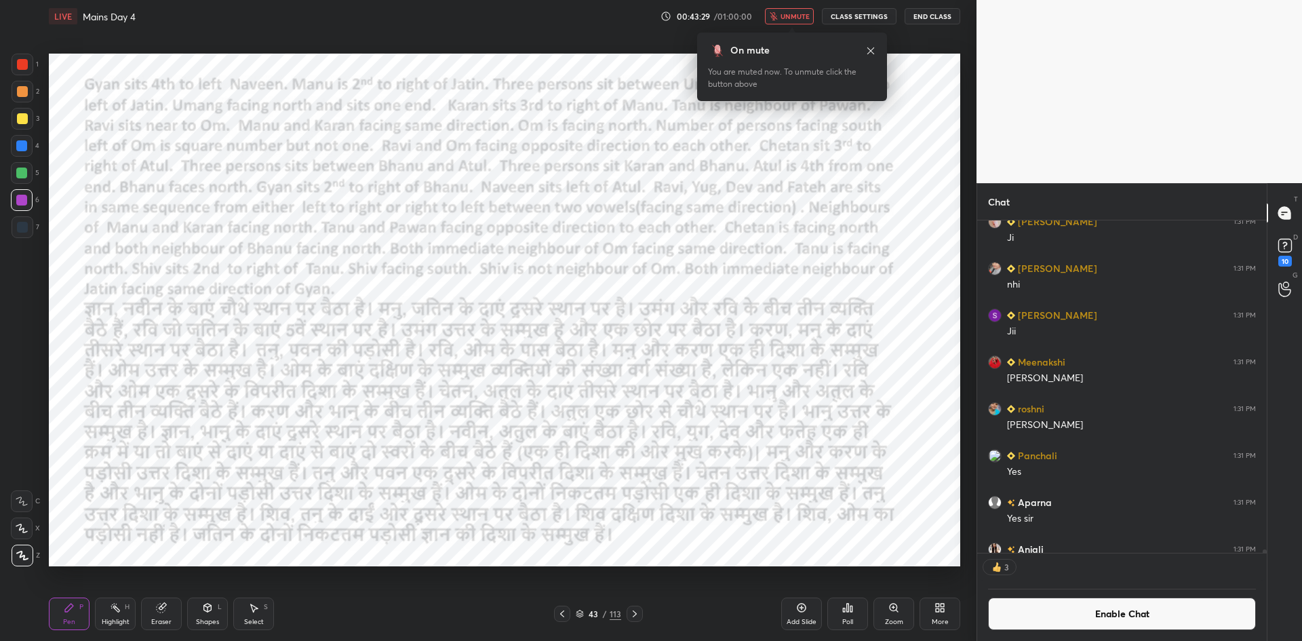
scroll to position [328, 285]
click at [798, 16] on span "unmute" at bounding box center [795, 16] width 29 height 9
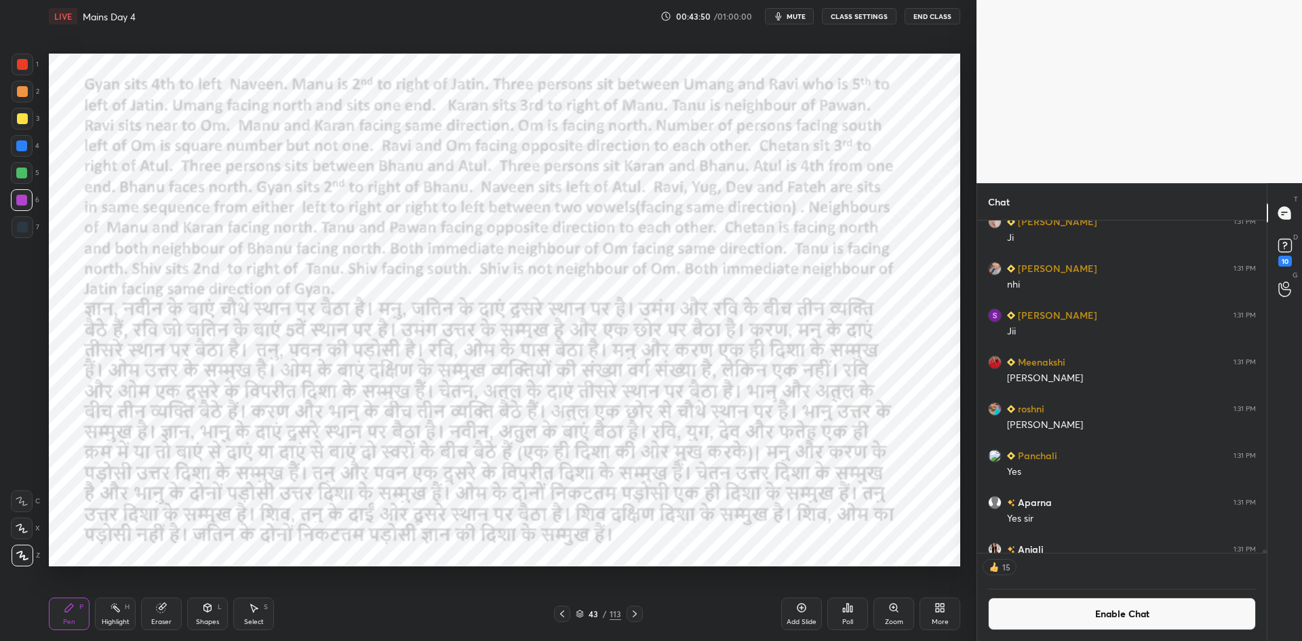
click at [858, 608] on div "Poll" at bounding box center [847, 613] width 41 height 33
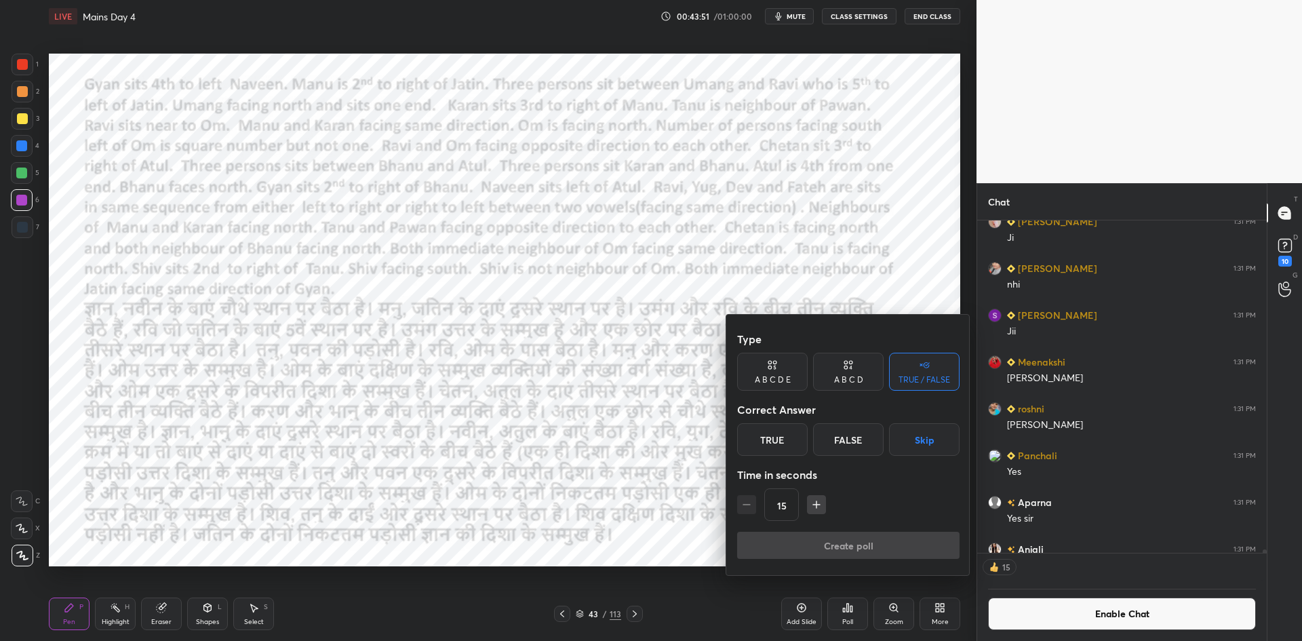
click at [931, 428] on button "Skip" at bounding box center [924, 439] width 71 height 33
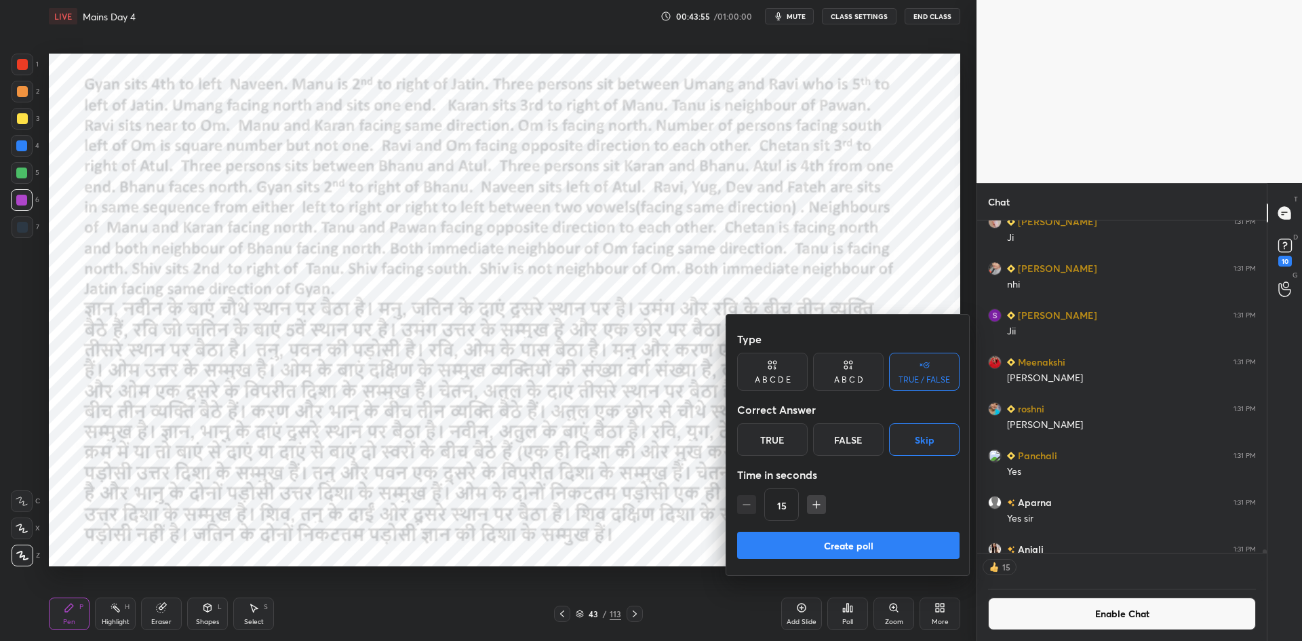
click at [885, 536] on button "Create poll" at bounding box center [848, 545] width 222 height 27
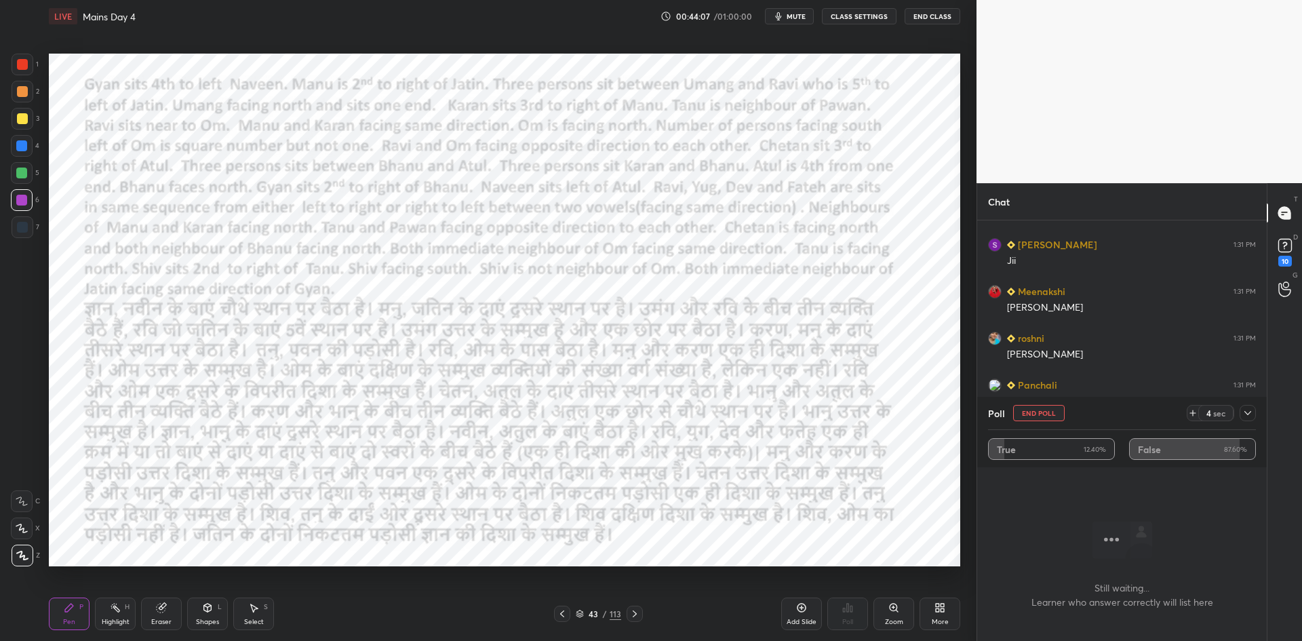
scroll to position [258, 285]
click at [805, 612] on icon at bounding box center [801, 607] width 11 height 11
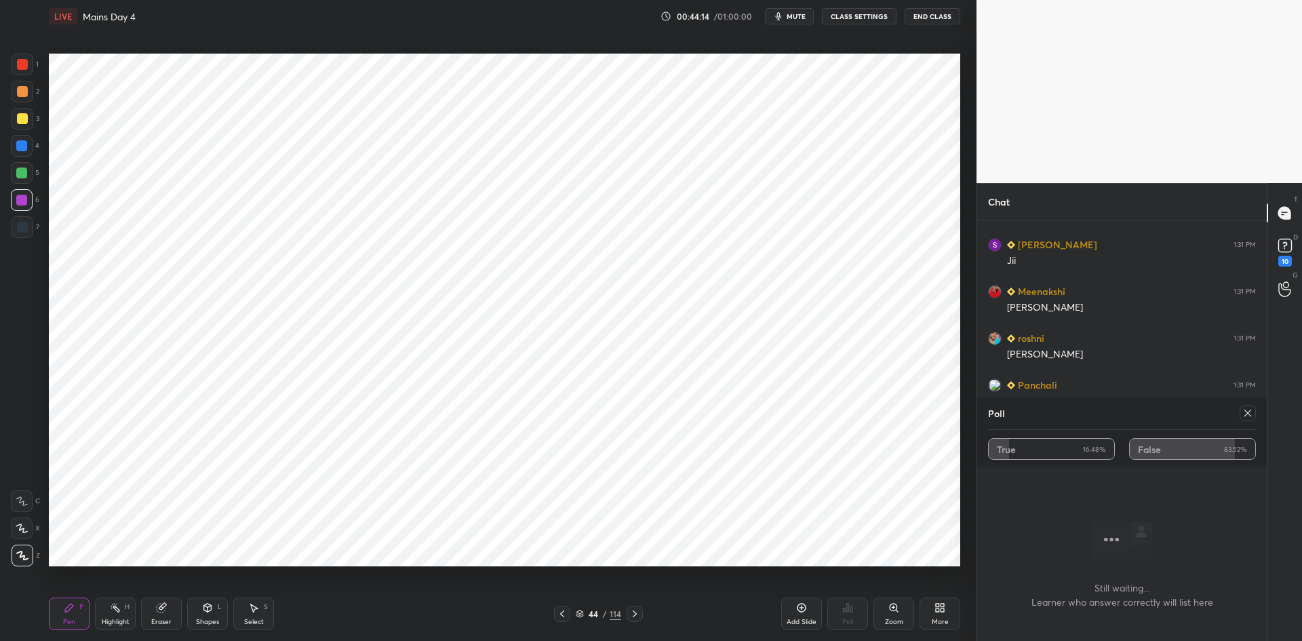
click at [1251, 411] on icon at bounding box center [1247, 413] width 11 height 11
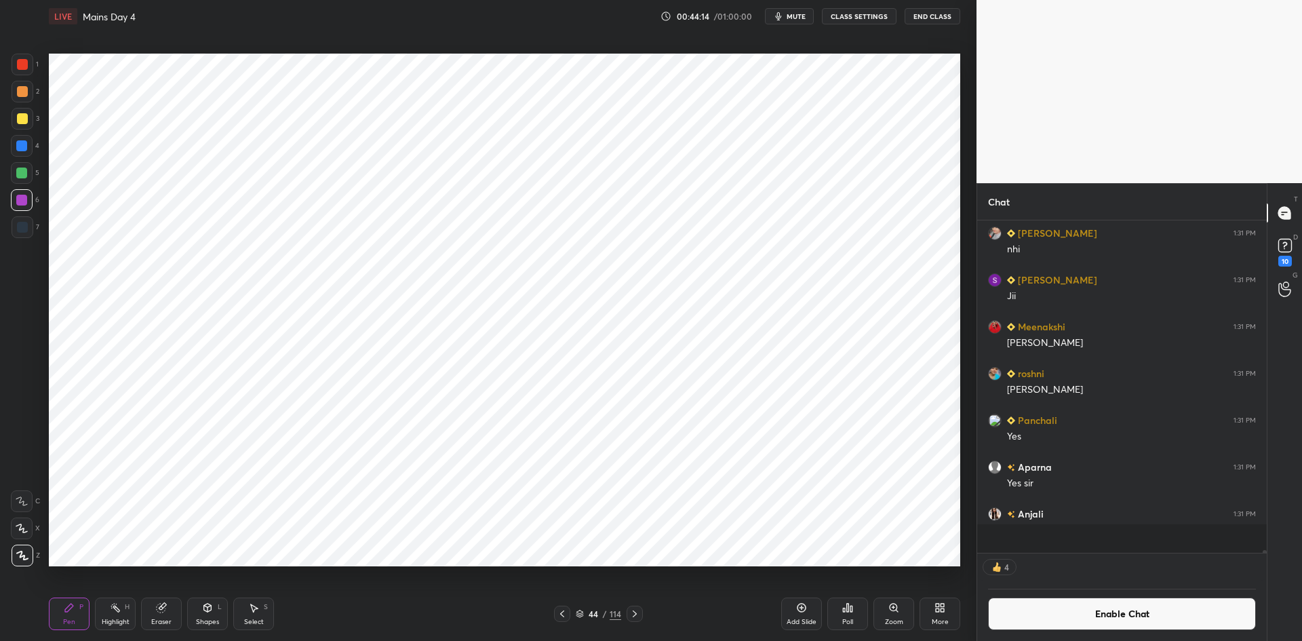
scroll to position [328, 285]
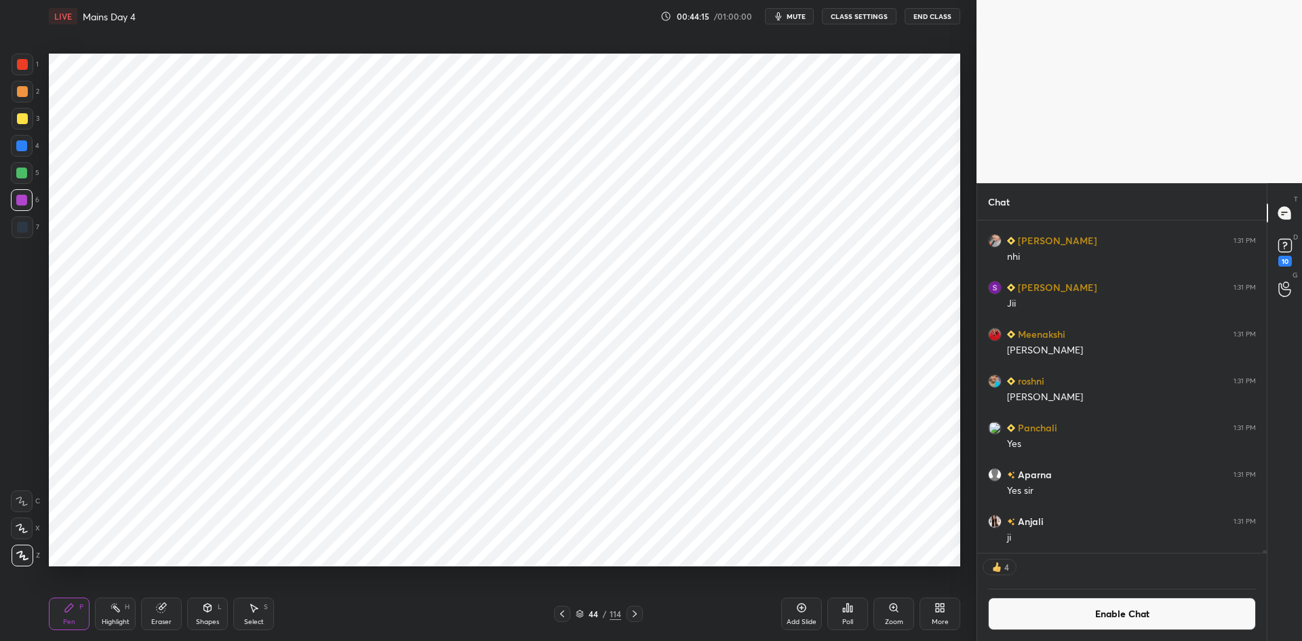
click at [838, 611] on div "Poll" at bounding box center [847, 613] width 41 height 33
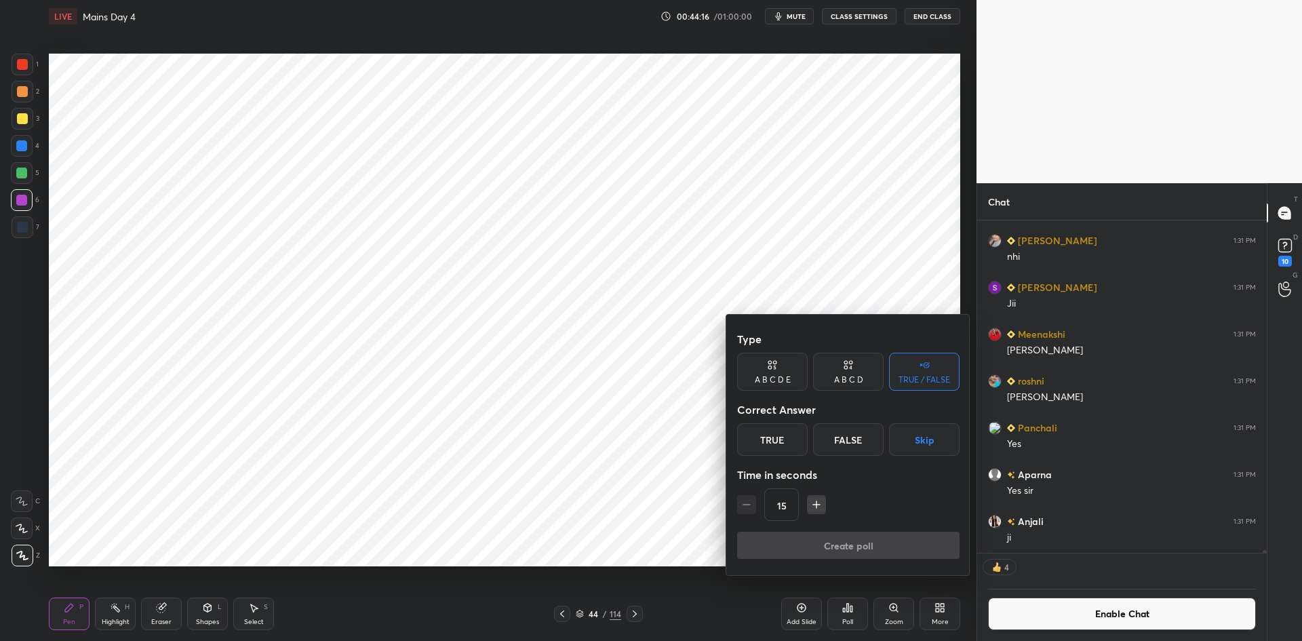
click at [940, 427] on button "Skip" at bounding box center [924, 439] width 71 height 33
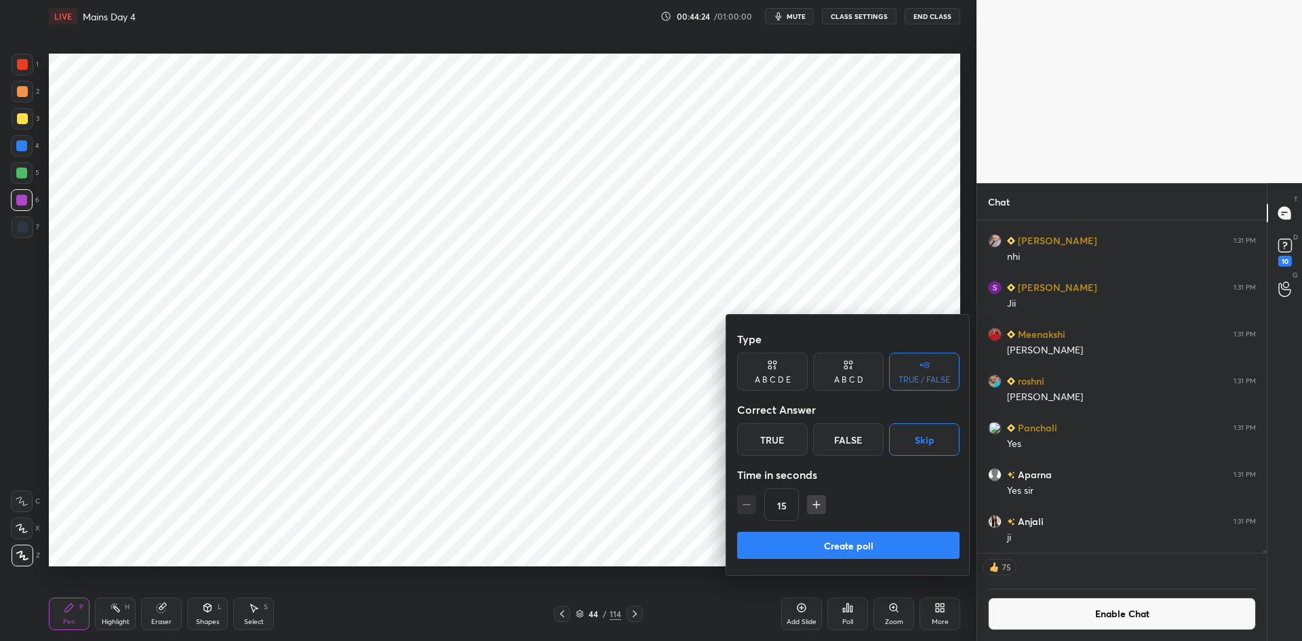
click at [881, 547] on button "Create poll" at bounding box center [848, 545] width 222 height 27
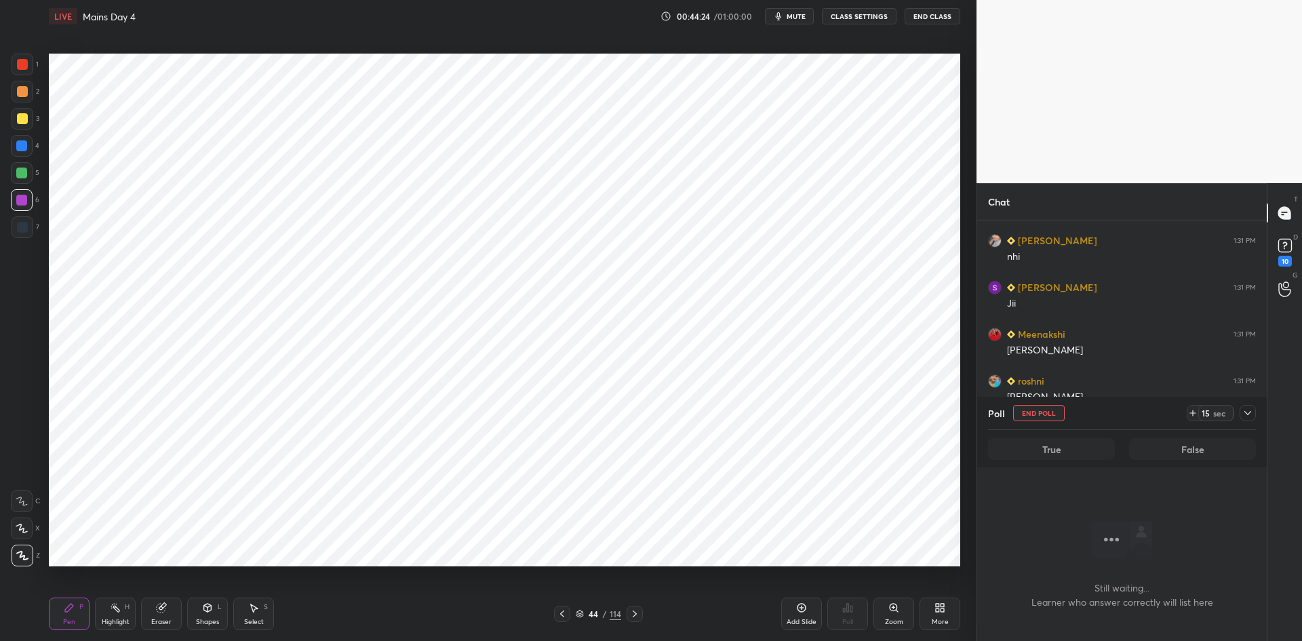
scroll to position [214, 285]
click at [1036, 413] on button "End Poll" at bounding box center [1039, 413] width 52 height 16
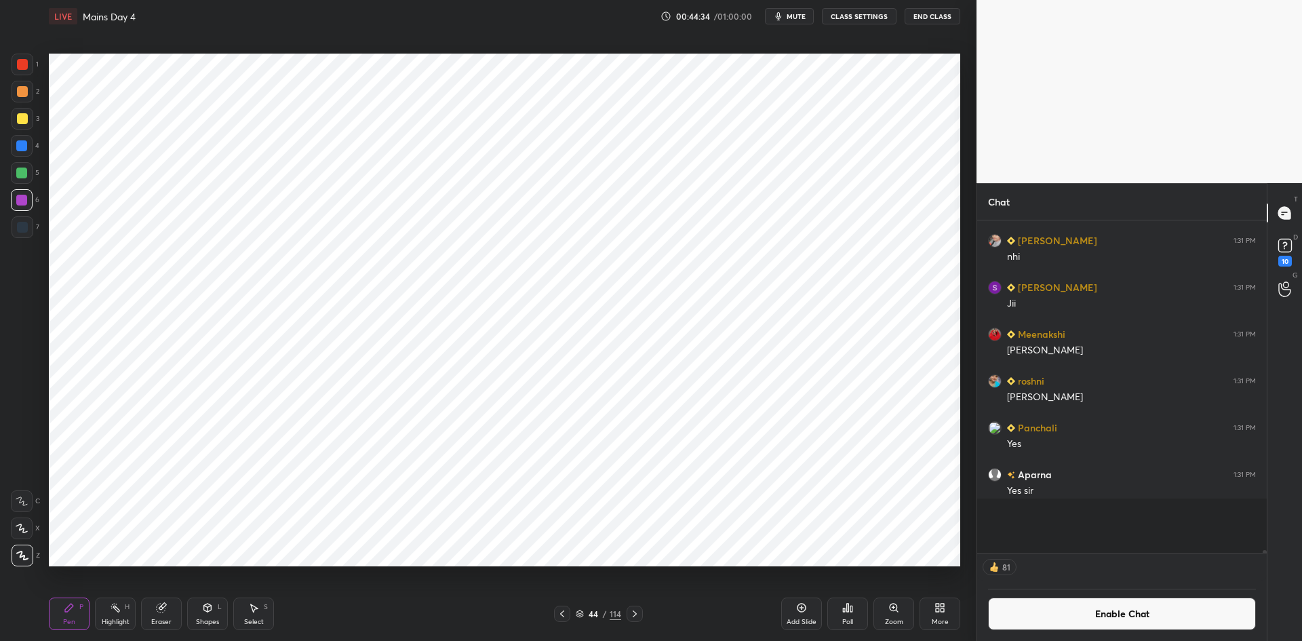
scroll to position [321, 285]
click at [560, 619] on div at bounding box center [562, 614] width 16 height 16
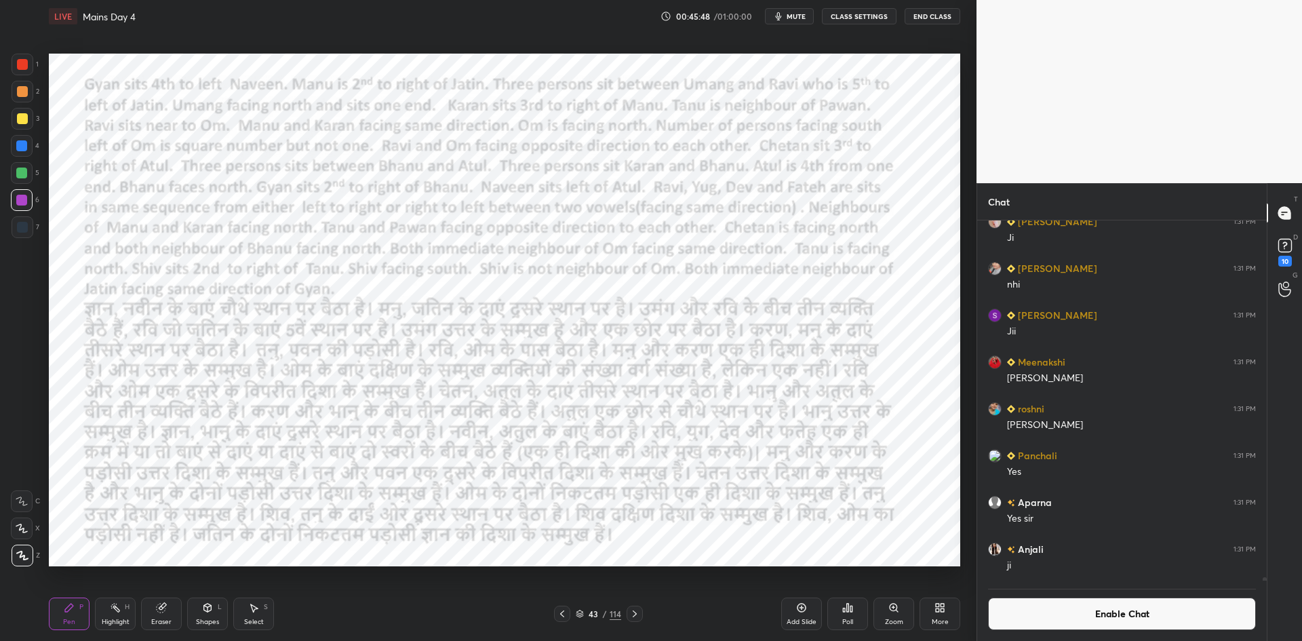
scroll to position [36884, 0]
click at [165, 610] on icon at bounding box center [161, 607] width 11 height 11
click at [30, 551] on span "Erase all" at bounding box center [22, 554] width 20 height 9
click at [159, 619] on div "Eraser" at bounding box center [161, 621] width 20 height 7
click at [73, 621] on div "Pen" at bounding box center [69, 621] width 12 height 7
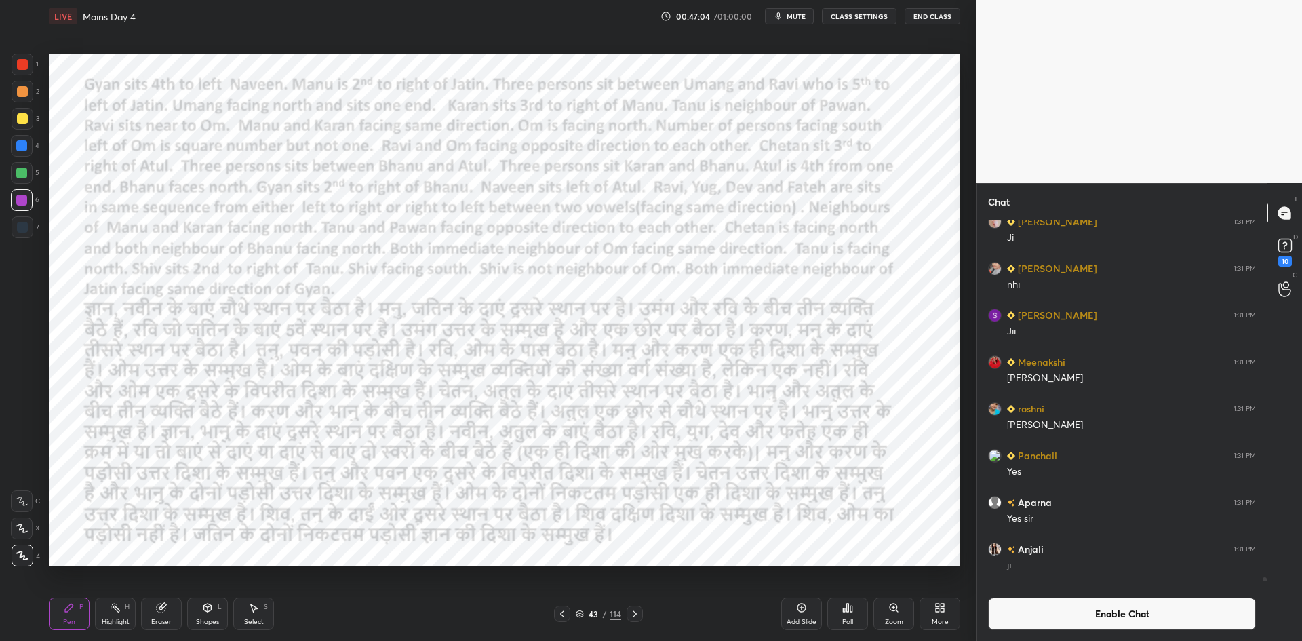
click at [838, 604] on div "Poll" at bounding box center [847, 613] width 41 height 33
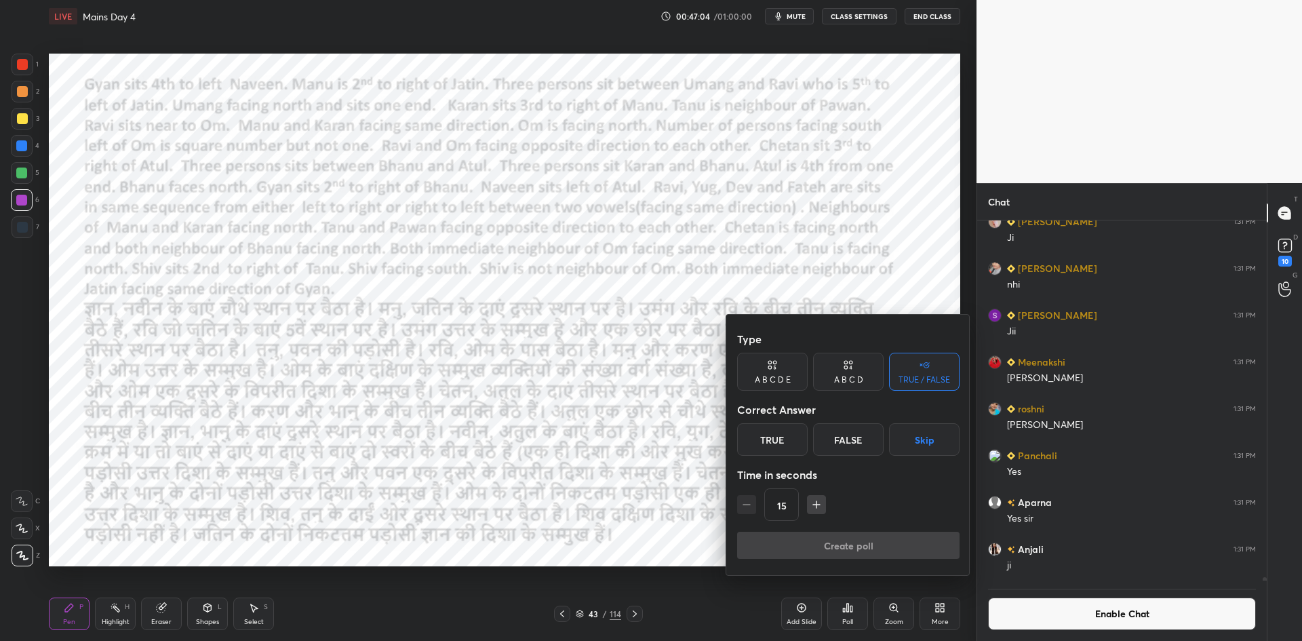
click at [925, 439] on button "Skip" at bounding box center [924, 439] width 71 height 33
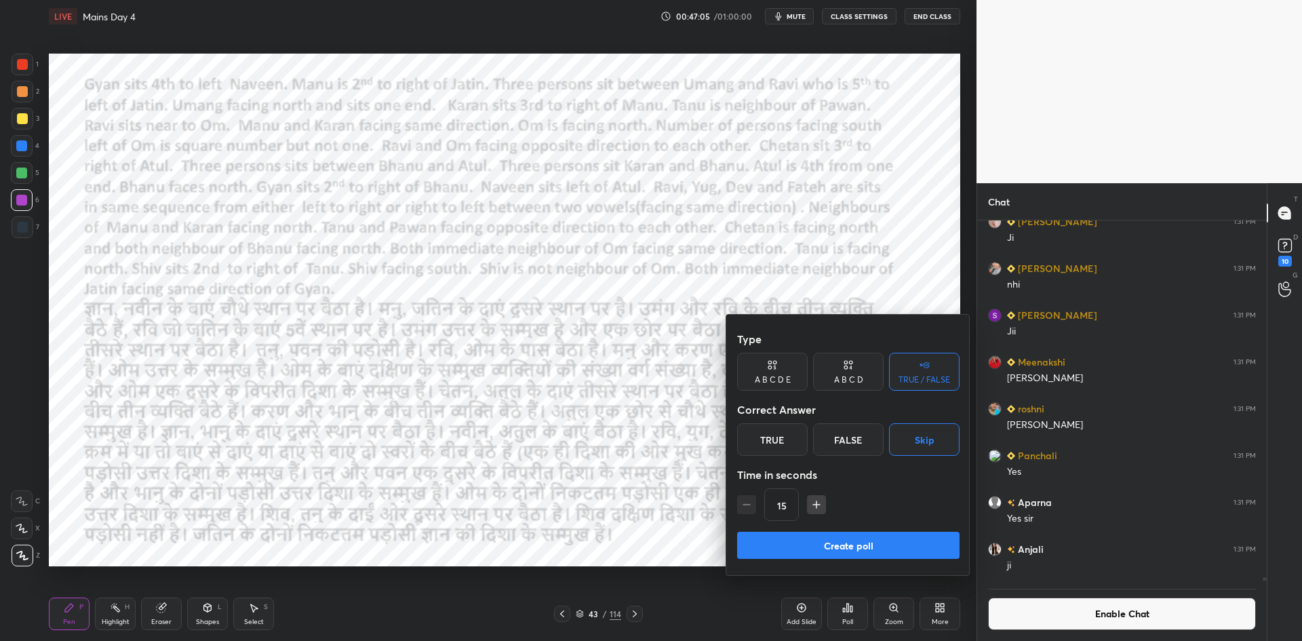
click at [880, 532] on button "Create poll" at bounding box center [848, 545] width 222 height 27
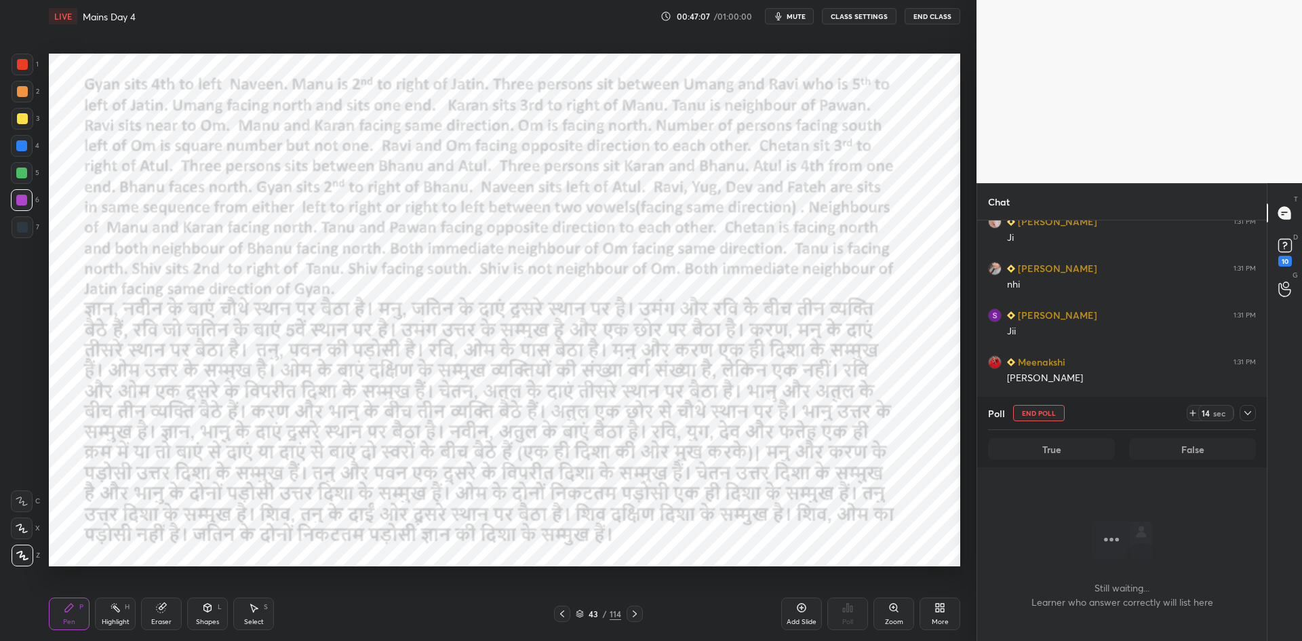
scroll to position [258, 285]
click at [24, 149] on div at bounding box center [21, 145] width 11 height 11
click at [1036, 414] on button "End Poll" at bounding box center [1039, 413] width 52 height 16
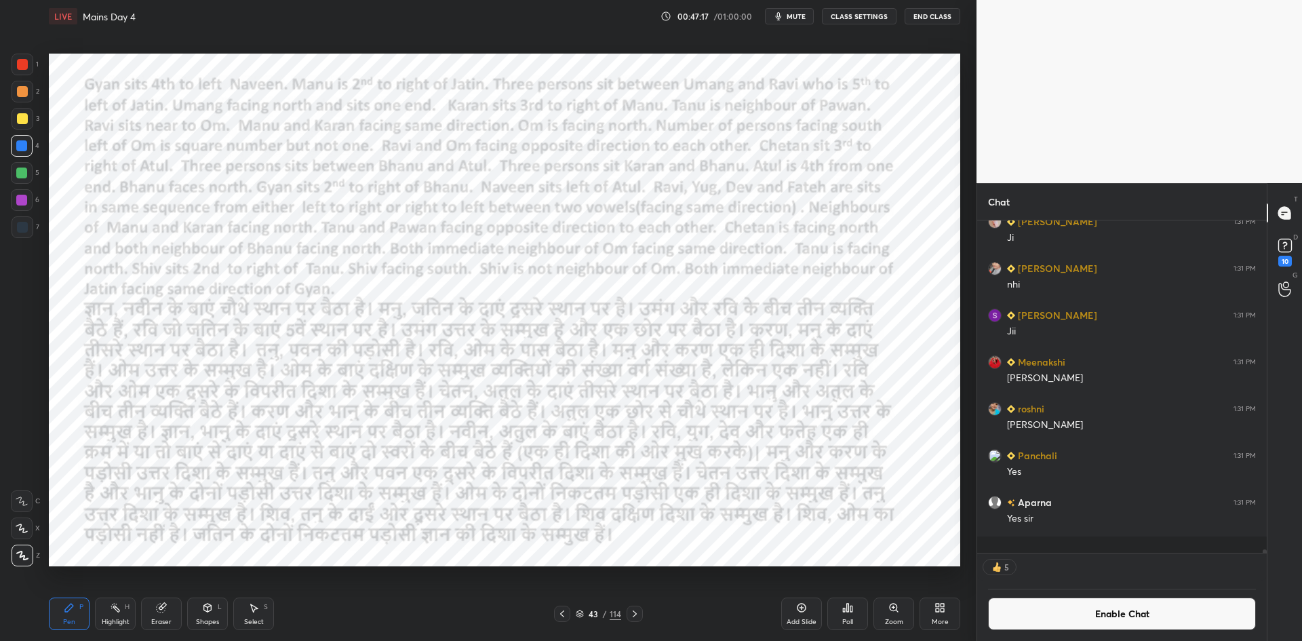
scroll to position [5, 5]
click at [862, 607] on div "Poll" at bounding box center [847, 613] width 41 height 33
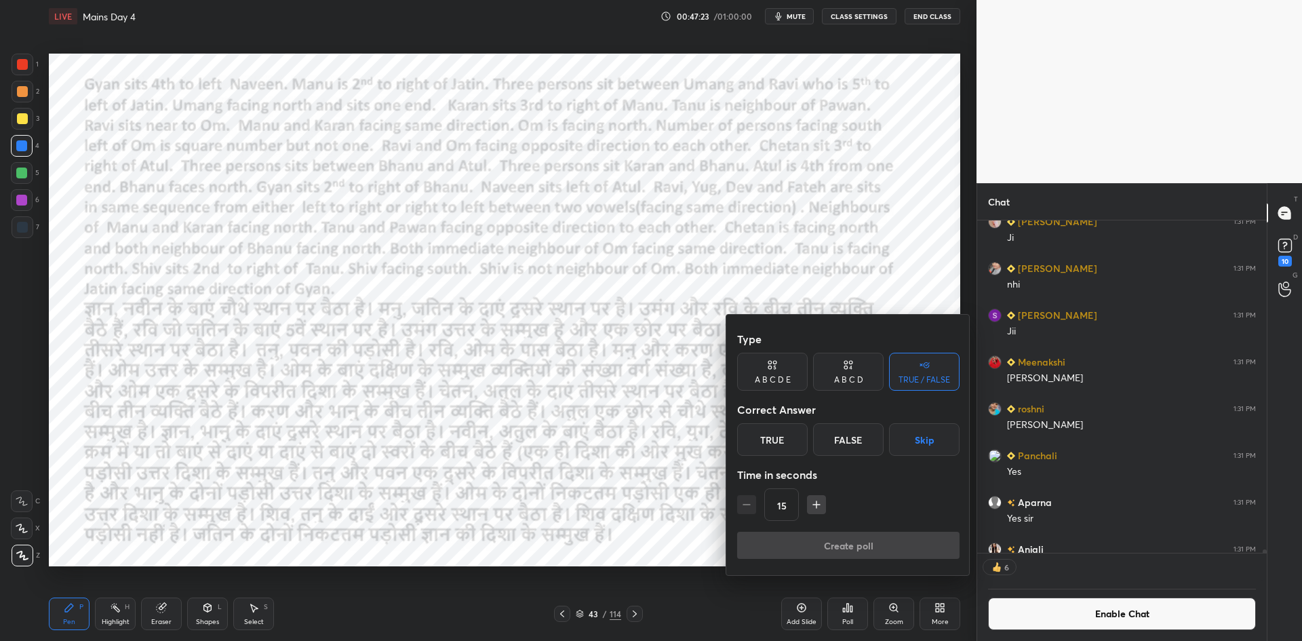
click at [766, 376] on div "A B C D E" at bounding box center [773, 380] width 36 height 8
click at [939, 448] on button "Skip" at bounding box center [943, 439] width 33 height 33
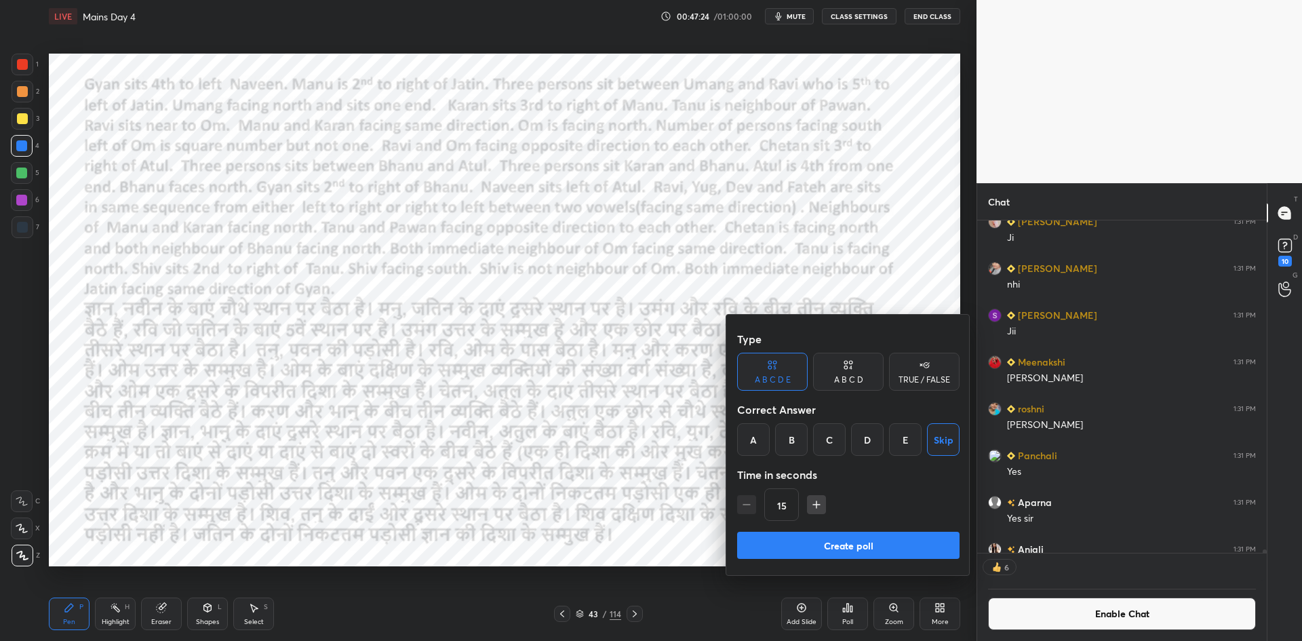
click at [840, 542] on button "Create poll" at bounding box center [848, 545] width 222 height 27
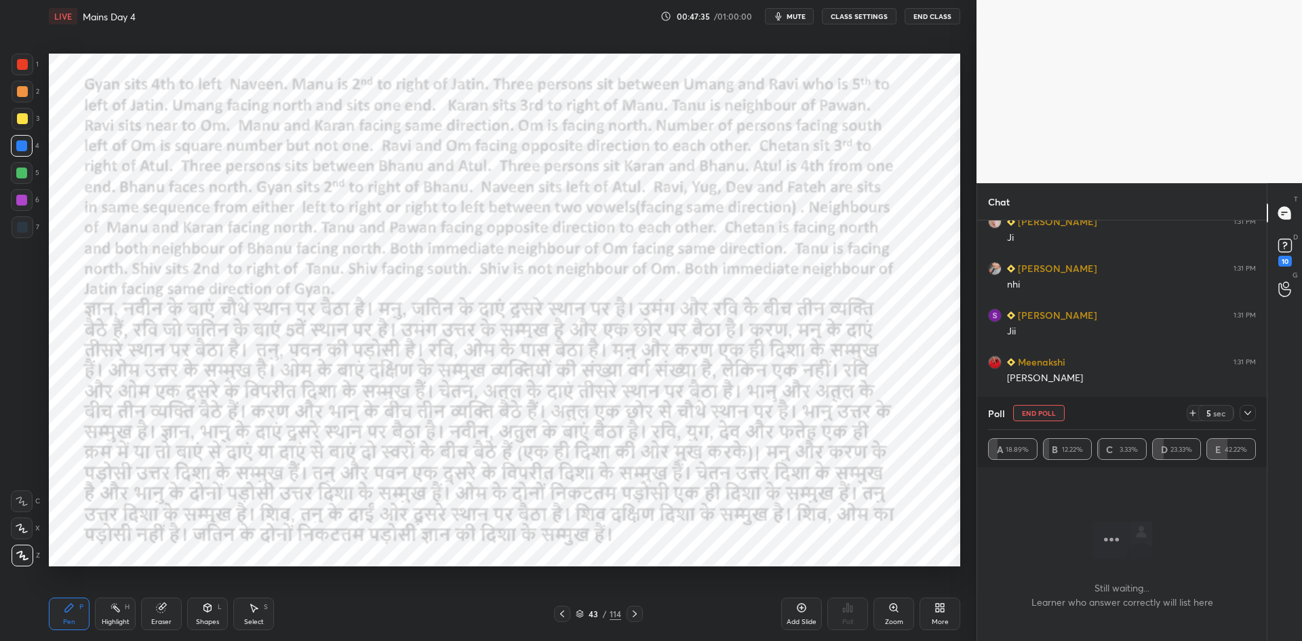
scroll to position [36955, 0]
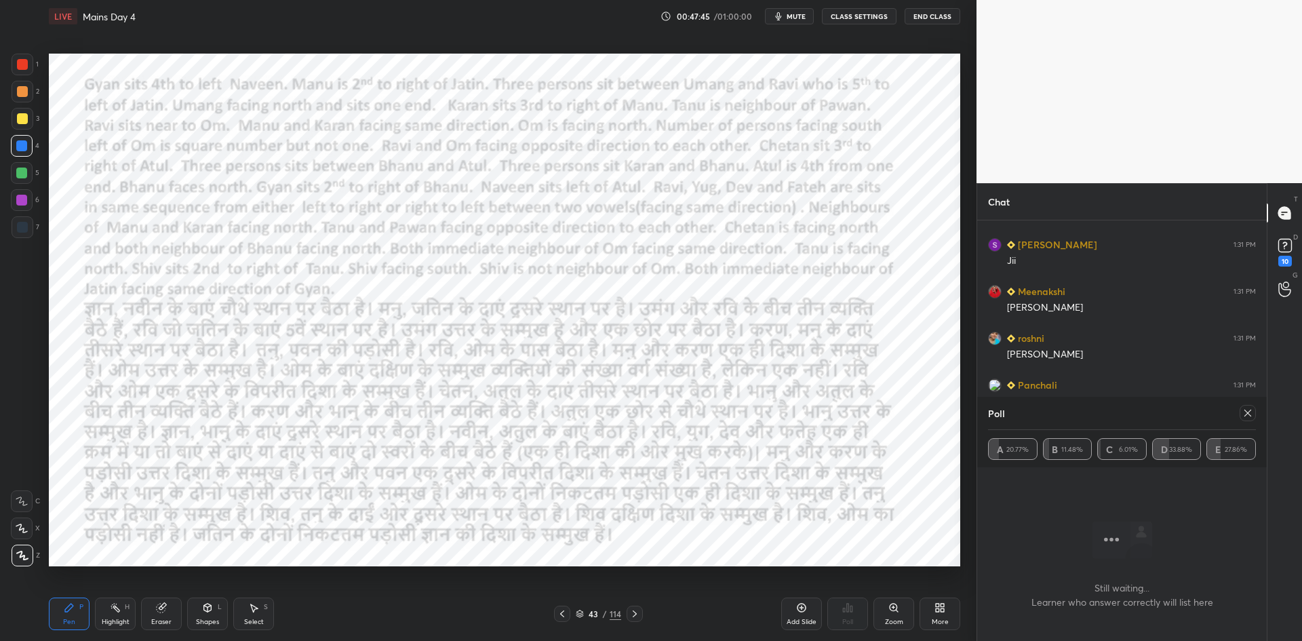
click at [1244, 415] on icon at bounding box center [1247, 413] width 11 height 11
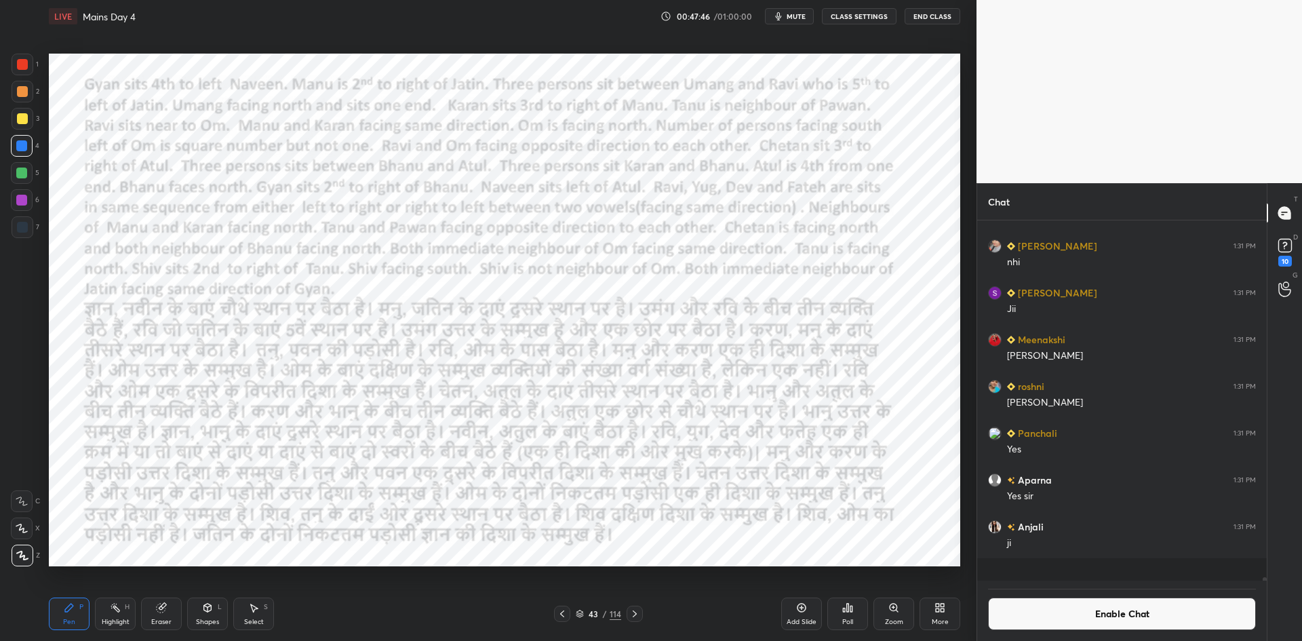
scroll to position [349, 285]
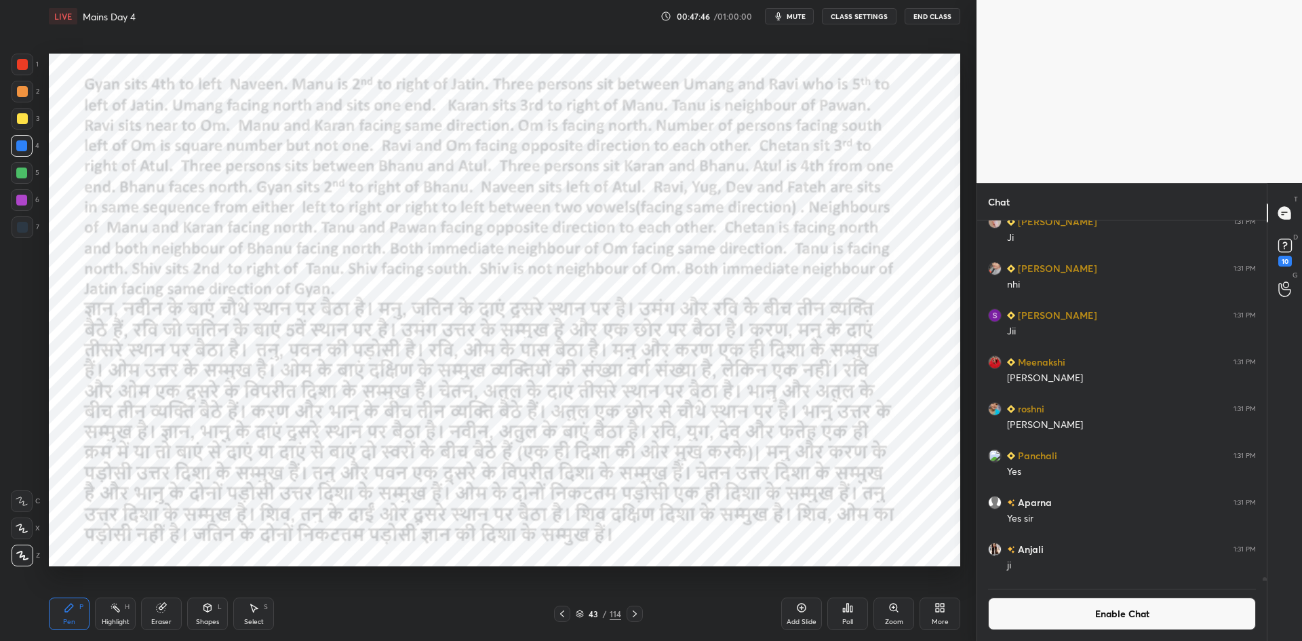
click at [862, 612] on div "Poll" at bounding box center [847, 613] width 41 height 33
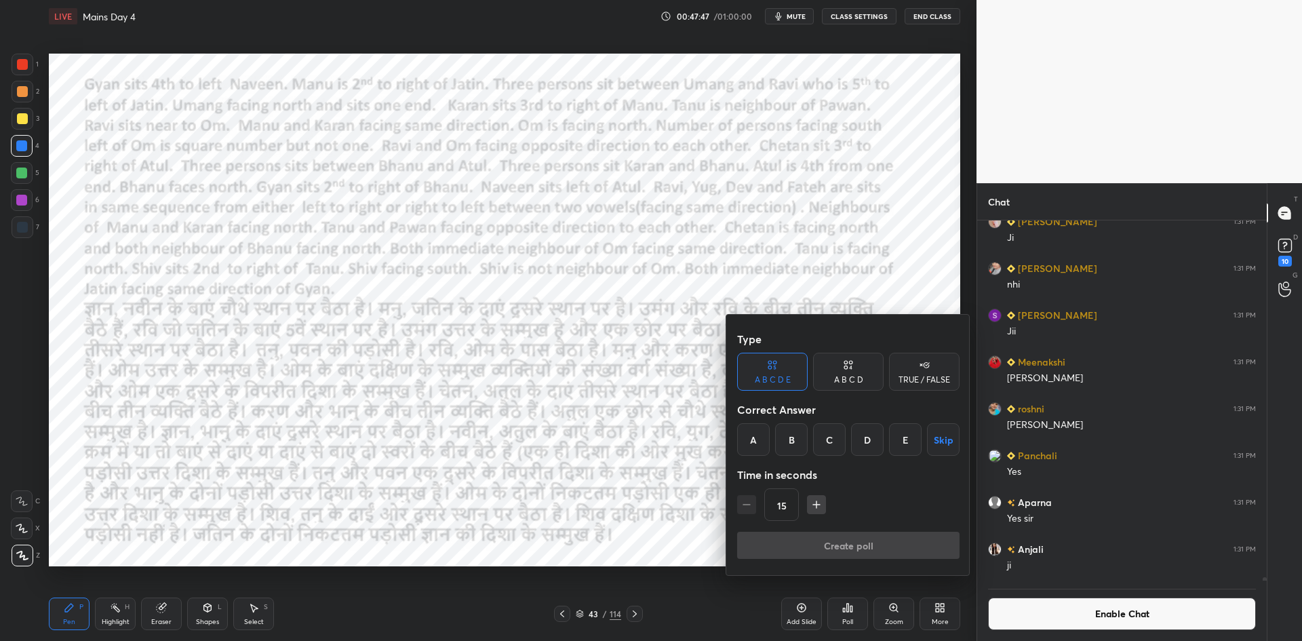
click at [933, 441] on button "Skip" at bounding box center [943, 439] width 33 height 33
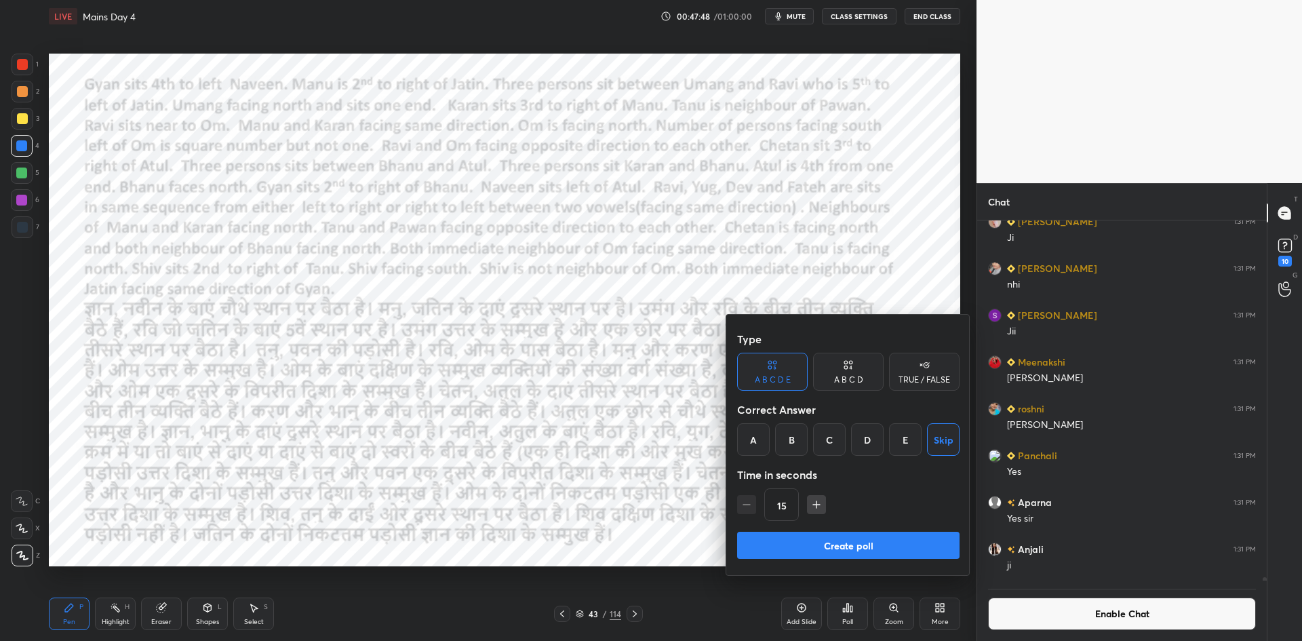
click at [869, 537] on button "Create poll" at bounding box center [848, 545] width 222 height 27
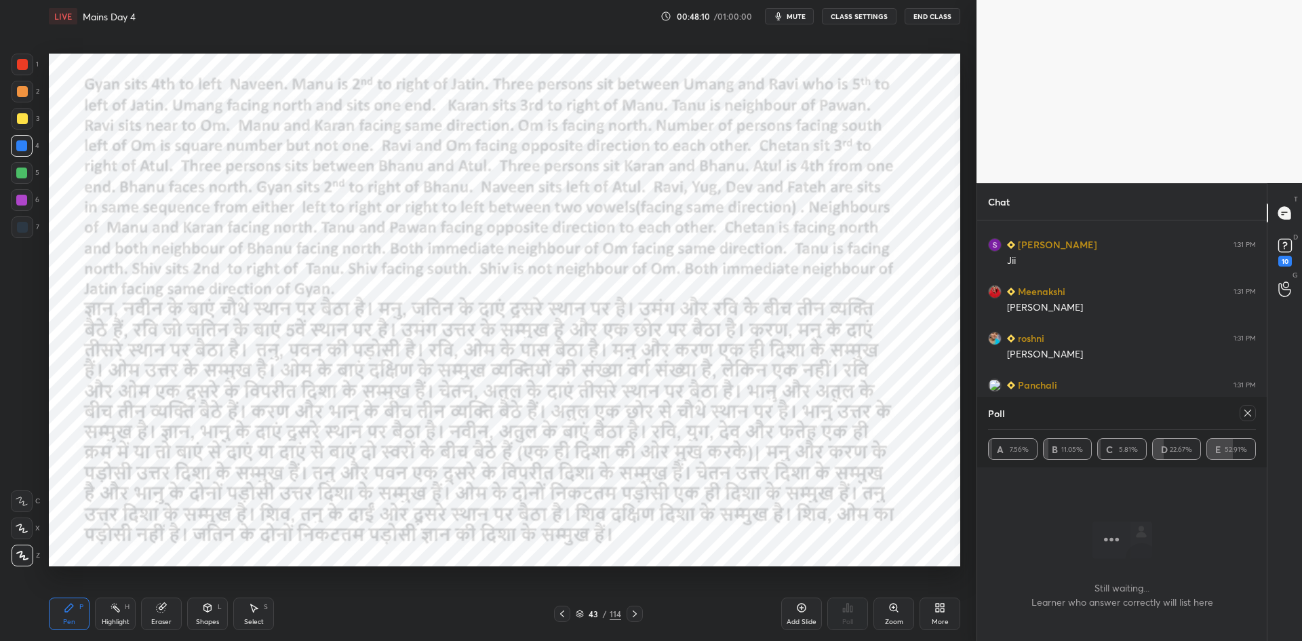
click at [1246, 413] on icon at bounding box center [1247, 413] width 11 height 11
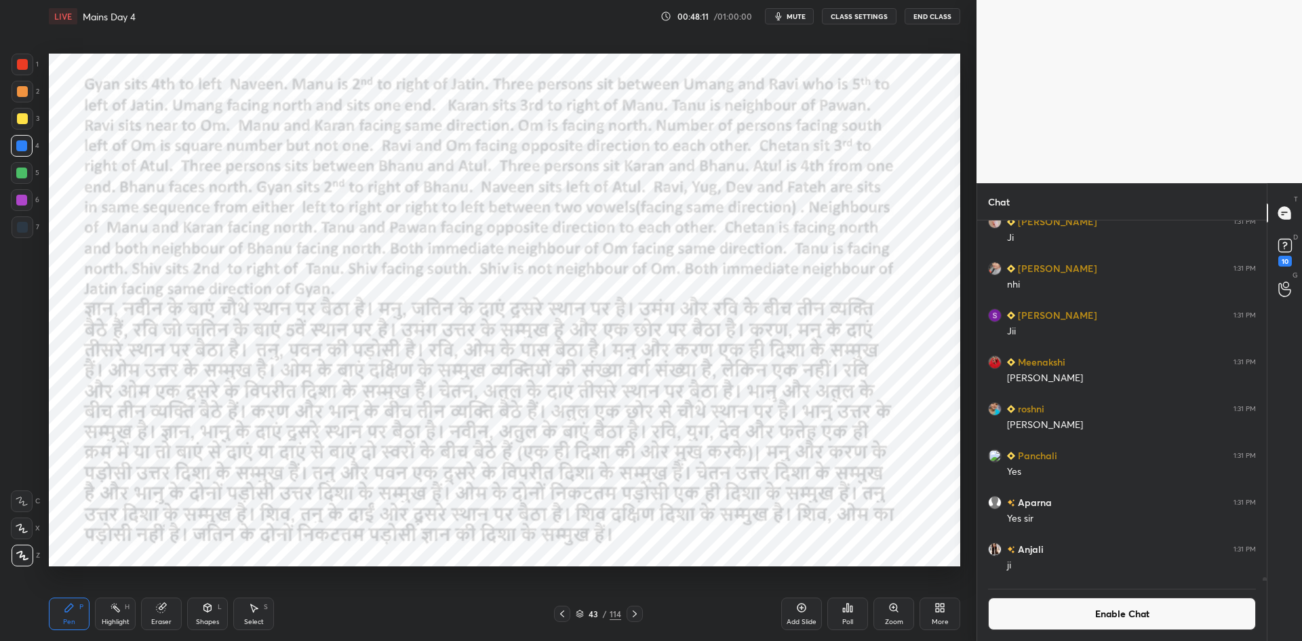
click at [1067, 609] on button "Enable Chat" at bounding box center [1122, 613] width 268 height 33
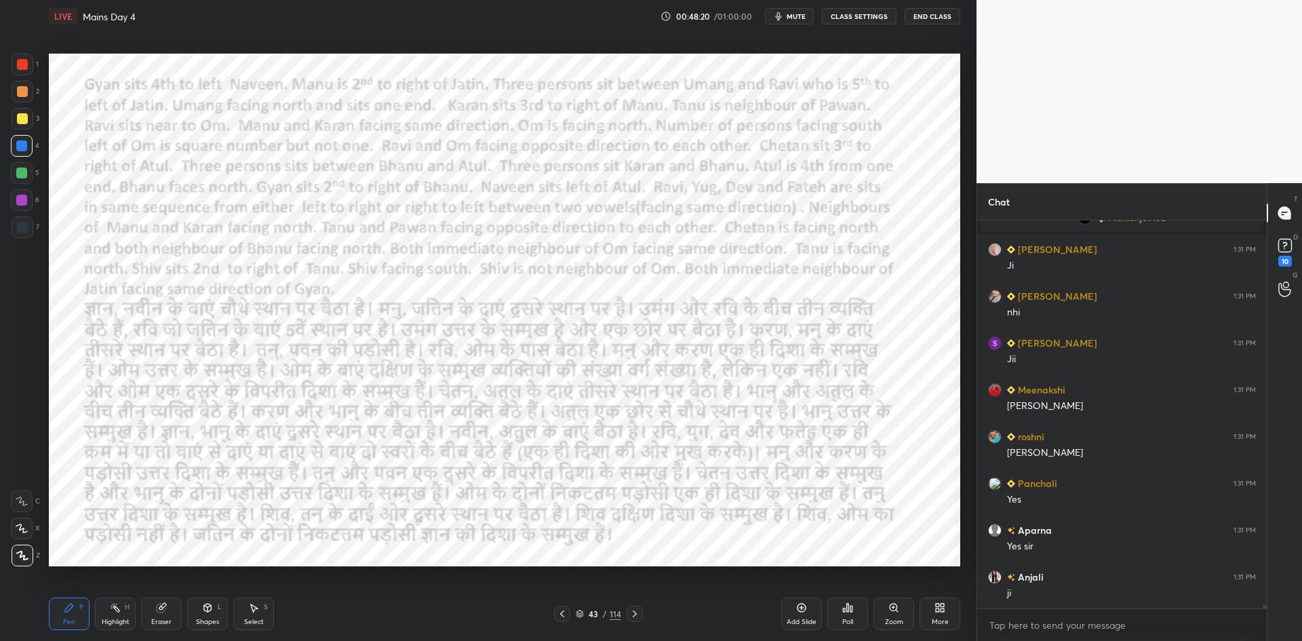
click at [560, 615] on icon at bounding box center [562, 613] width 11 height 11
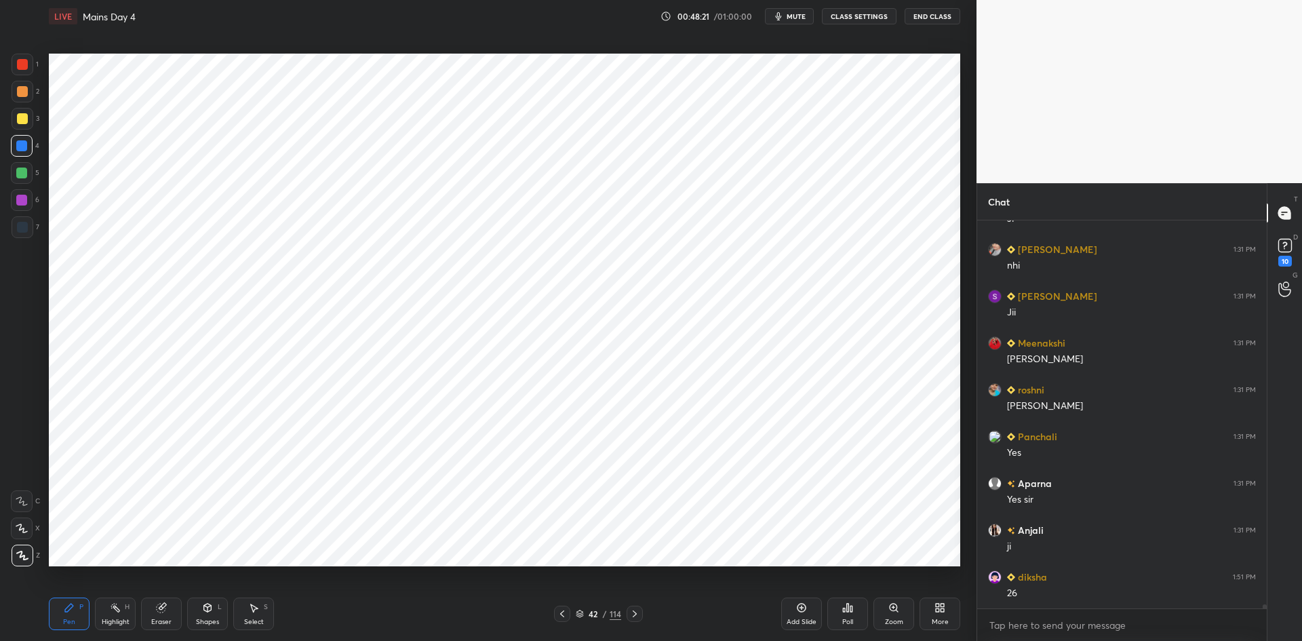
click at [570, 616] on div "42 / 114" at bounding box center [598, 614] width 89 height 16
click at [564, 610] on icon at bounding box center [562, 613] width 11 height 11
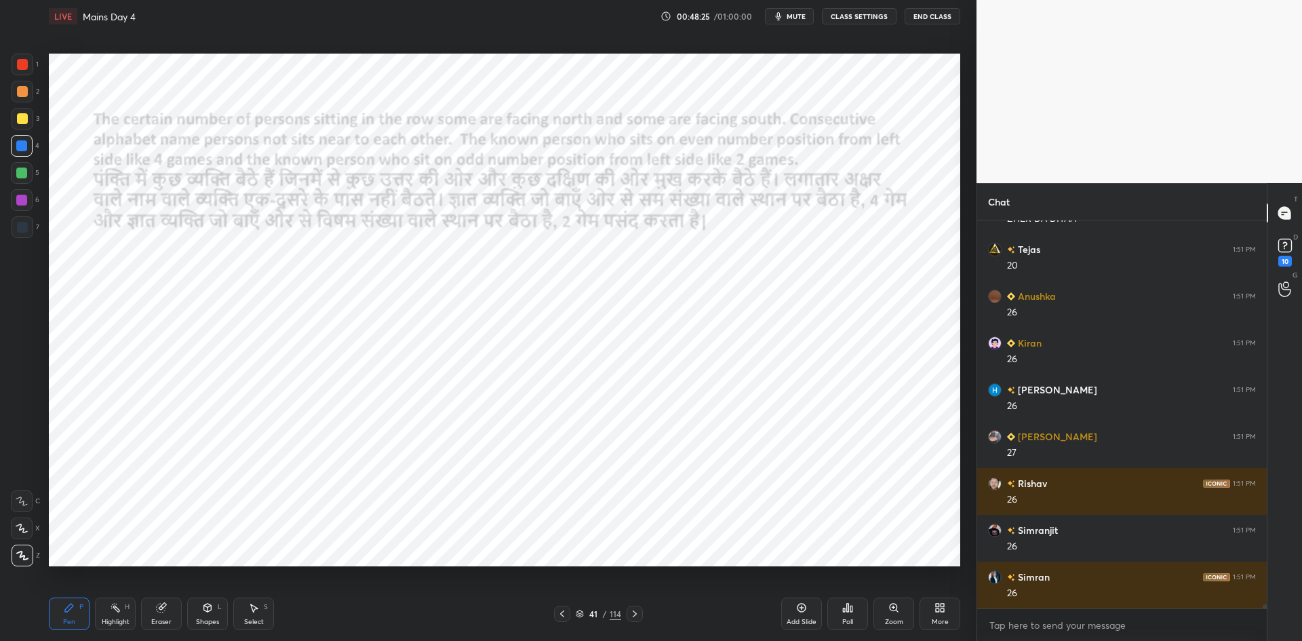
click at [641, 612] on div at bounding box center [635, 614] width 16 height 16
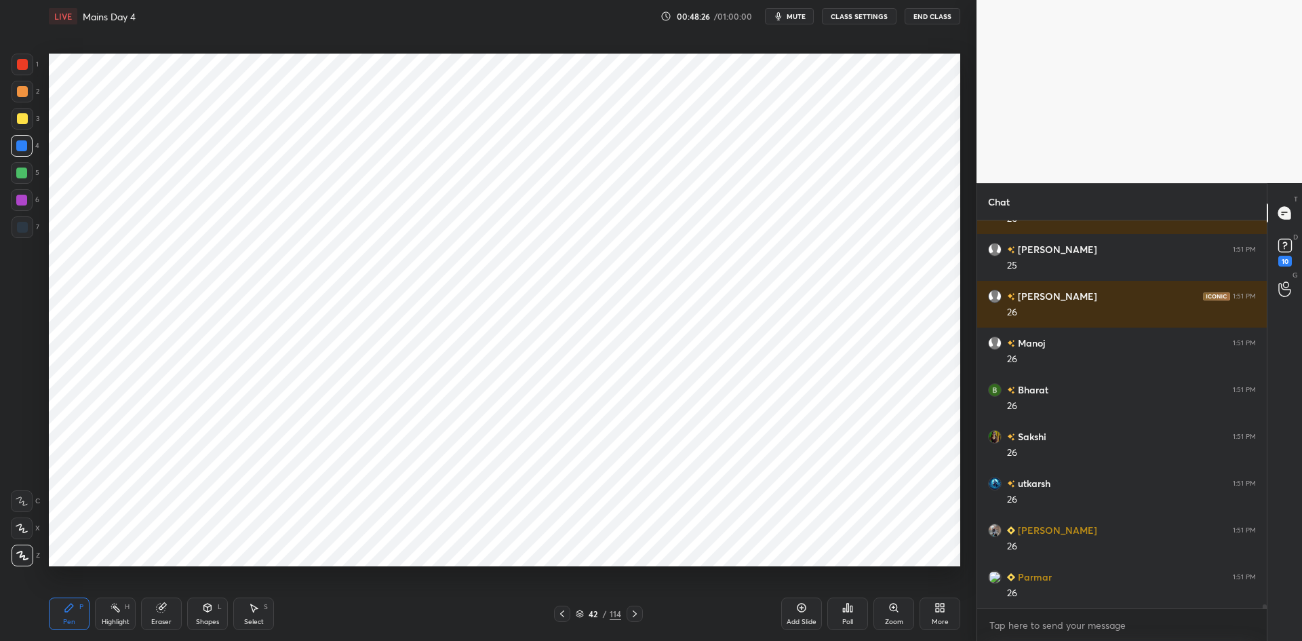
click at [641, 608] on div at bounding box center [635, 614] width 16 height 16
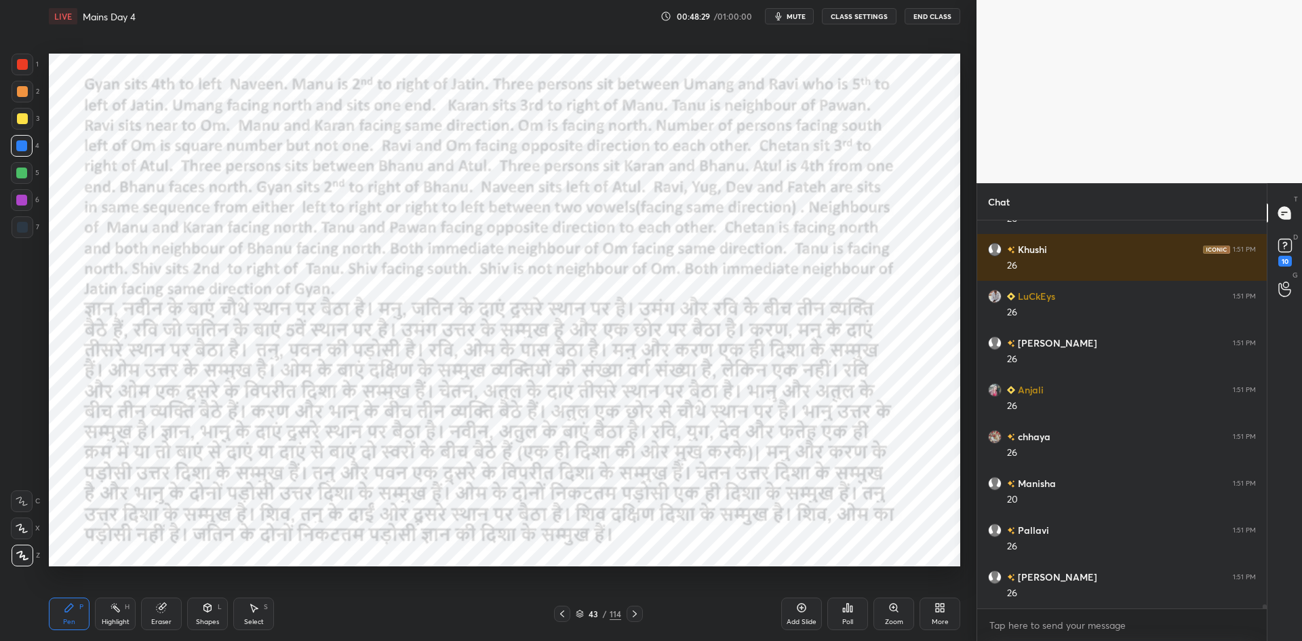
click at [566, 607] on div at bounding box center [562, 614] width 16 height 16
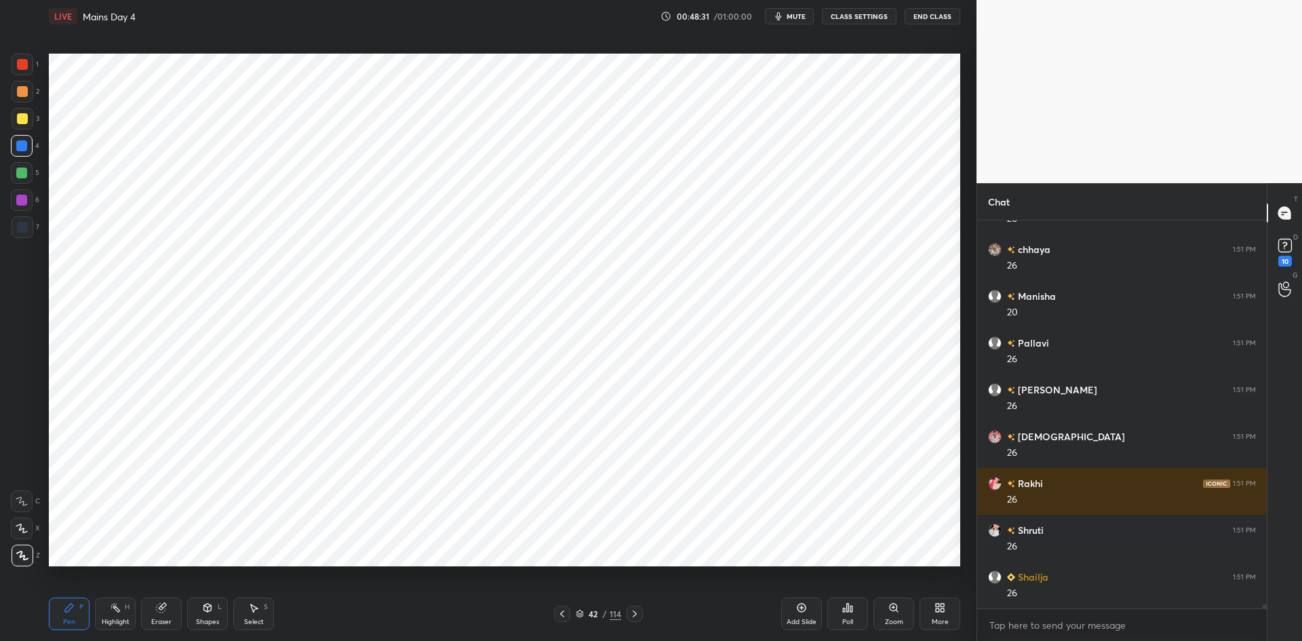
click at [560, 610] on icon at bounding box center [562, 613] width 11 height 11
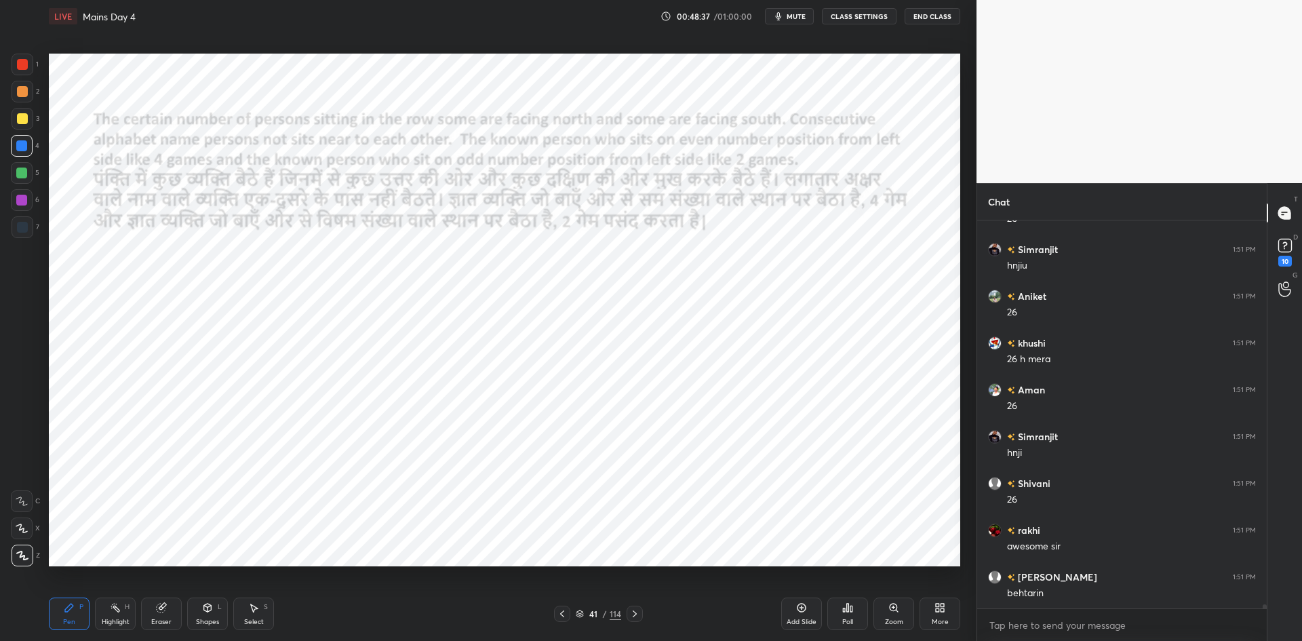
click at [635, 609] on icon at bounding box center [634, 613] width 11 height 11
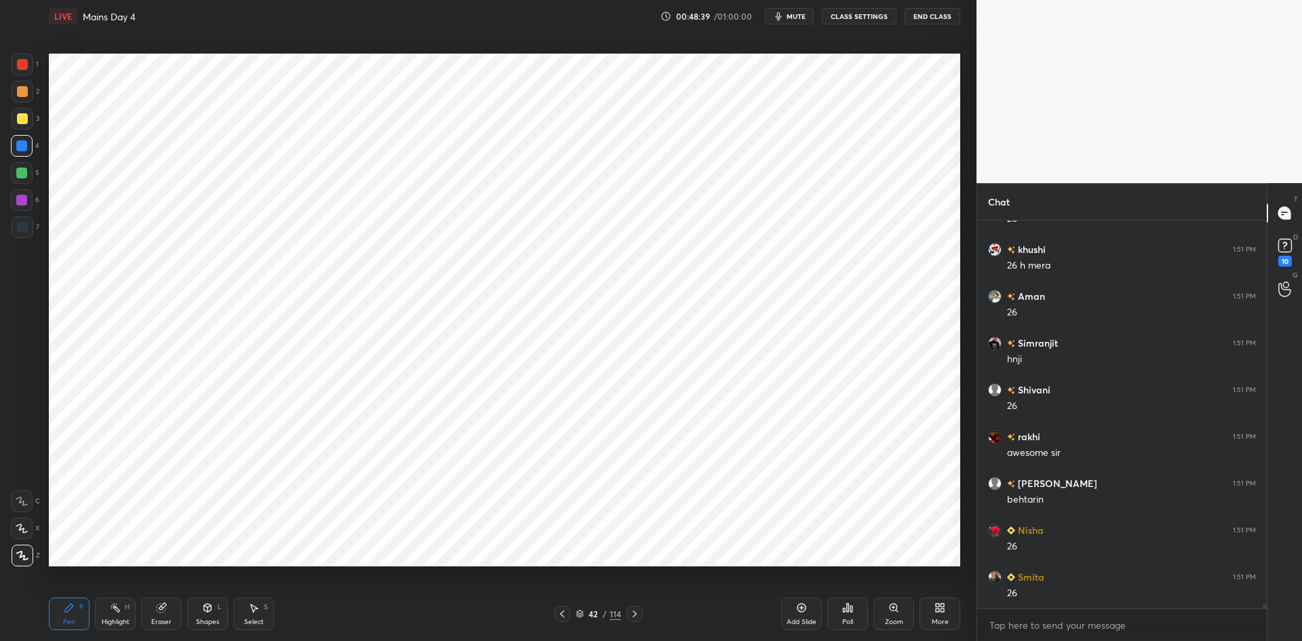
click at [632, 611] on icon at bounding box center [634, 613] width 11 height 11
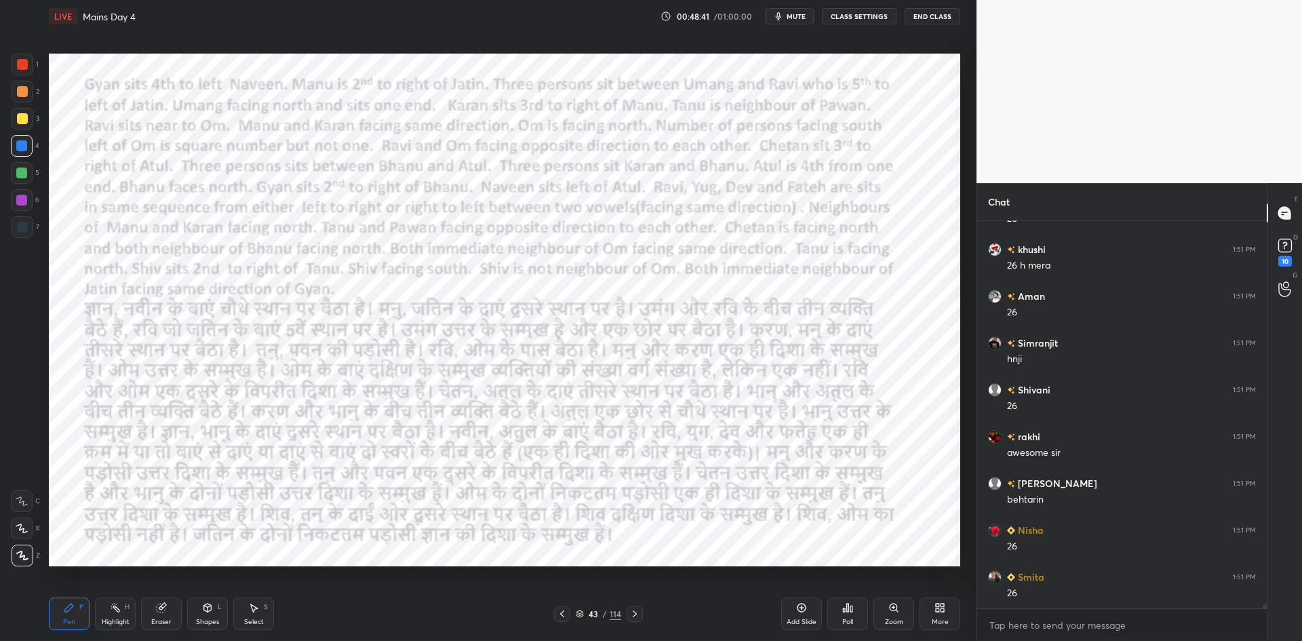
click at [810, 612] on div "Add Slide" at bounding box center [801, 613] width 41 height 33
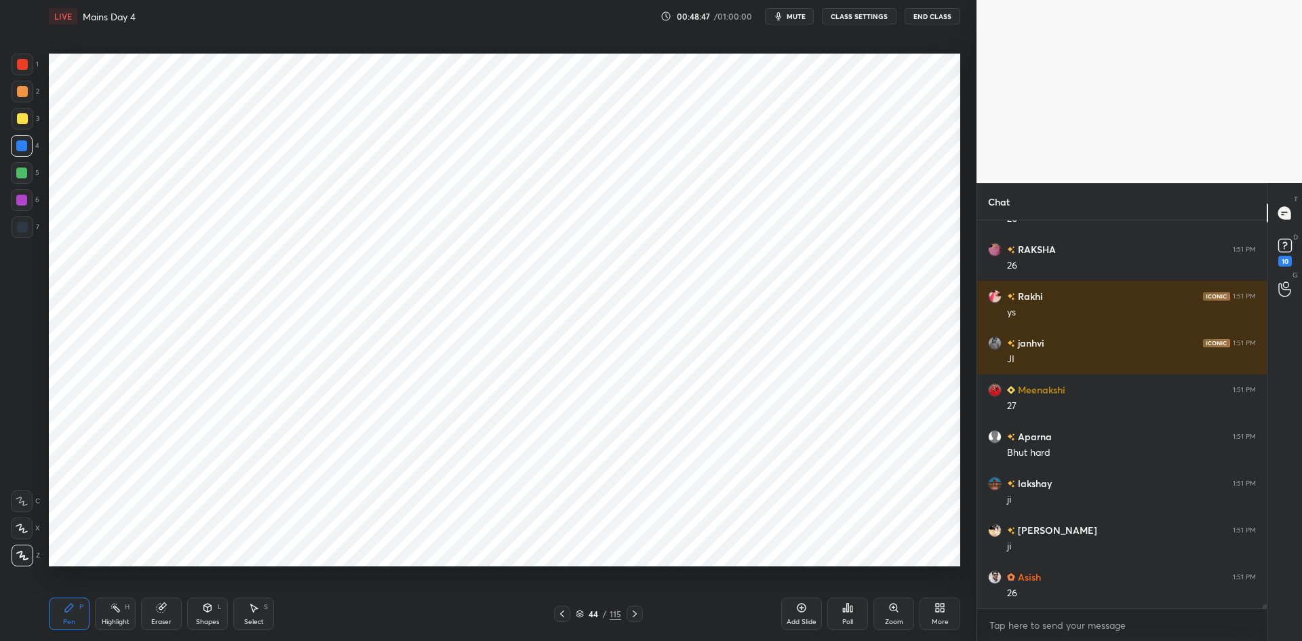
click at [570, 610] on div at bounding box center [562, 614] width 16 height 16
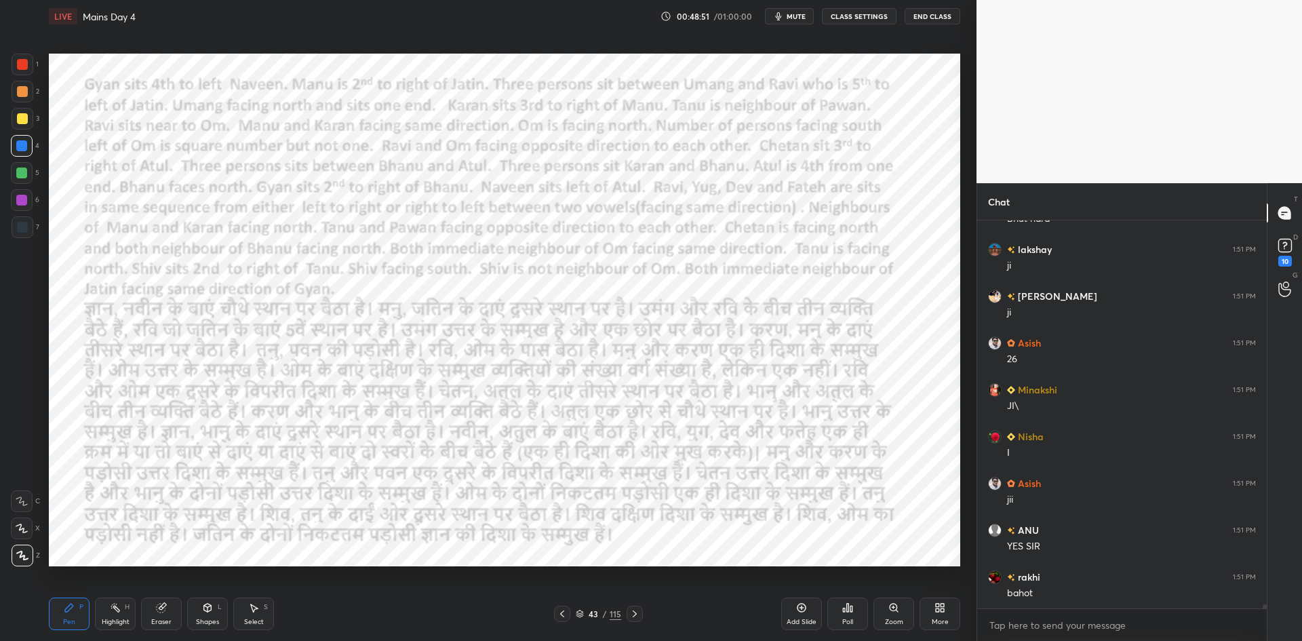
click at [566, 616] on icon at bounding box center [562, 613] width 11 height 11
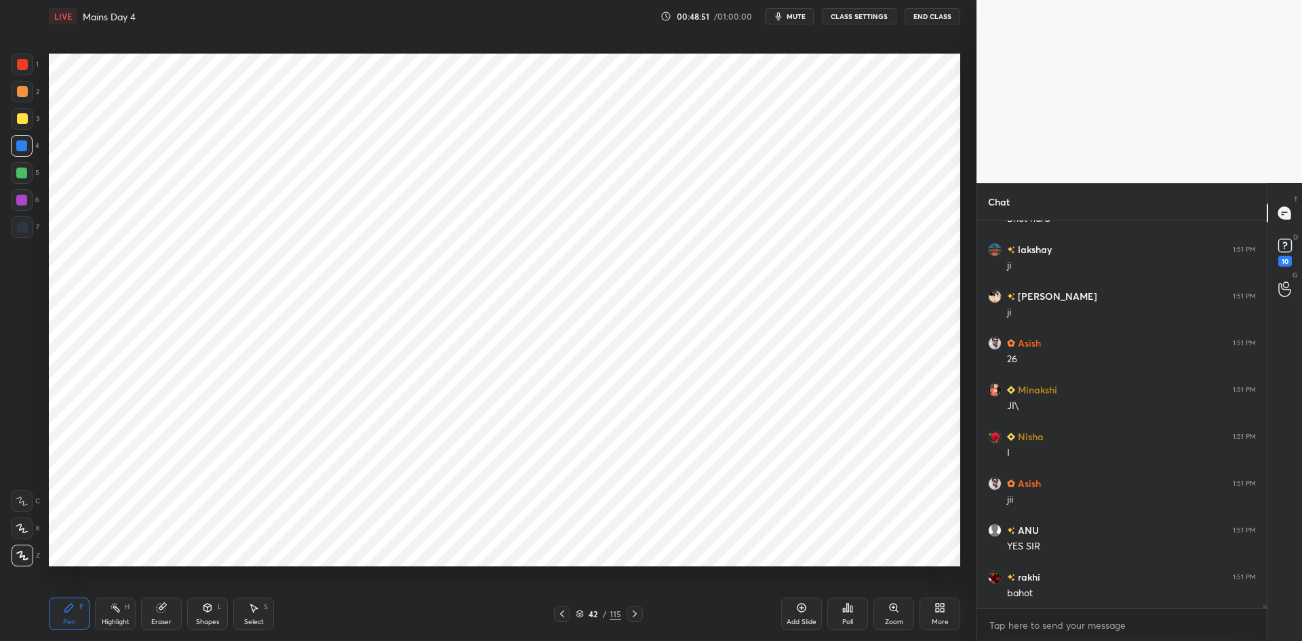
click at [562, 617] on icon at bounding box center [562, 613] width 11 height 11
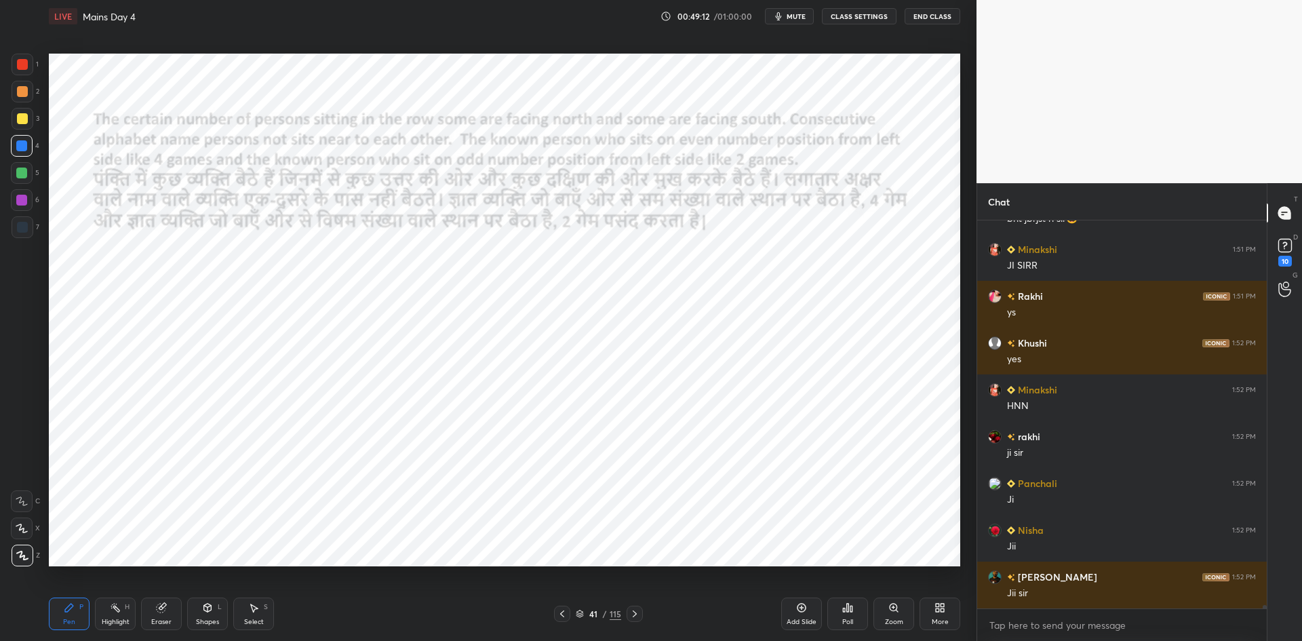
click at [640, 609] on div at bounding box center [635, 614] width 16 height 16
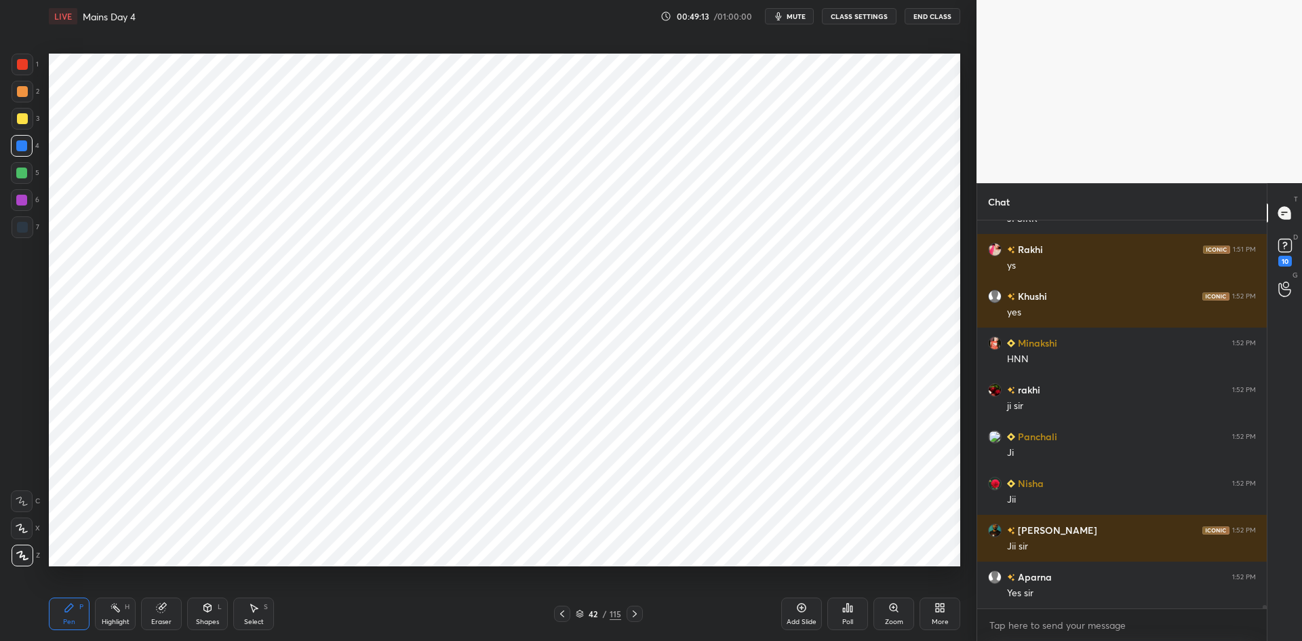
click at [638, 602] on div "Pen P Highlight H Eraser Shapes L Select S 42 / 115 Add Slide Poll Zoom More" at bounding box center [504, 614] width 911 height 54
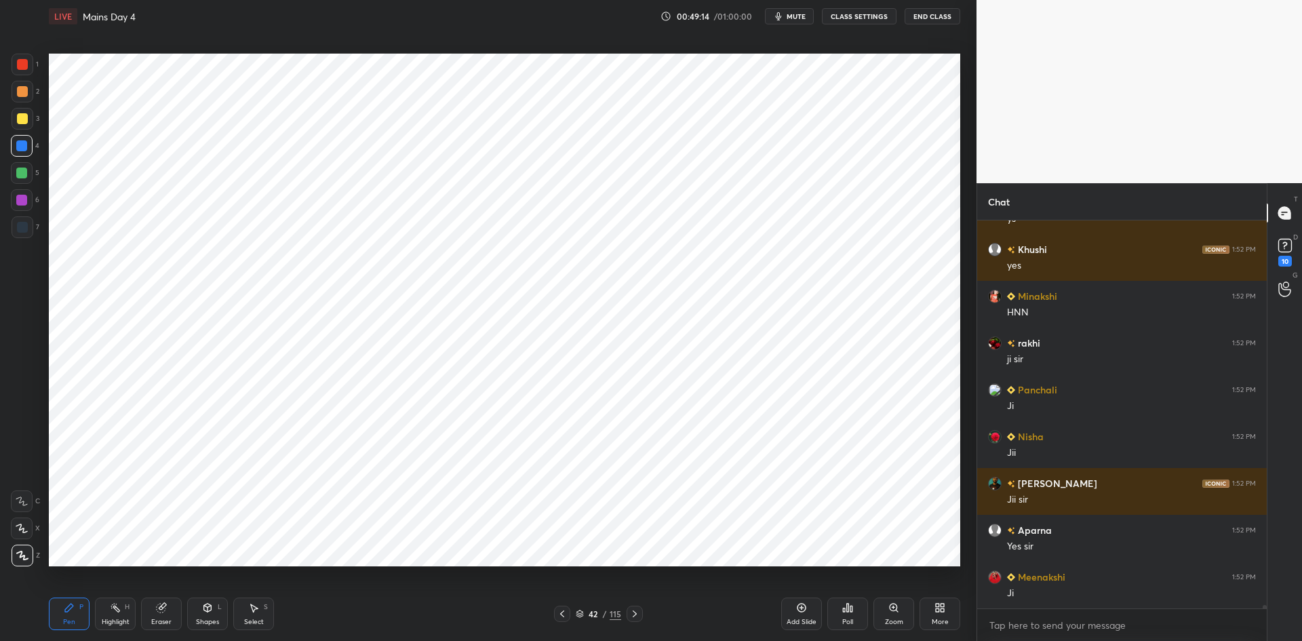
click at [636, 615] on icon at bounding box center [634, 613] width 11 height 11
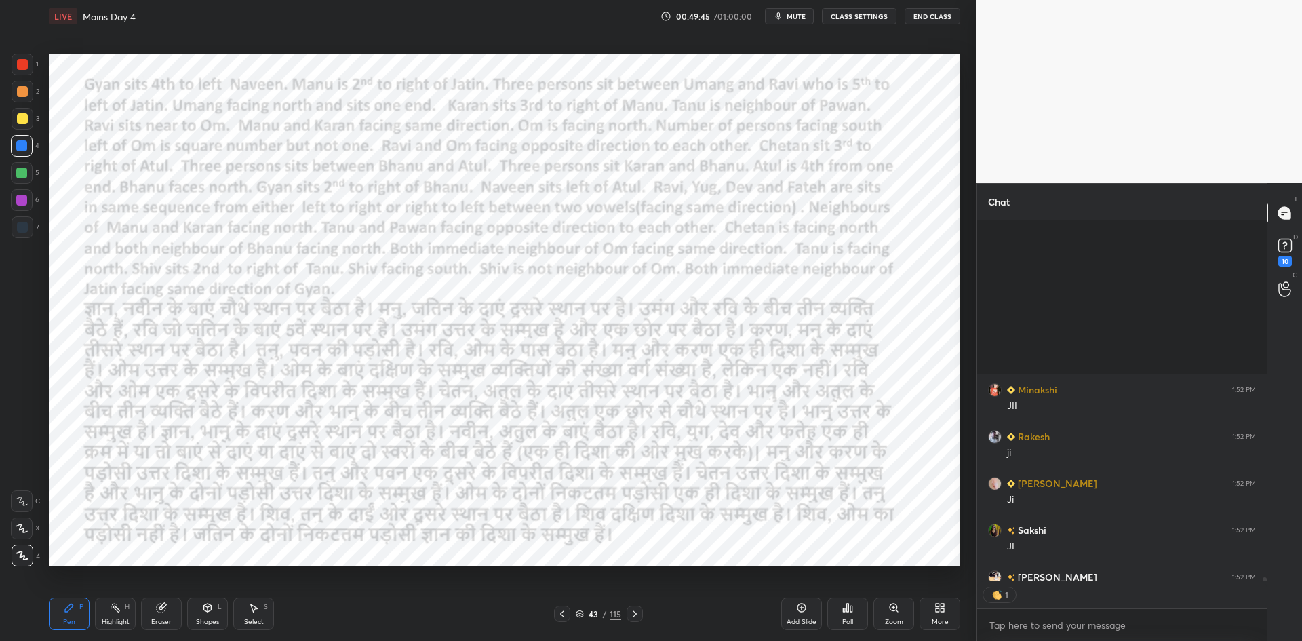
scroll to position [41343, 0]
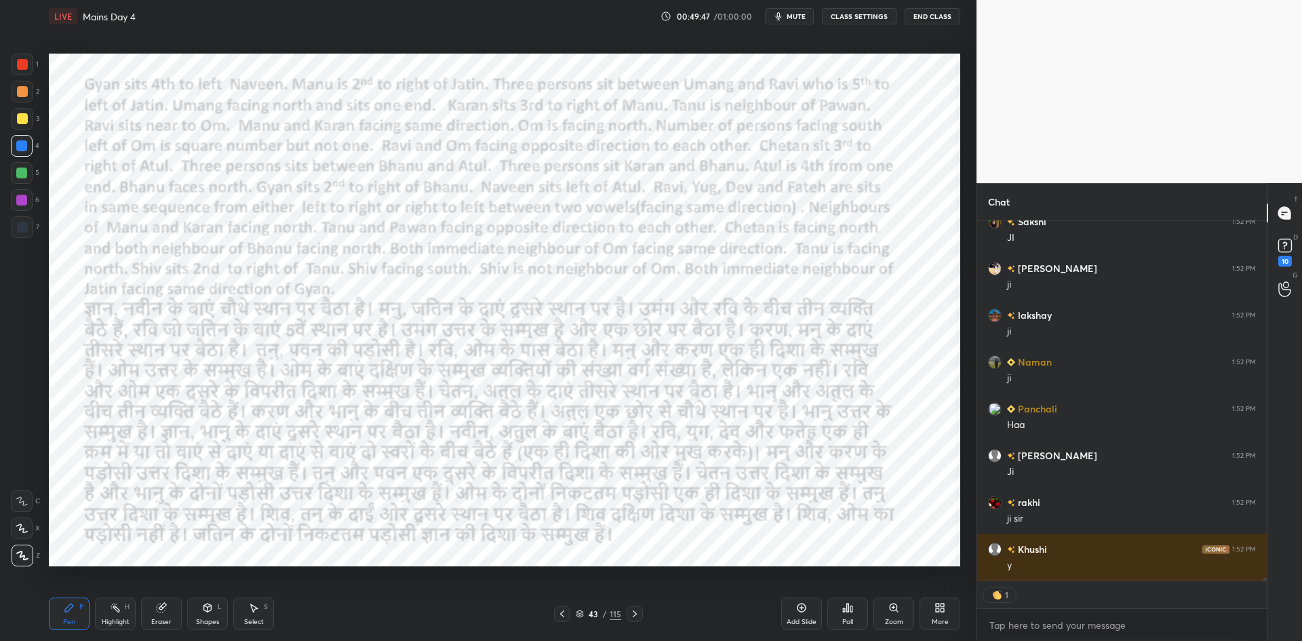
click at [639, 608] on icon at bounding box center [634, 613] width 11 height 11
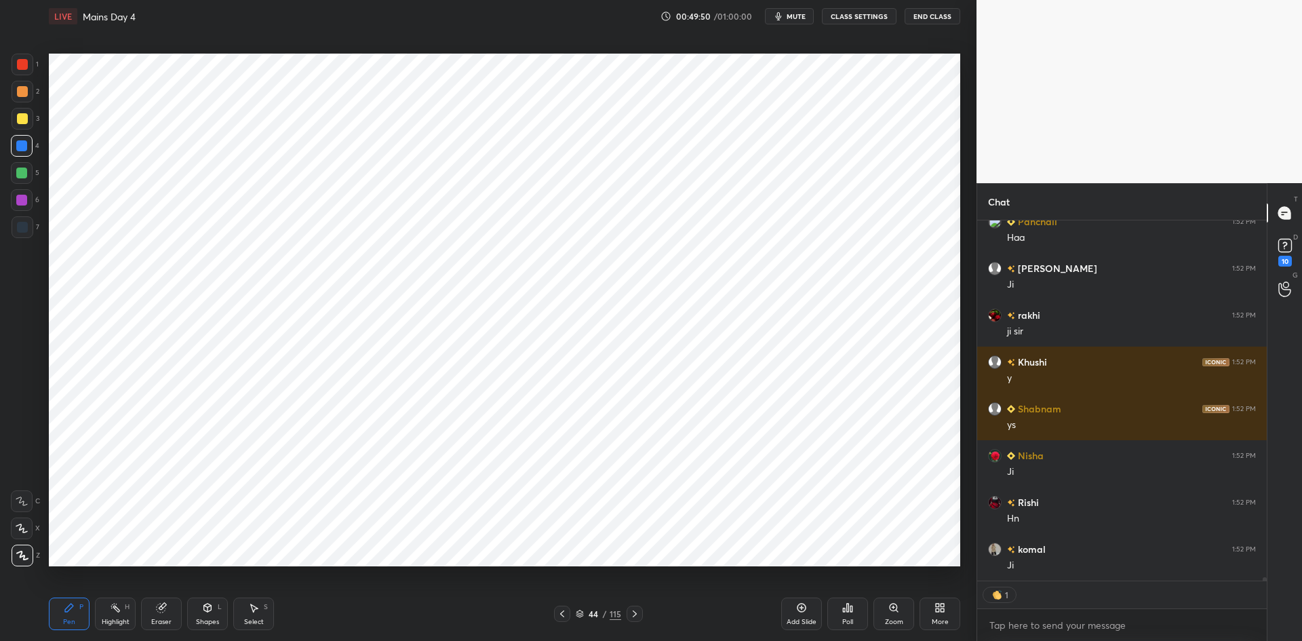
scroll to position [41671, 0]
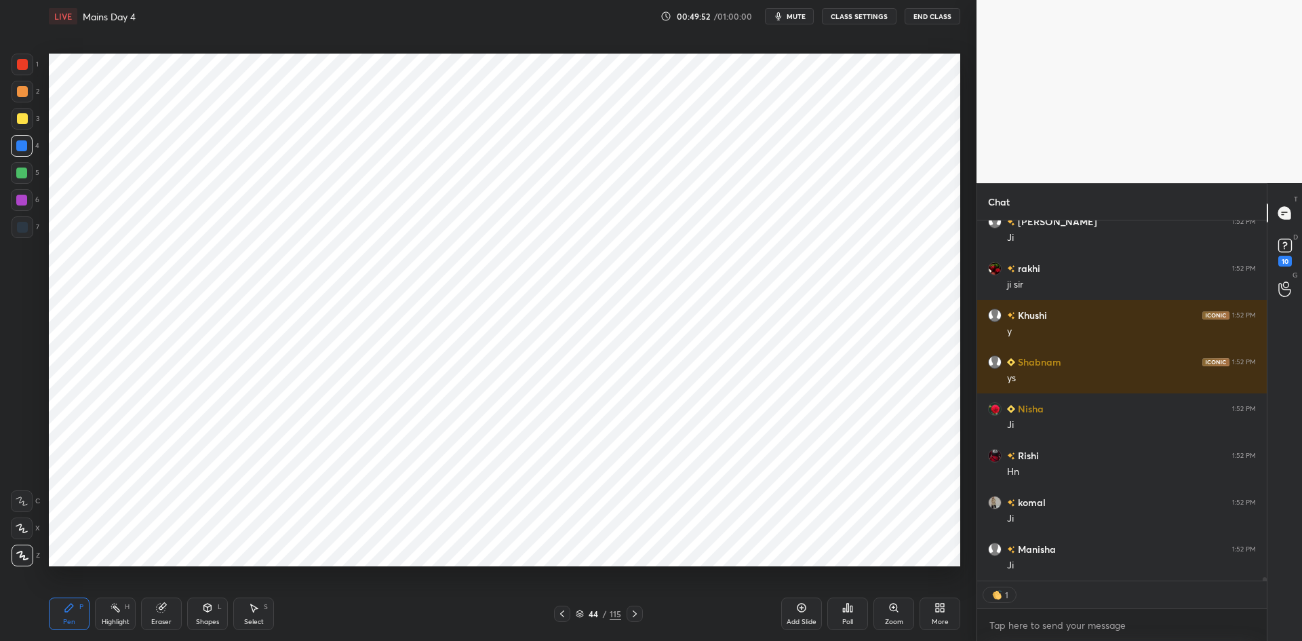
click at [559, 620] on div at bounding box center [562, 614] width 16 height 16
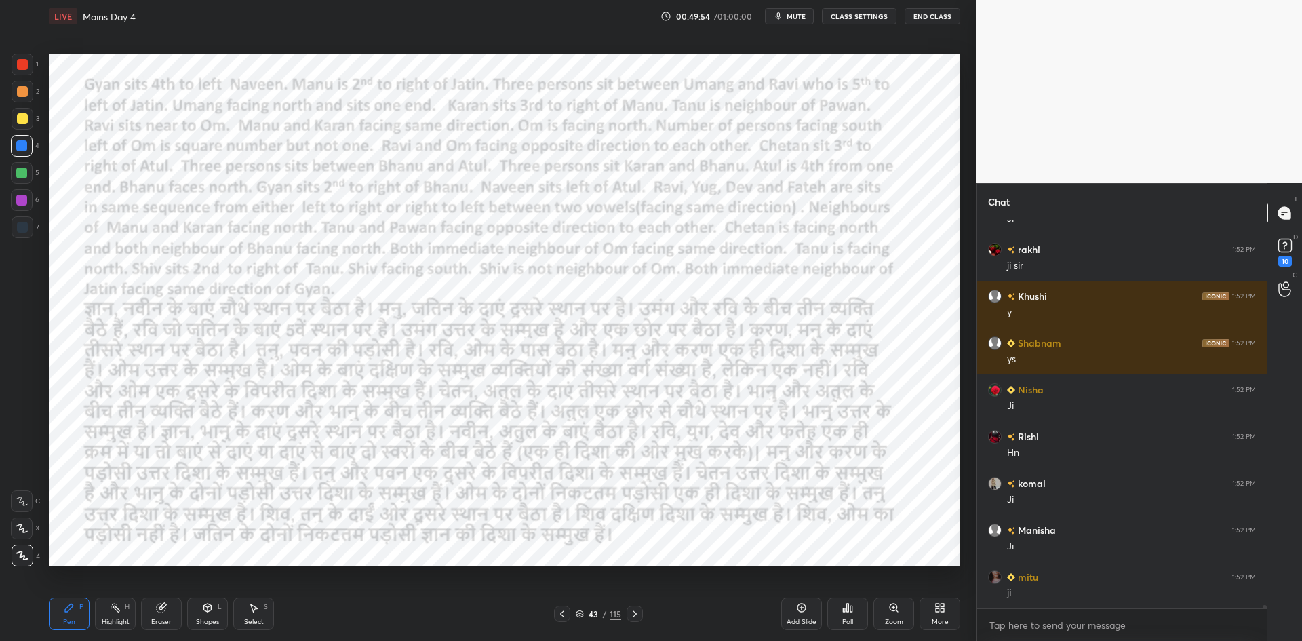
scroll to position [41736, 0]
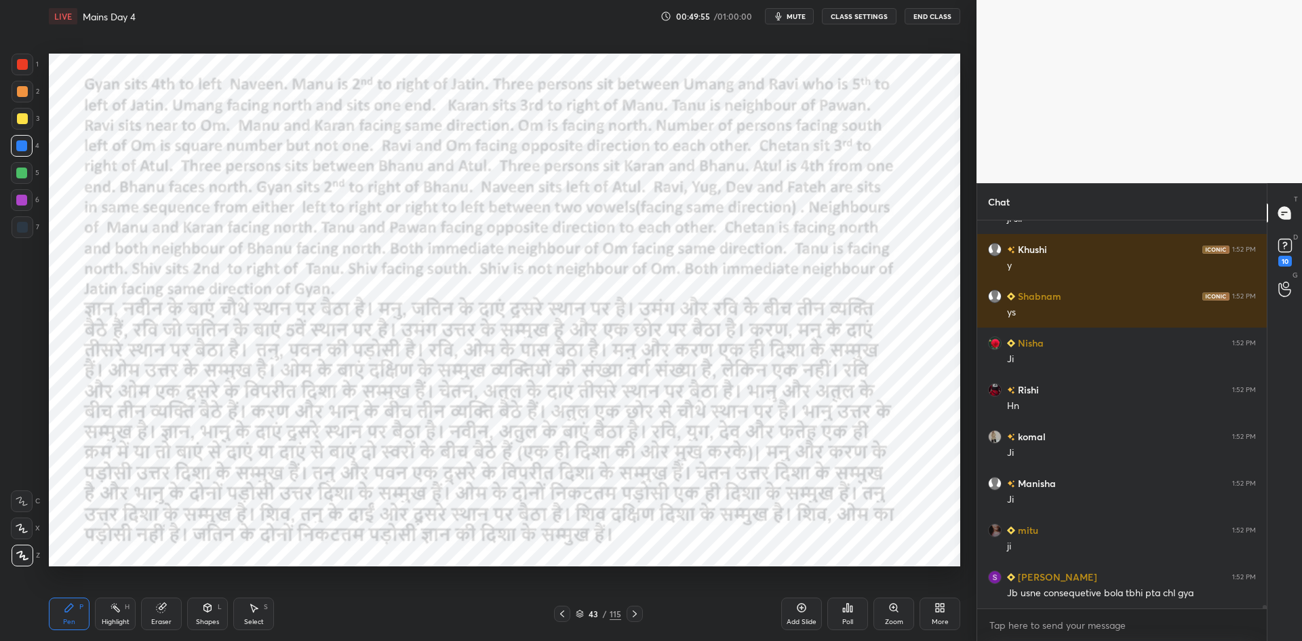
click at [637, 613] on icon at bounding box center [634, 613] width 11 height 11
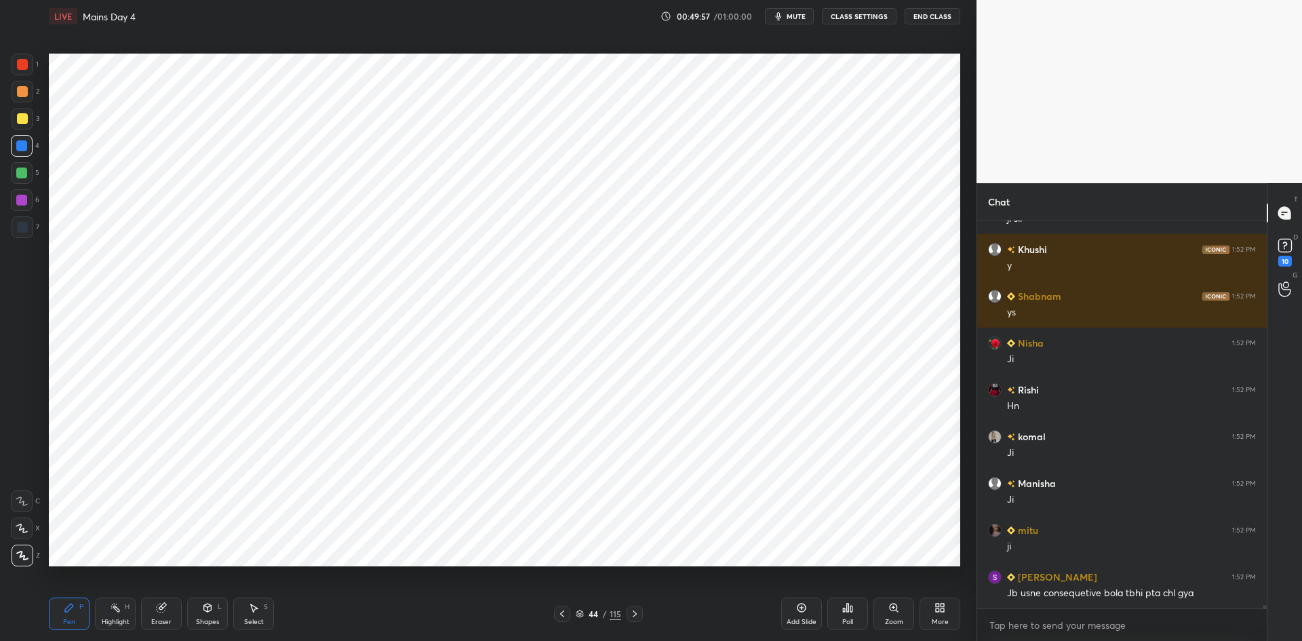
scroll to position [41769, 0]
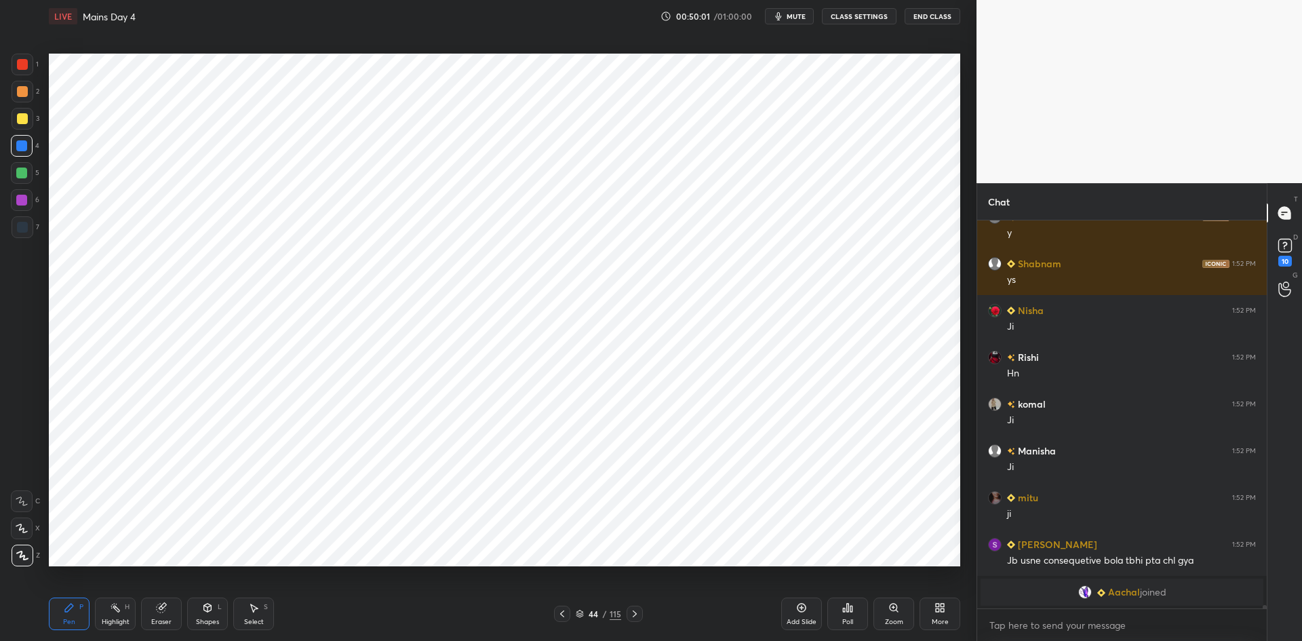
click at [566, 615] on icon at bounding box center [562, 613] width 11 height 11
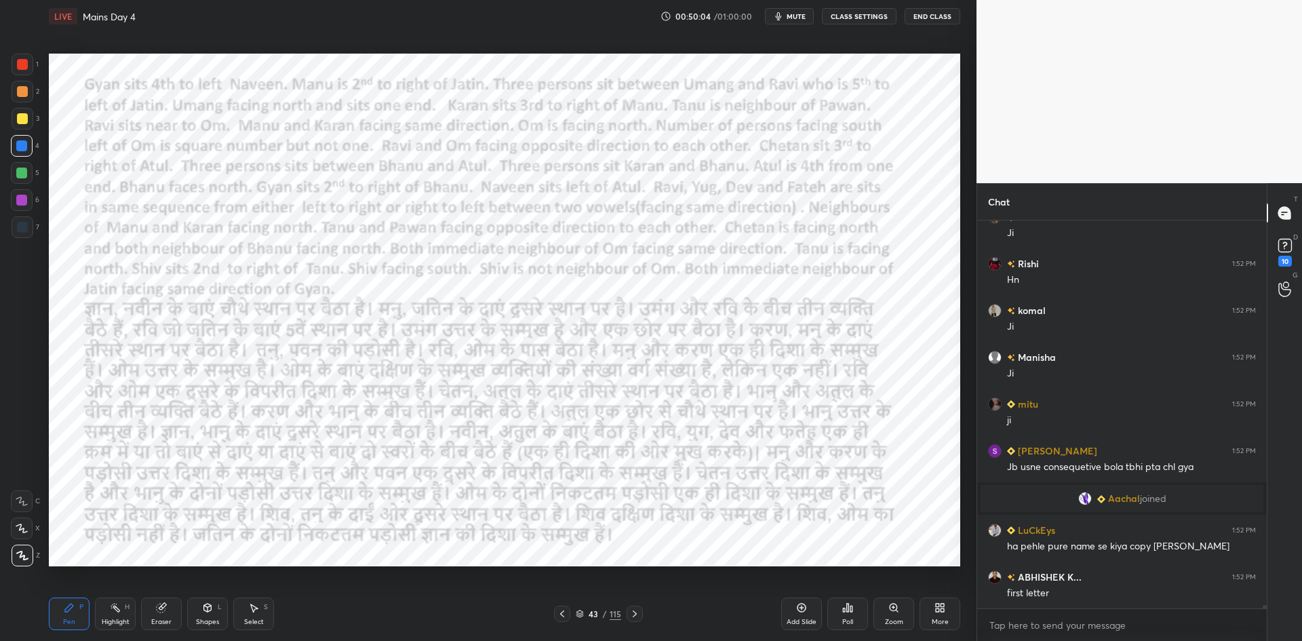
click at [644, 613] on div "43 / 115" at bounding box center [598, 614] width 366 height 16
click at [637, 612] on icon at bounding box center [634, 613] width 11 height 11
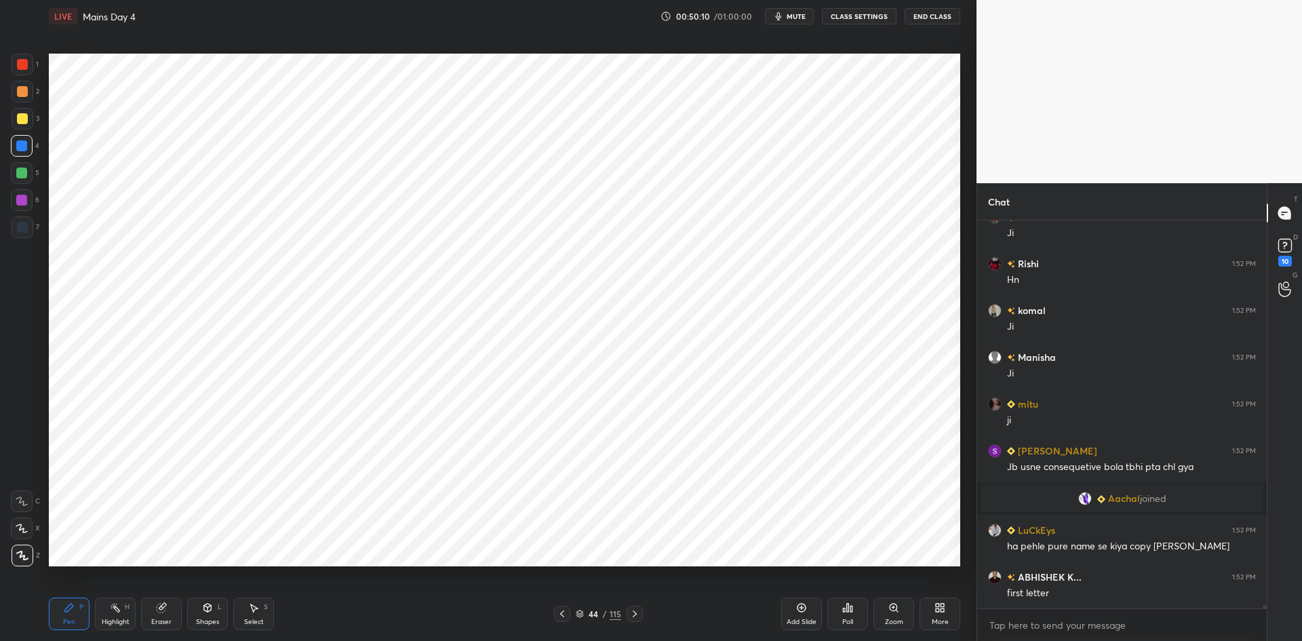
click at [568, 610] on div at bounding box center [562, 614] width 16 height 16
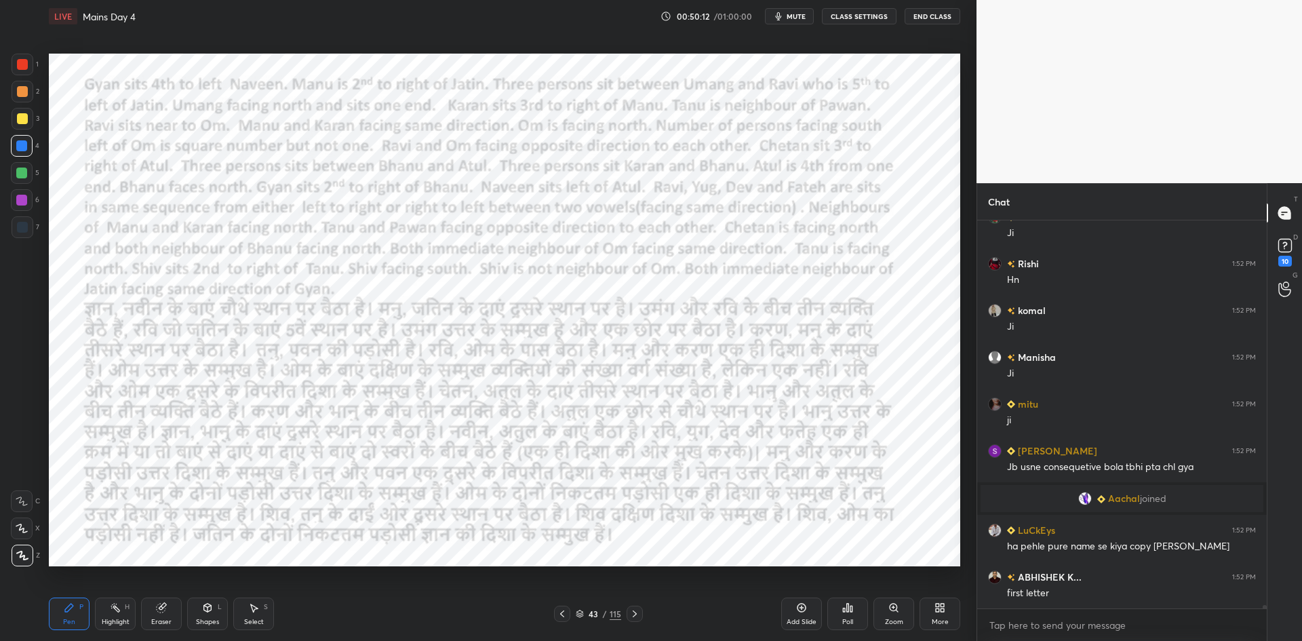
click at [633, 619] on div at bounding box center [635, 614] width 16 height 16
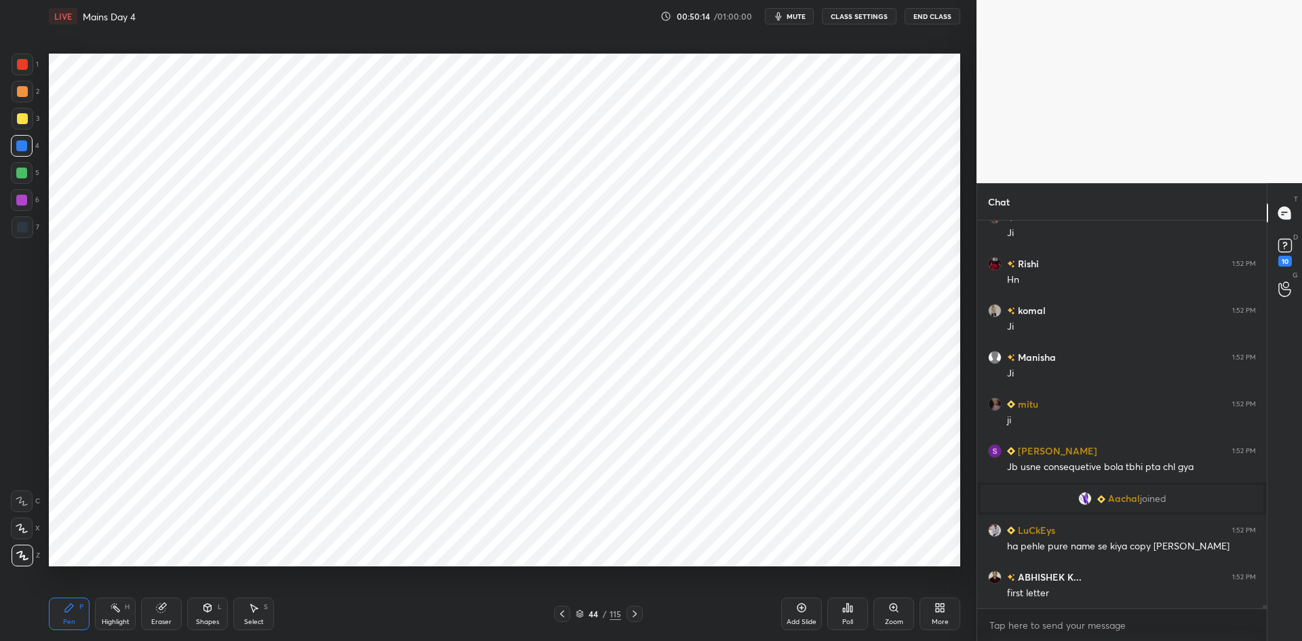
click at [564, 615] on icon at bounding box center [562, 613] width 11 height 11
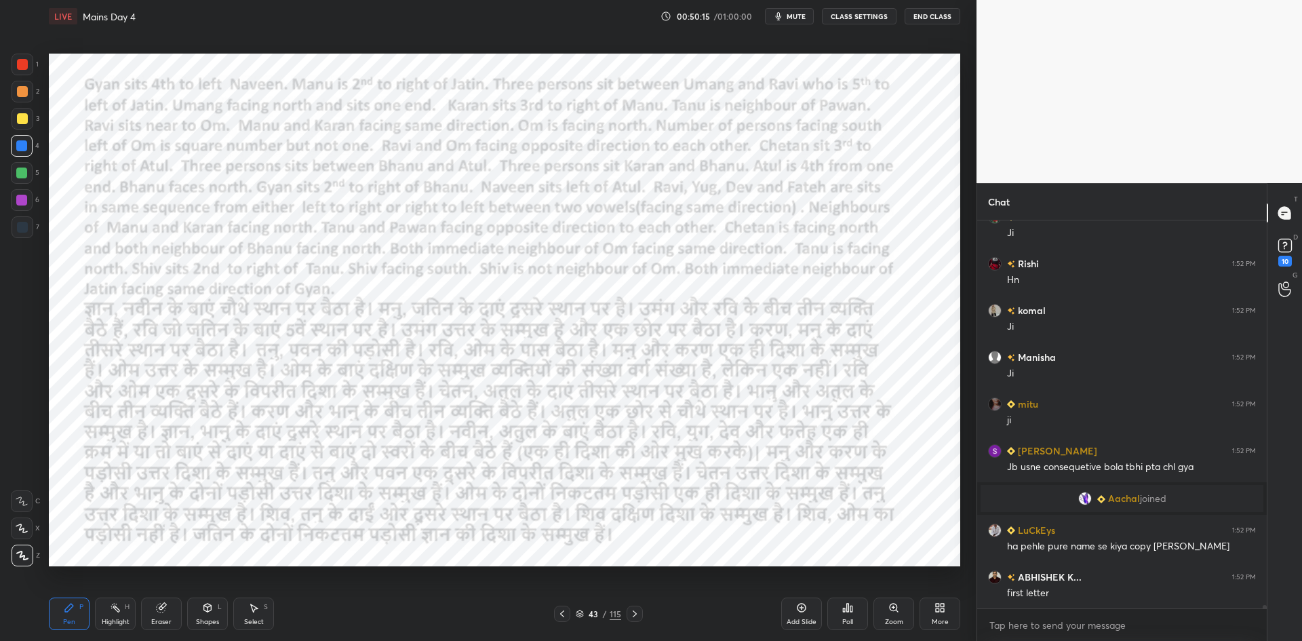
click at [639, 617] on icon at bounding box center [634, 613] width 11 height 11
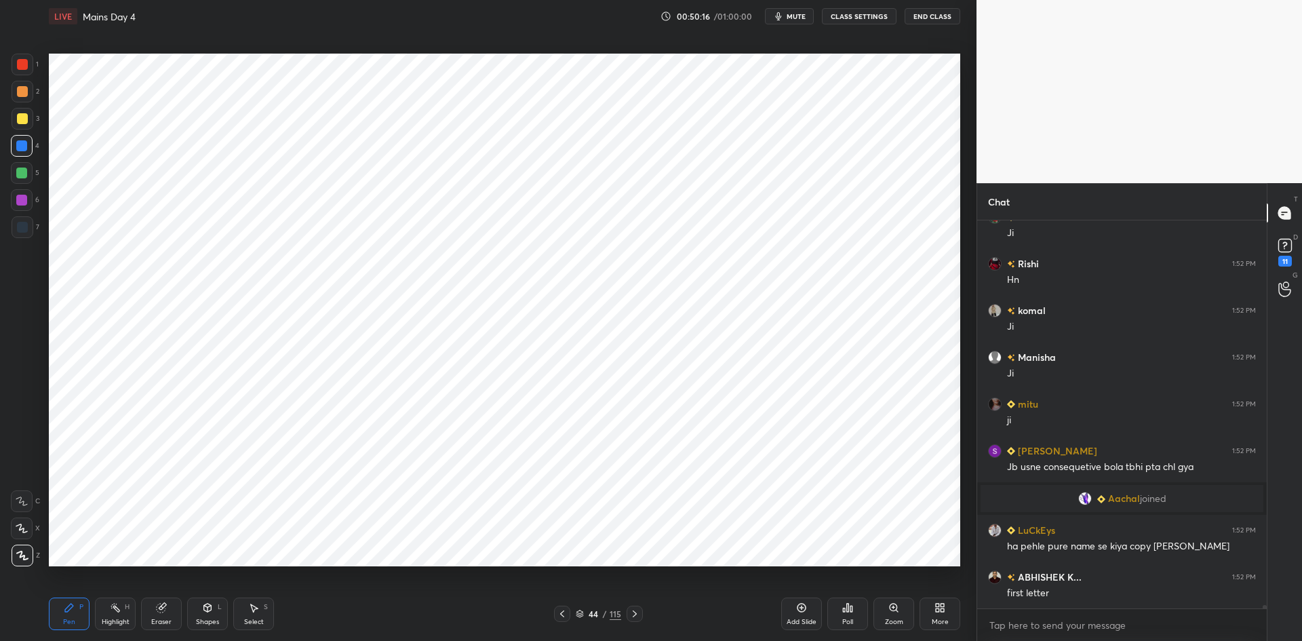
scroll to position [40505, 0]
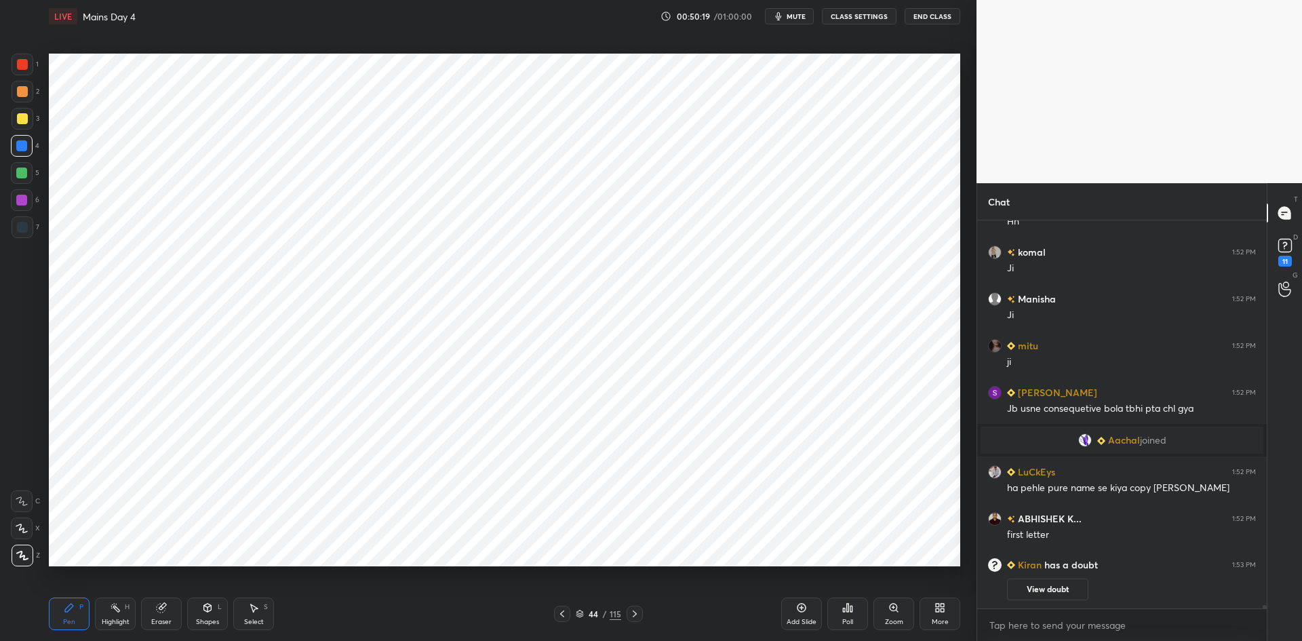
click at [561, 615] on icon at bounding box center [562, 613] width 4 height 7
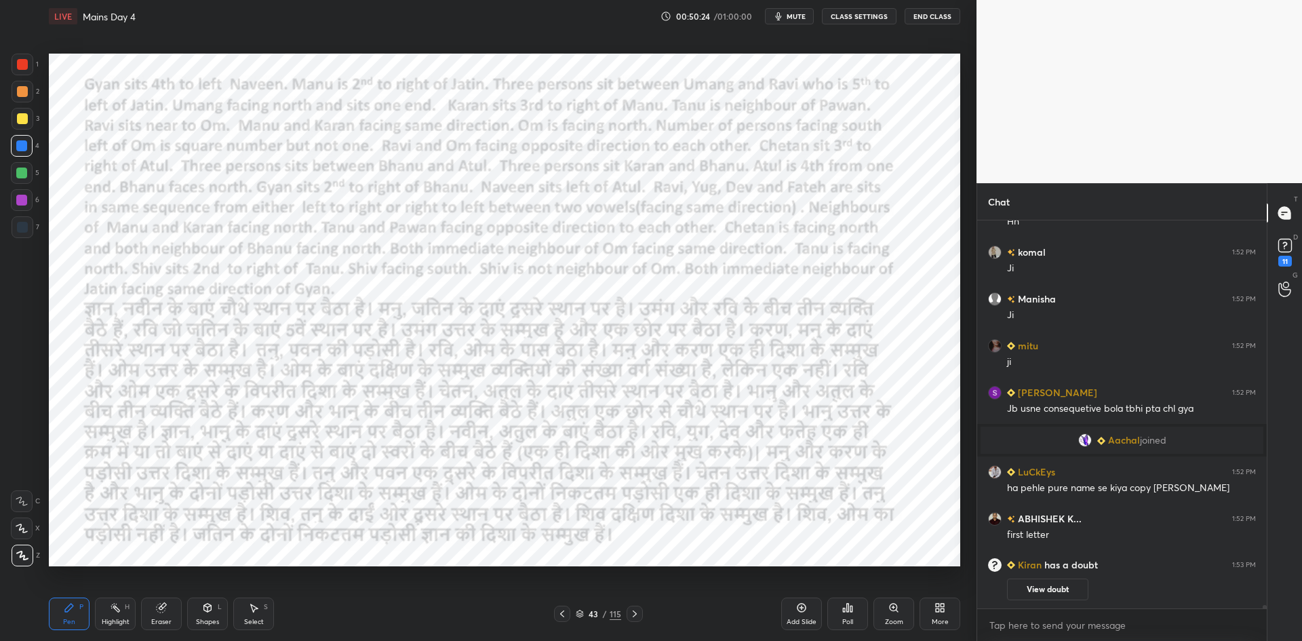
click at [635, 614] on icon at bounding box center [635, 613] width 4 height 7
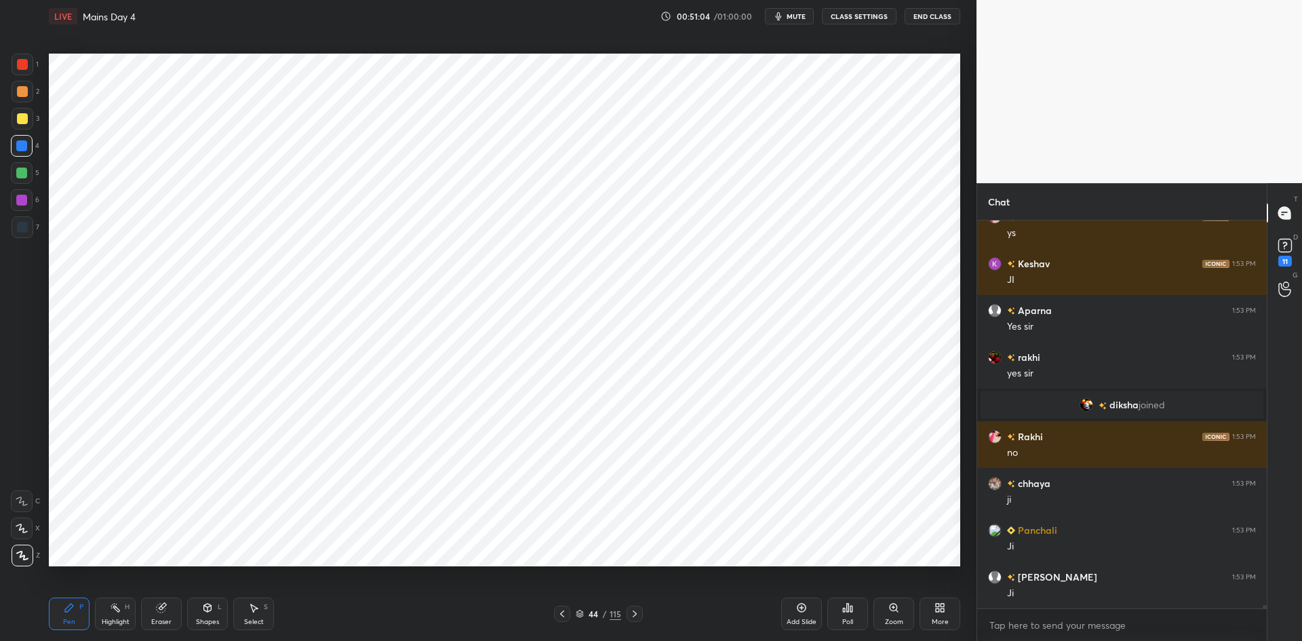
scroll to position [40889, 0]
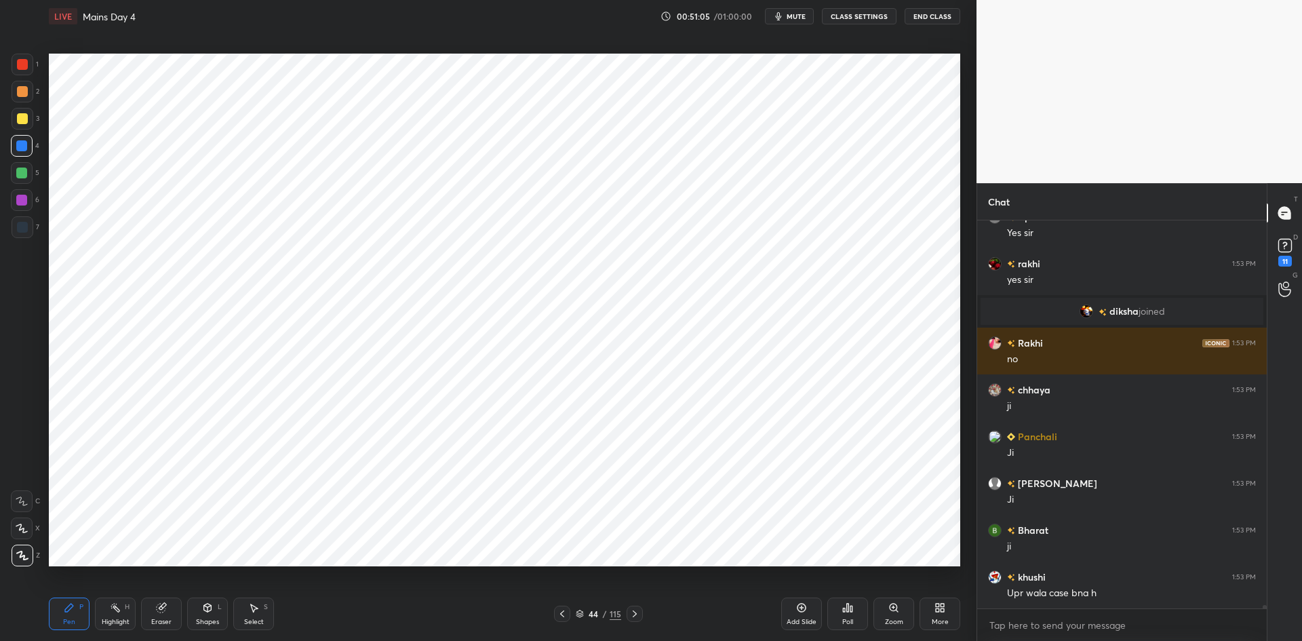
click at [561, 610] on icon at bounding box center [562, 613] width 11 height 11
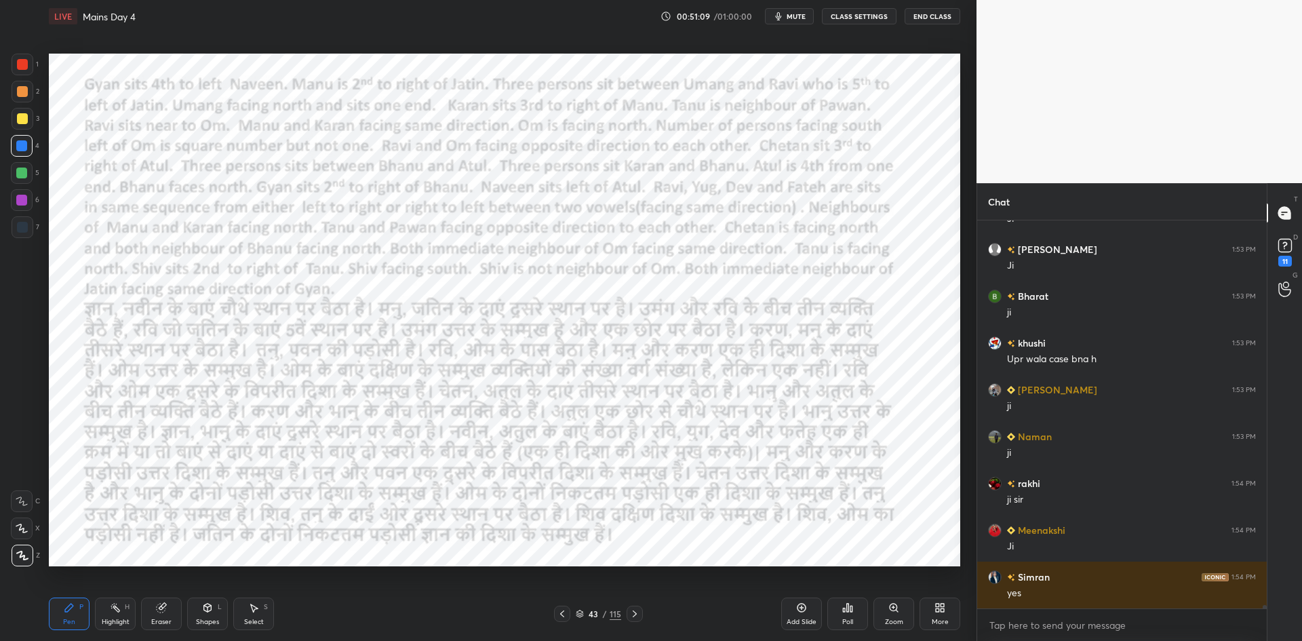
scroll to position [41217, 0]
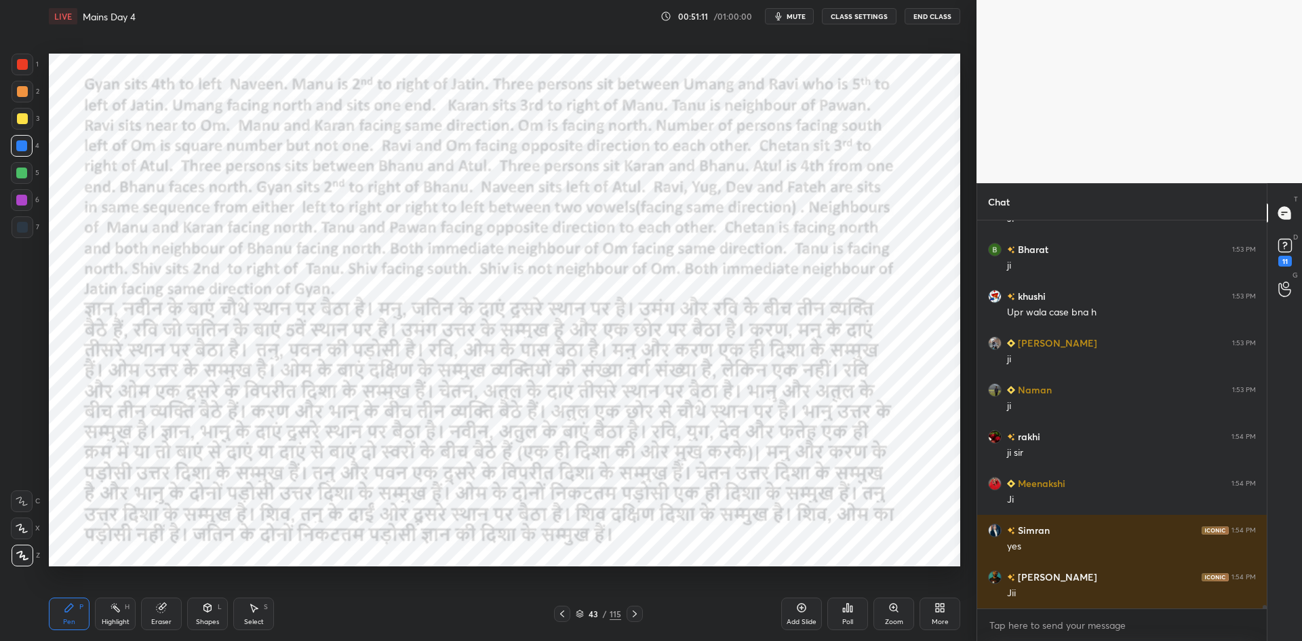
click at [635, 611] on icon at bounding box center [634, 613] width 11 height 11
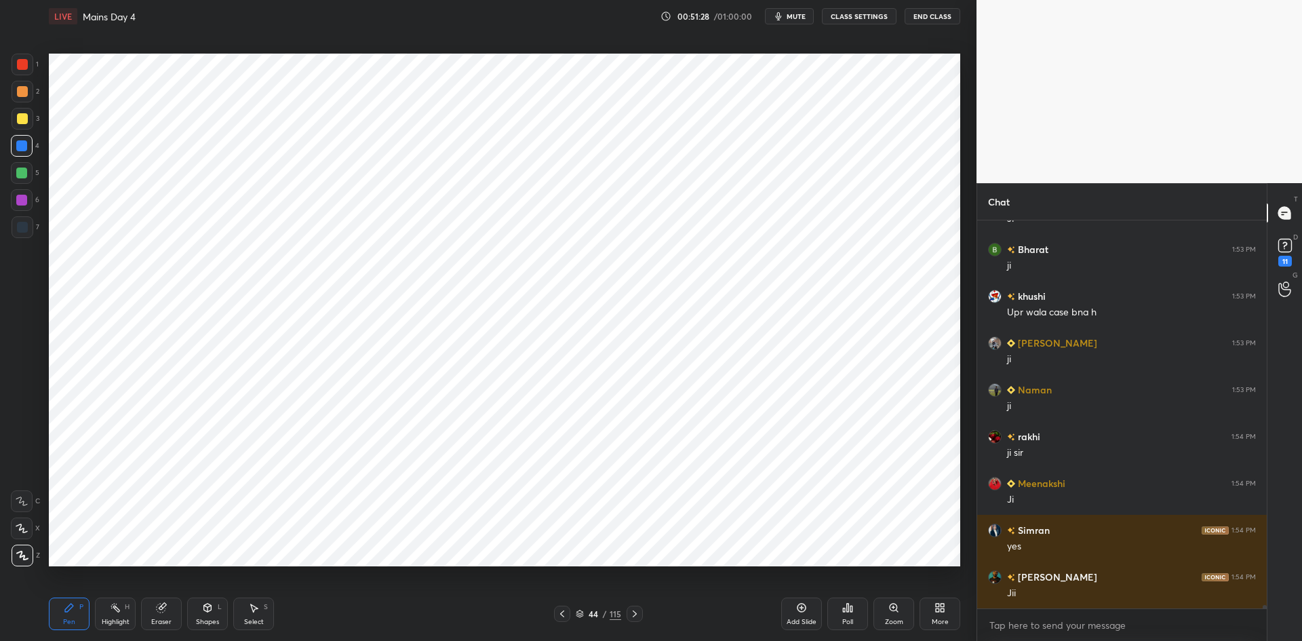
click at [561, 609] on icon at bounding box center [562, 613] width 11 height 11
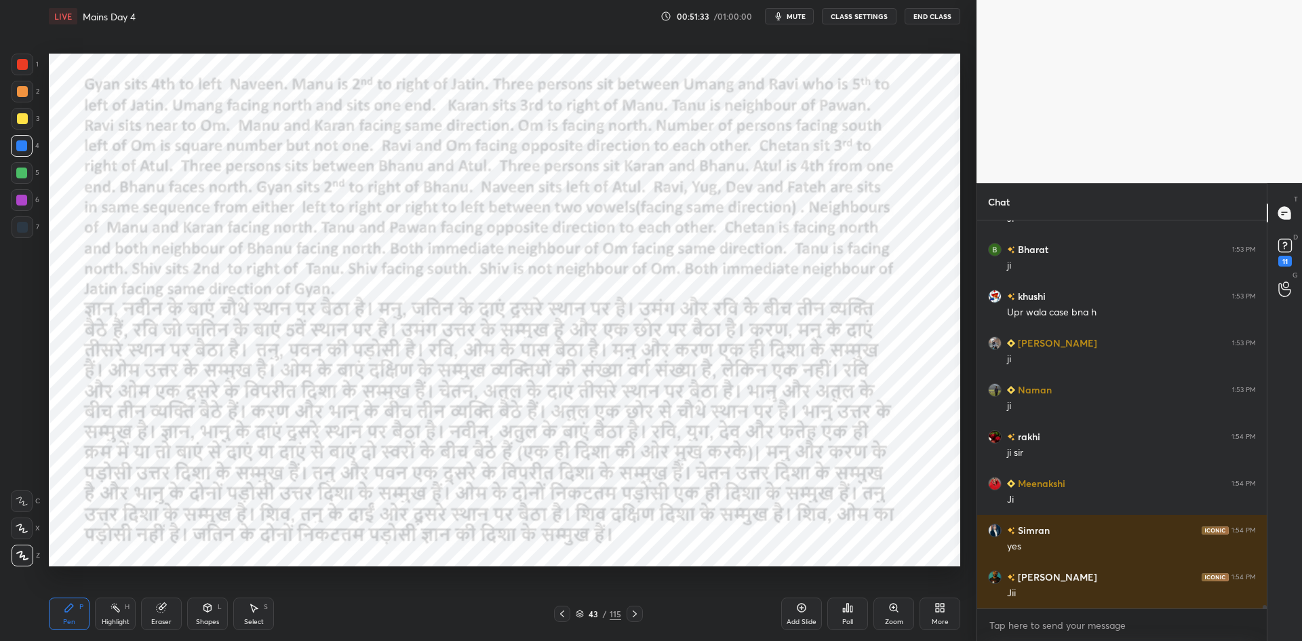
click at [640, 610] on div at bounding box center [635, 614] width 16 height 16
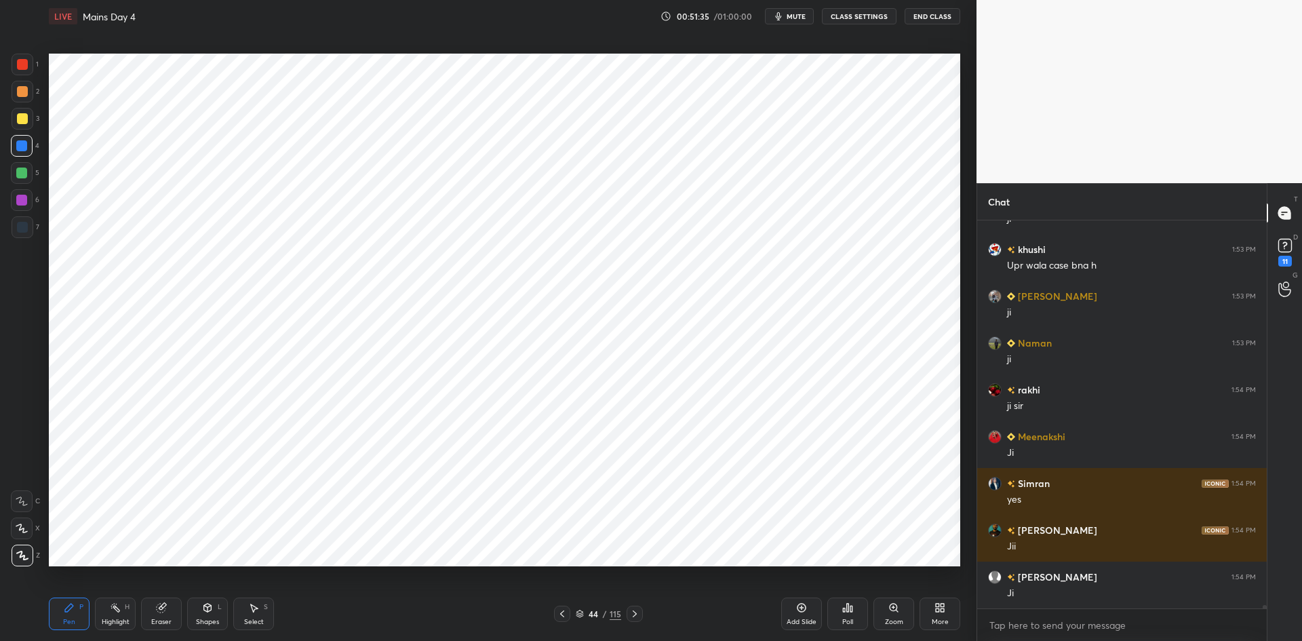
scroll to position [41310, 0]
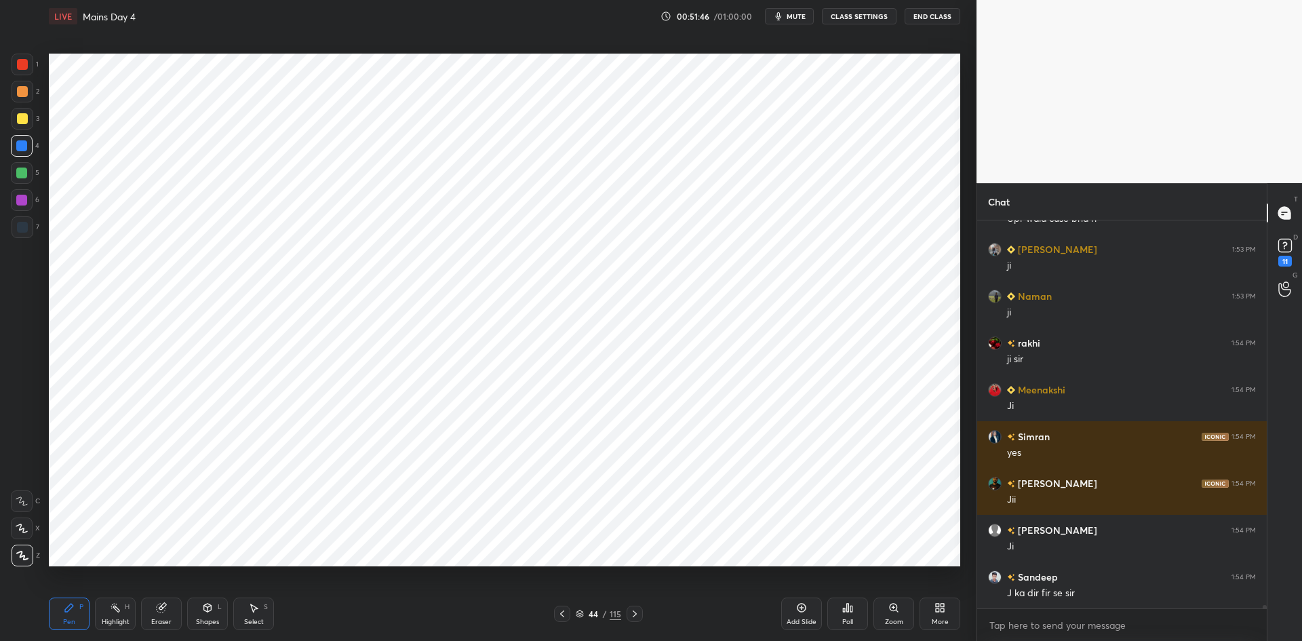
click at [20, 226] on div at bounding box center [22, 227] width 11 height 11
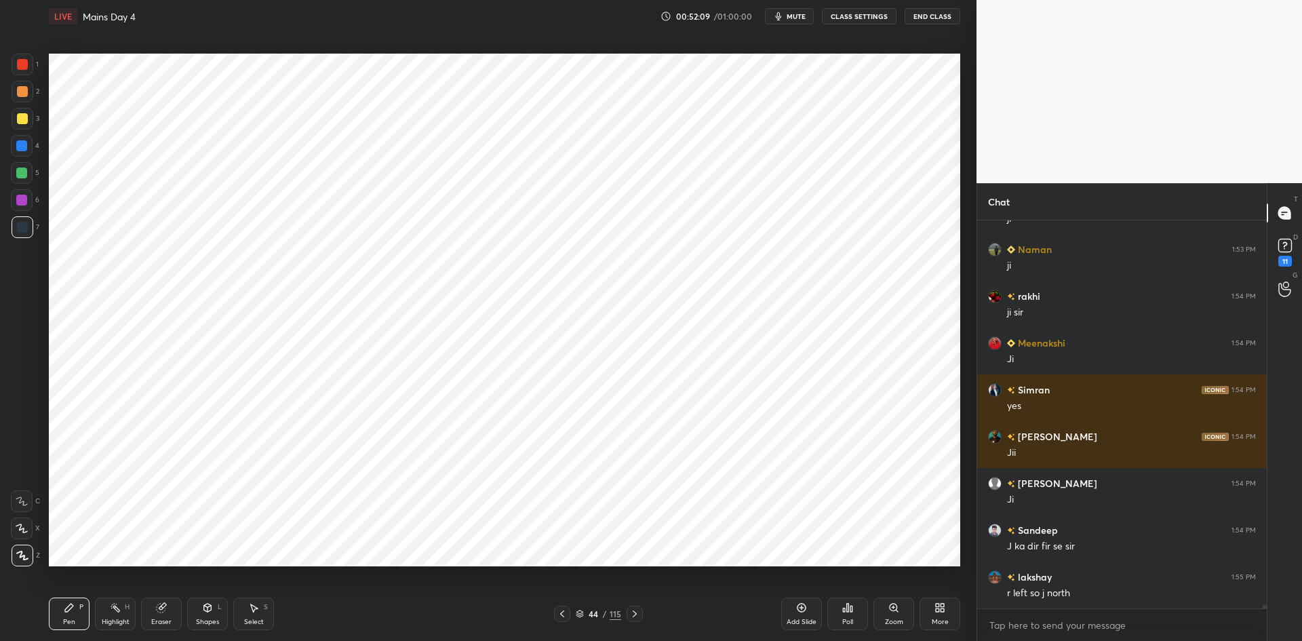
scroll to position [41404, 0]
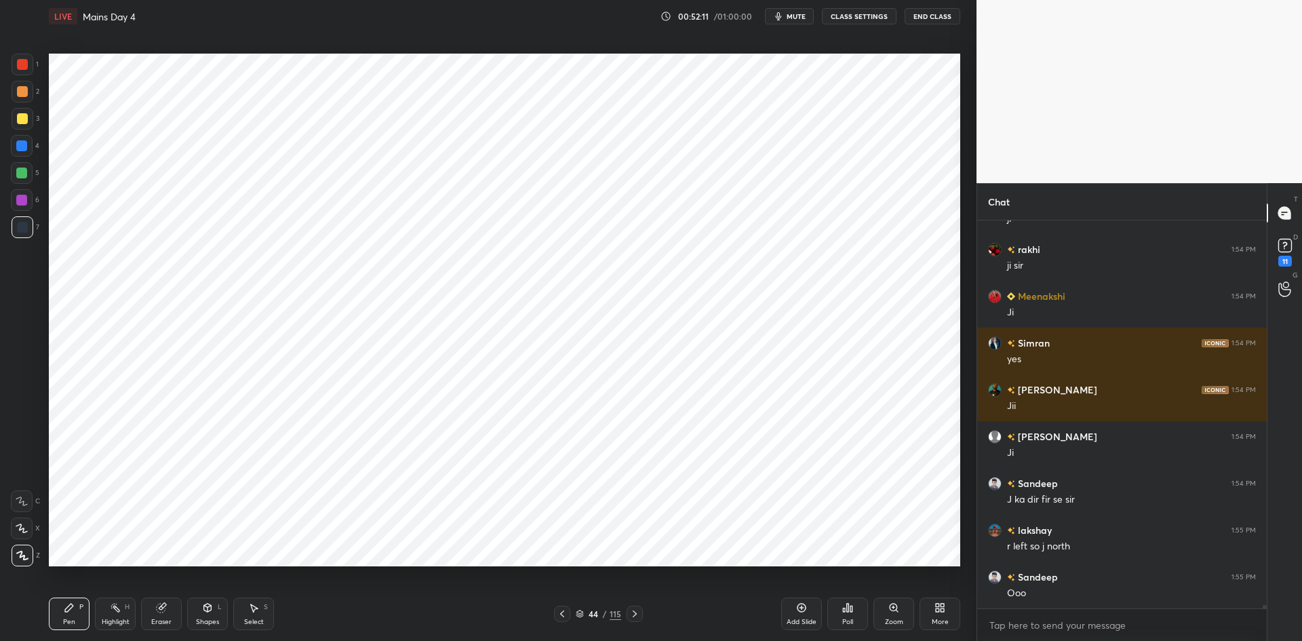
click at [566, 618] on icon at bounding box center [562, 613] width 11 height 11
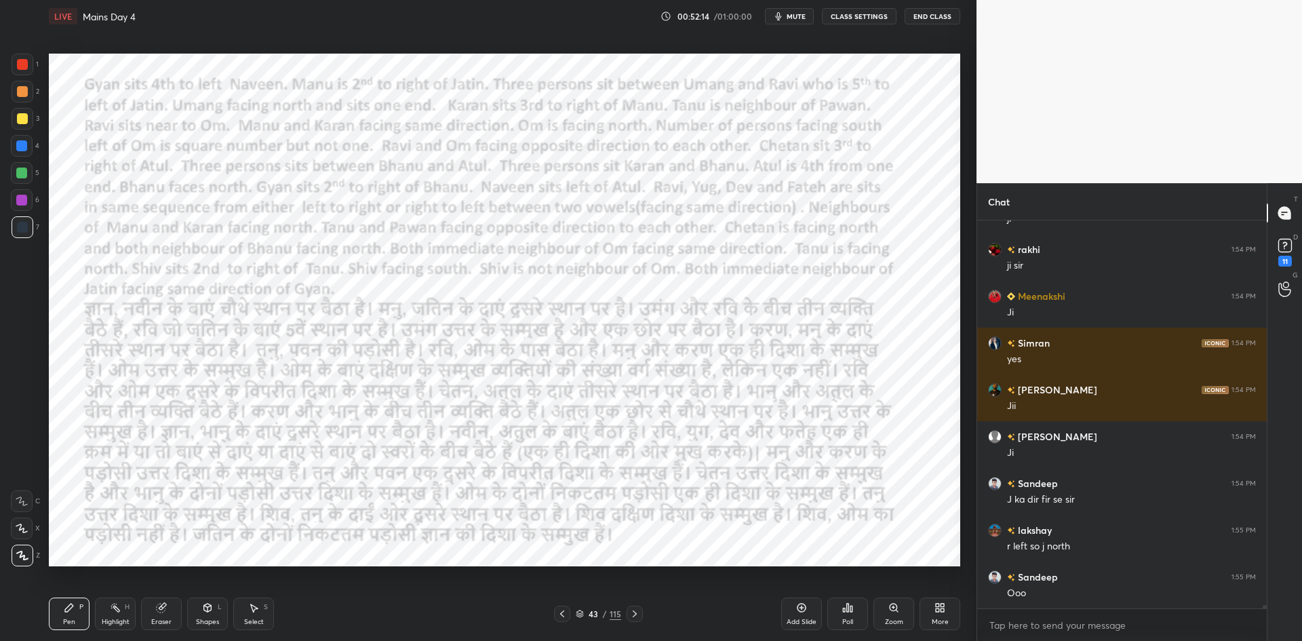
scroll to position [41418, 0]
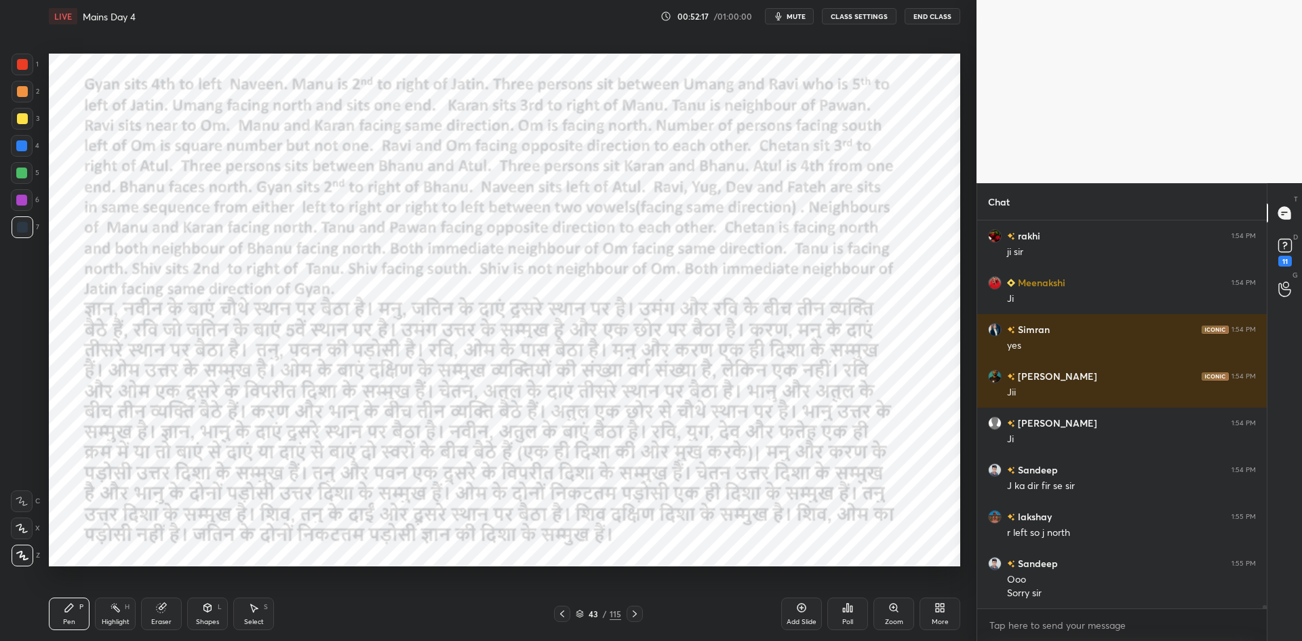
click at [636, 613] on icon at bounding box center [634, 613] width 11 height 11
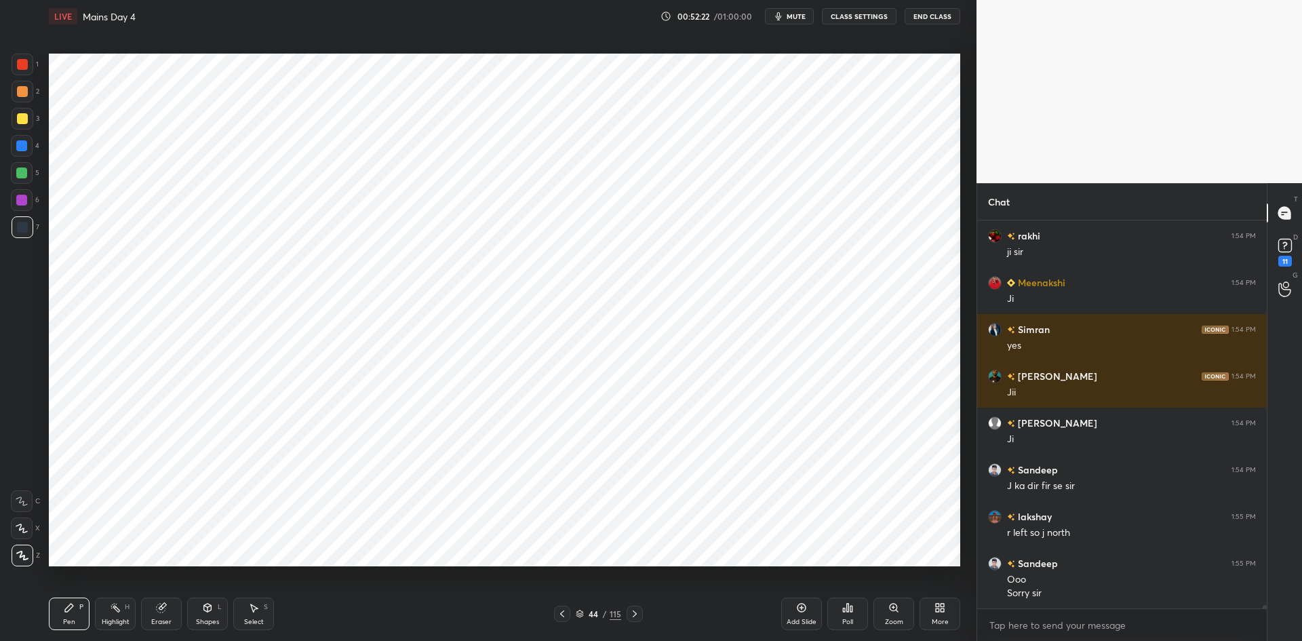
click at [561, 612] on icon at bounding box center [562, 613] width 4 height 7
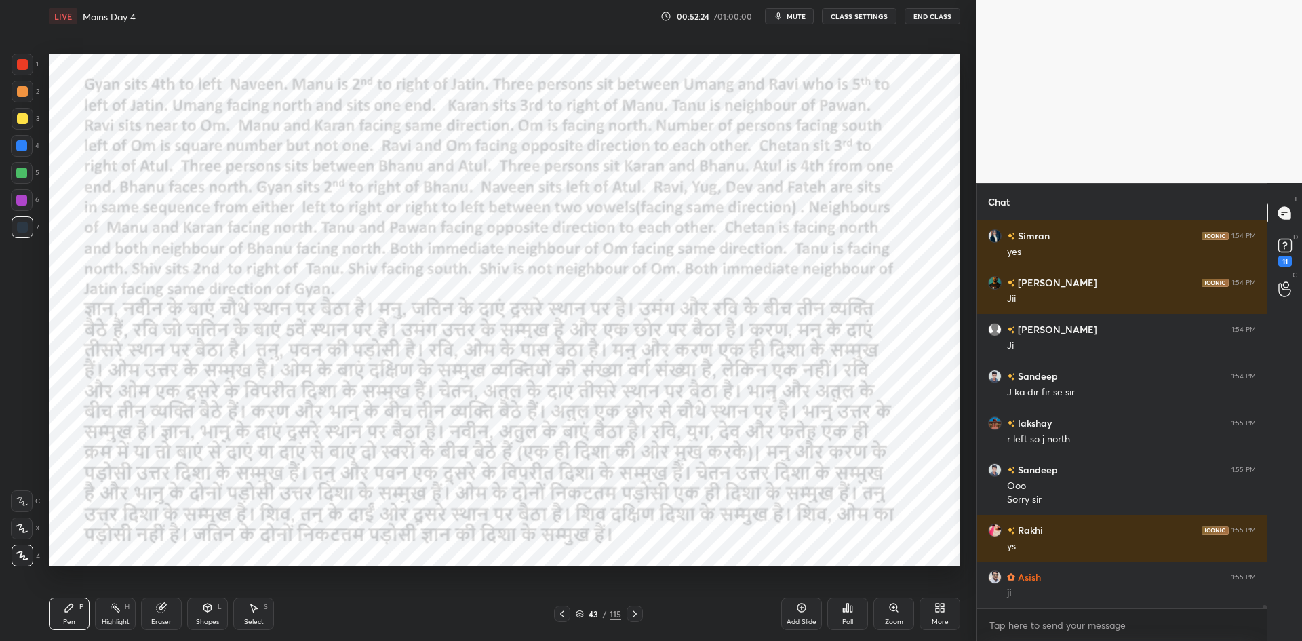
scroll to position [41558, 0]
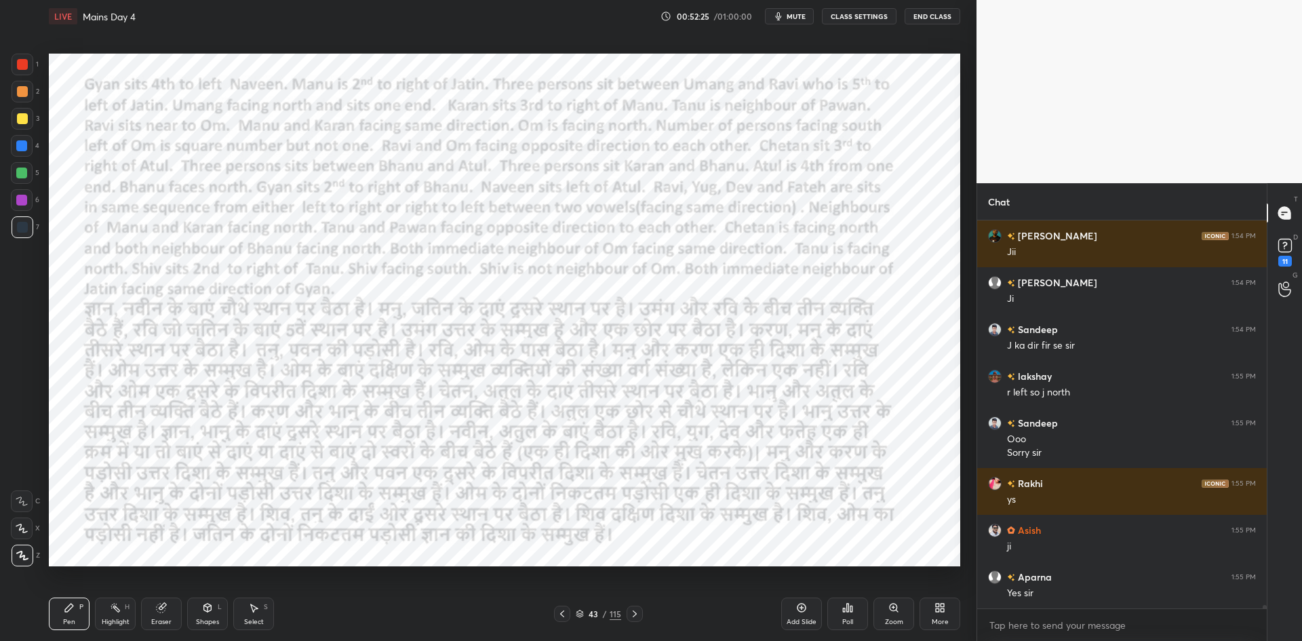
click at [634, 616] on icon at bounding box center [635, 613] width 4 height 7
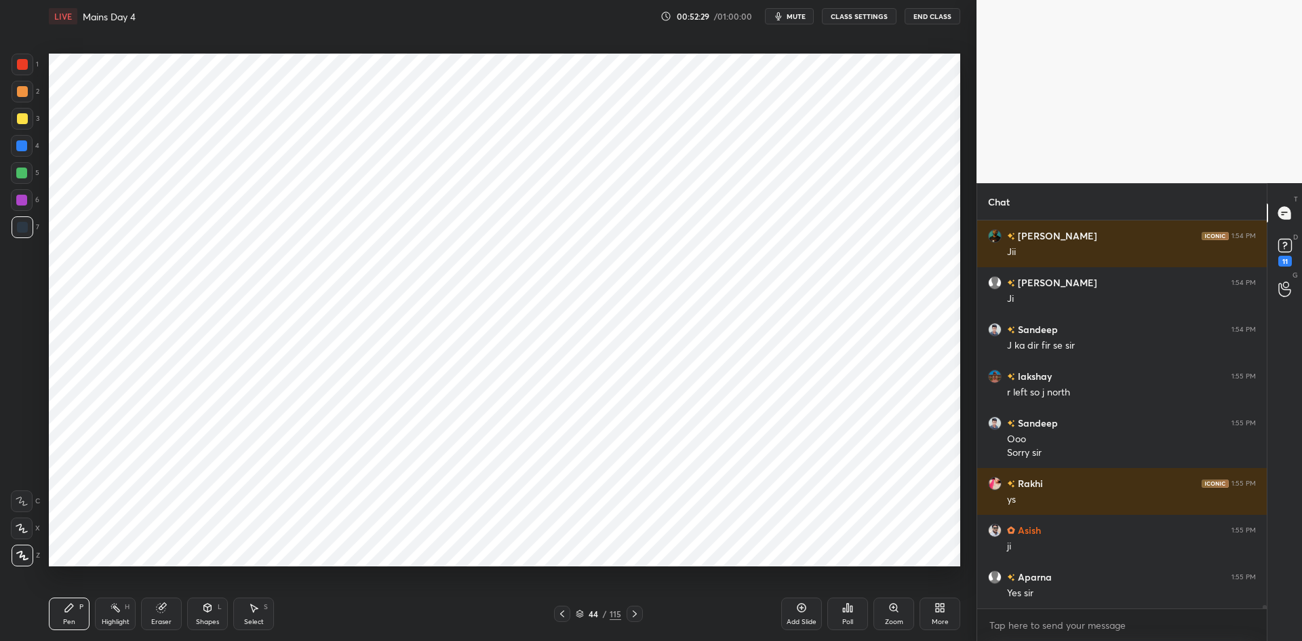
click at [635, 612] on icon at bounding box center [635, 613] width 4 height 7
click at [564, 615] on icon at bounding box center [562, 613] width 11 height 11
click at [564, 616] on icon at bounding box center [562, 613] width 11 height 11
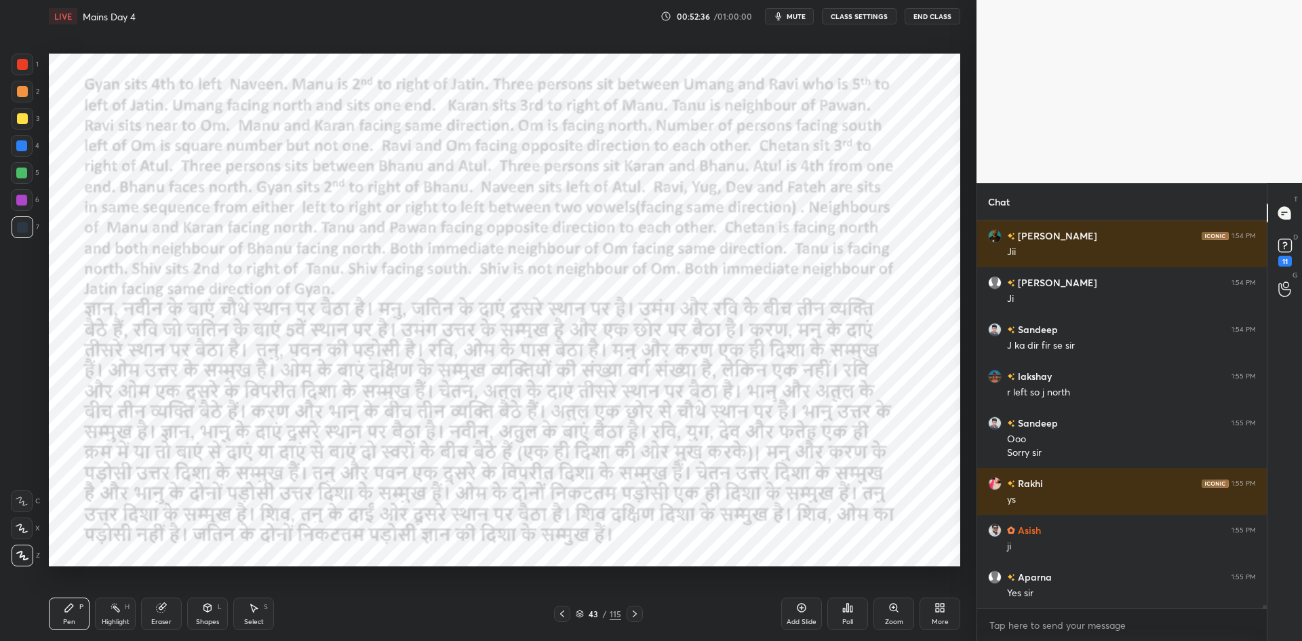
click at [566, 616] on icon at bounding box center [562, 613] width 11 height 11
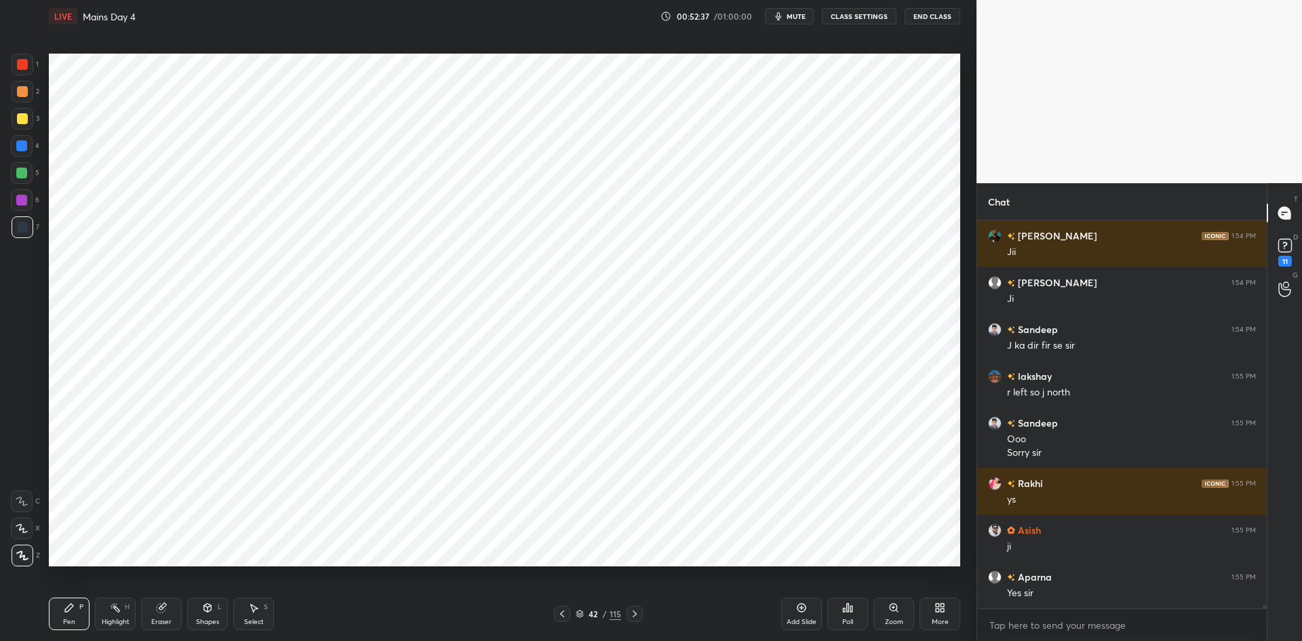
click at [635, 615] on icon at bounding box center [634, 613] width 11 height 11
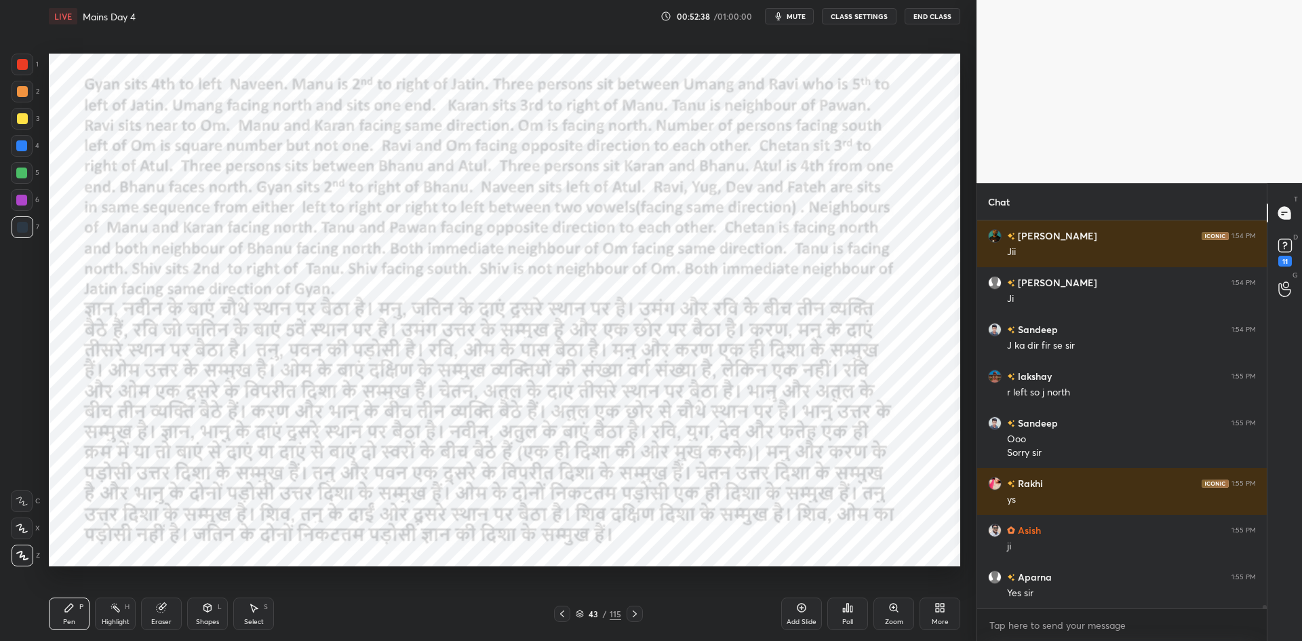
click at [636, 615] on icon at bounding box center [634, 613] width 11 height 11
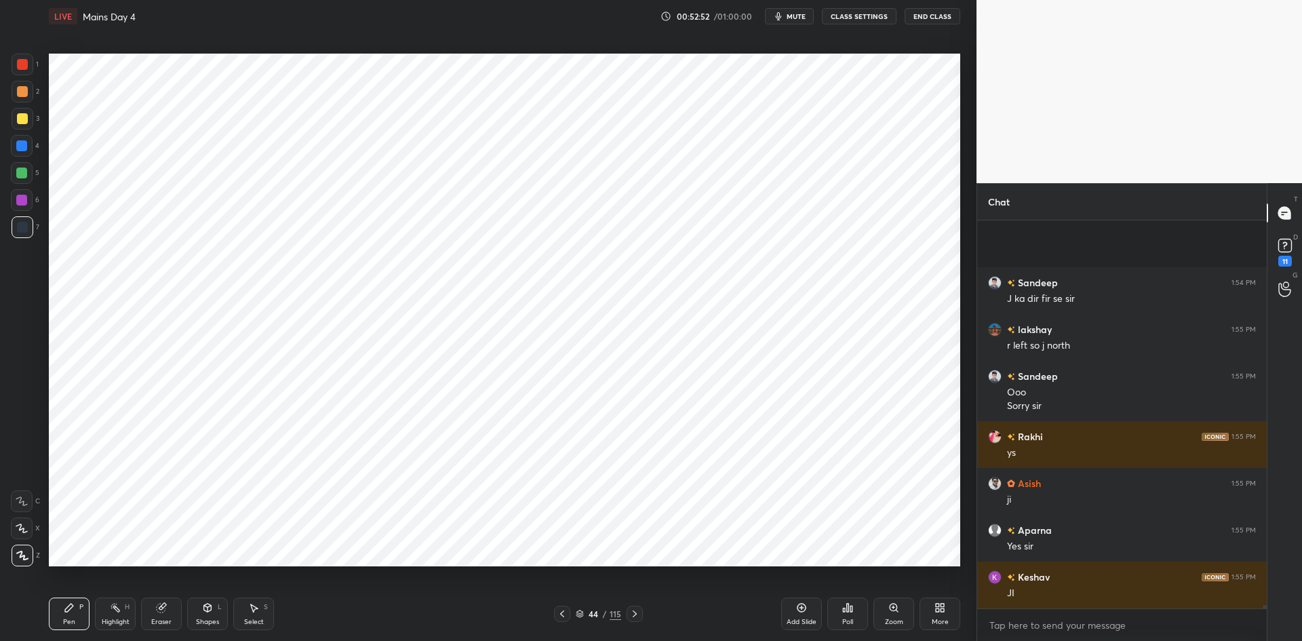
scroll to position [41698, 0]
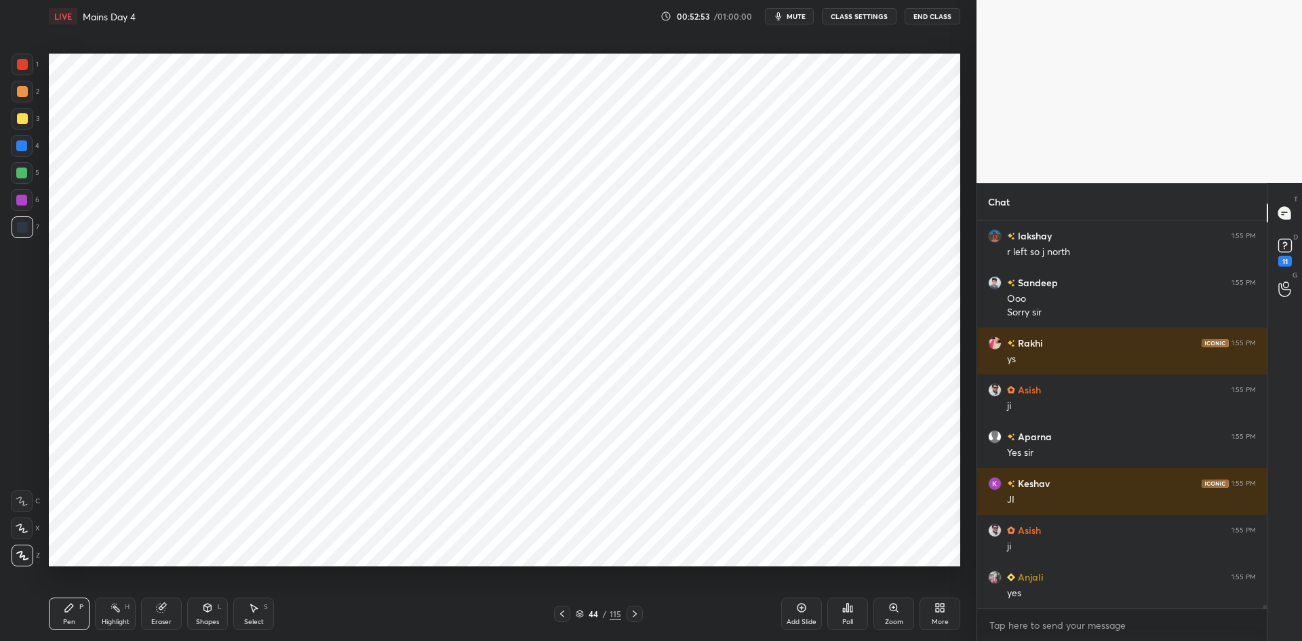
click at [567, 614] on icon at bounding box center [562, 613] width 11 height 11
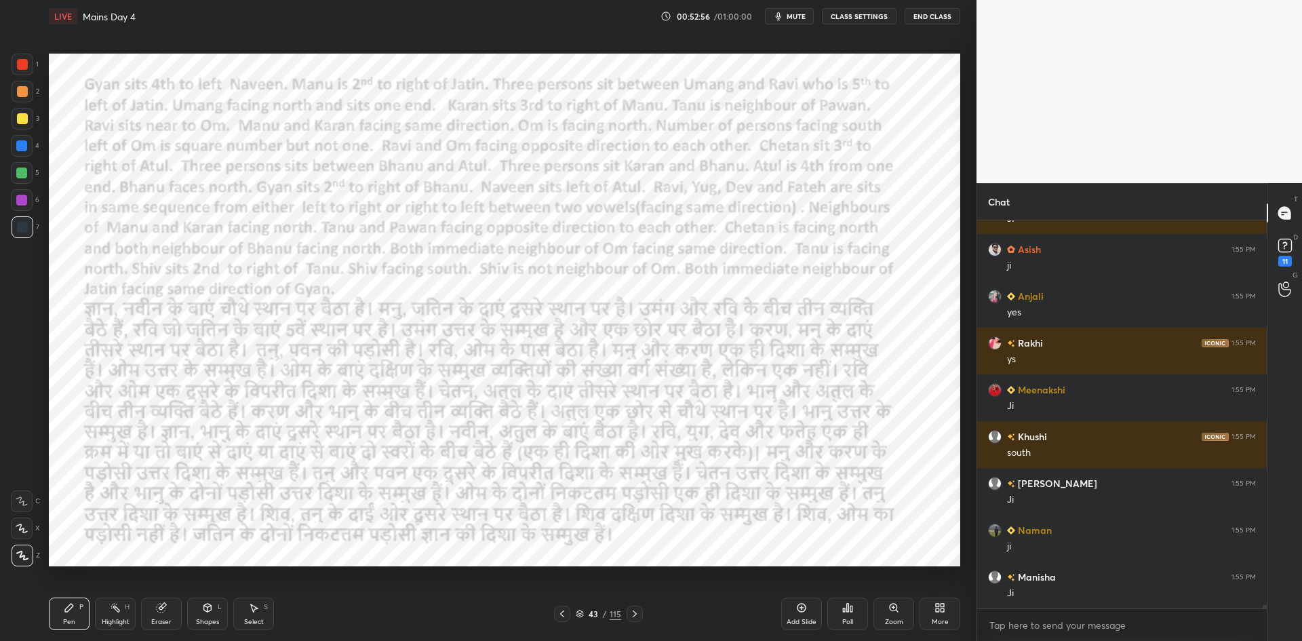
scroll to position [42026, 0]
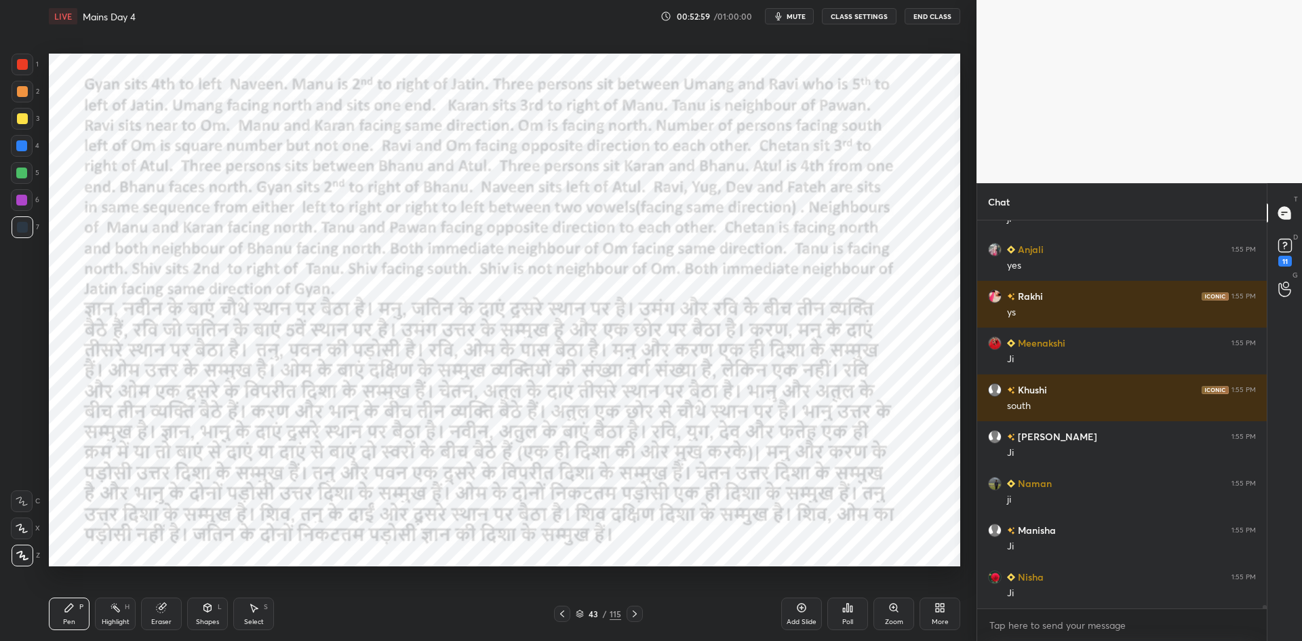
click at [642, 612] on div at bounding box center [635, 614] width 16 height 16
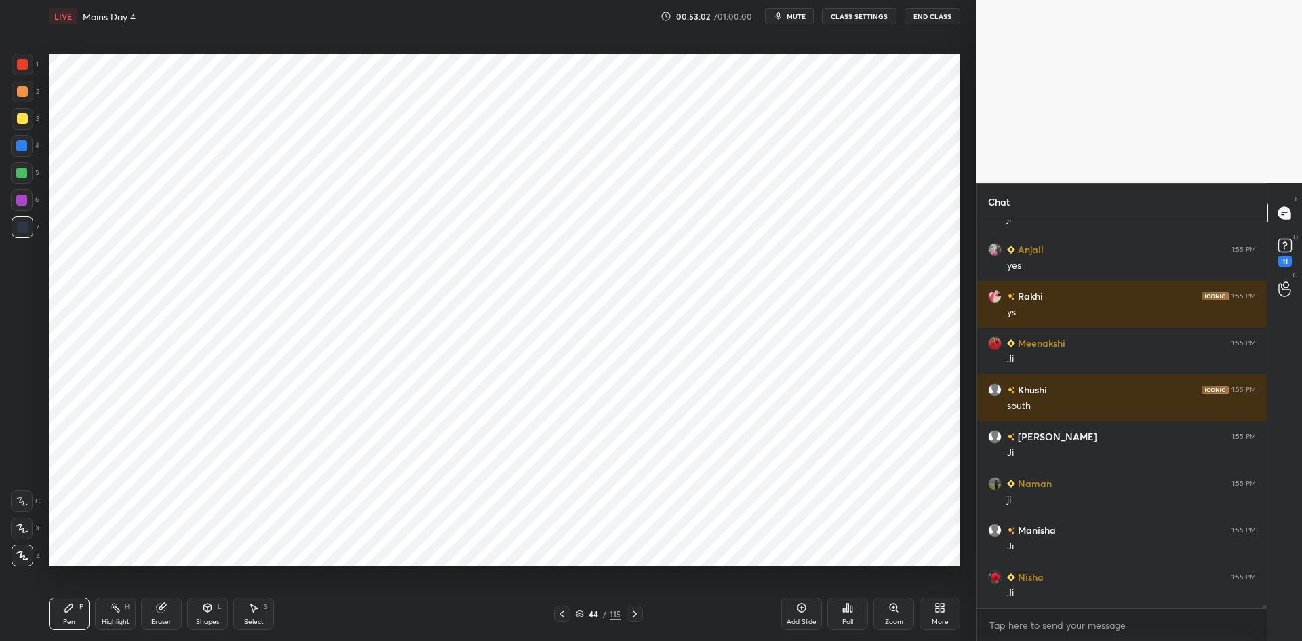
scroll to position [42073, 0]
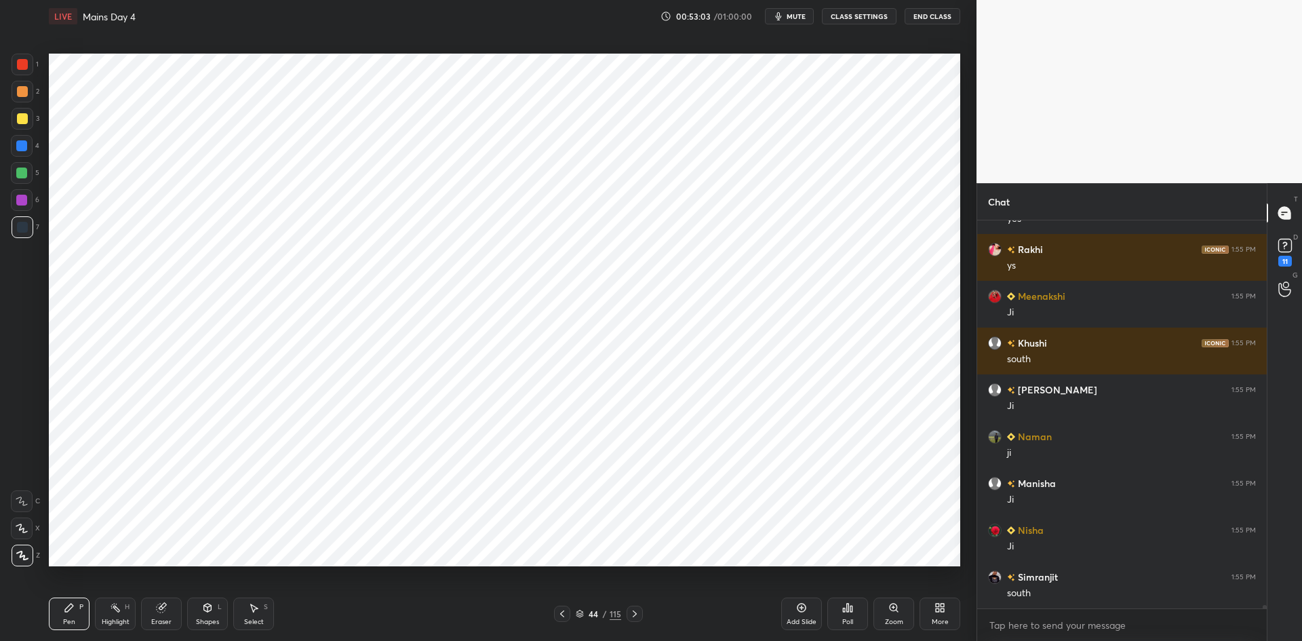
click at [567, 614] on icon at bounding box center [562, 613] width 11 height 11
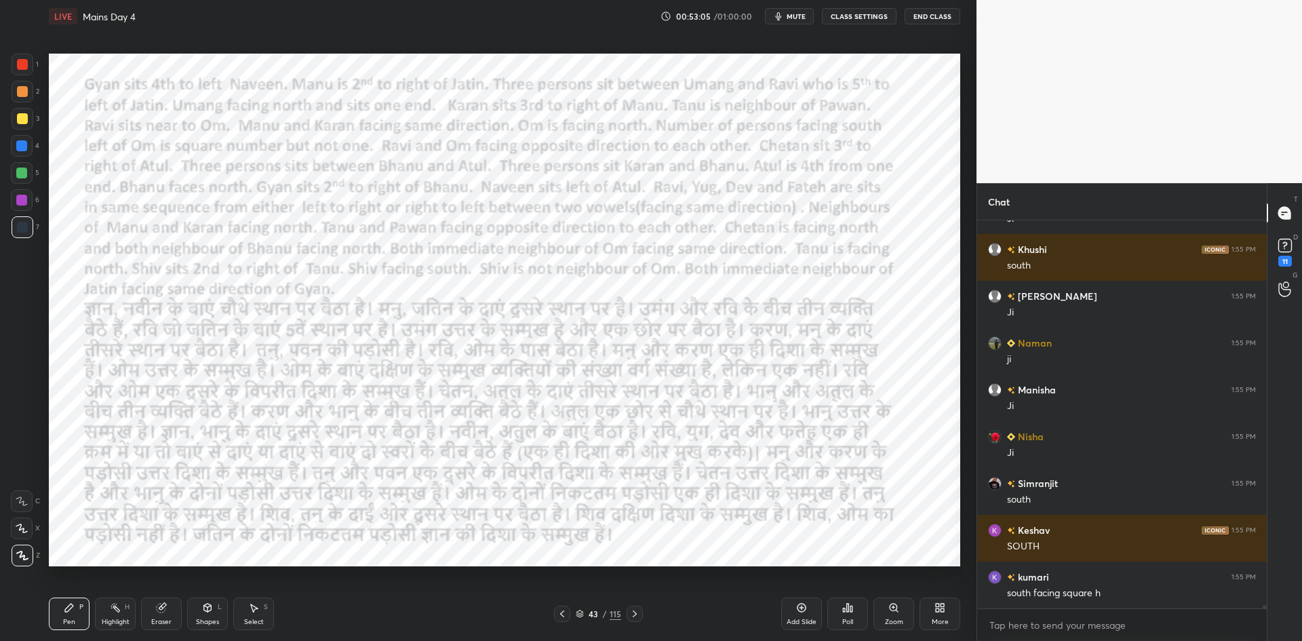
scroll to position [42213, 0]
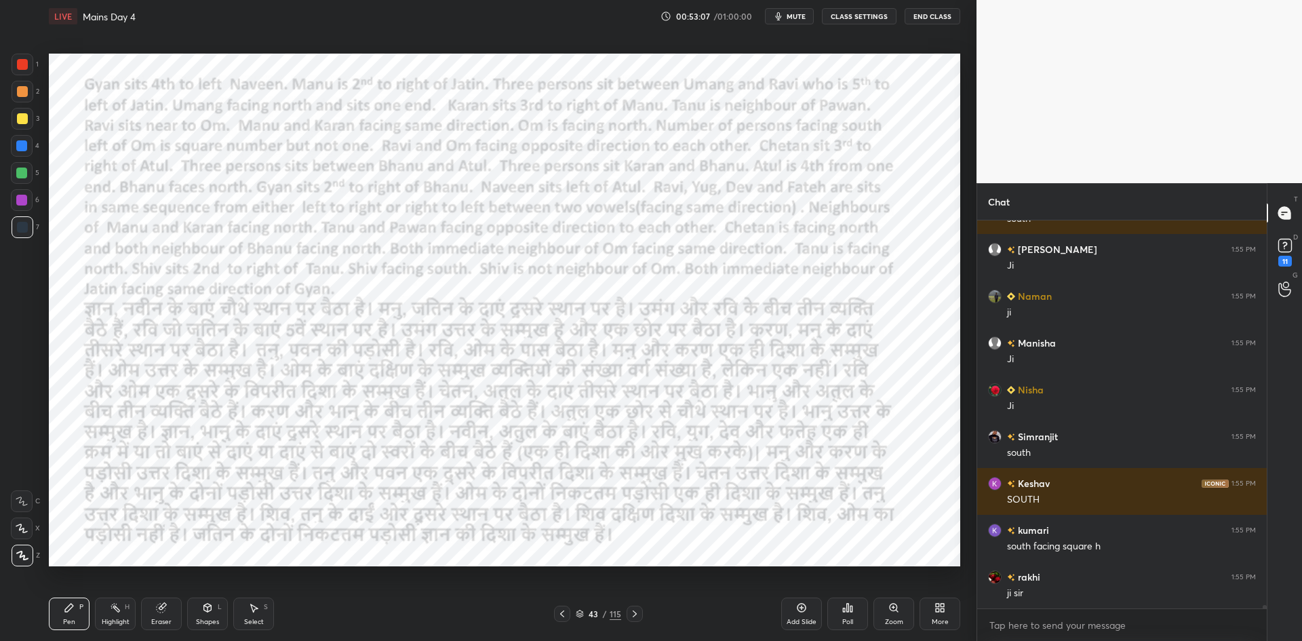
click at [634, 611] on icon at bounding box center [634, 613] width 11 height 11
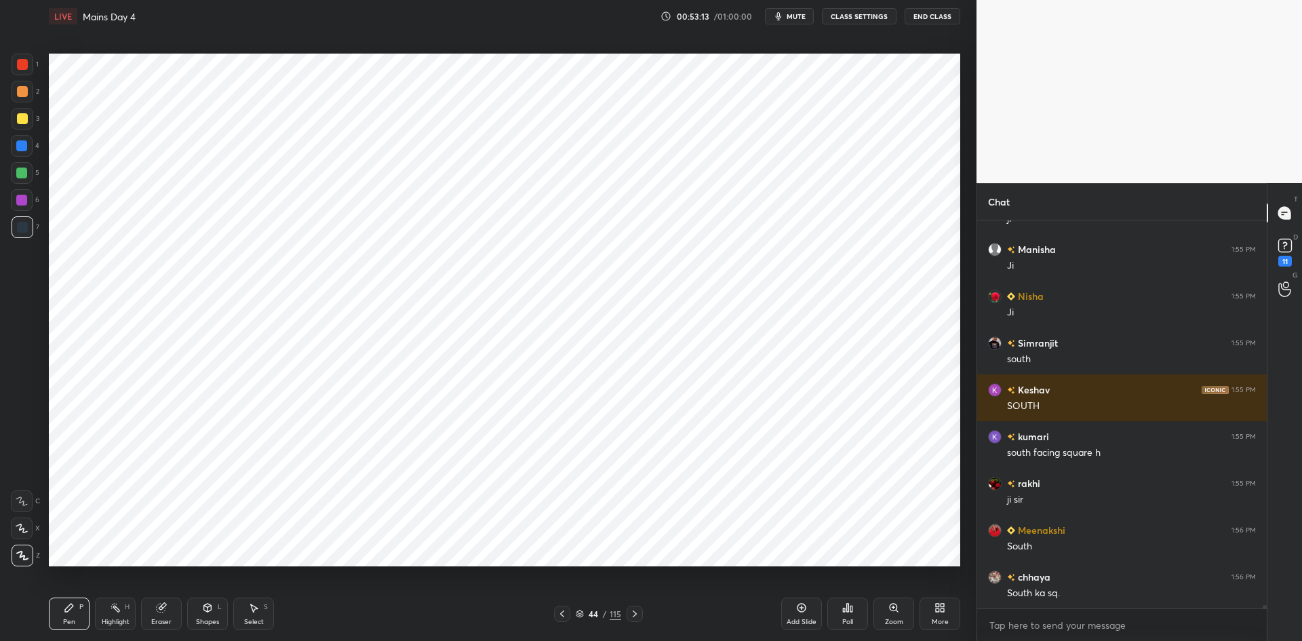
scroll to position [42353, 0]
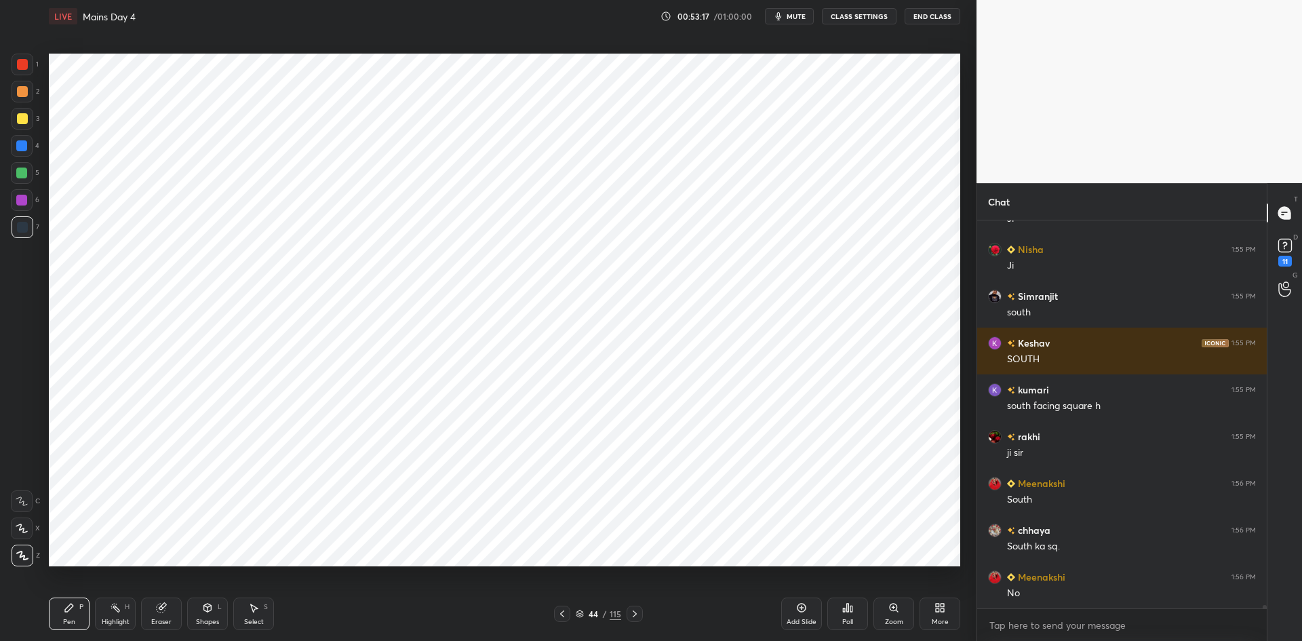
click at [561, 613] on icon at bounding box center [562, 613] width 4 height 7
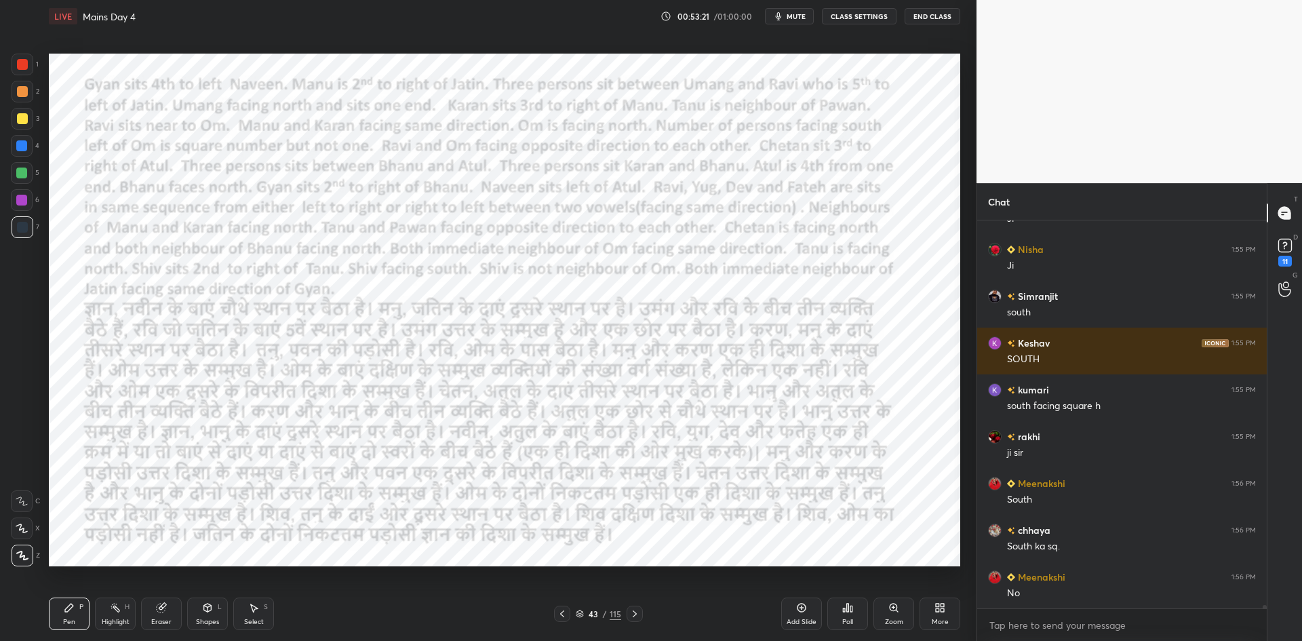
click at [633, 610] on icon at bounding box center [634, 613] width 11 height 11
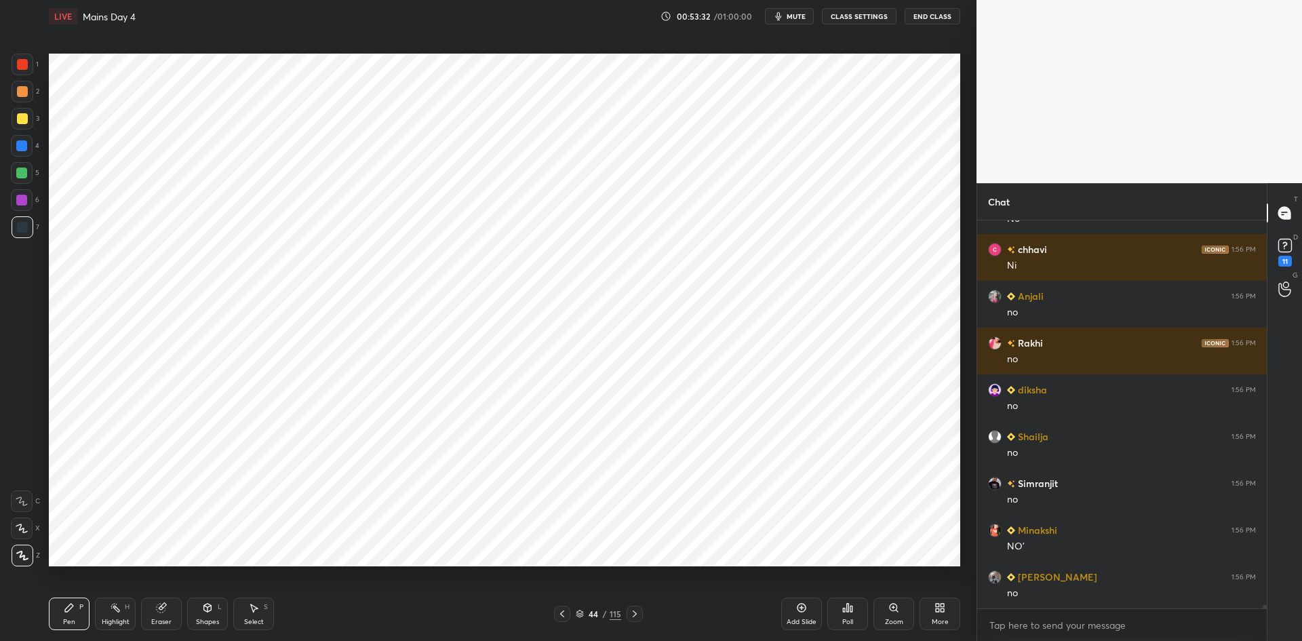
scroll to position [42868, 0]
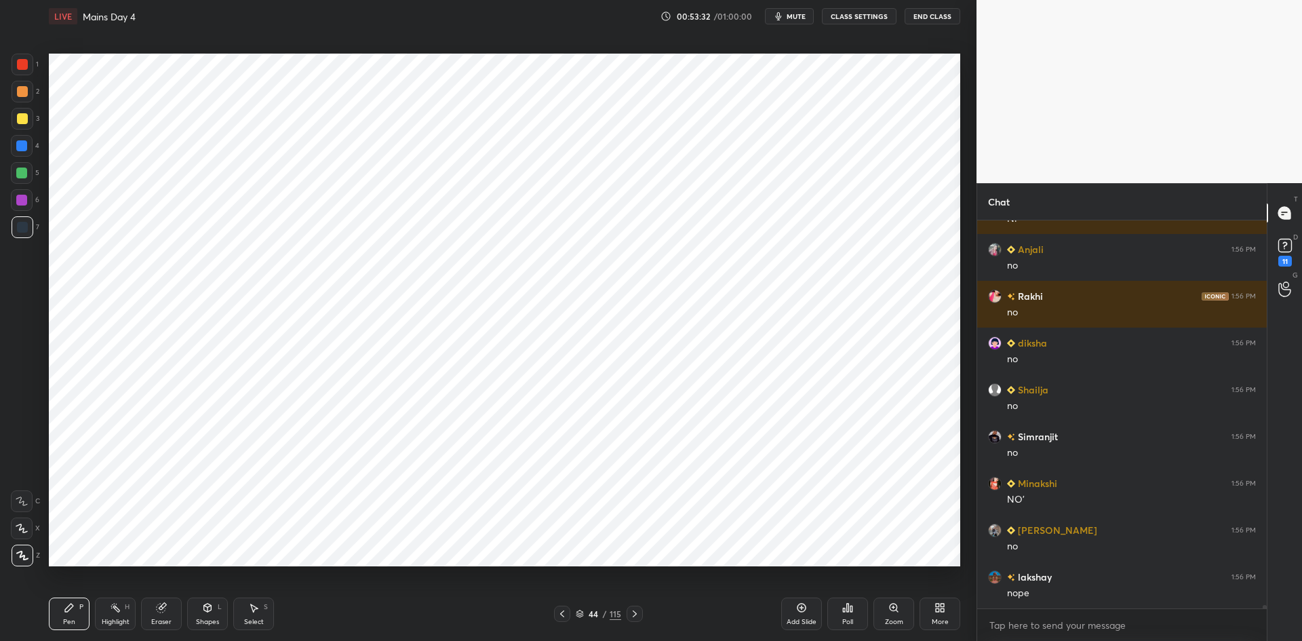
click at [565, 611] on icon at bounding box center [562, 613] width 11 height 11
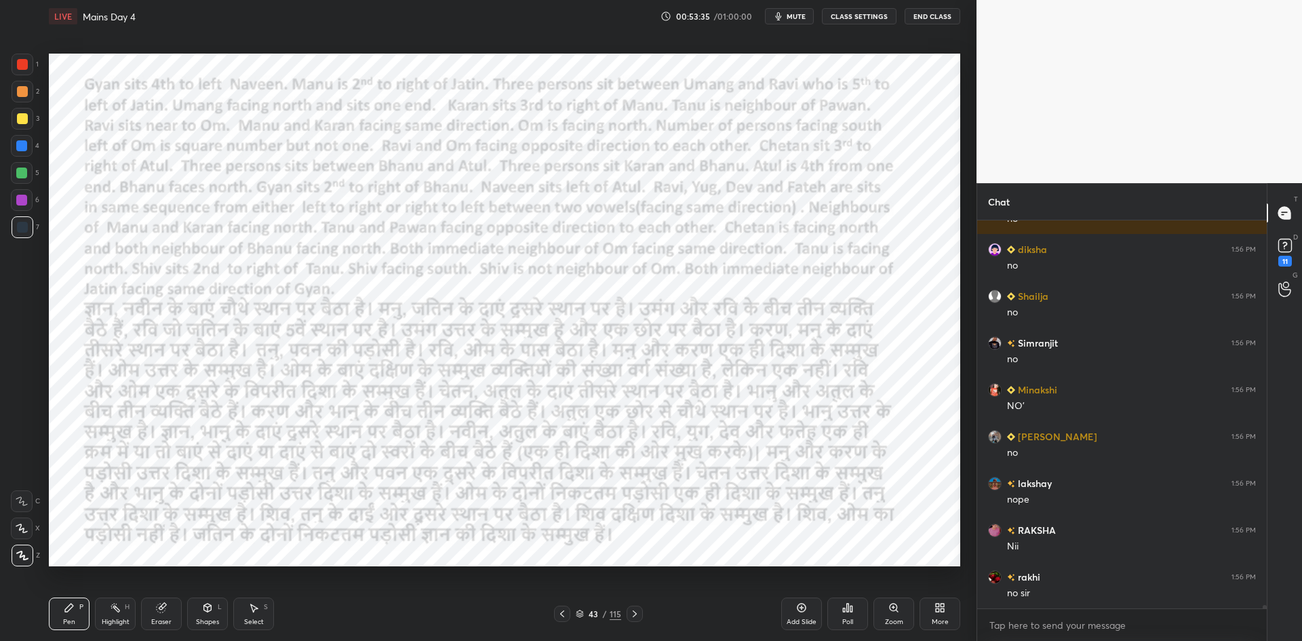
scroll to position [43009, 0]
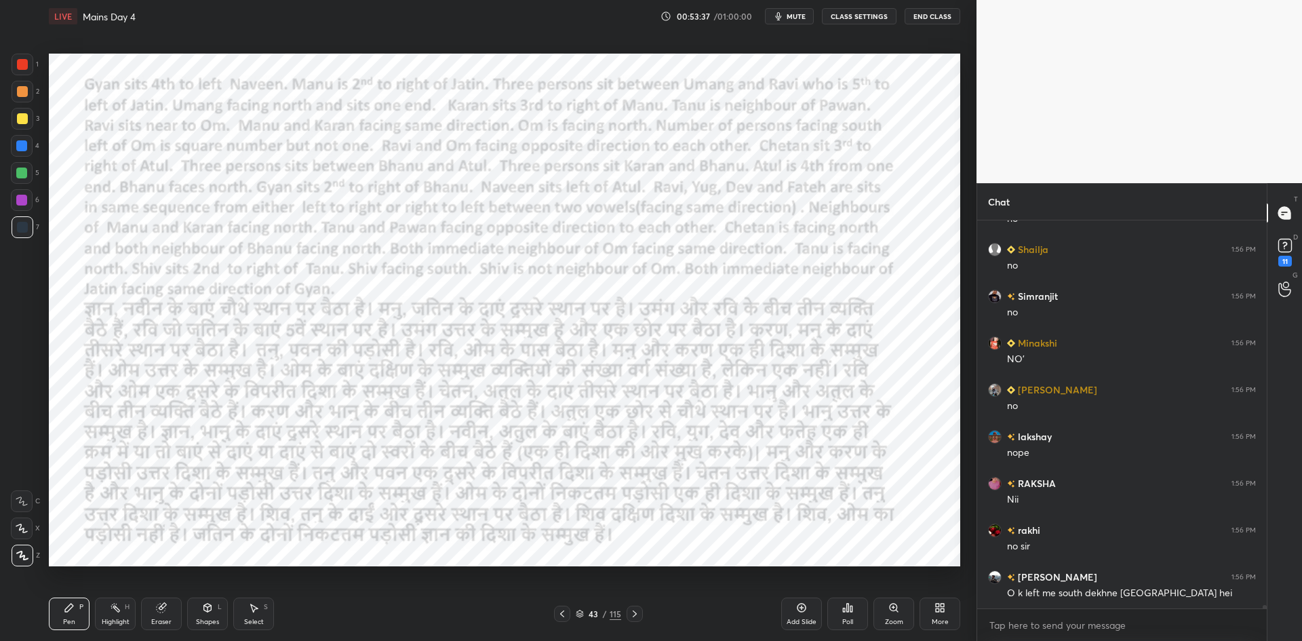
click at [635, 612] on icon at bounding box center [634, 613] width 11 height 11
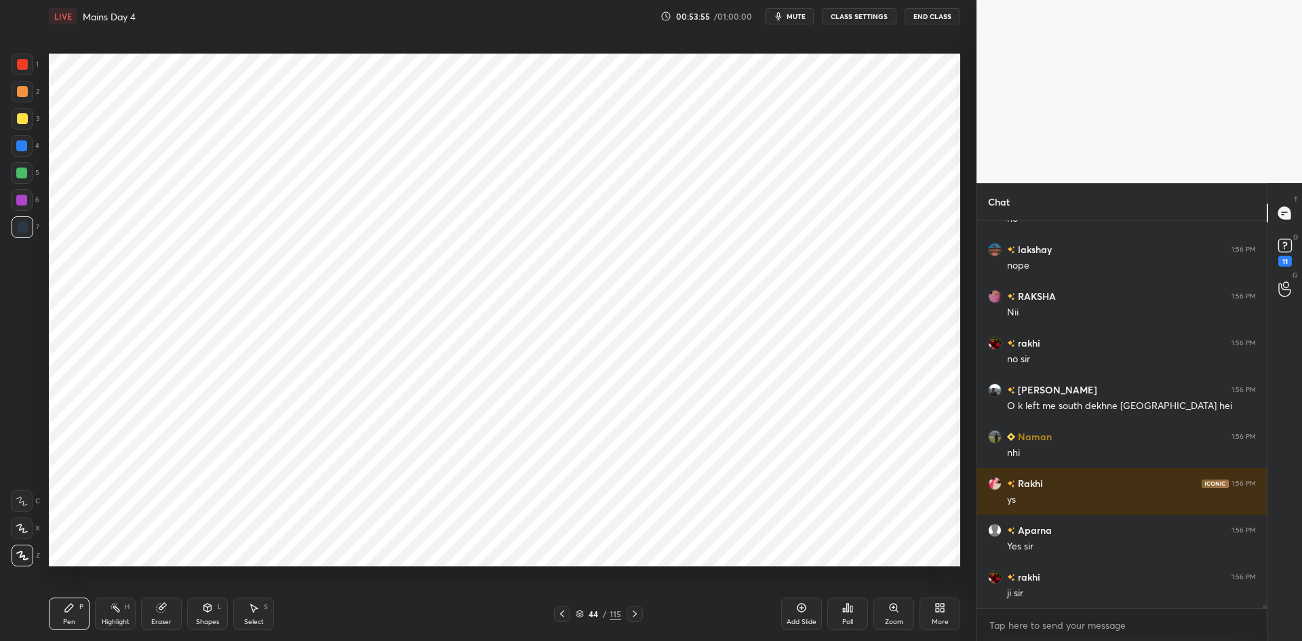
scroll to position [43242, 0]
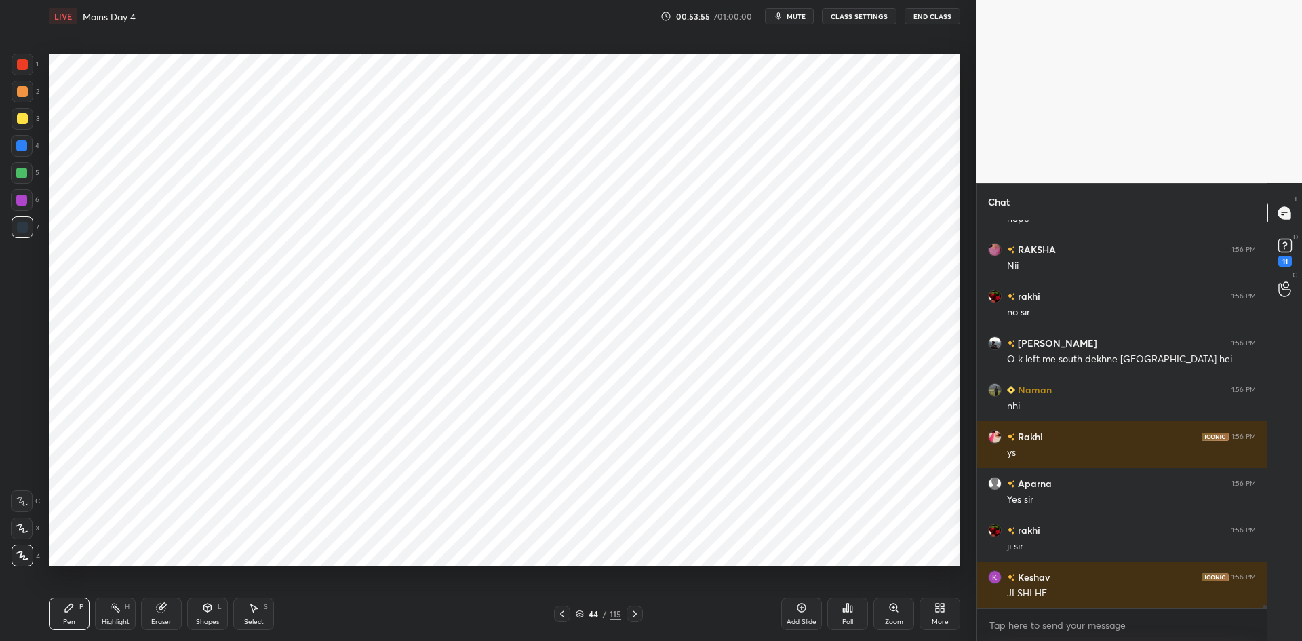
click at [568, 615] on div at bounding box center [562, 614] width 16 height 16
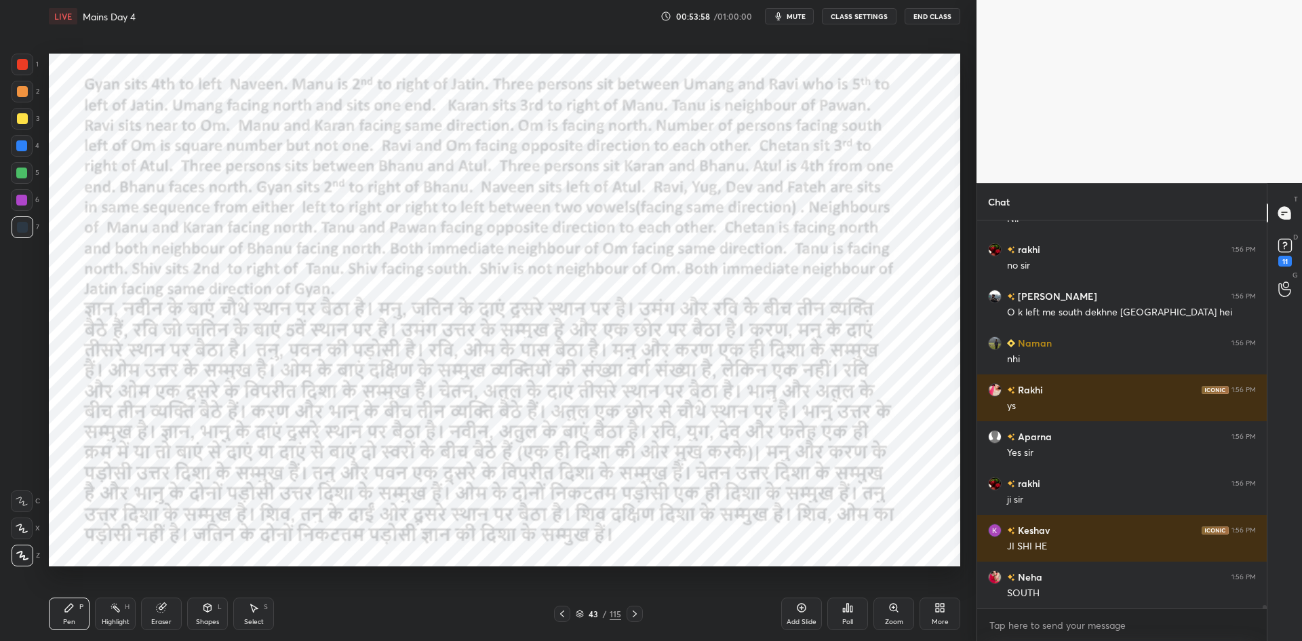
scroll to position [43336, 0]
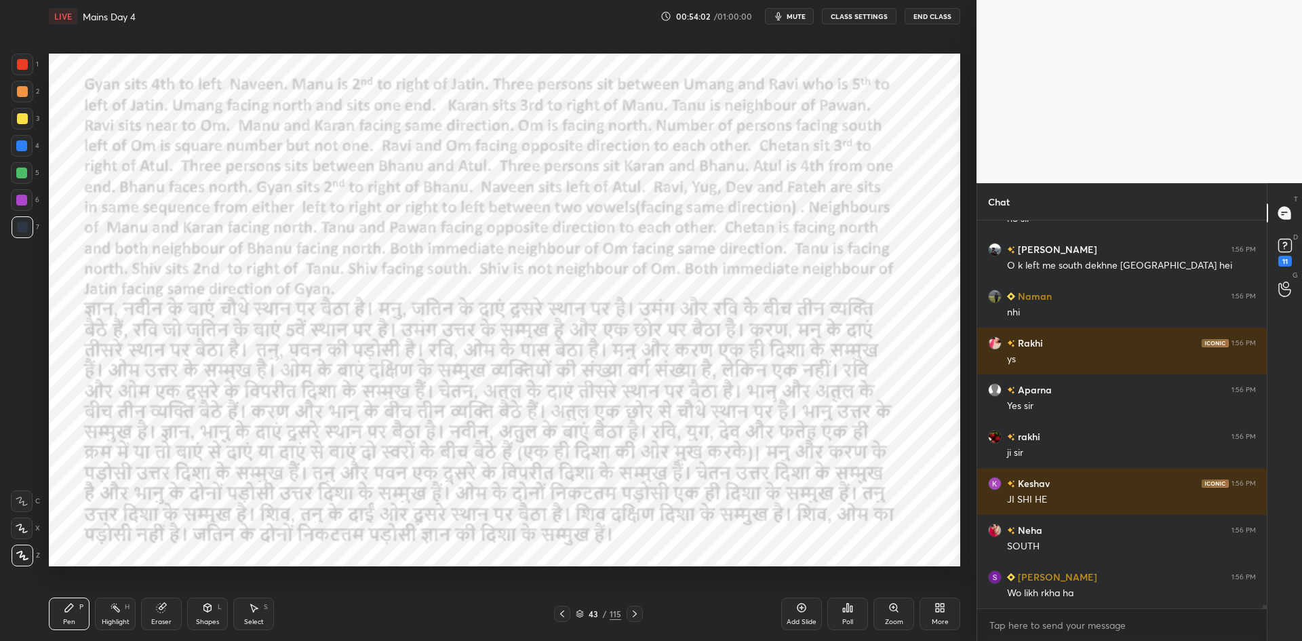
click at [635, 614] on icon at bounding box center [635, 613] width 4 height 7
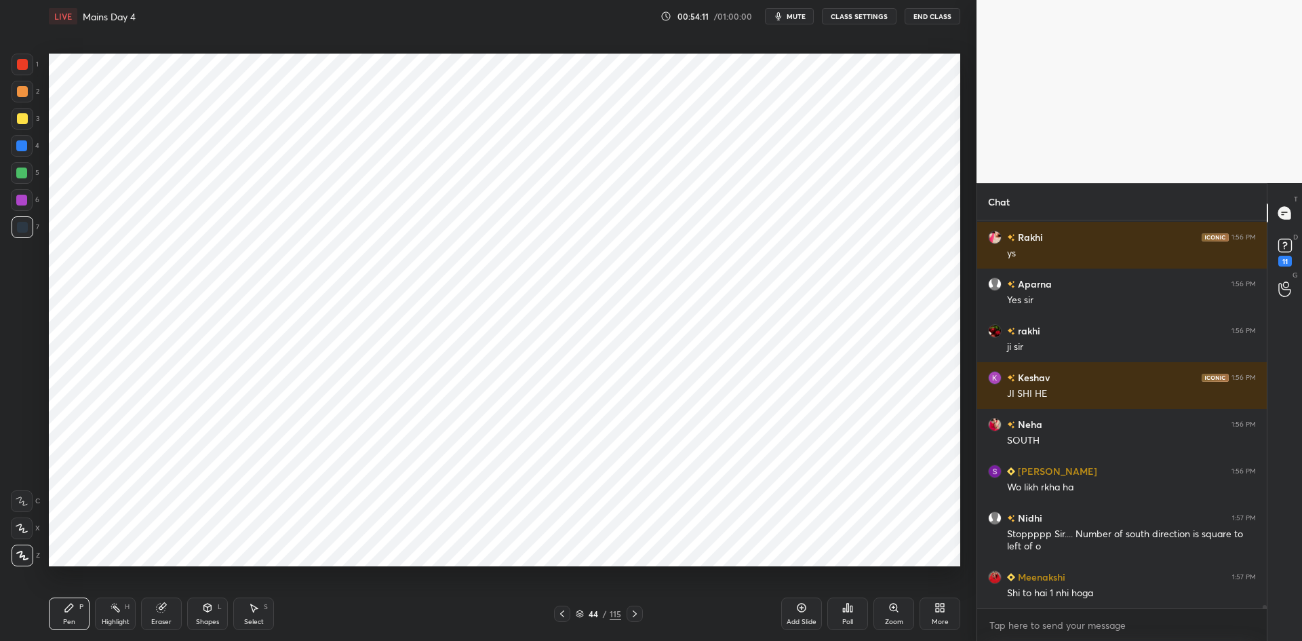
scroll to position [43489, 0]
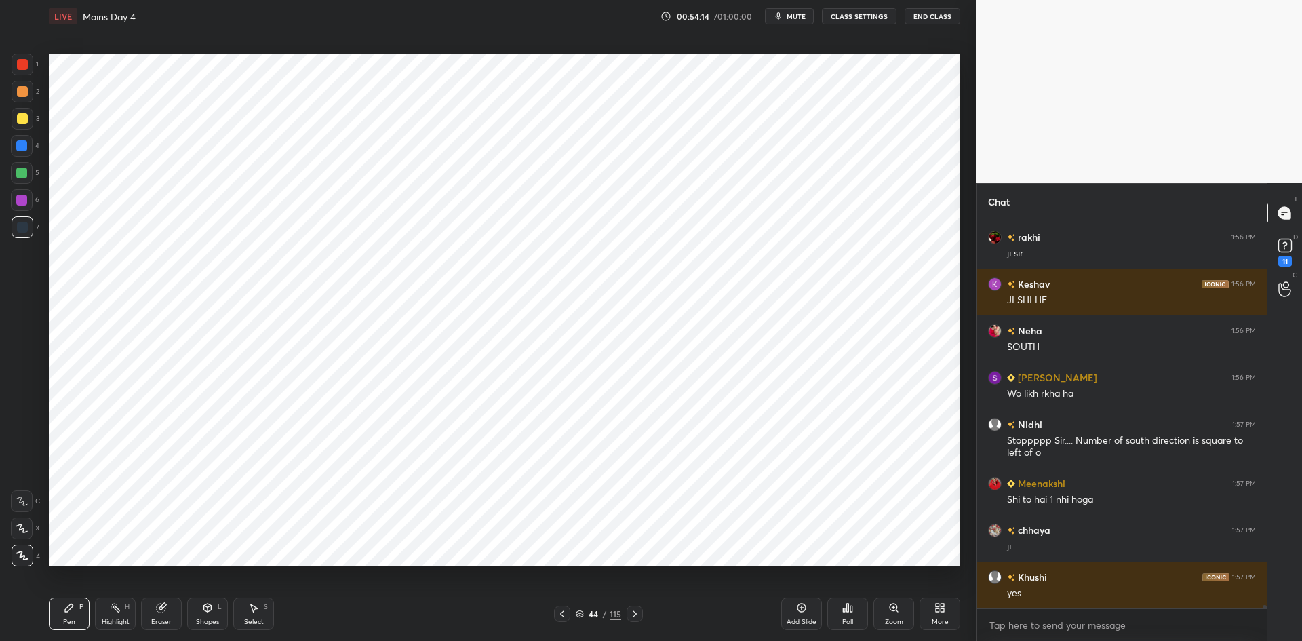
click at [632, 611] on icon at bounding box center [634, 613] width 11 height 11
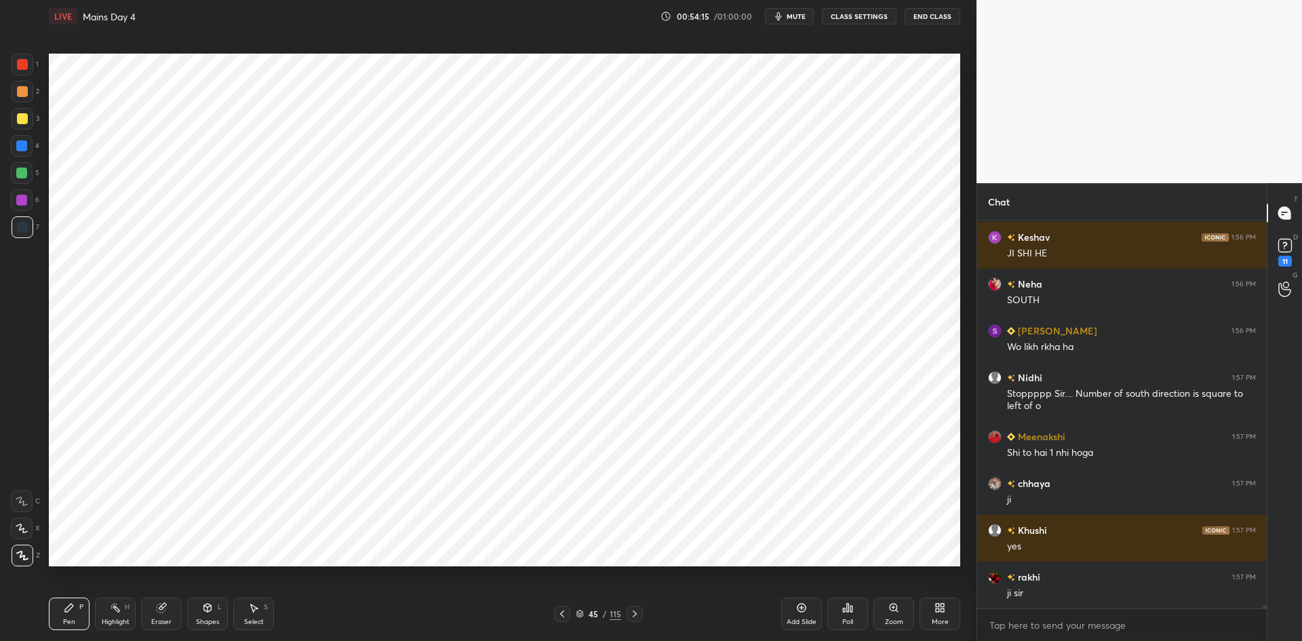
click at [560, 614] on icon at bounding box center [562, 613] width 11 height 11
click at [561, 612] on icon at bounding box center [562, 613] width 11 height 11
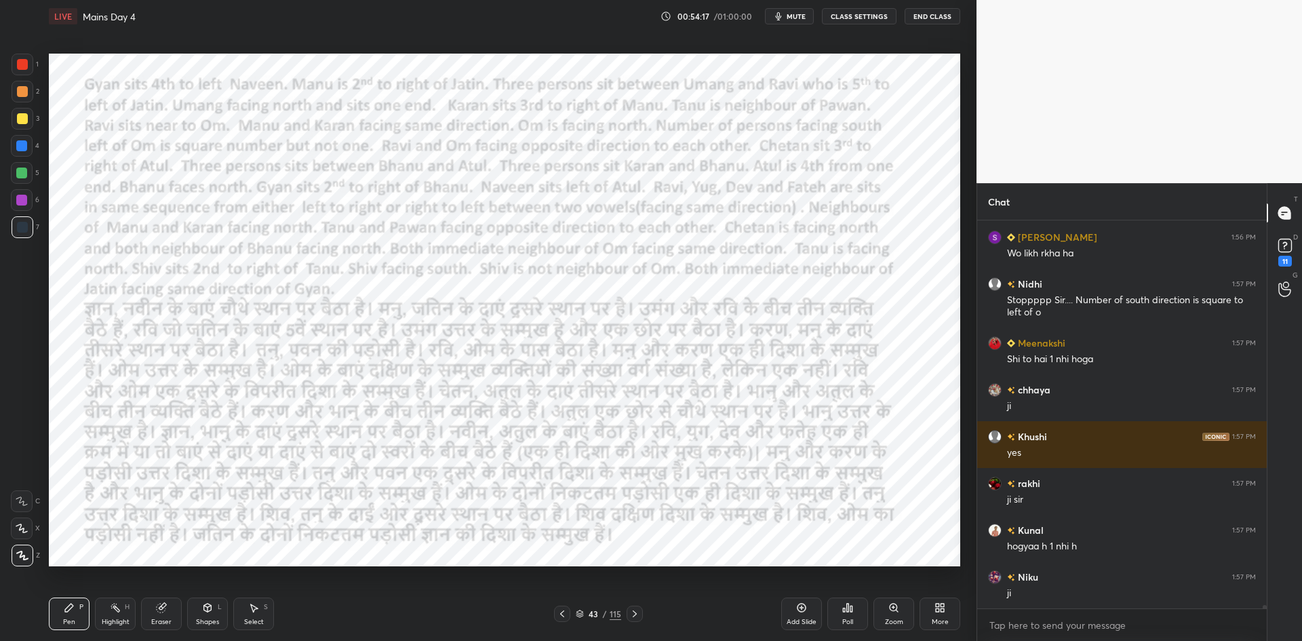
scroll to position [43723, 0]
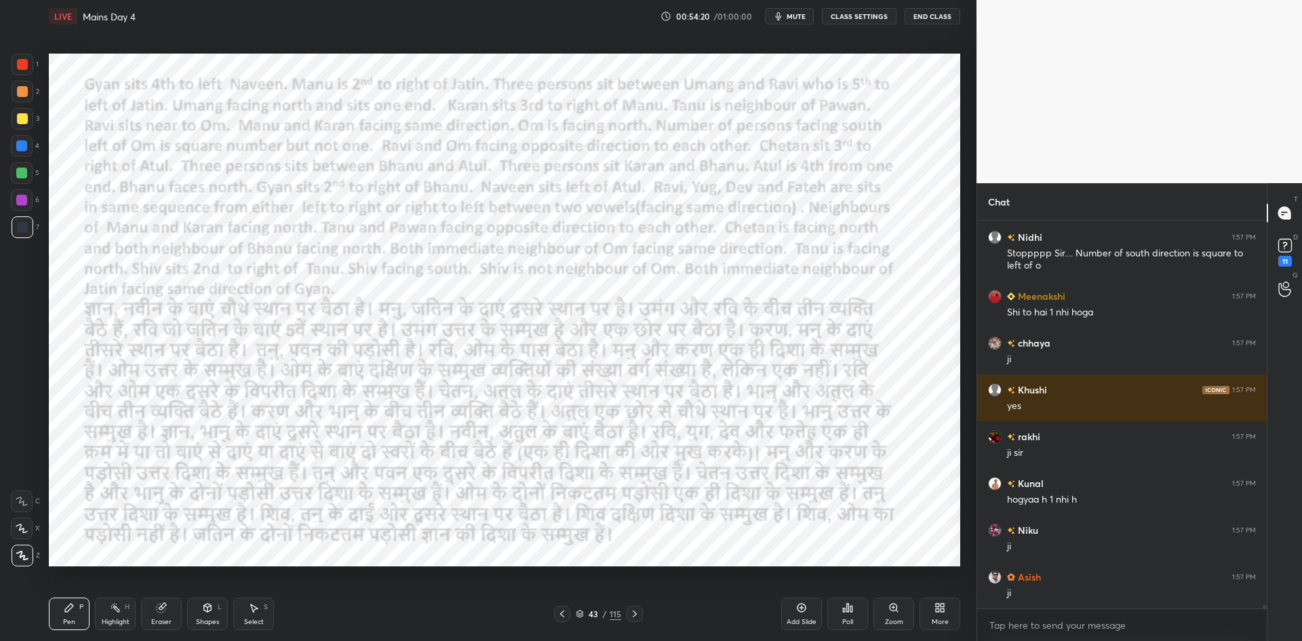
click at [559, 615] on icon at bounding box center [562, 613] width 11 height 11
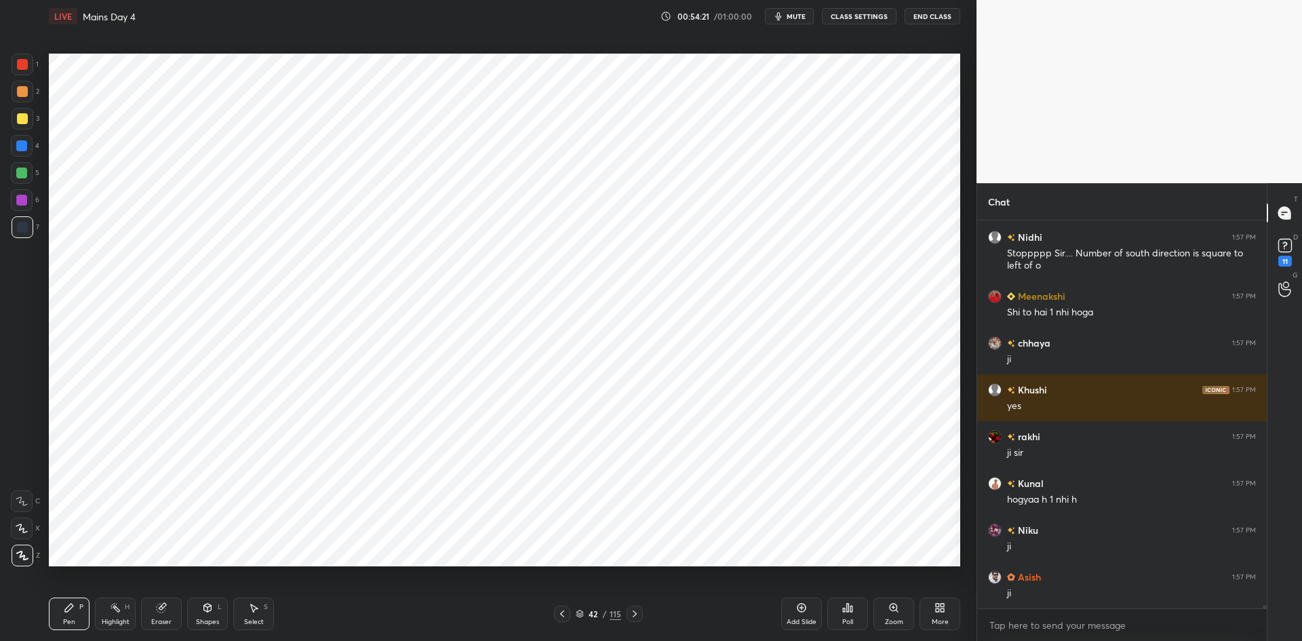
click at [635, 613] on icon at bounding box center [635, 613] width 4 height 7
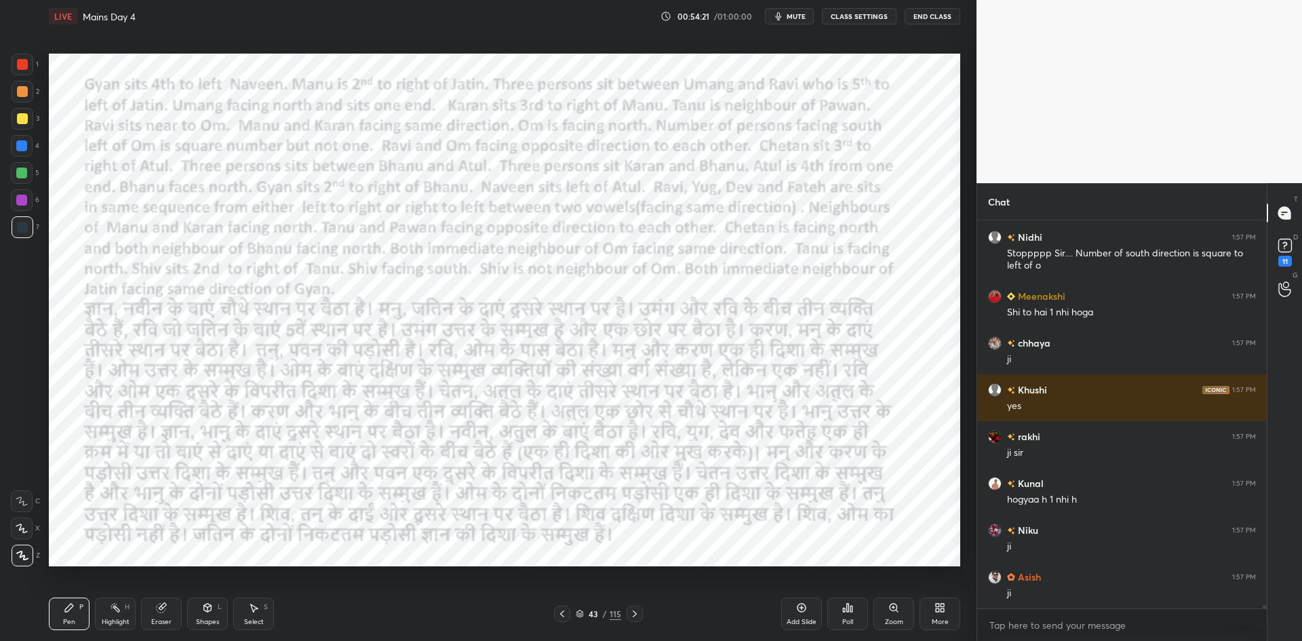
click at [633, 610] on icon at bounding box center [634, 613] width 11 height 11
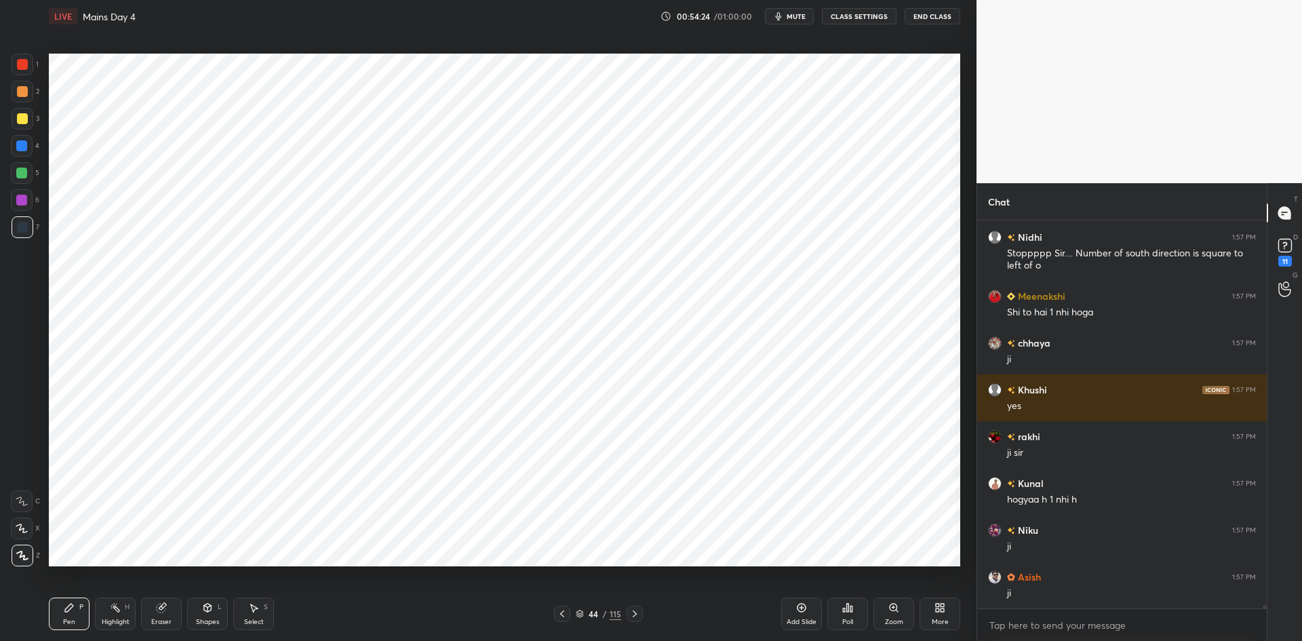
click at [568, 615] on div at bounding box center [562, 614] width 16 height 16
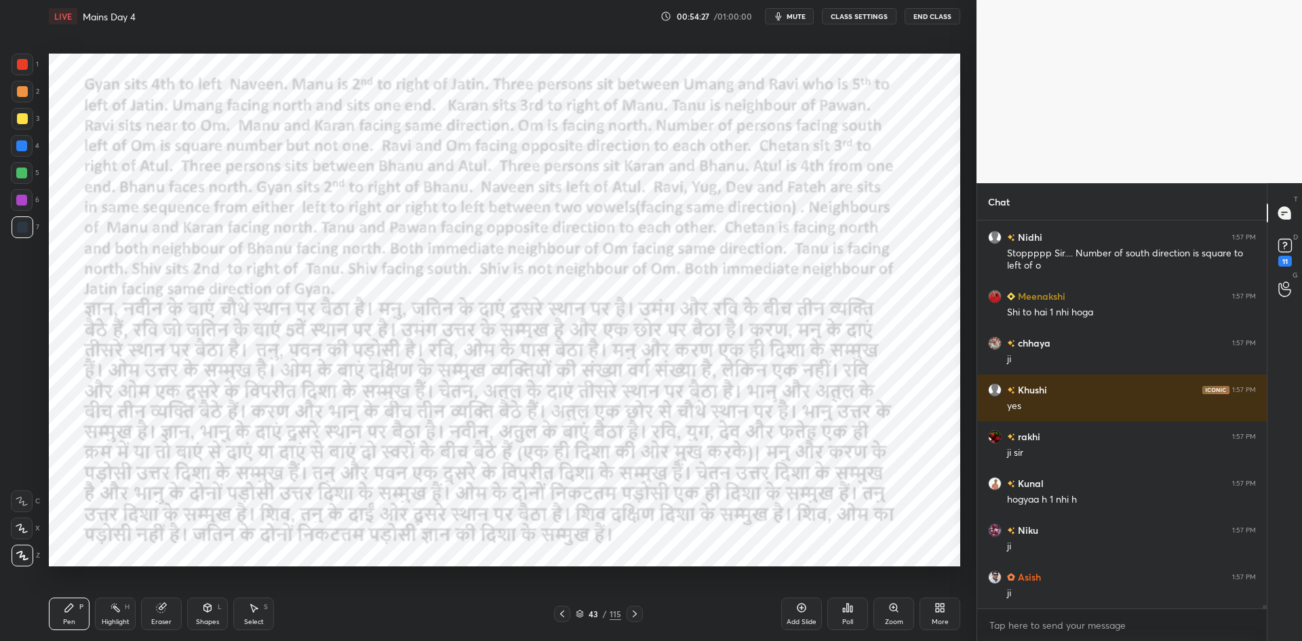
click at [567, 611] on icon at bounding box center [562, 613] width 11 height 11
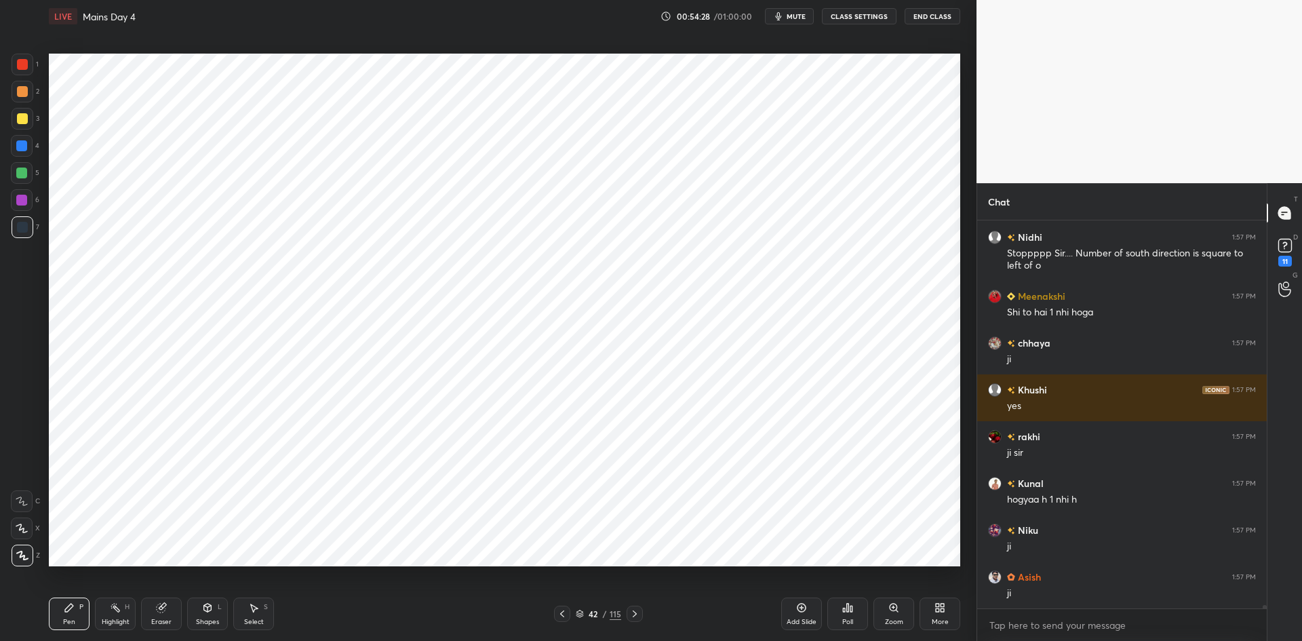
click at [637, 611] on icon at bounding box center [634, 613] width 11 height 11
click at [637, 612] on icon at bounding box center [634, 613] width 11 height 11
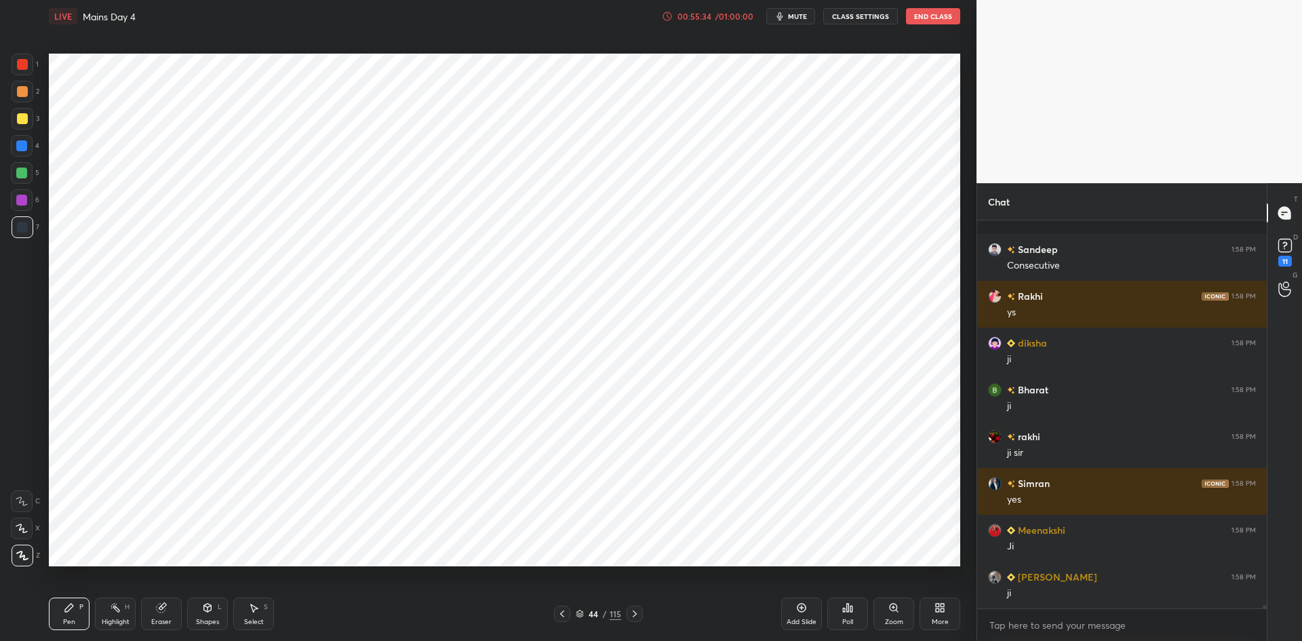
scroll to position [45407, 0]
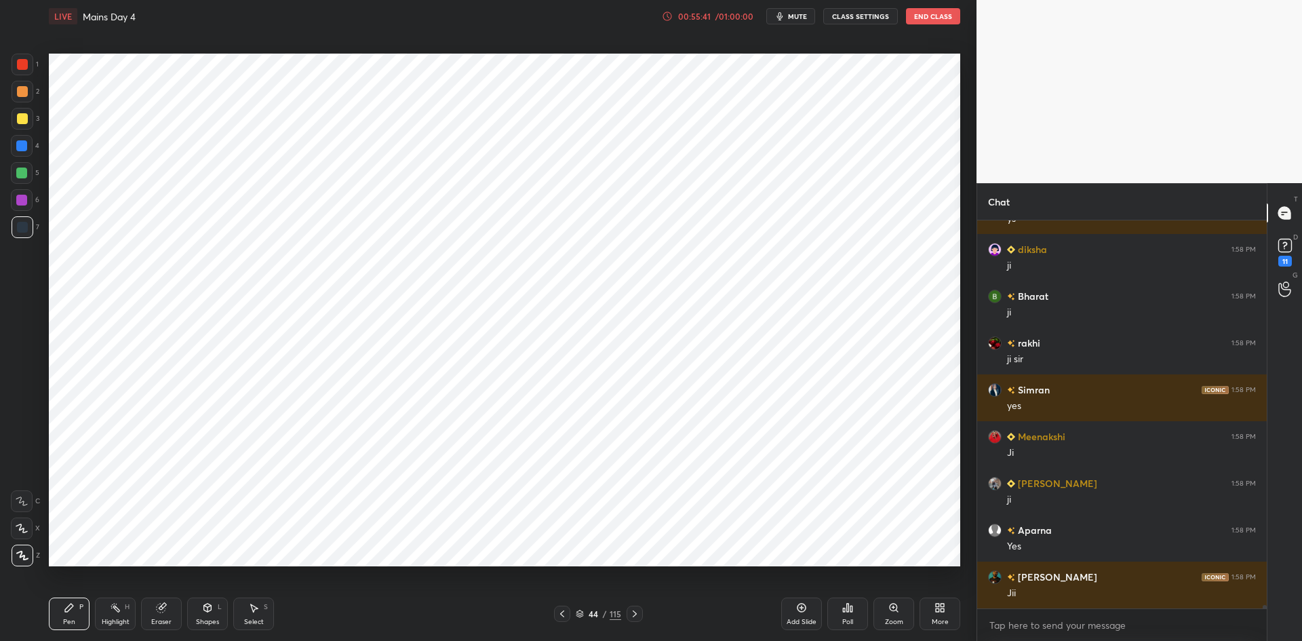
click at [562, 612] on icon at bounding box center [562, 613] width 4 height 7
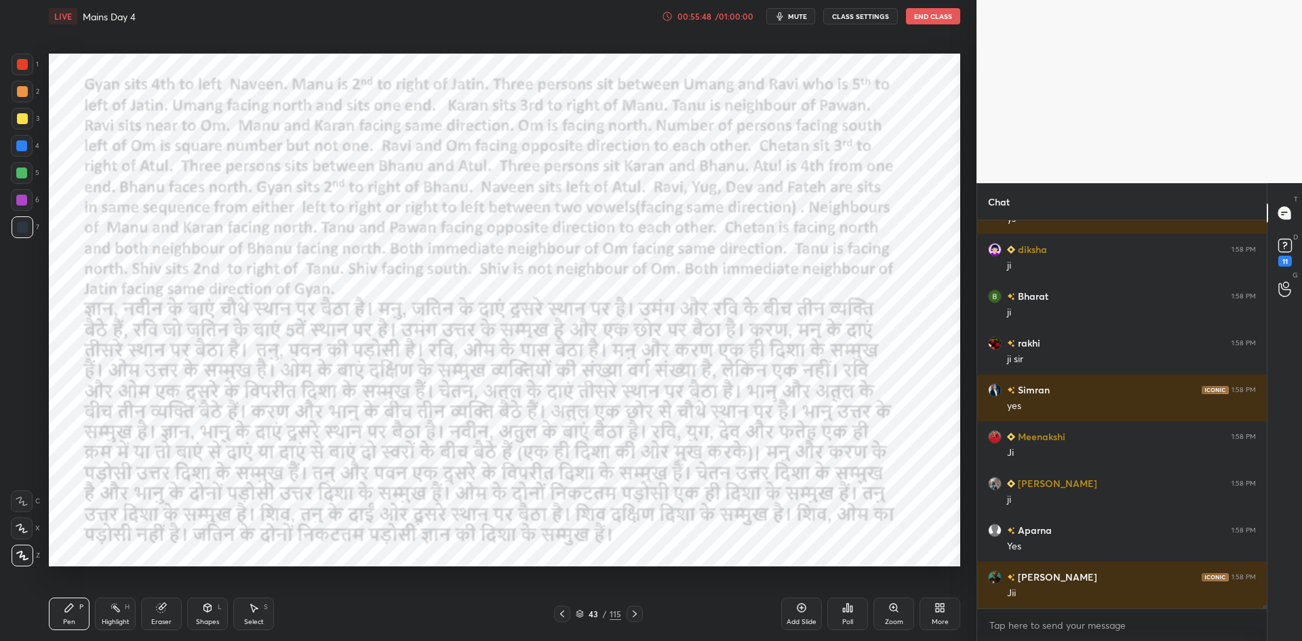
click at [634, 613] on icon at bounding box center [634, 613] width 11 height 11
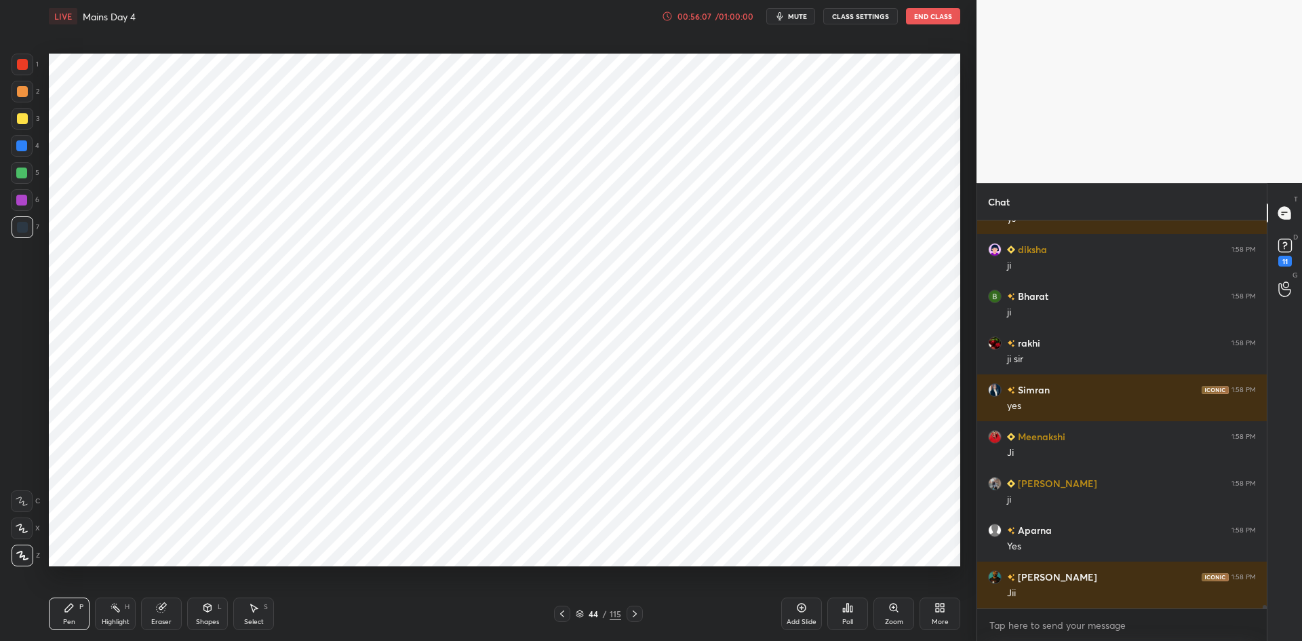
click at [563, 612] on icon at bounding box center [562, 613] width 4 height 7
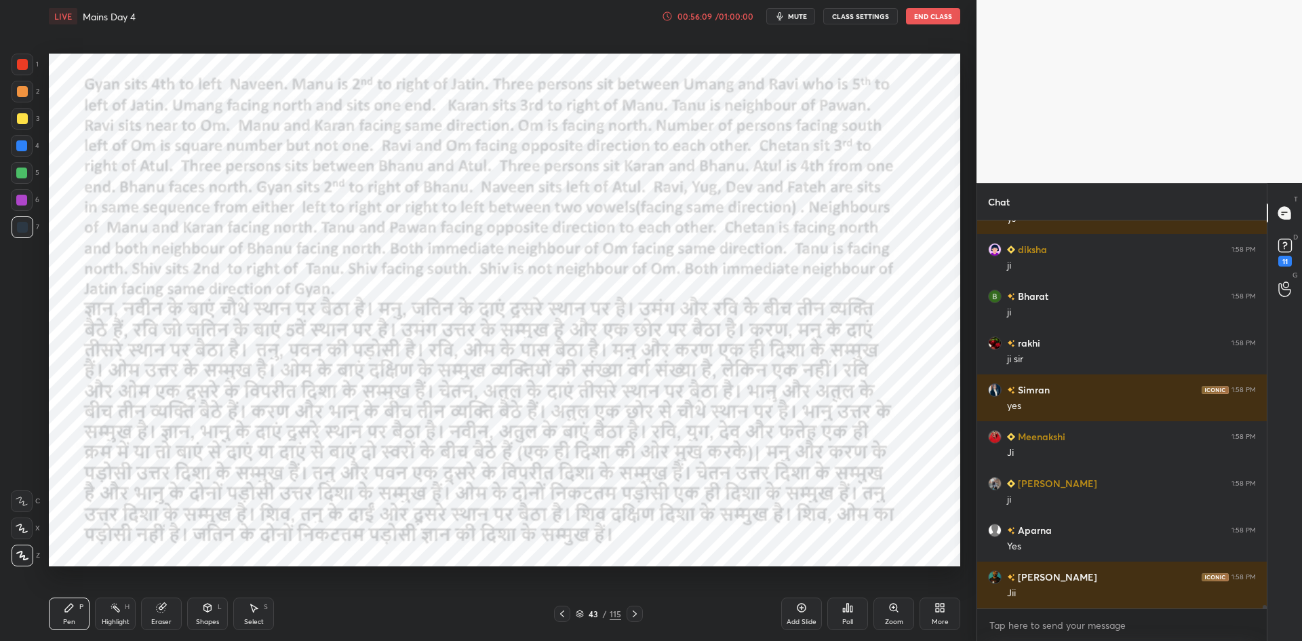
click at [634, 612] on icon at bounding box center [635, 613] width 4 height 7
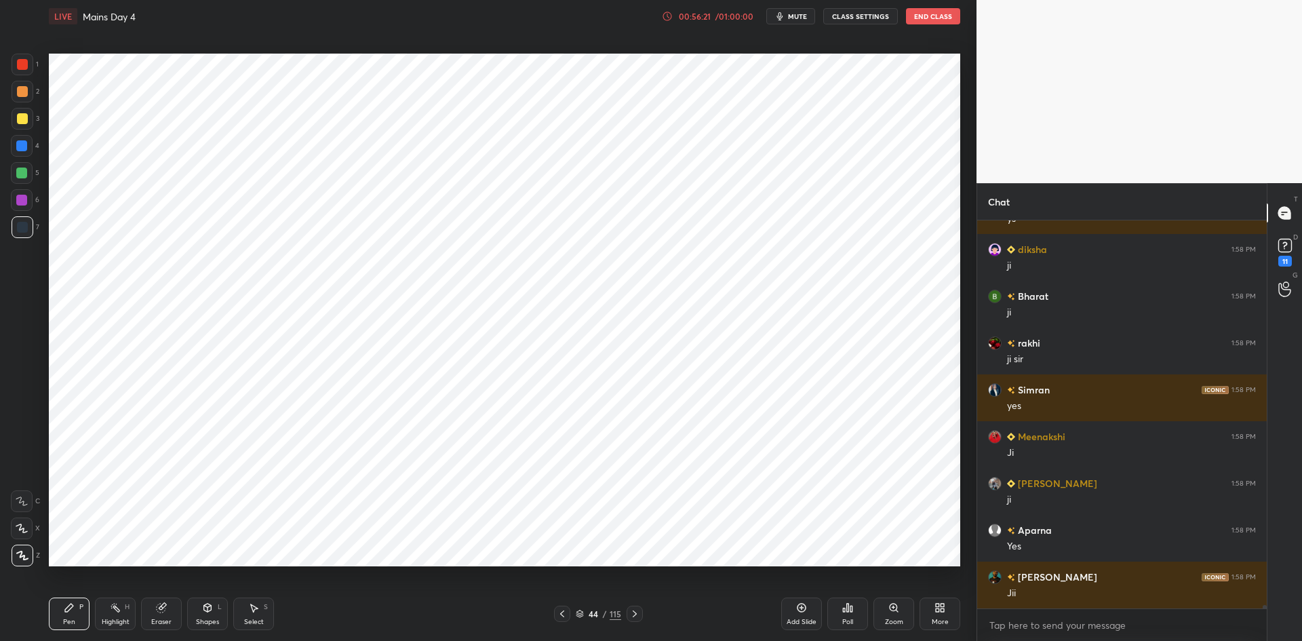
click at [565, 610] on icon at bounding box center [562, 613] width 11 height 11
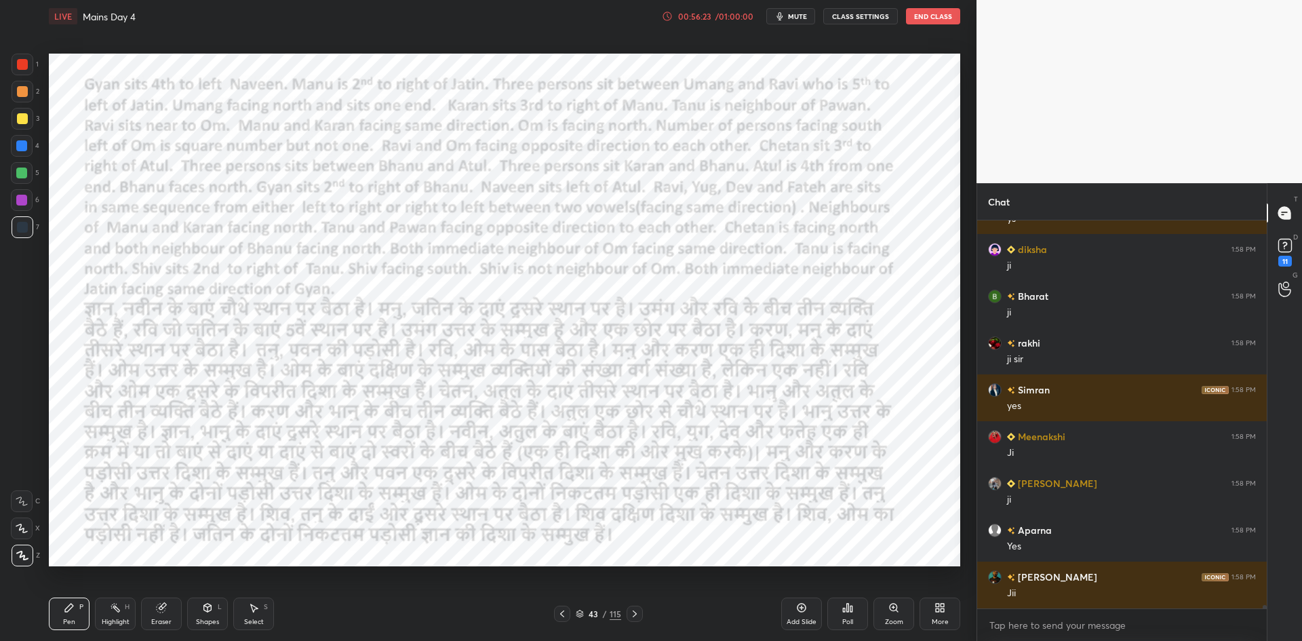
scroll to position [45454, 0]
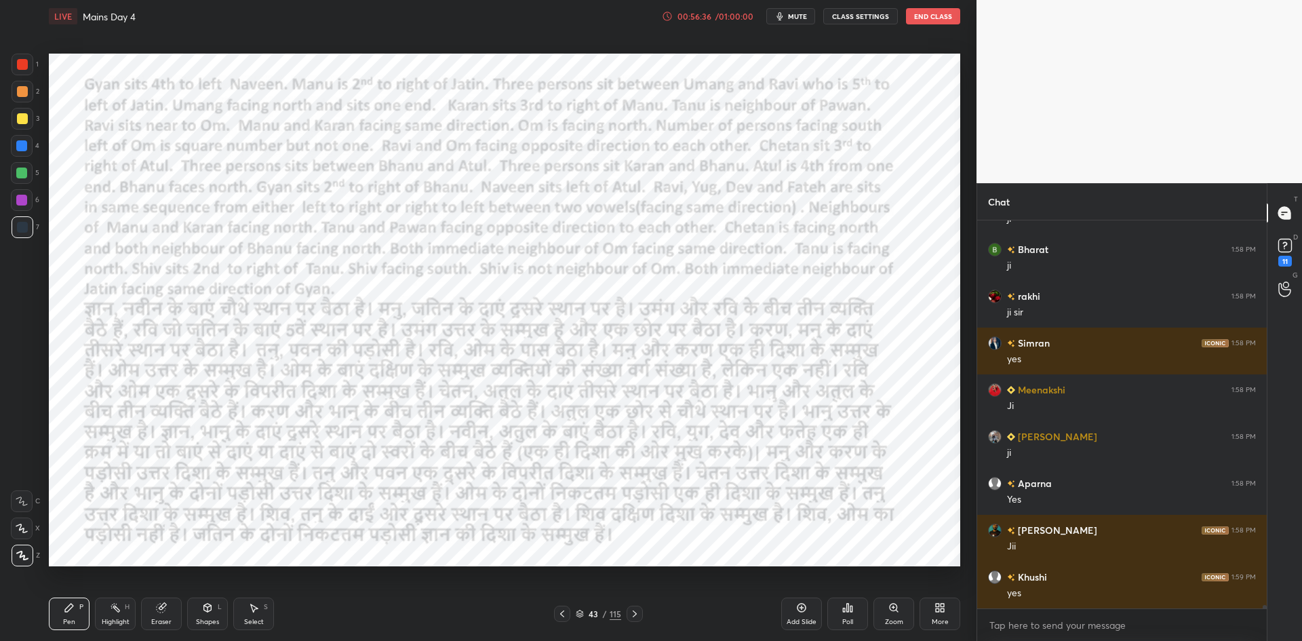
click at [560, 606] on div at bounding box center [562, 614] width 16 height 16
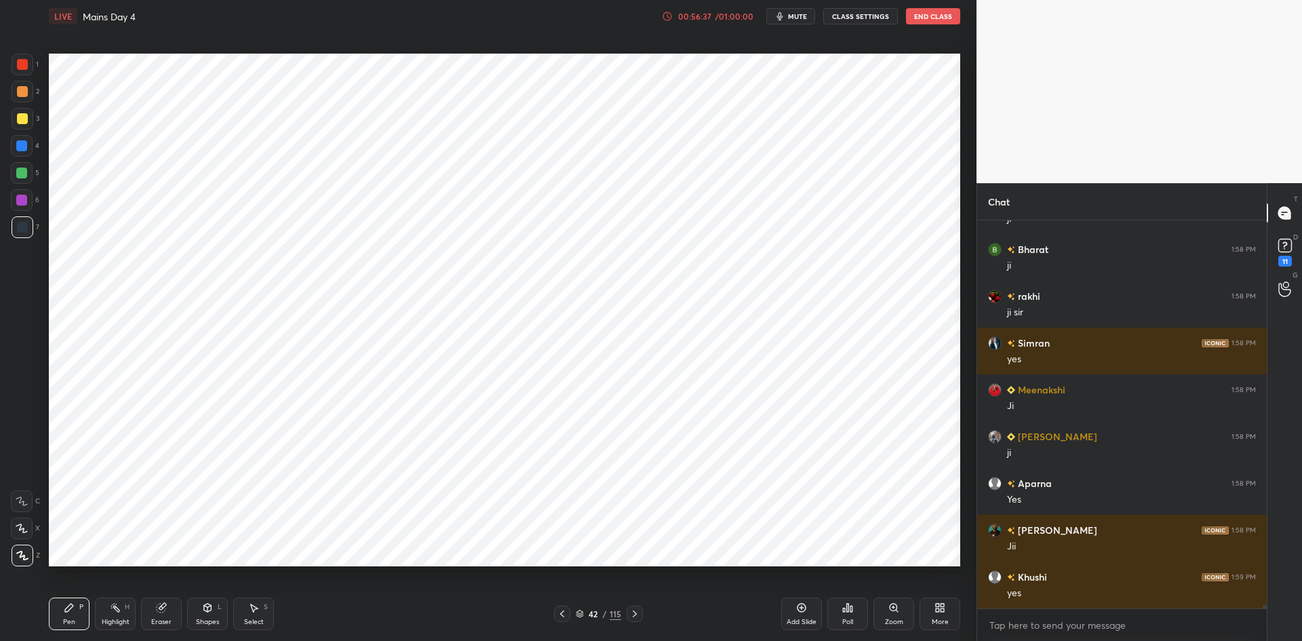
click at [636, 604] on div "Pen P Highlight H Eraser Shapes L Select S 42 / 115 Add Slide Poll Zoom More" at bounding box center [504, 614] width 911 height 54
click at [637, 605] on div "Pen P Highlight H Eraser Shapes L Select S 42 / 115 Add Slide Poll Zoom More" at bounding box center [504, 614] width 911 height 54
click at [638, 615] on icon at bounding box center [634, 613] width 11 height 11
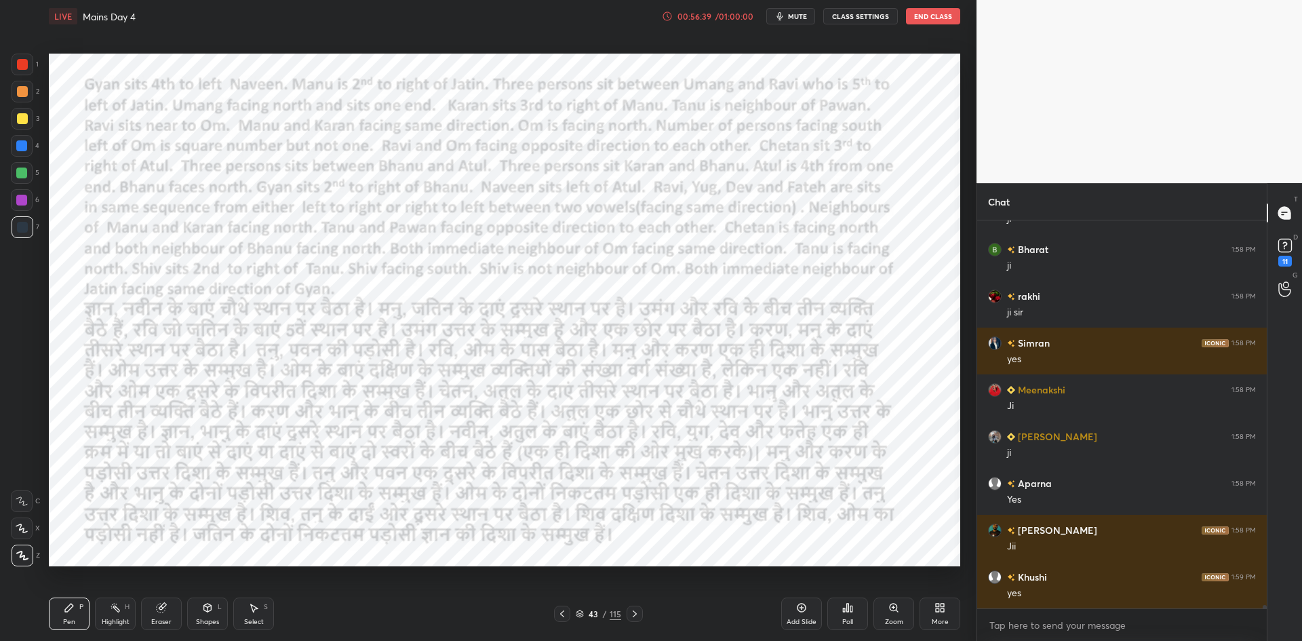
click at [636, 617] on icon at bounding box center [634, 613] width 11 height 11
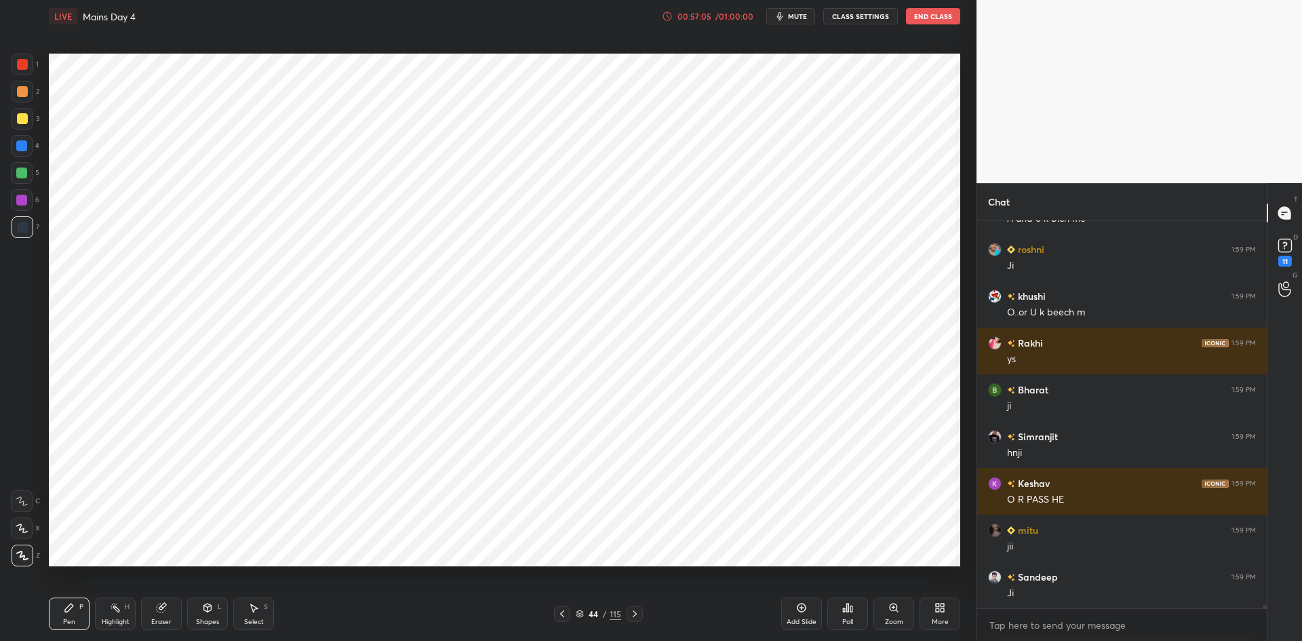
scroll to position [45922, 0]
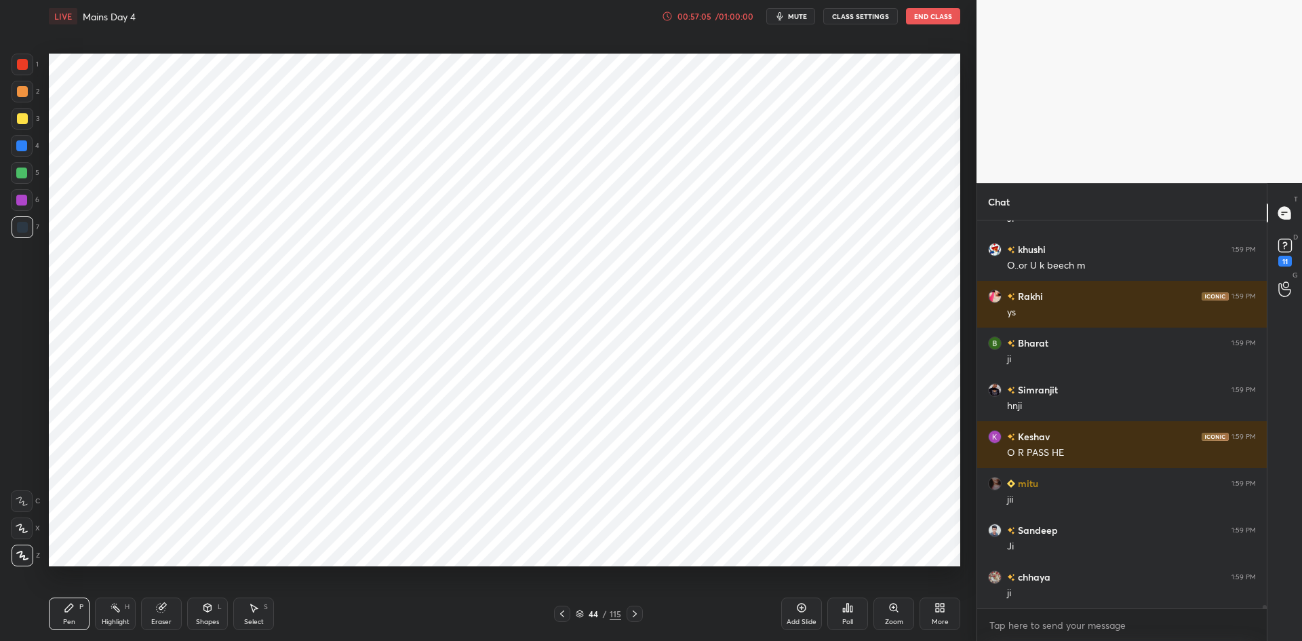
click at [562, 613] on icon at bounding box center [562, 613] width 11 height 11
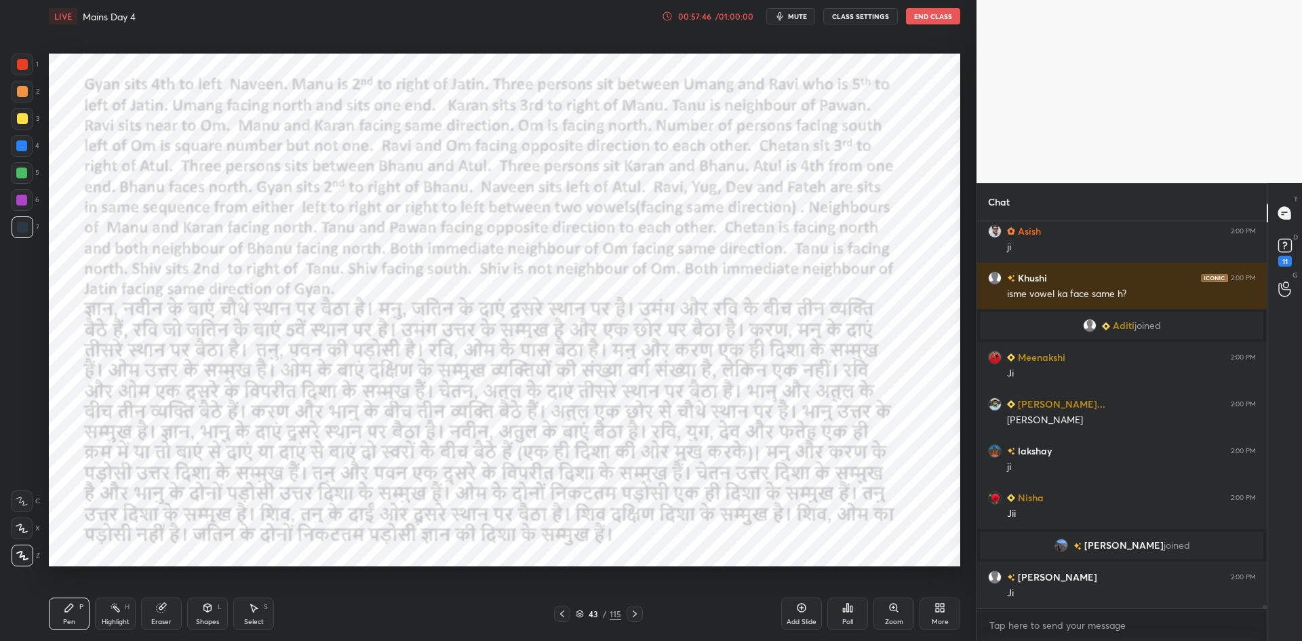
scroll to position [44840, 0]
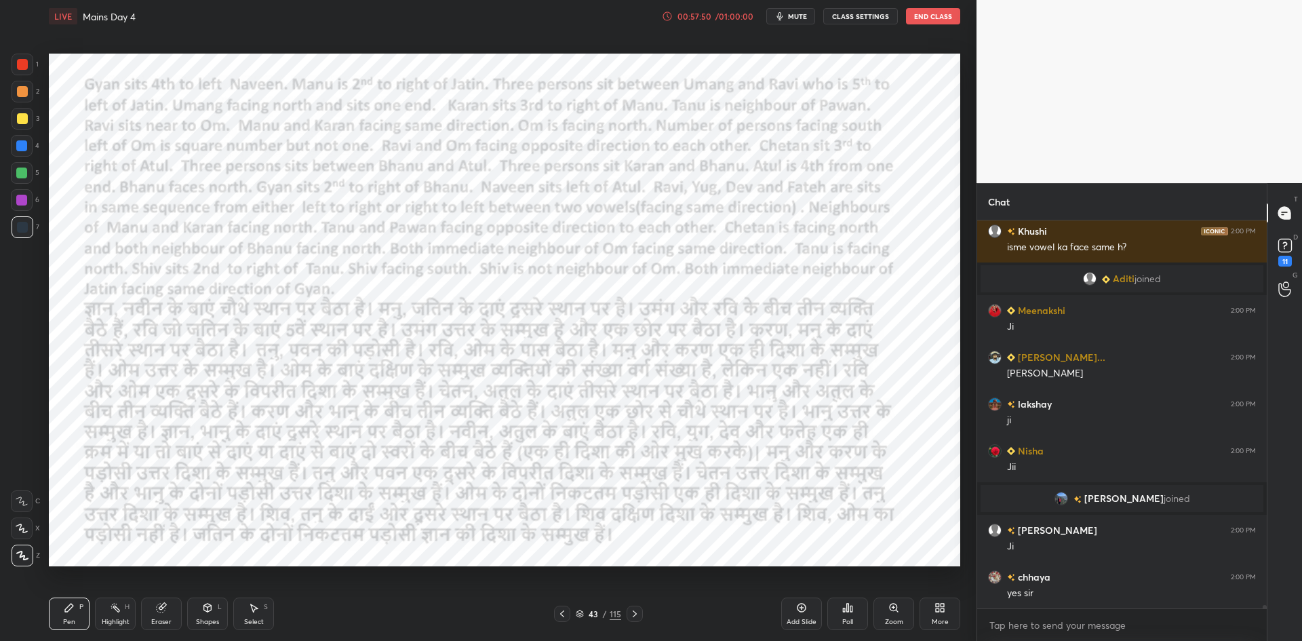
click at [635, 614] on icon at bounding box center [635, 613] width 4 height 7
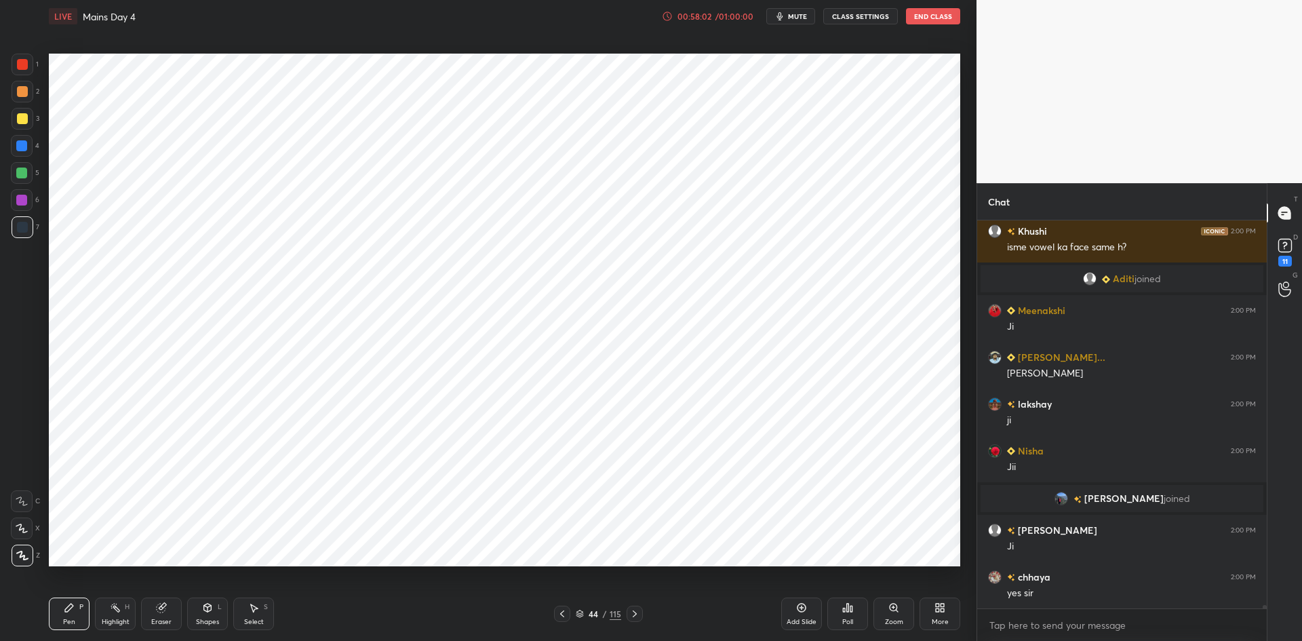
click at [561, 616] on icon at bounding box center [562, 613] width 11 height 11
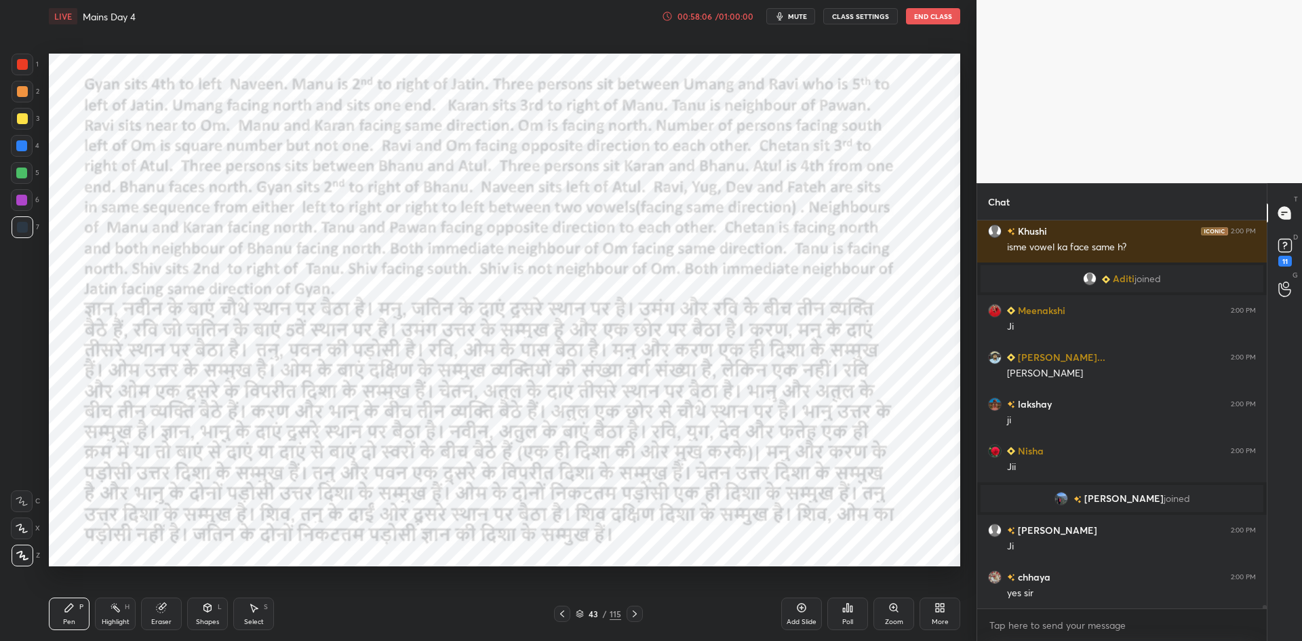
click at [562, 614] on icon at bounding box center [562, 613] width 11 height 11
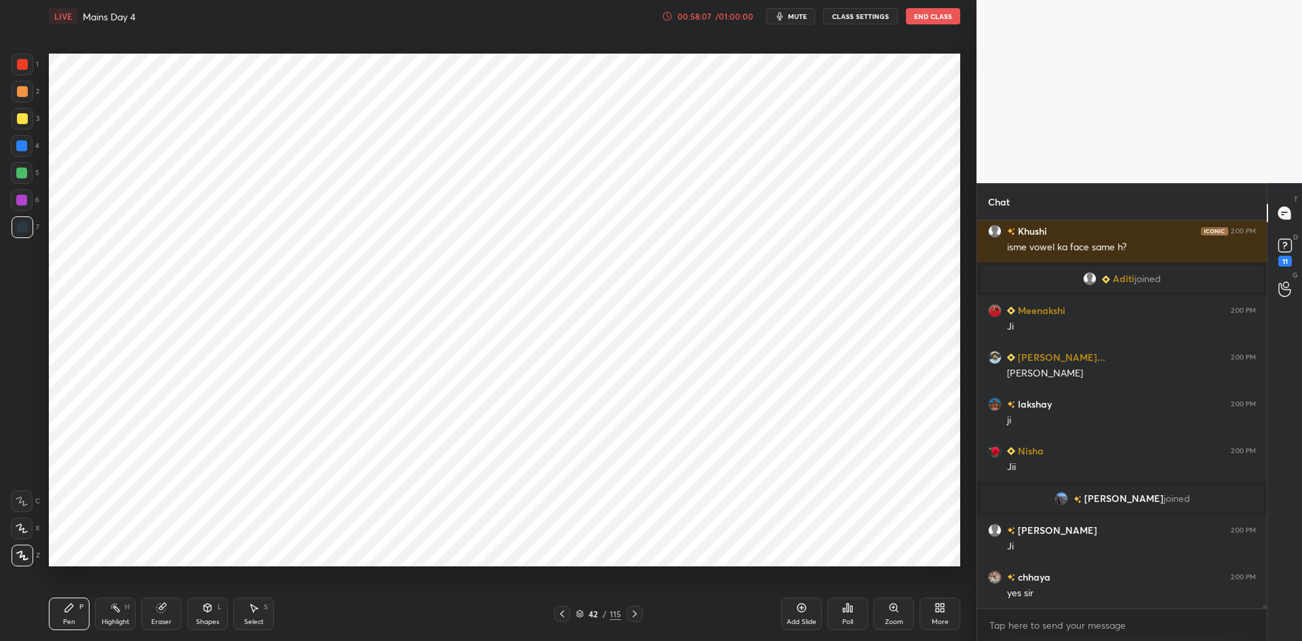
click at [637, 616] on icon at bounding box center [634, 613] width 11 height 11
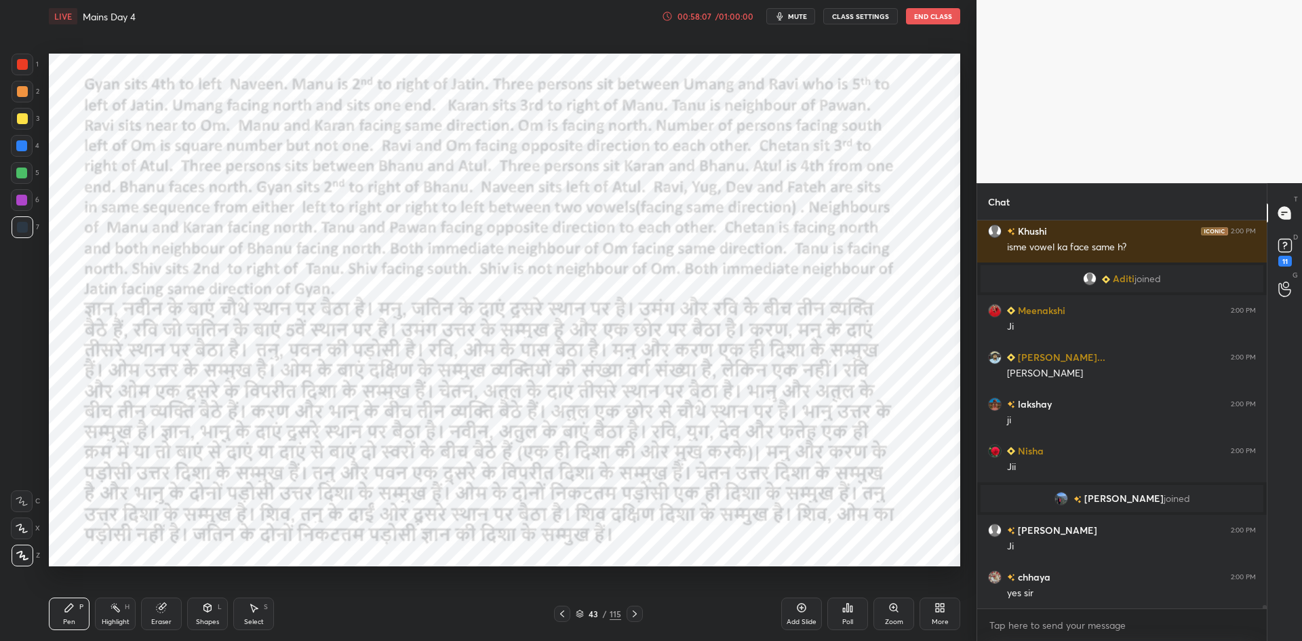
click at [635, 616] on icon at bounding box center [634, 613] width 11 height 11
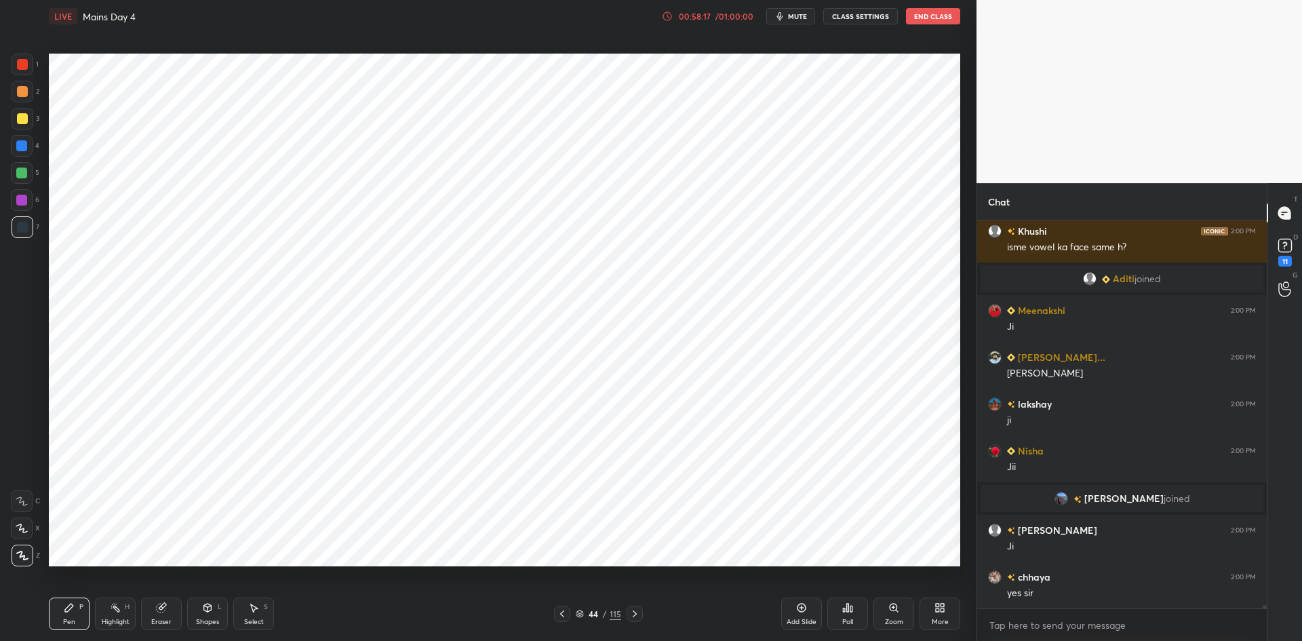
click at [568, 613] on div at bounding box center [562, 614] width 16 height 16
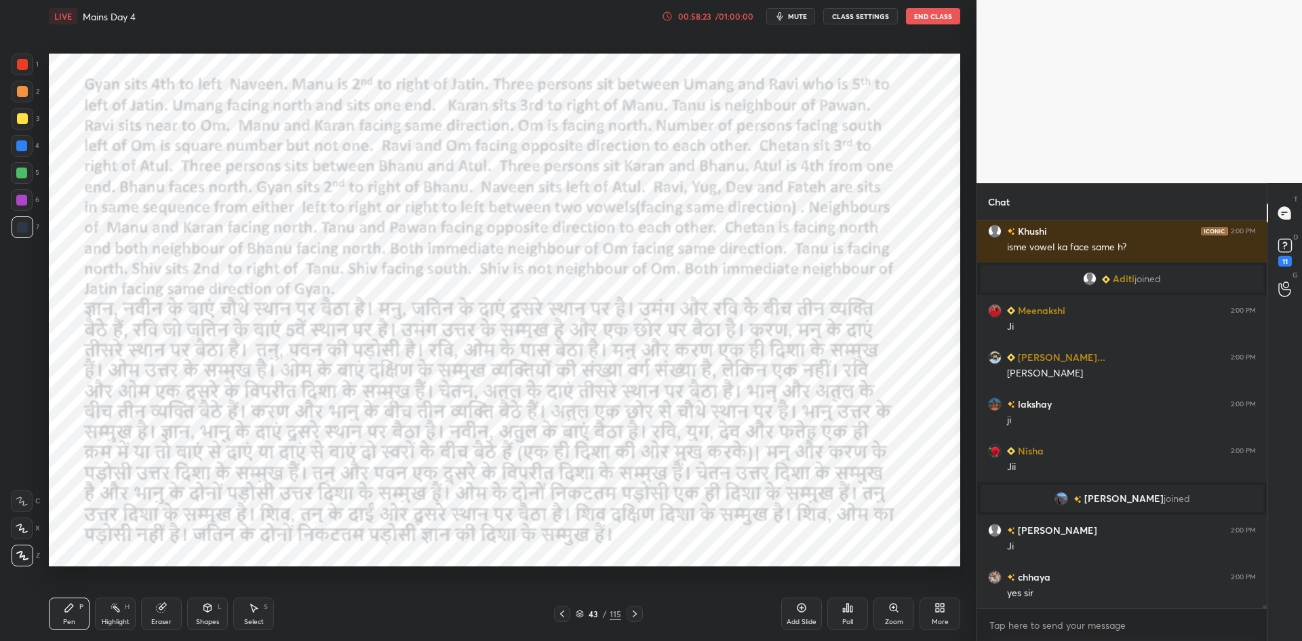
click at [633, 616] on icon at bounding box center [634, 613] width 11 height 11
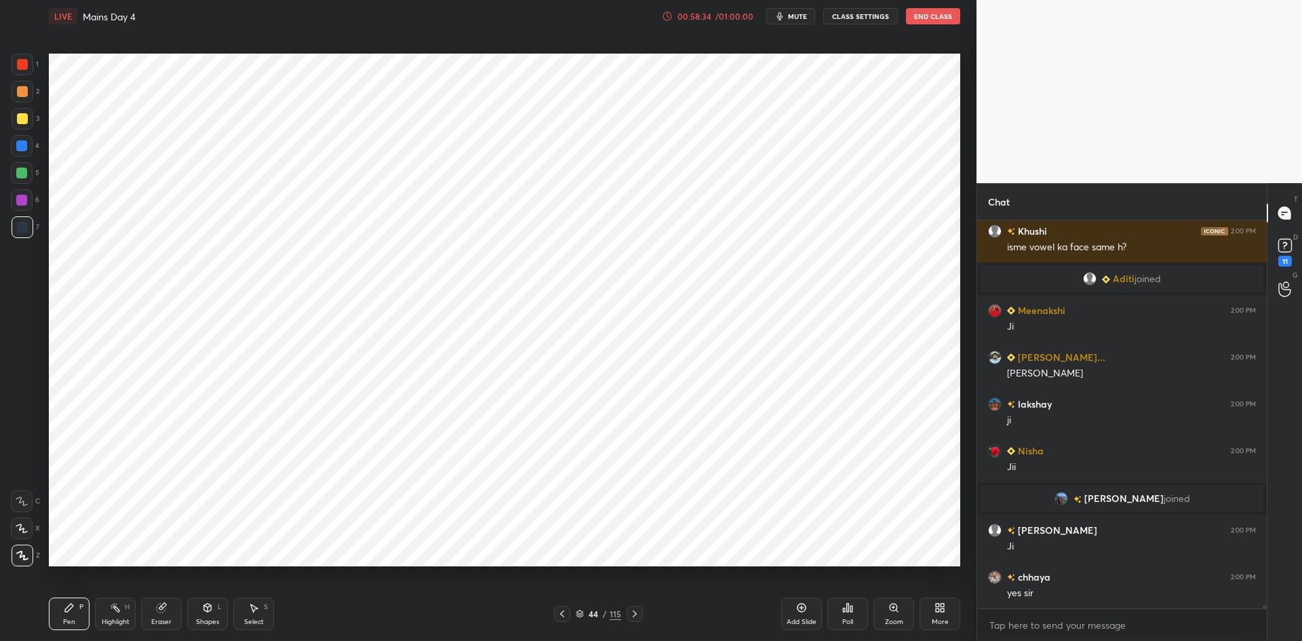
click at [564, 610] on icon at bounding box center [562, 613] width 11 height 11
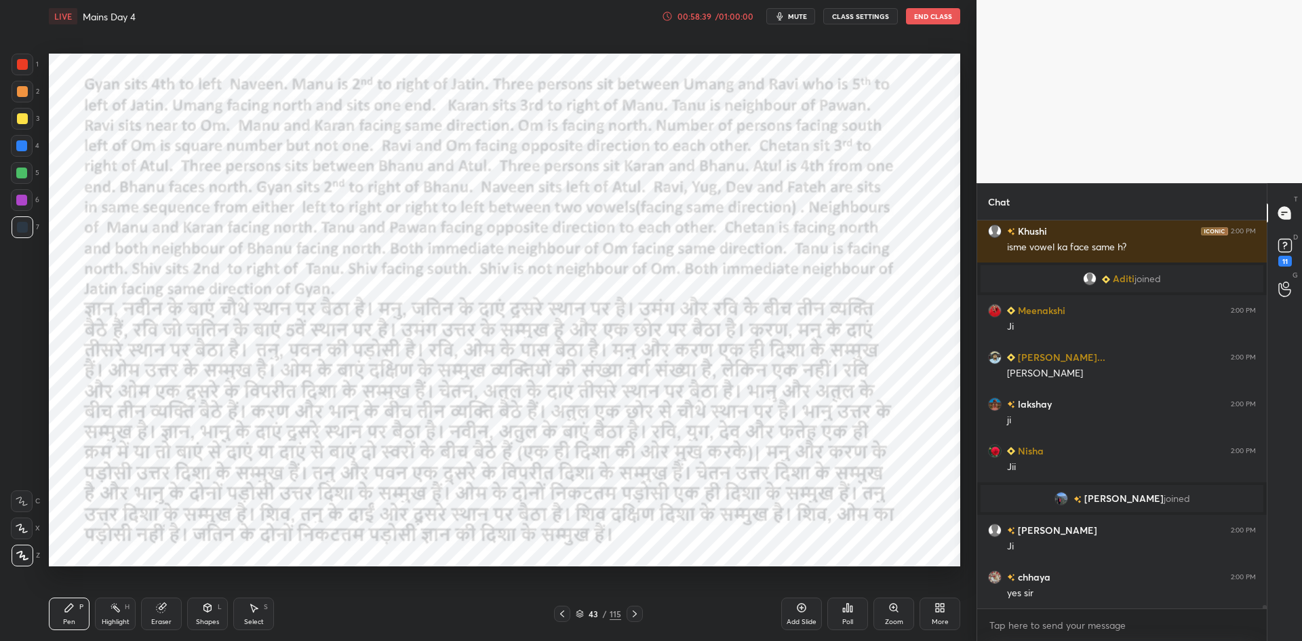
click at [562, 614] on icon at bounding box center [562, 613] width 11 height 11
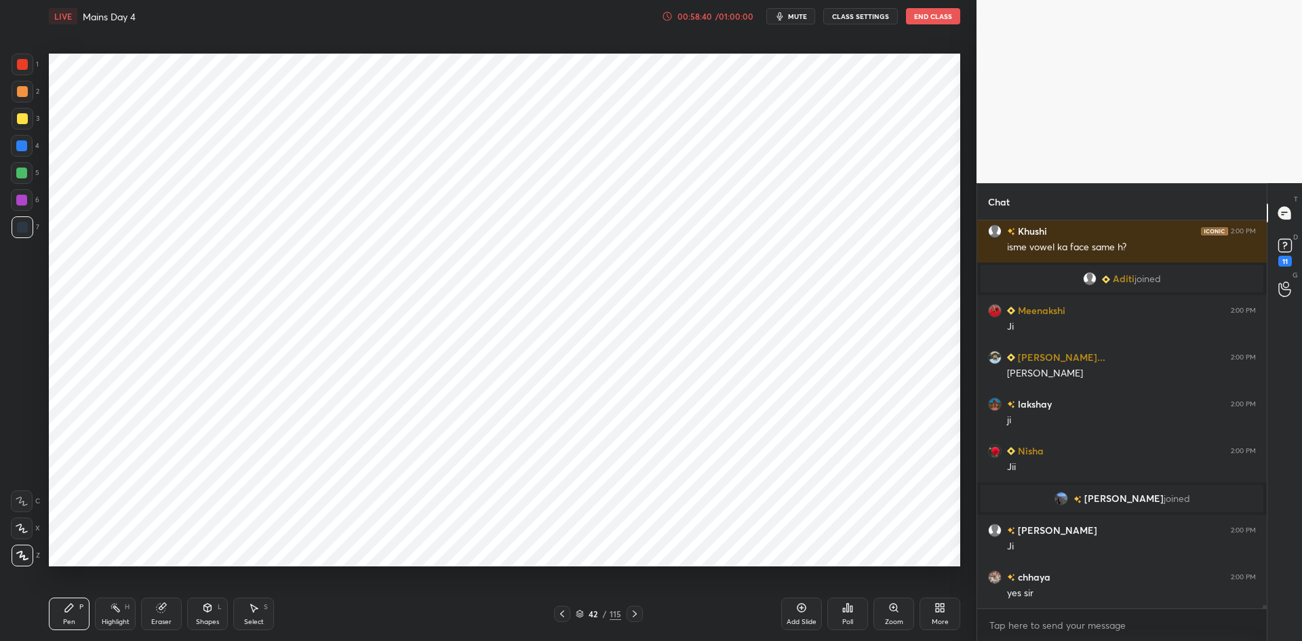
click at [631, 612] on icon at bounding box center [634, 613] width 11 height 11
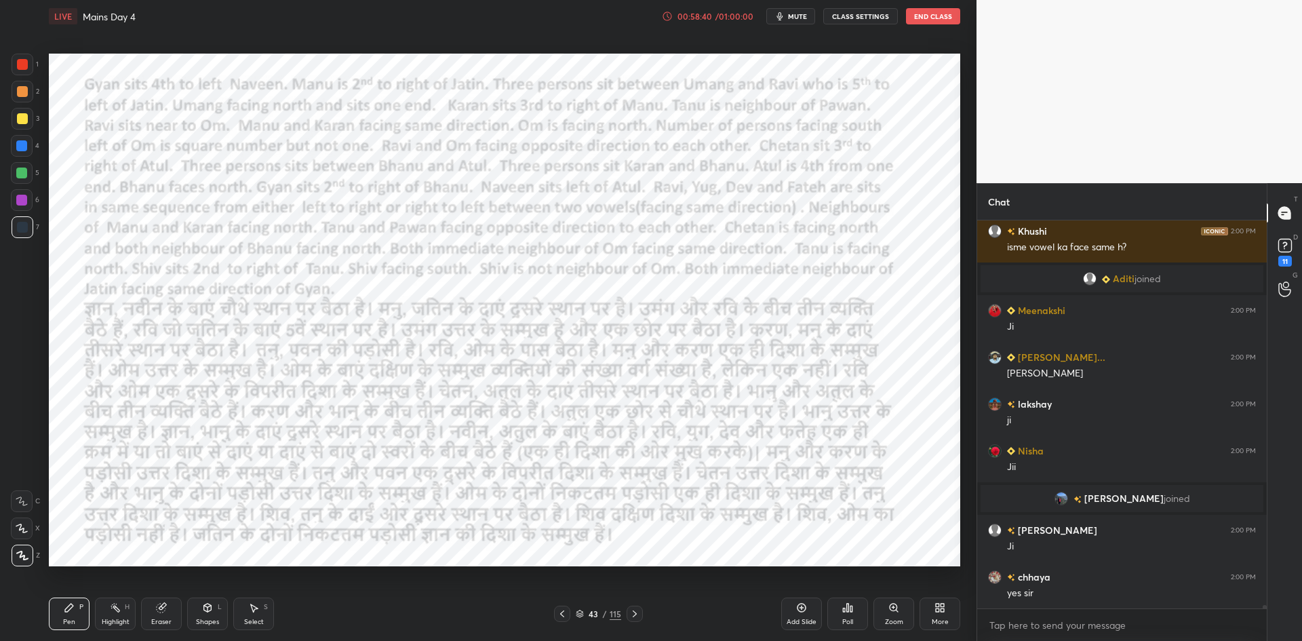
click at [631, 609] on icon at bounding box center [634, 613] width 11 height 11
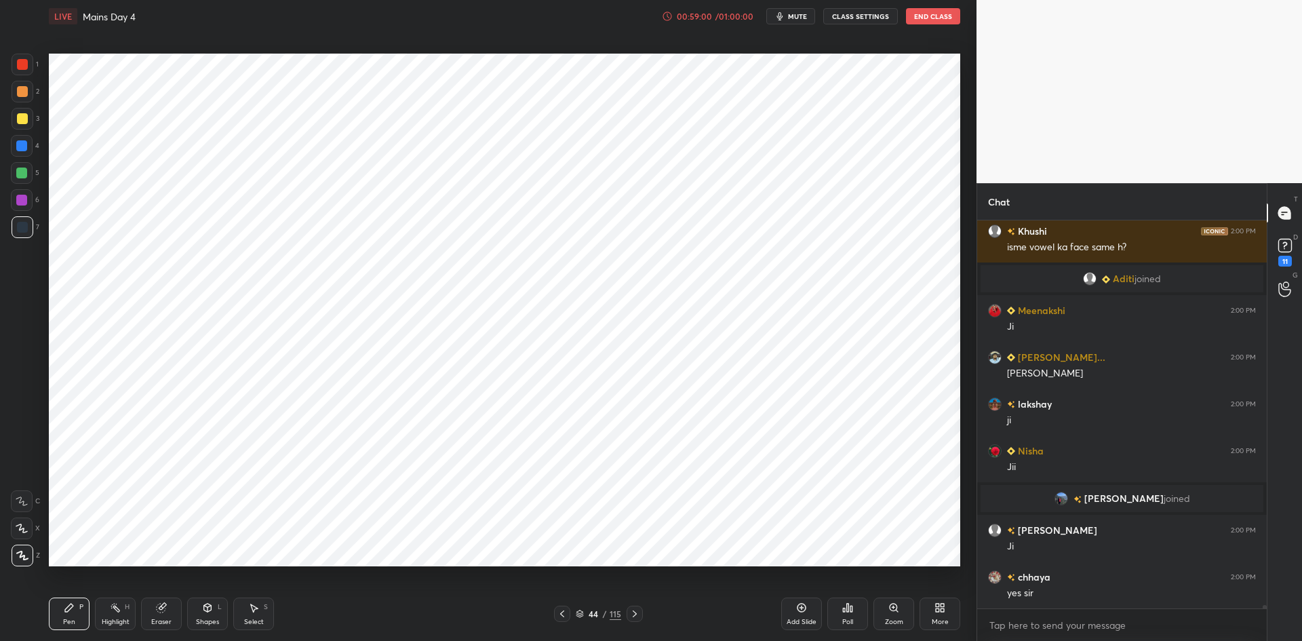
click at [565, 612] on icon at bounding box center [562, 613] width 11 height 11
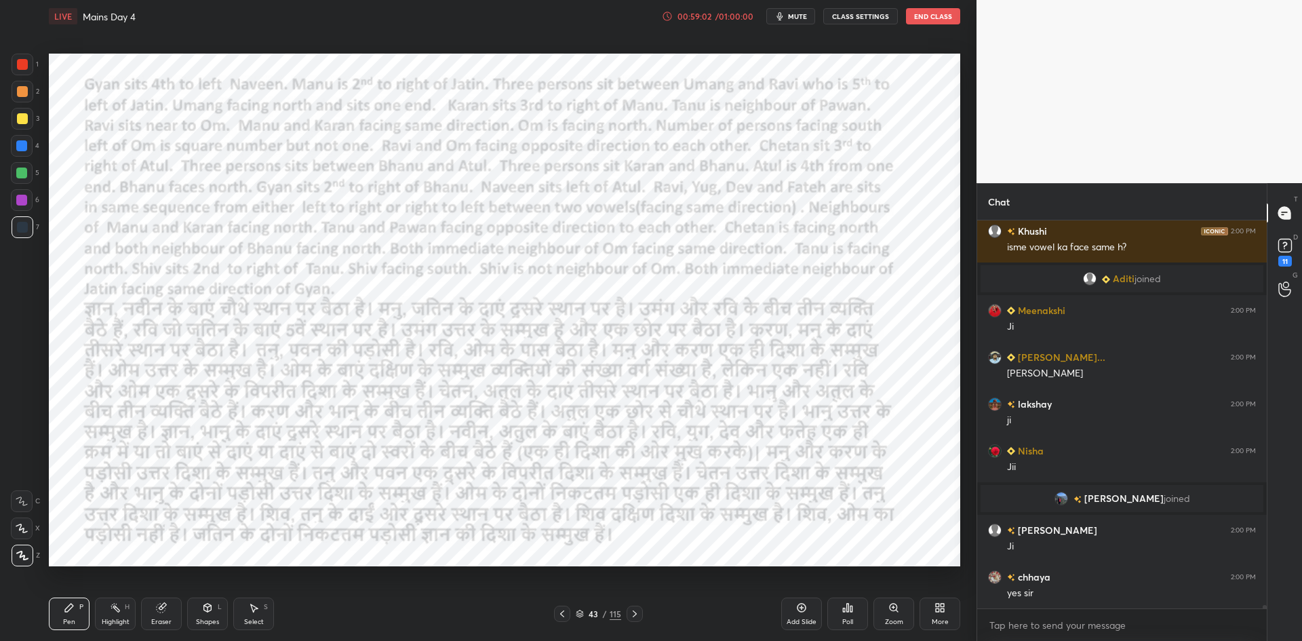
scroll to position [44887, 0]
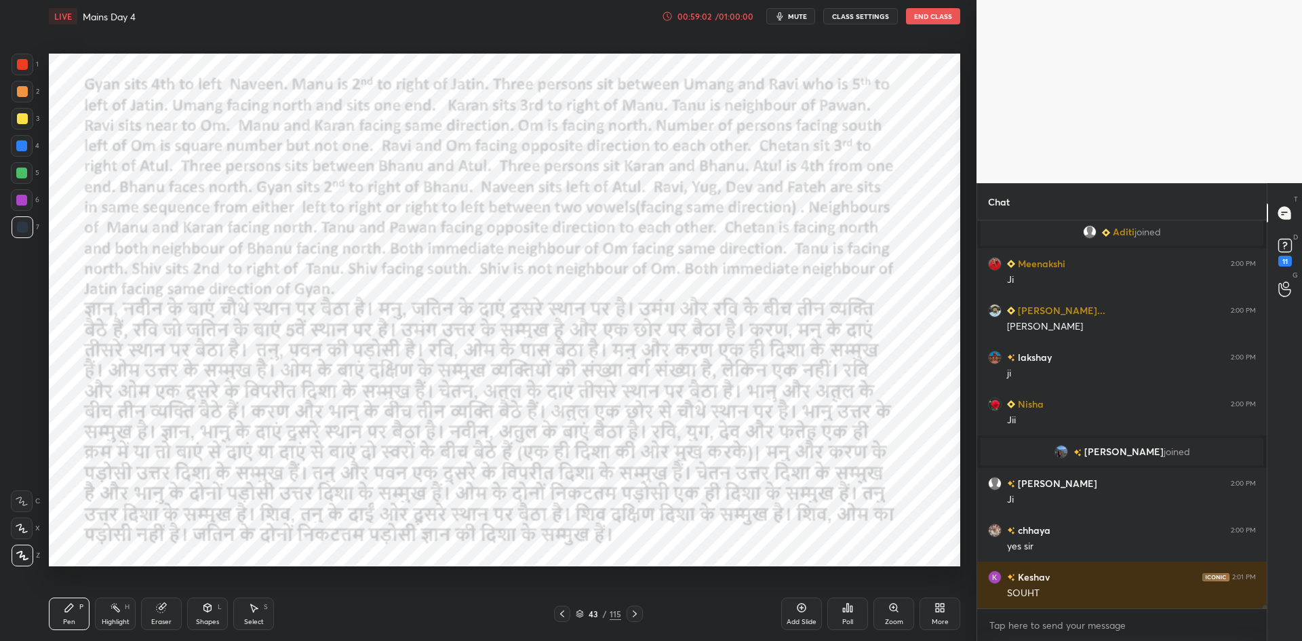
click at [639, 614] on icon at bounding box center [634, 613] width 11 height 11
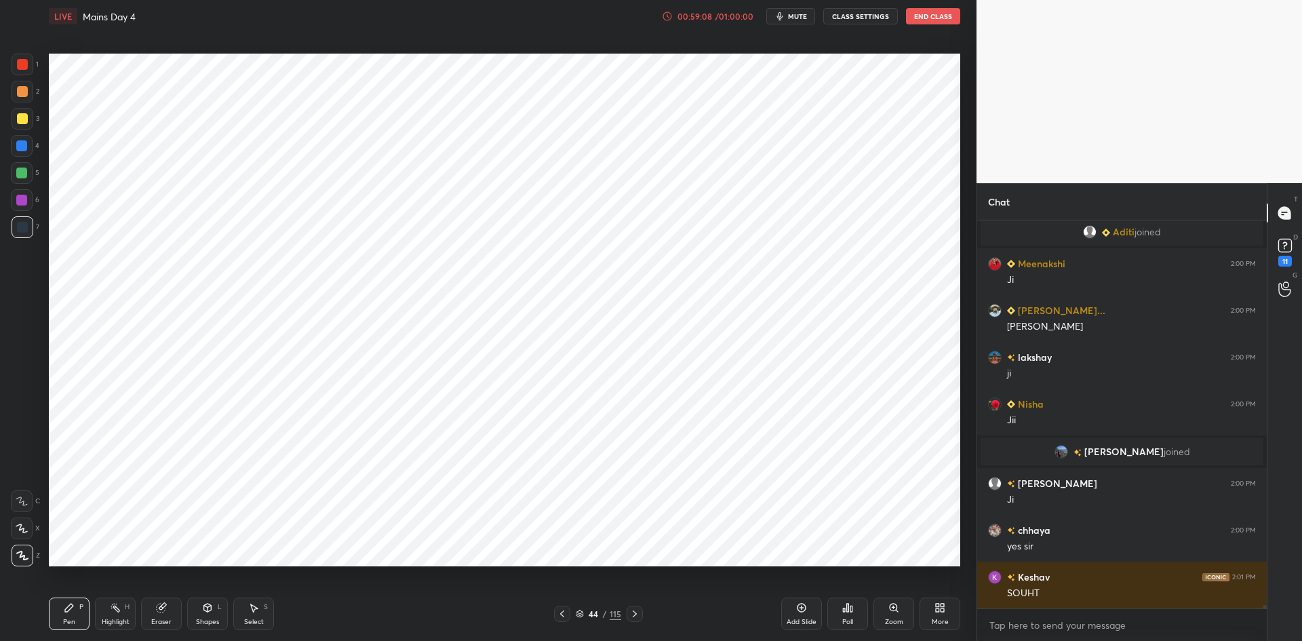
click at [633, 613] on icon at bounding box center [634, 613] width 11 height 11
click at [562, 616] on icon at bounding box center [562, 613] width 4 height 7
click at [560, 613] on icon at bounding box center [562, 613] width 11 height 11
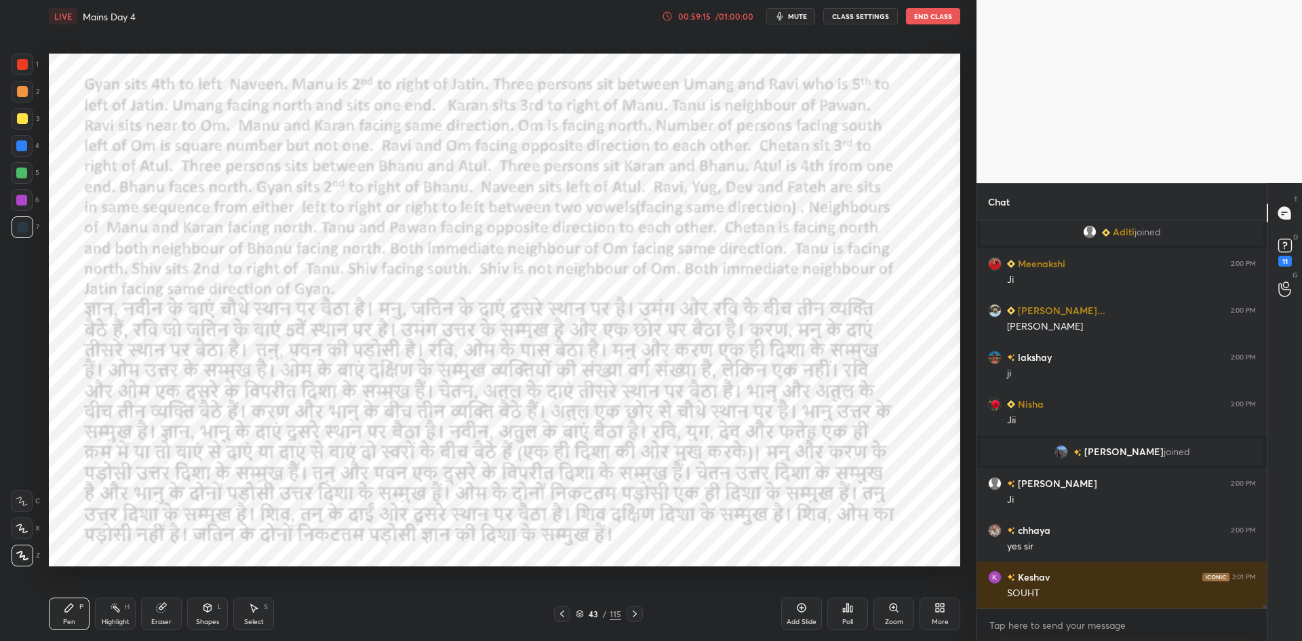
click at [561, 609] on icon at bounding box center [562, 613] width 11 height 11
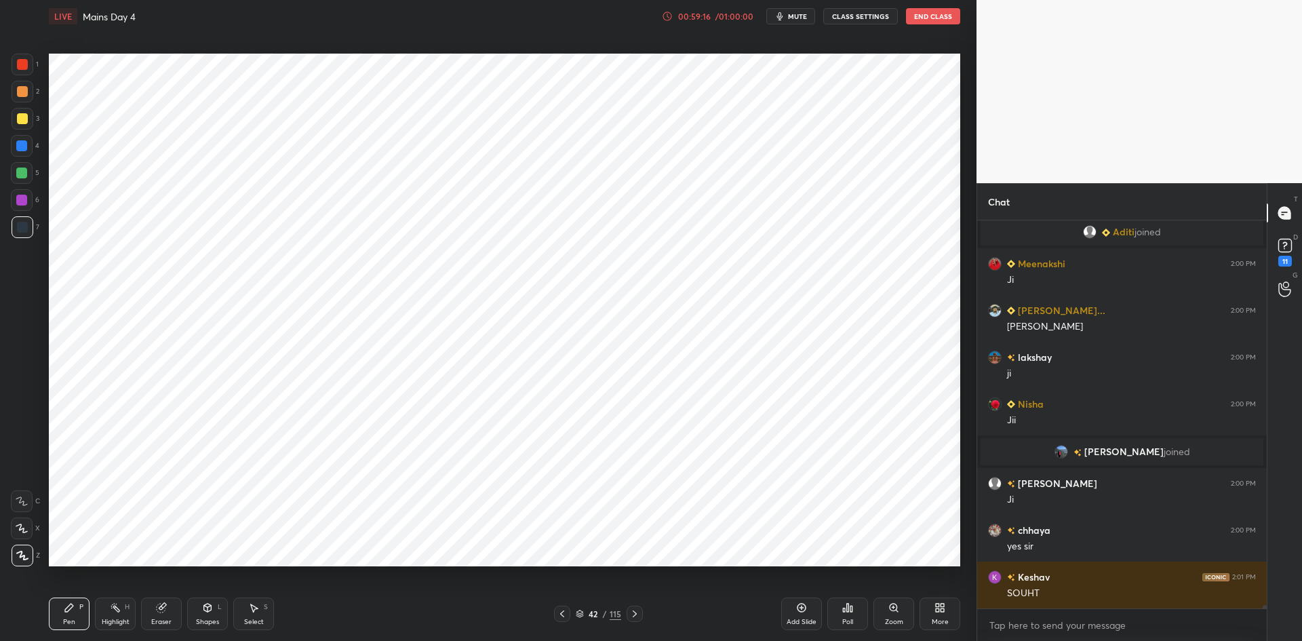
click at [631, 608] on div at bounding box center [635, 614] width 16 height 16
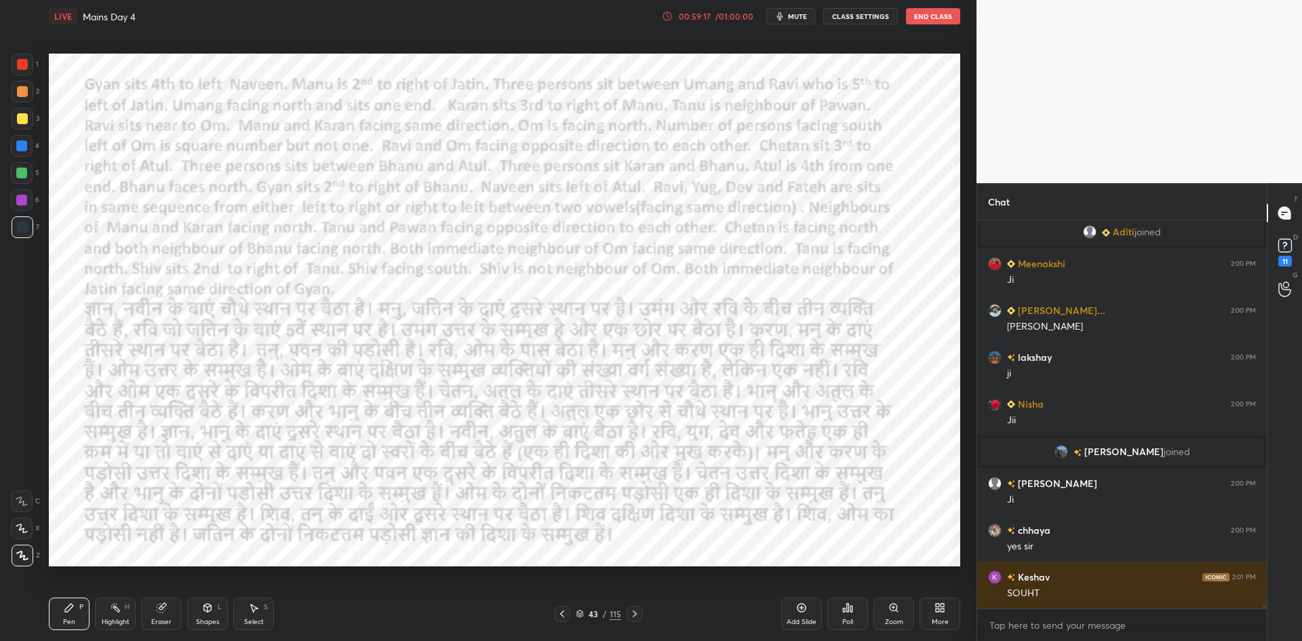
click at [631, 610] on icon at bounding box center [634, 613] width 11 height 11
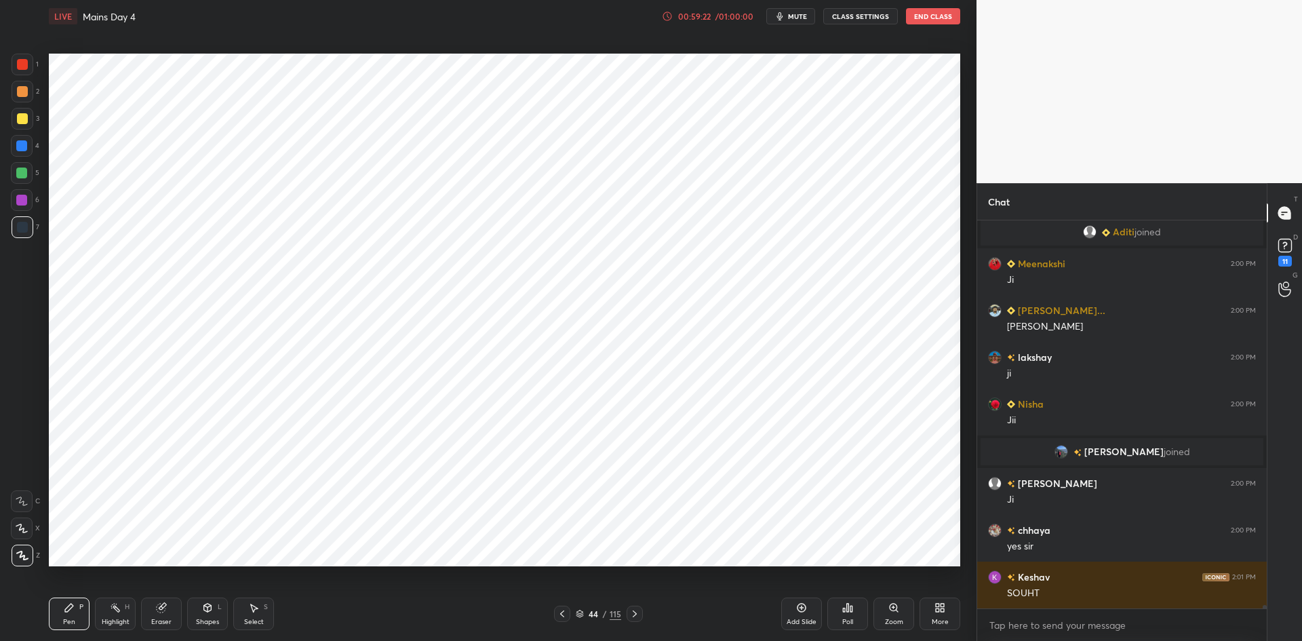
click at [564, 613] on icon at bounding box center [562, 613] width 11 height 11
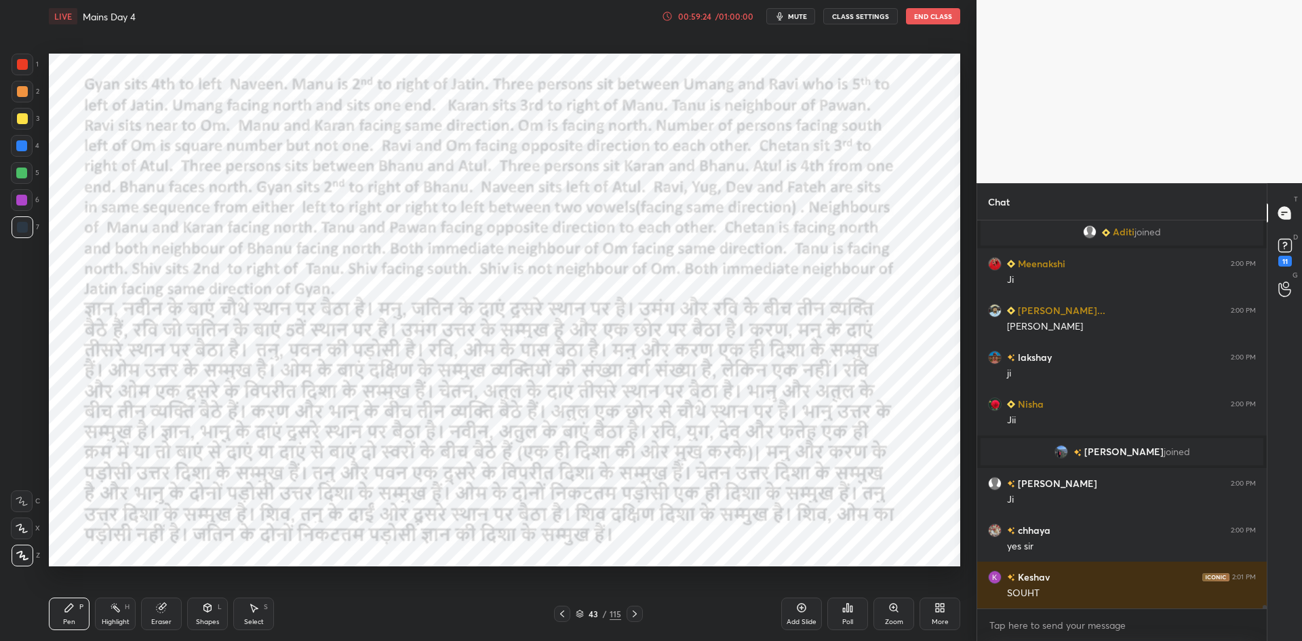
click at [633, 617] on icon at bounding box center [634, 613] width 11 height 11
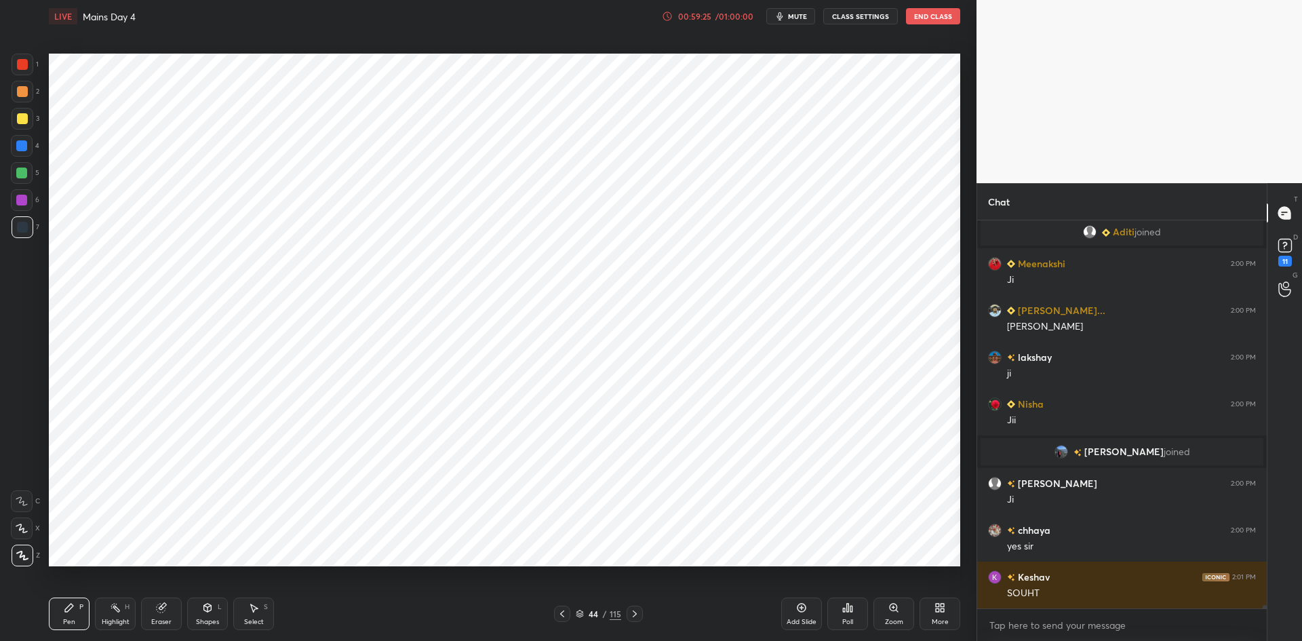
scroll to position [44934, 0]
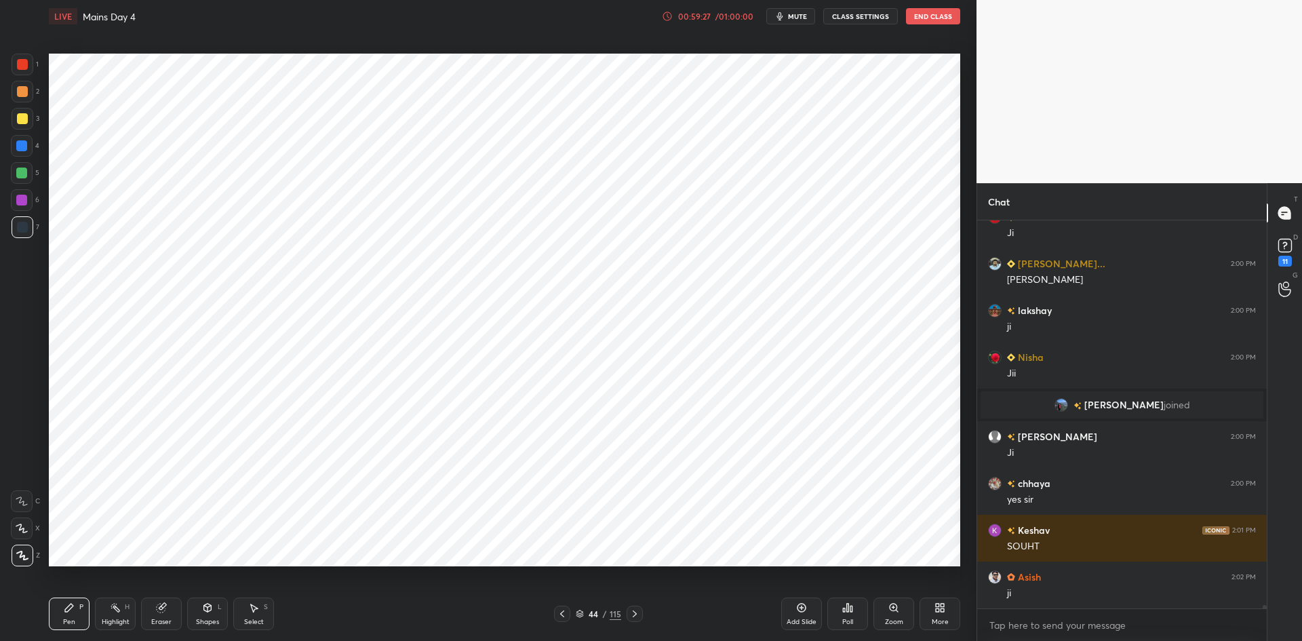
click at [557, 616] on icon at bounding box center [562, 613] width 11 height 11
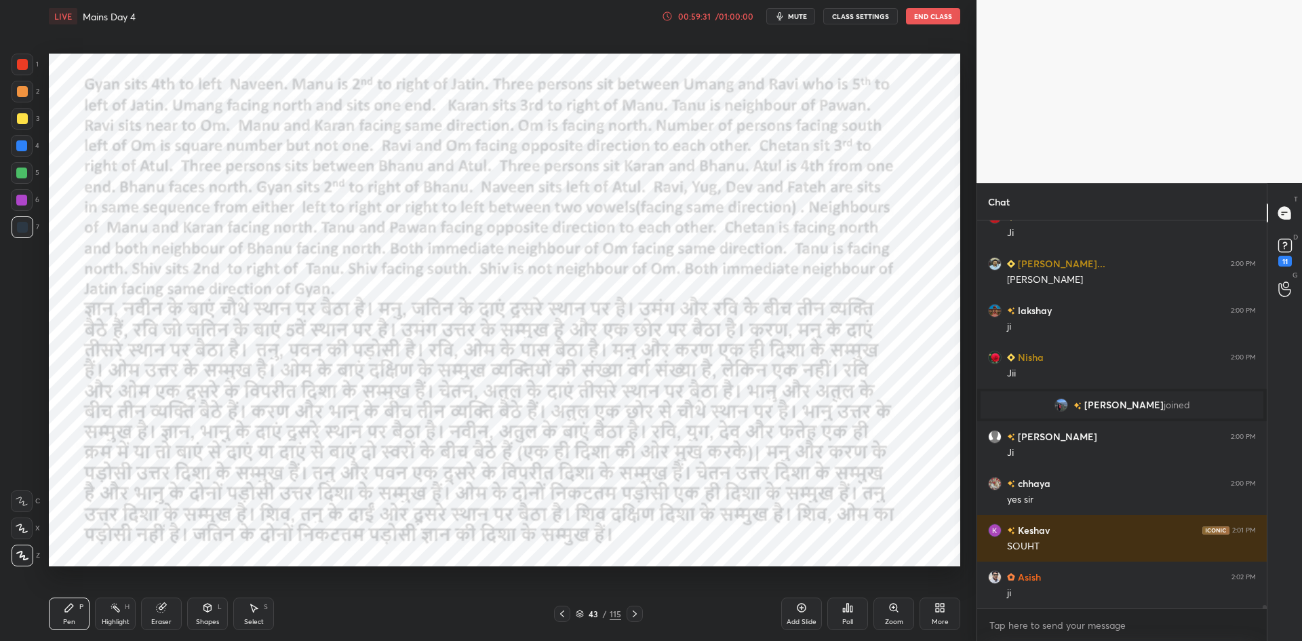
click at [638, 612] on icon at bounding box center [634, 613] width 11 height 11
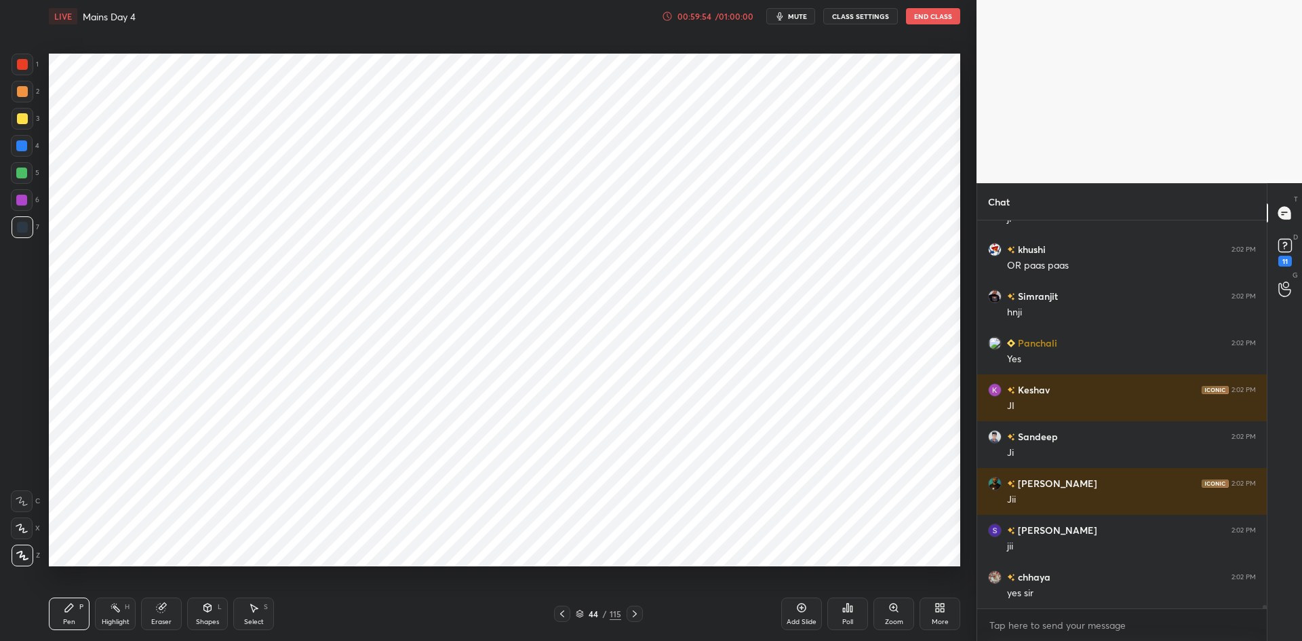
scroll to position [45303, 0]
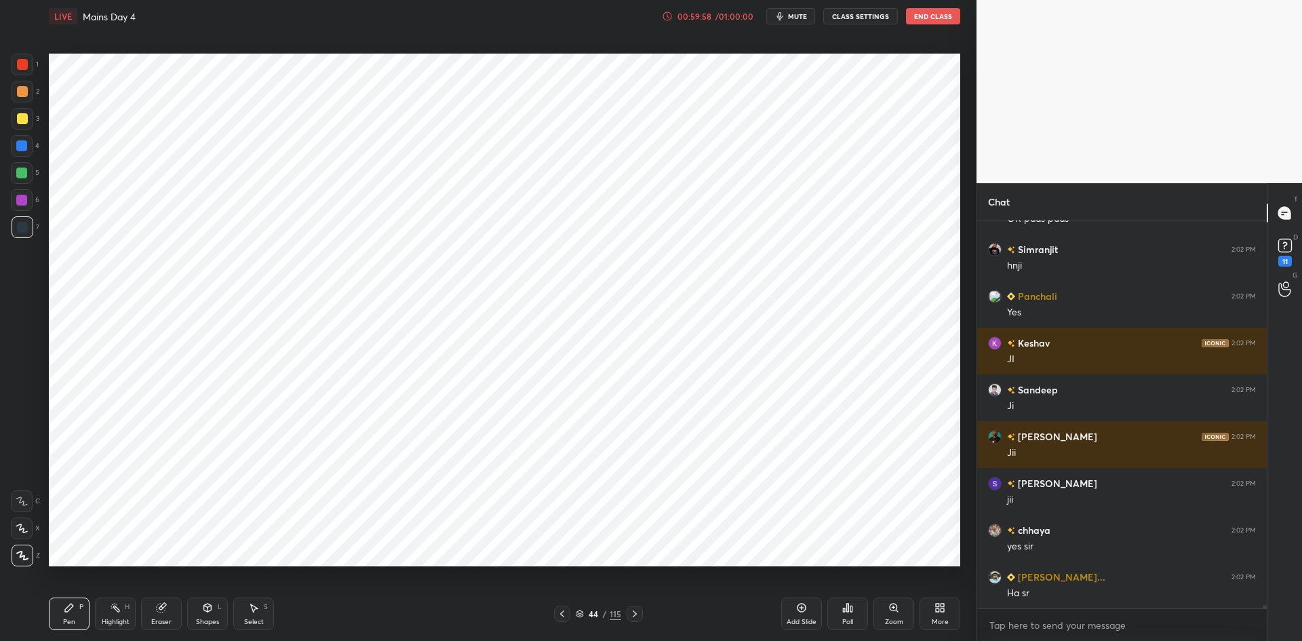
click at [34, 64] on div "1" at bounding box center [25, 65] width 27 height 22
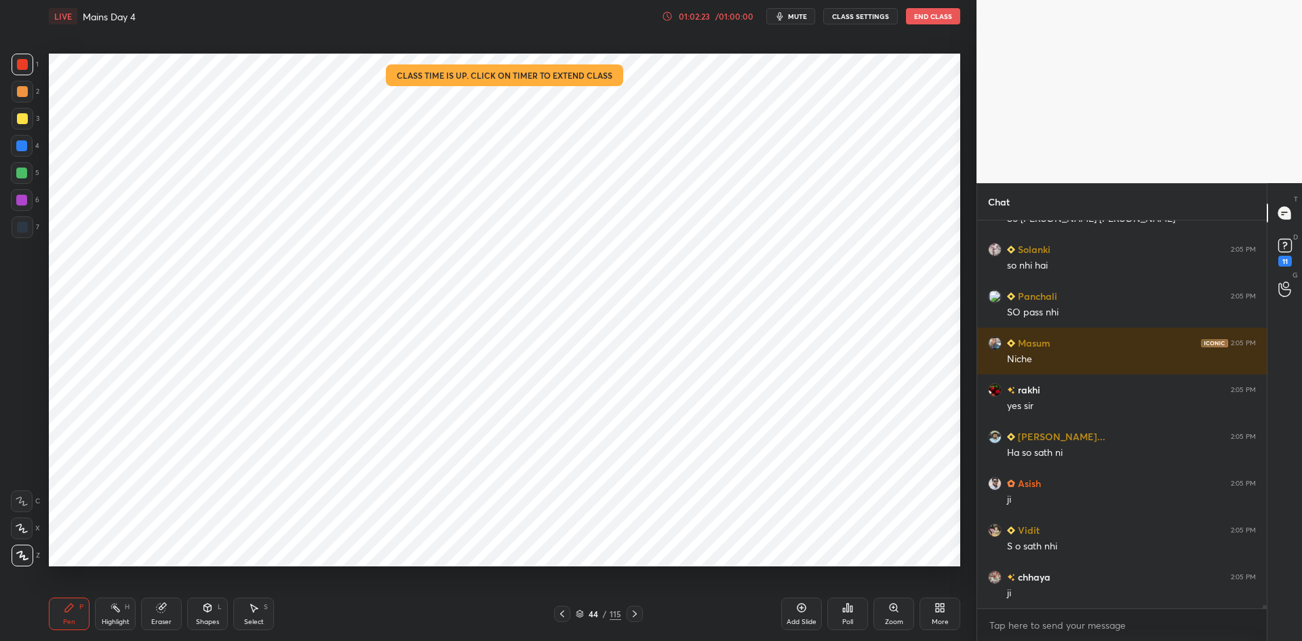
scroll to position [47608, 0]
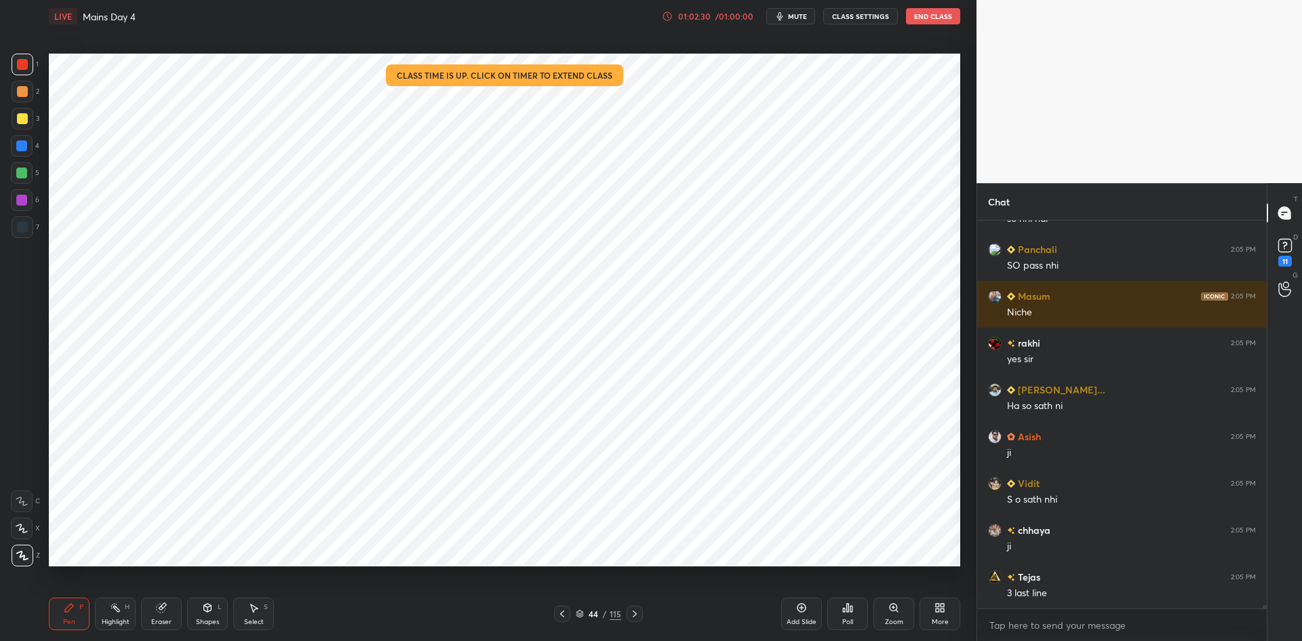
click at [563, 614] on icon at bounding box center [562, 613] width 11 height 11
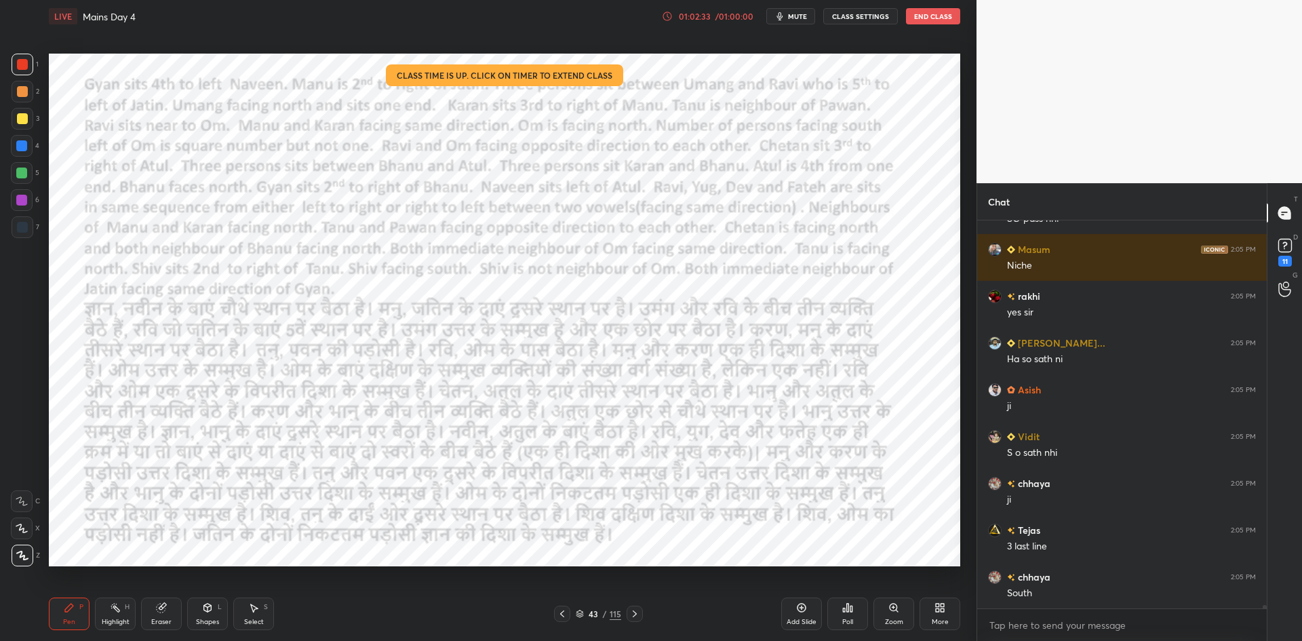
scroll to position [47702, 0]
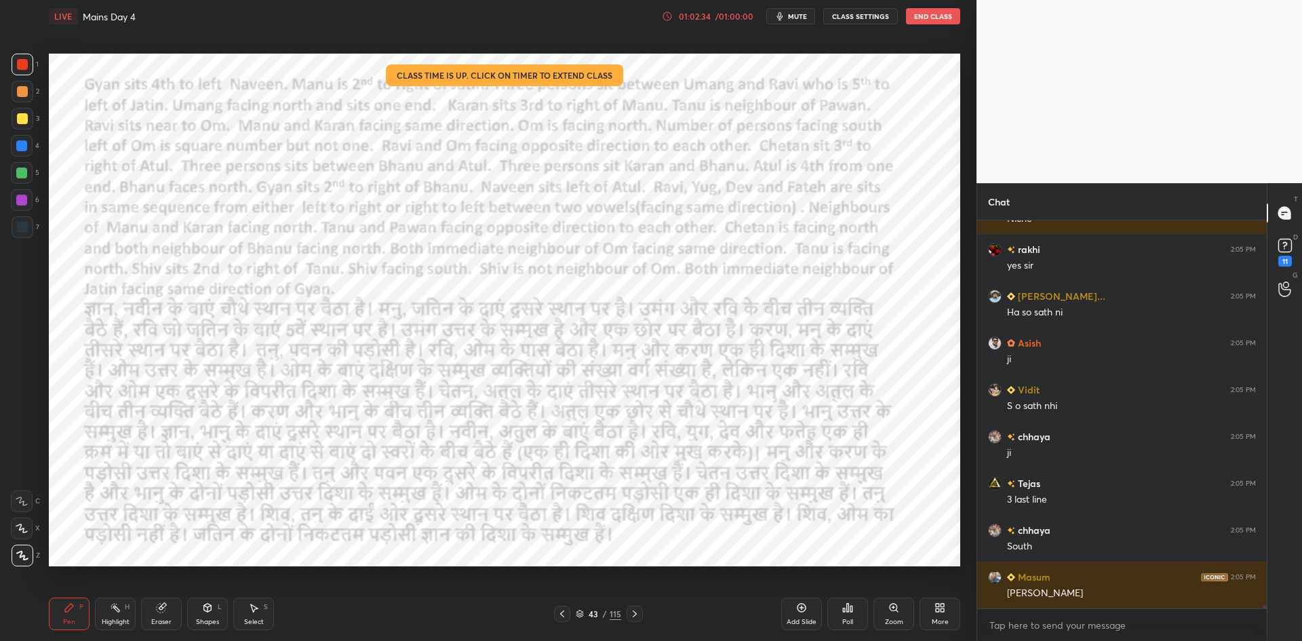
click at [635, 612] on icon at bounding box center [635, 613] width 4 height 7
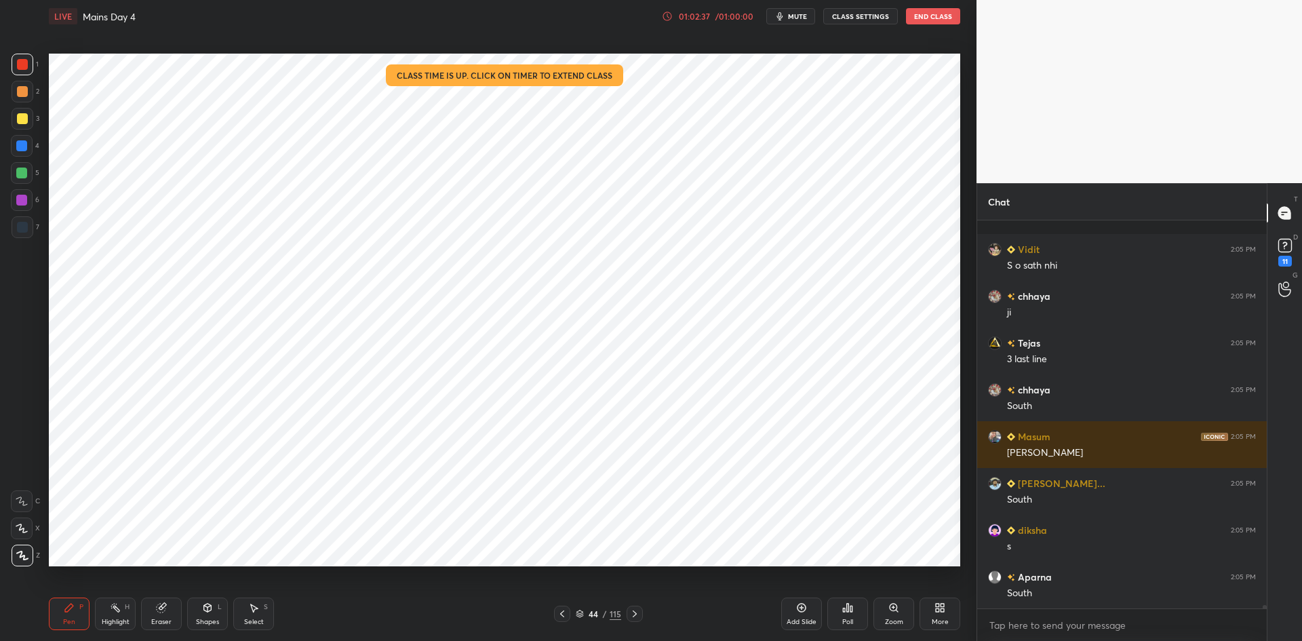
scroll to position [47936, 0]
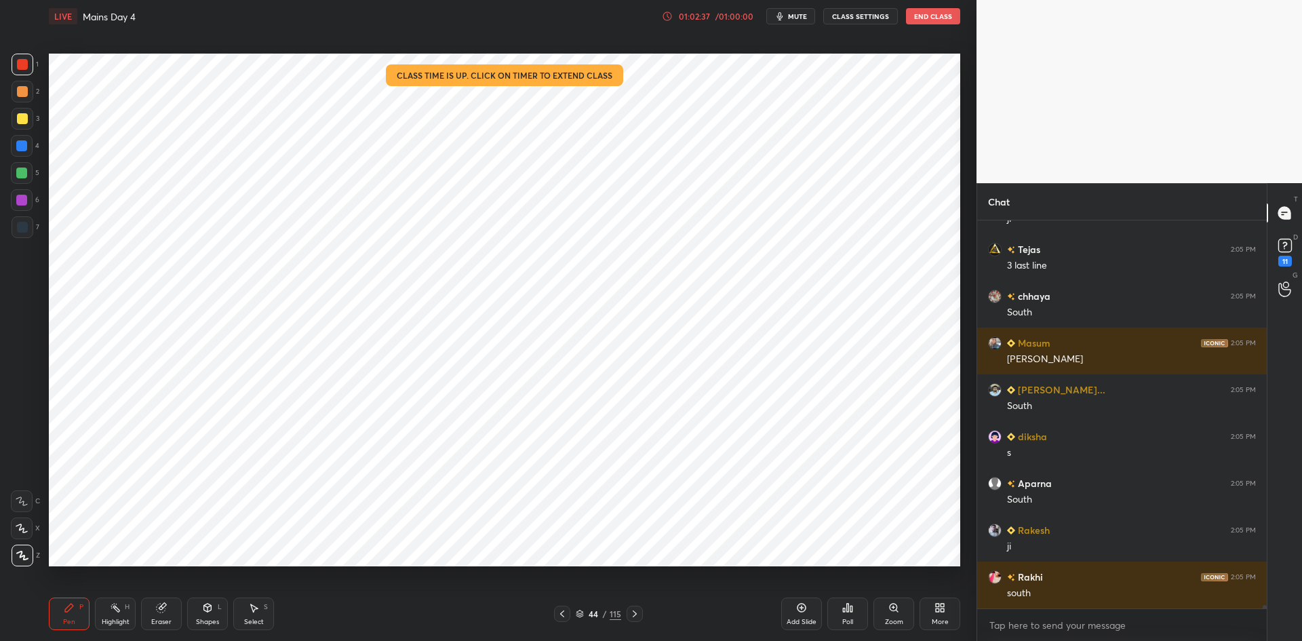
click at [28, 234] on div at bounding box center [23, 227] width 22 height 22
click at [22, 201] on div at bounding box center [21, 200] width 11 height 11
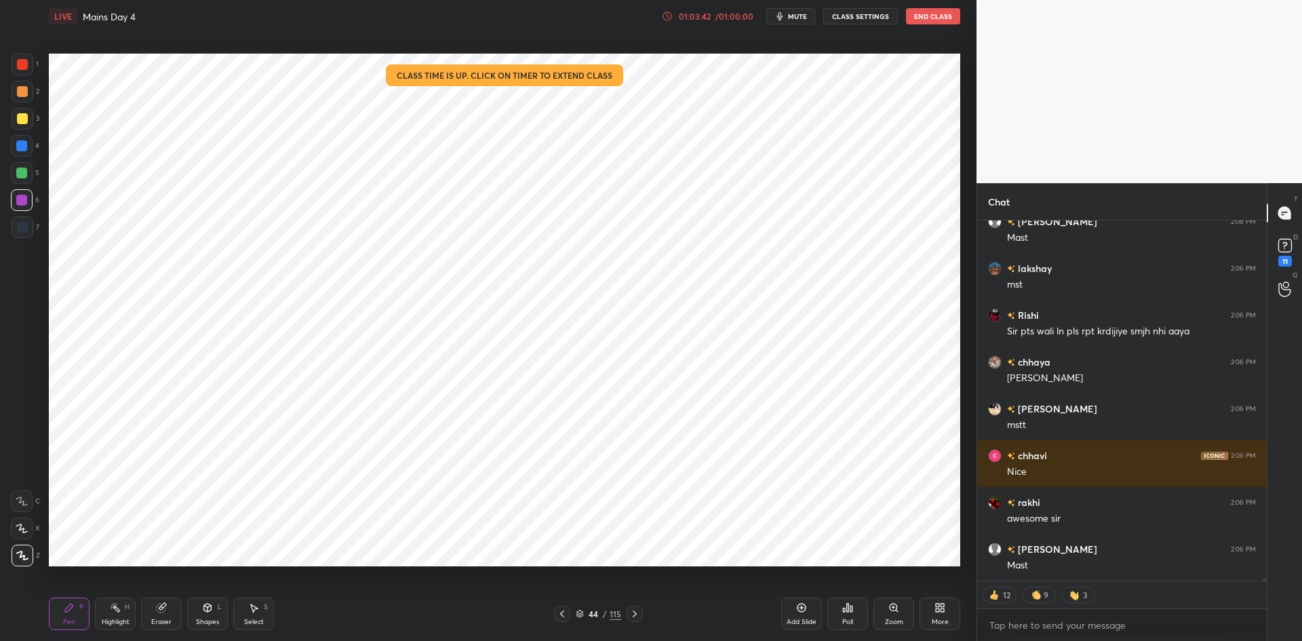
scroll to position [51626, 0]
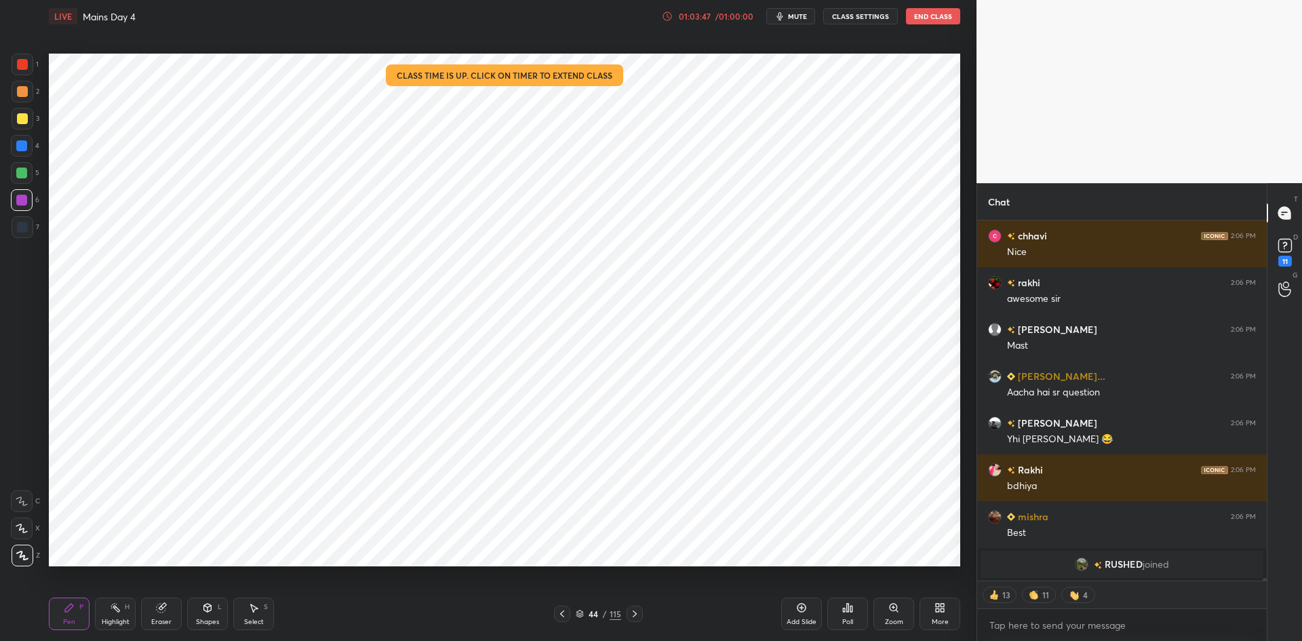
click at [793, 604] on div "Add Slide" at bounding box center [801, 613] width 41 height 33
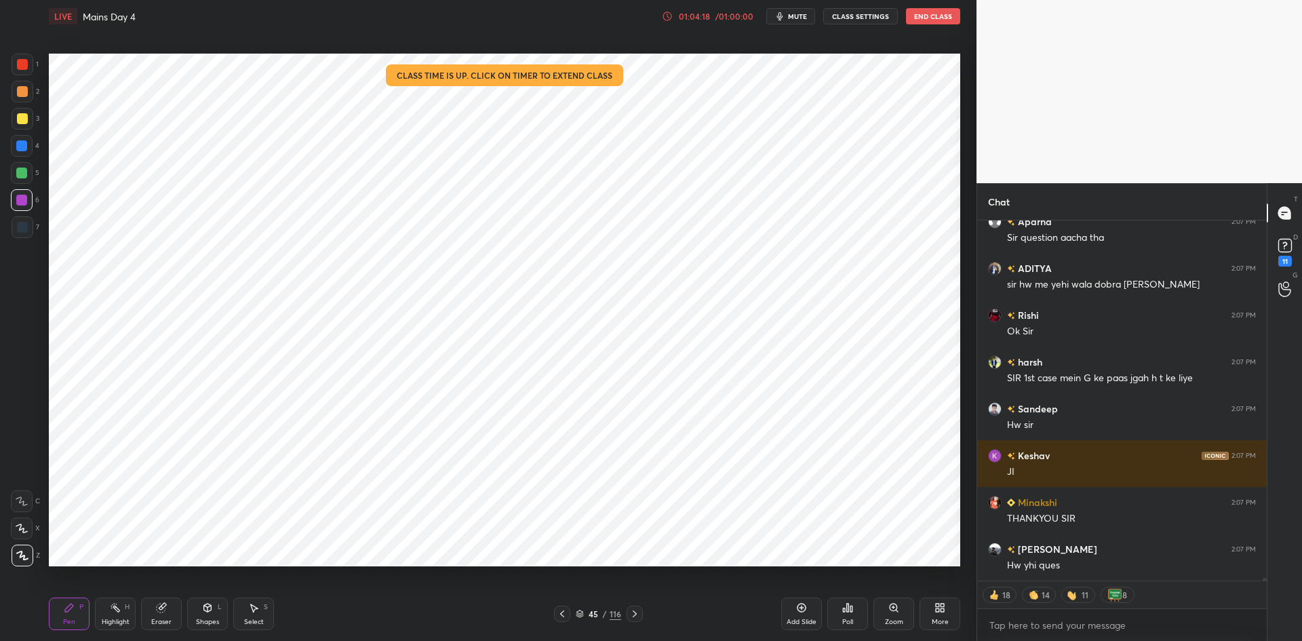
click at [580, 610] on icon at bounding box center [580, 614] width 8 height 8
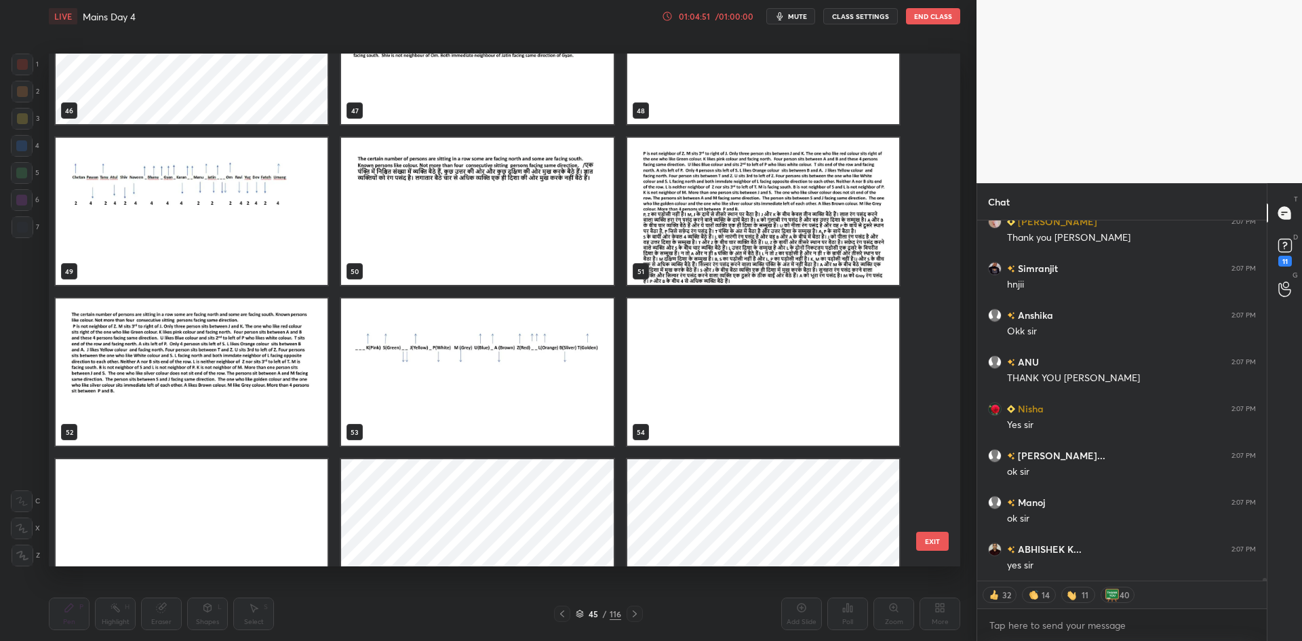
click at [935, 541] on button "EXIT" at bounding box center [932, 541] width 33 height 19
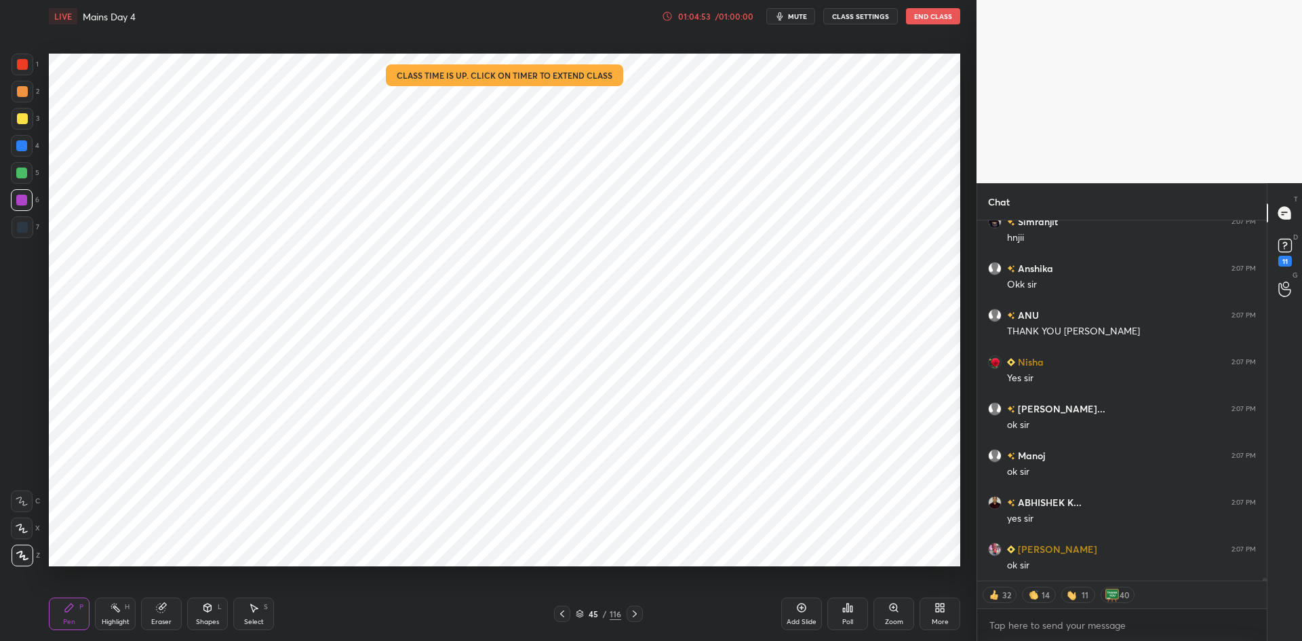
click at [808, 624] on div "Add Slide" at bounding box center [802, 621] width 30 height 7
click at [933, 622] on div "More" at bounding box center [940, 621] width 17 height 7
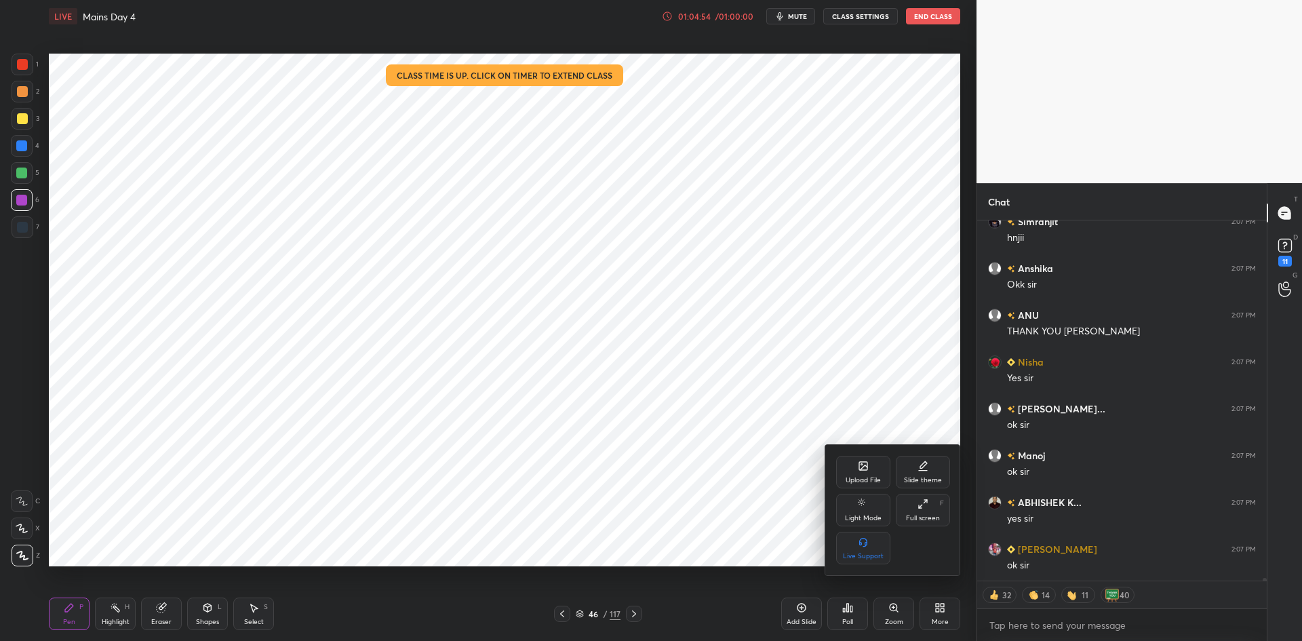
click at [843, 454] on div "Upload File Slide theme Light Mode Full screen F Live Support" at bounding box center [893, 510] width 136 height 130
click at [855, 469] on div "Upload File" at bounding box center [863, 472] width 54 height 33
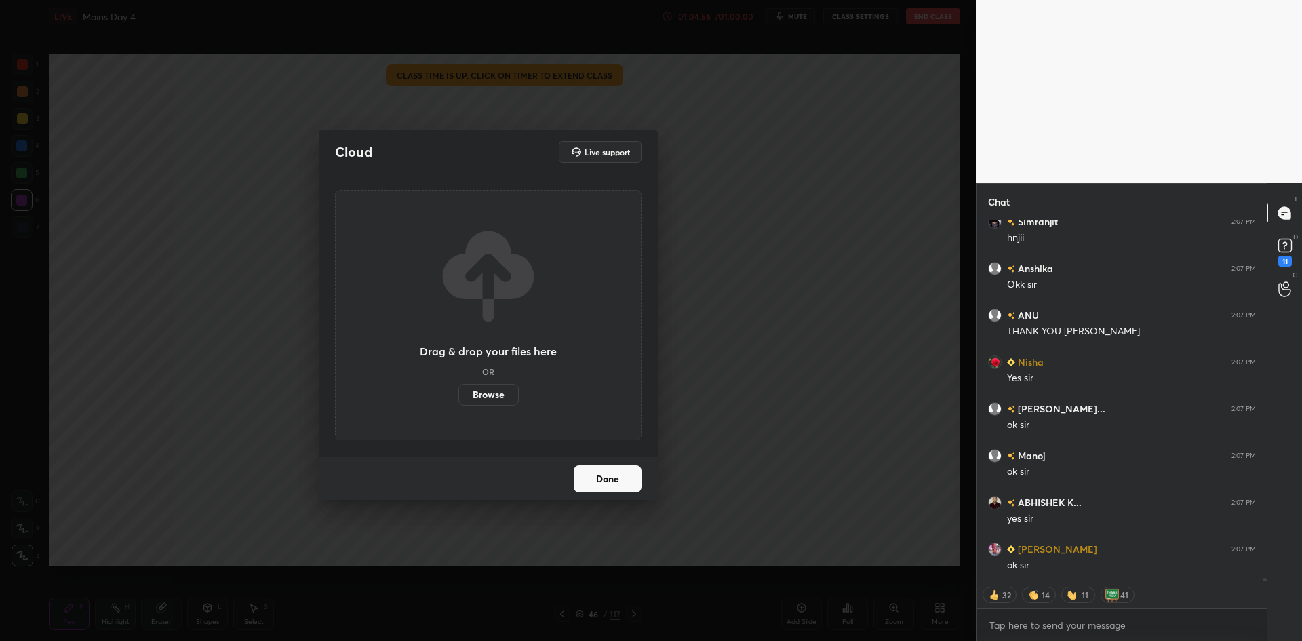
click at [492, 395] on label "Browse" at bounding box center [488, 395] width 60 height 22
click at [458, 395] on input "Browse" at bounding box center [458, 395] width 0 height 22
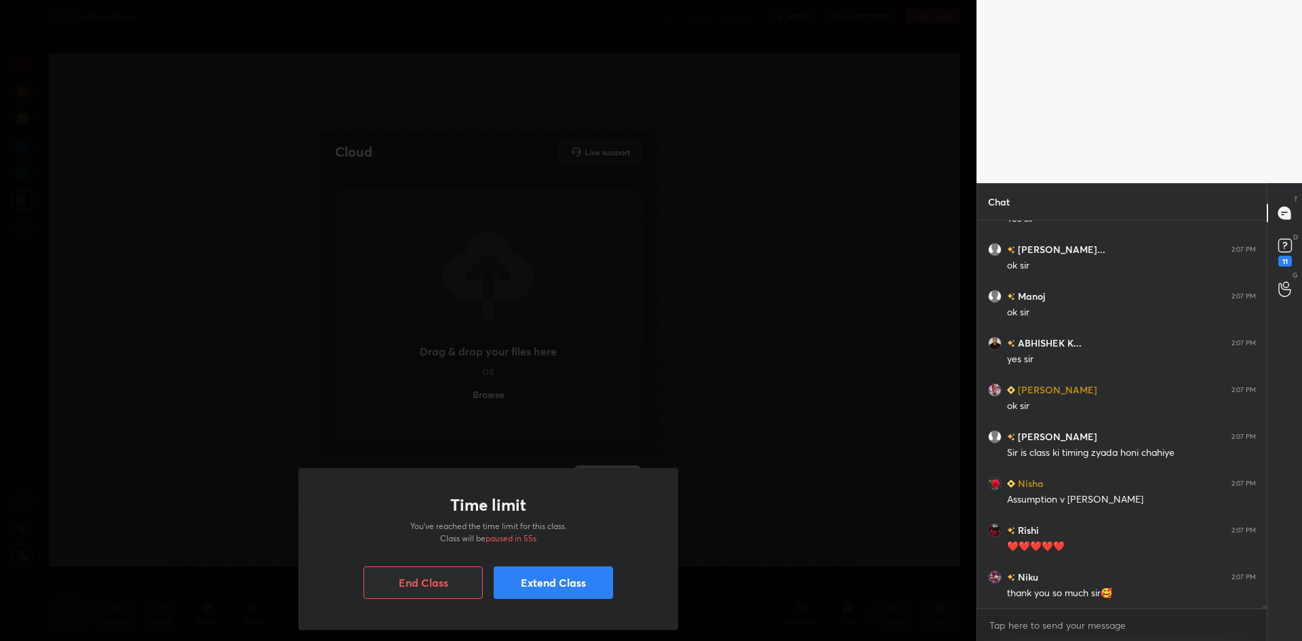
click at [549, 583] on button "Extend Class" at bounding box center [553, 582] width 119 height 33
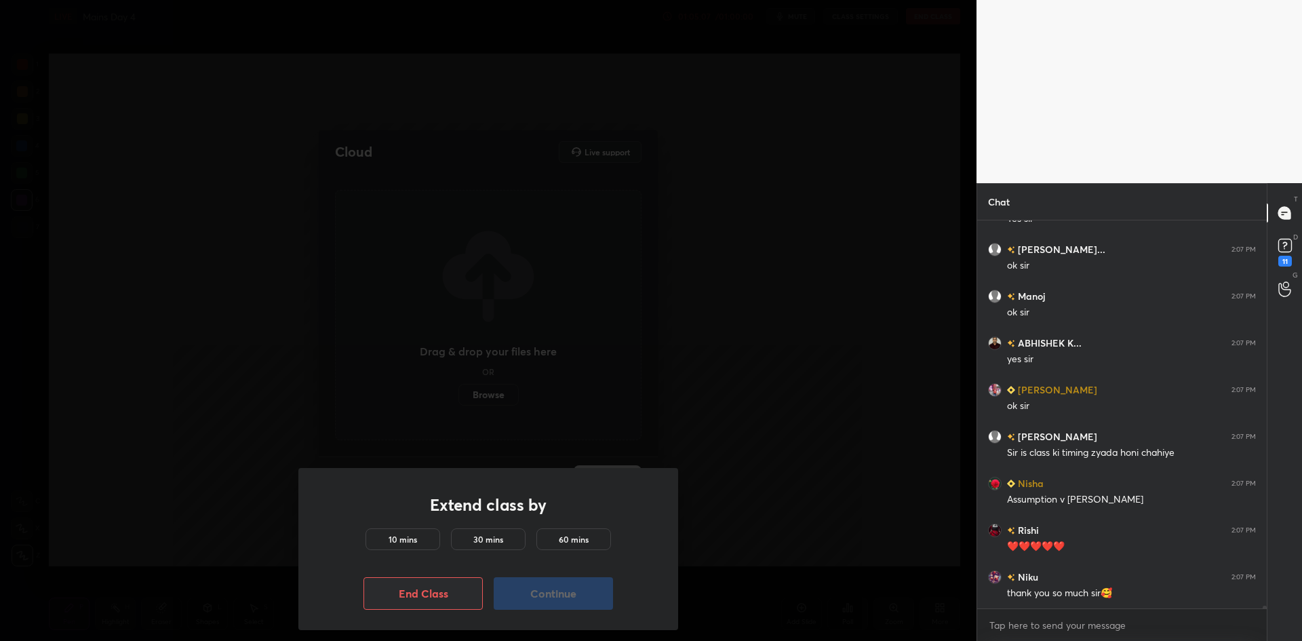
click at [422, 531] on div "10 mins" at bounding box center [403, 539] width 75 height 22
click at [543, 584] on button "Continue" at bounding box center [553, 593] width 119 height 33
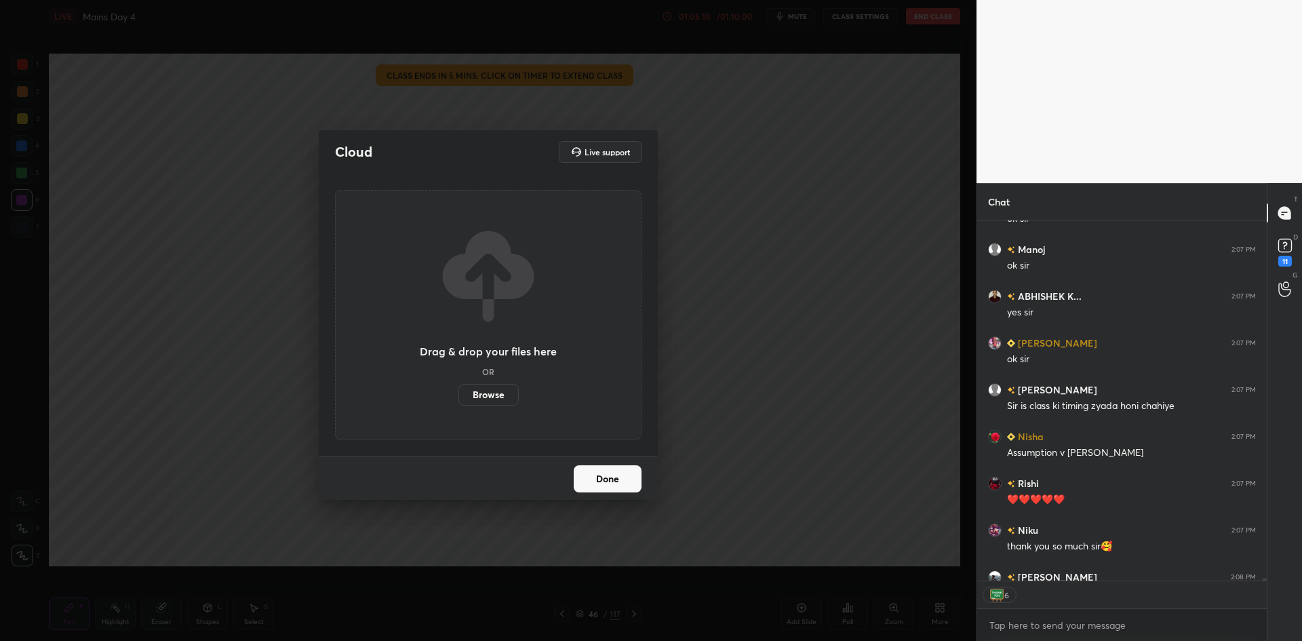
click at [596, 475] on button "Done" at bounding box center [608, 478] width 68 height 27
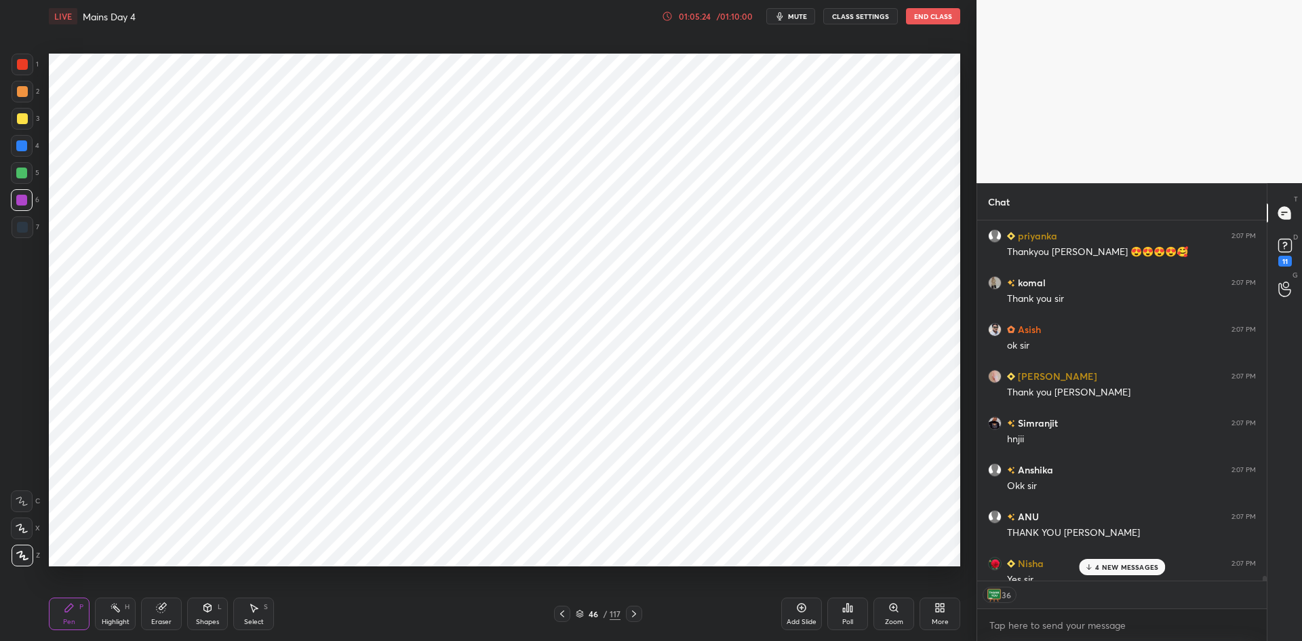
click at [930, 611] on div "More" at bounding box center [940, 613] width 41 height 33
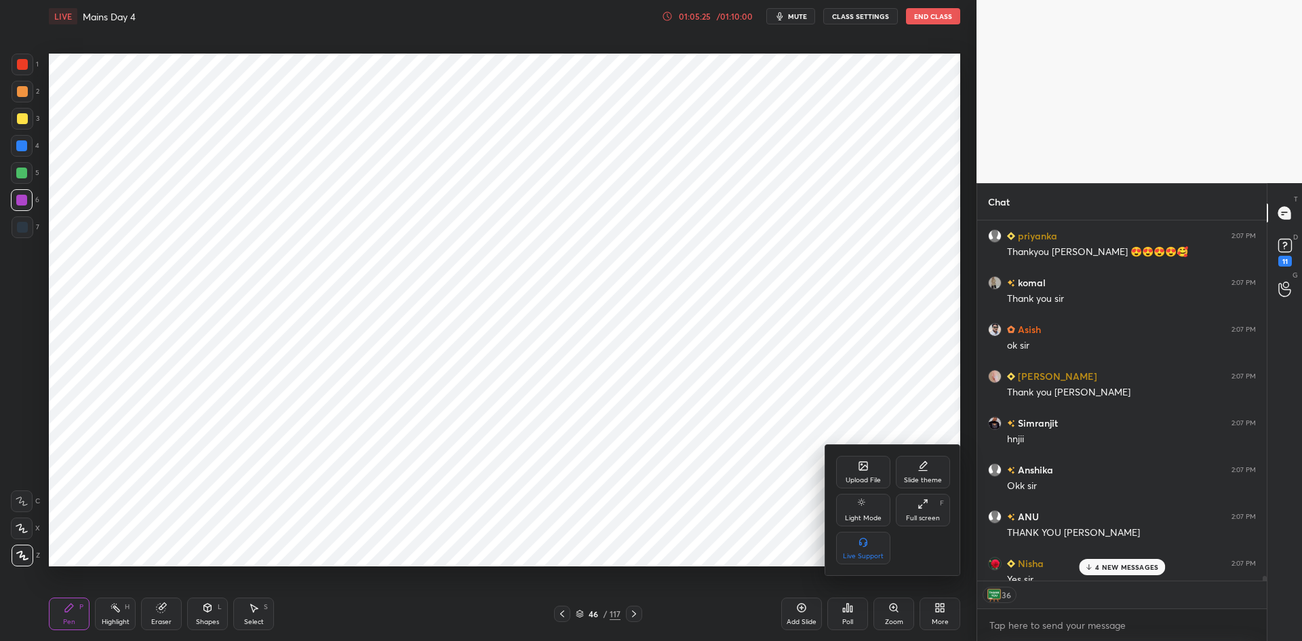
click at [866, 467] on icon at bounding box center [863, 467] width 7 height 5
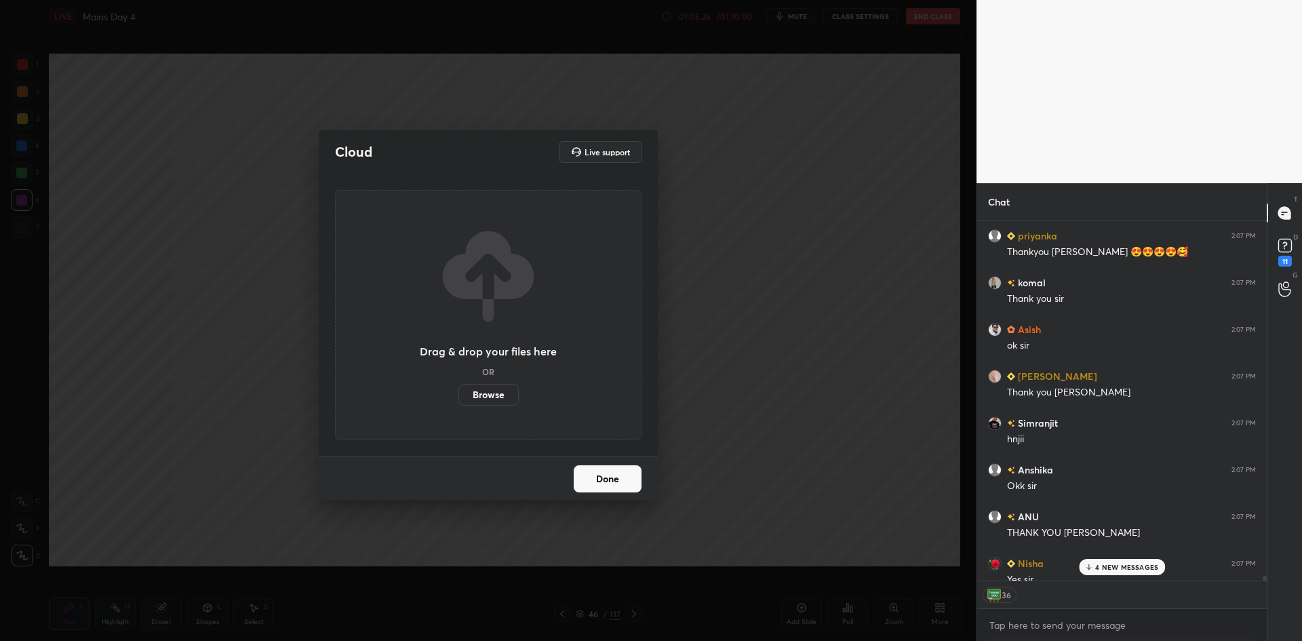
click at [508, 397] on label "Browse" at bounding box center [488, 395] width 60 height 22
click at [458, 397] on input "Browse" at bounding box center [458, 395] width 0 height 22
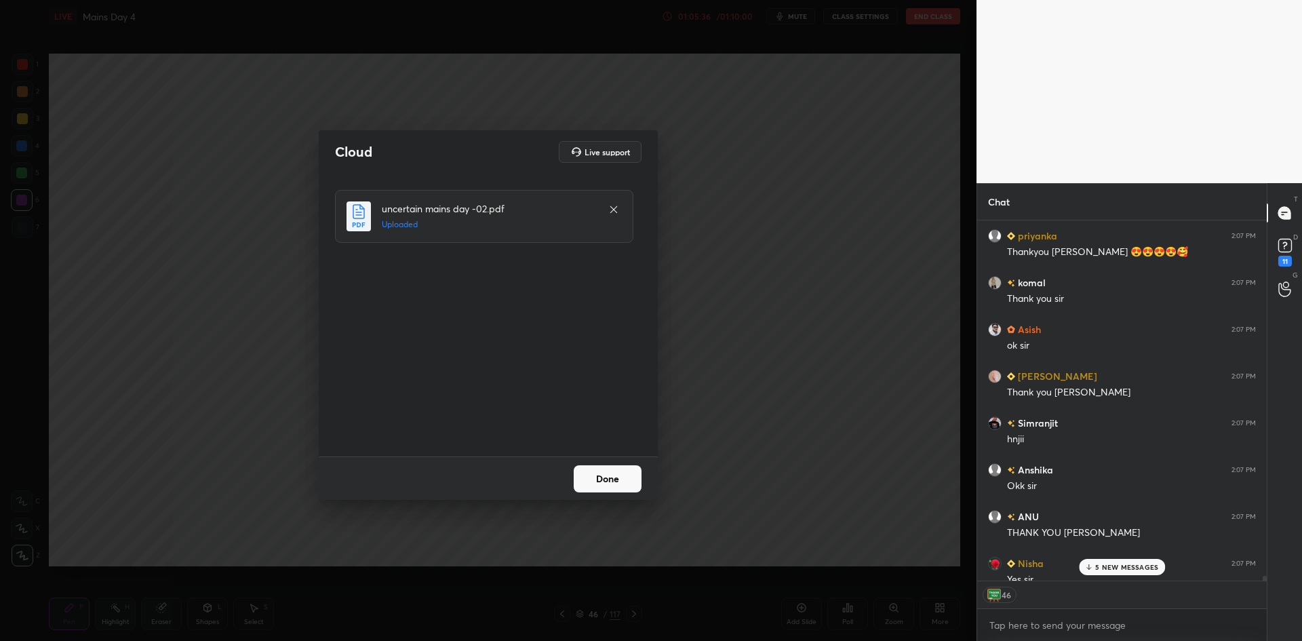
click at [615, 479] on button "Done" at bounding box center [608, 478] width 68 height 27
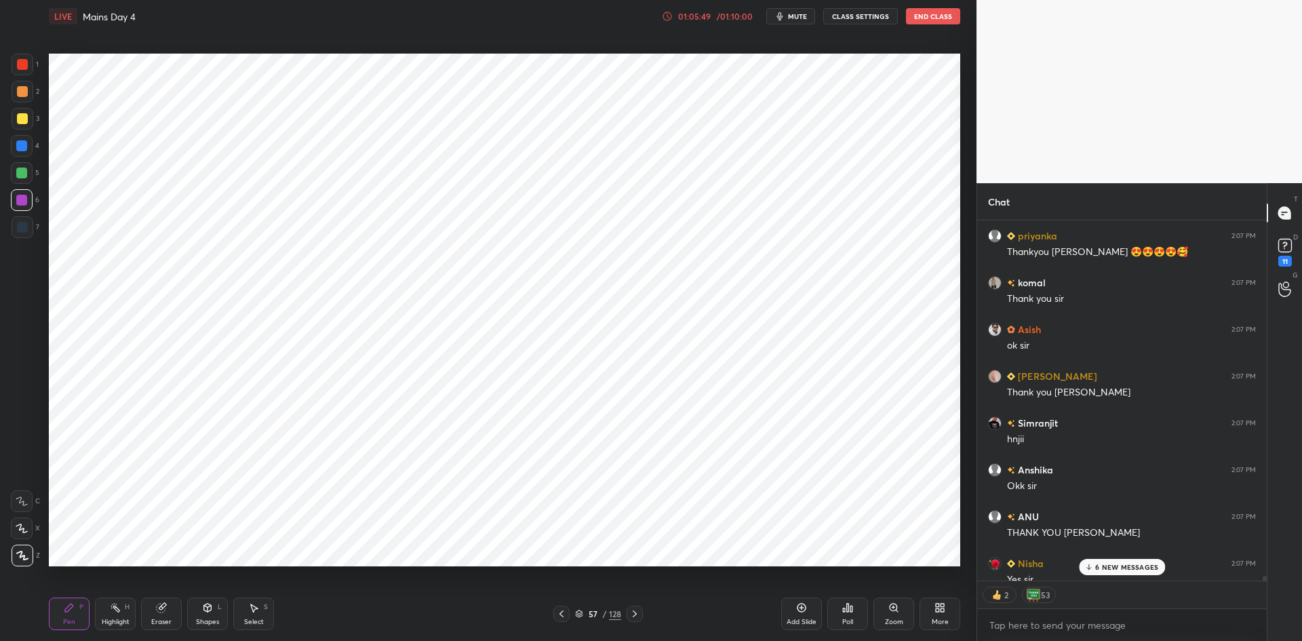
click at [928, 602] on div "More" at bounding box center [940, 613] width 41 height 33
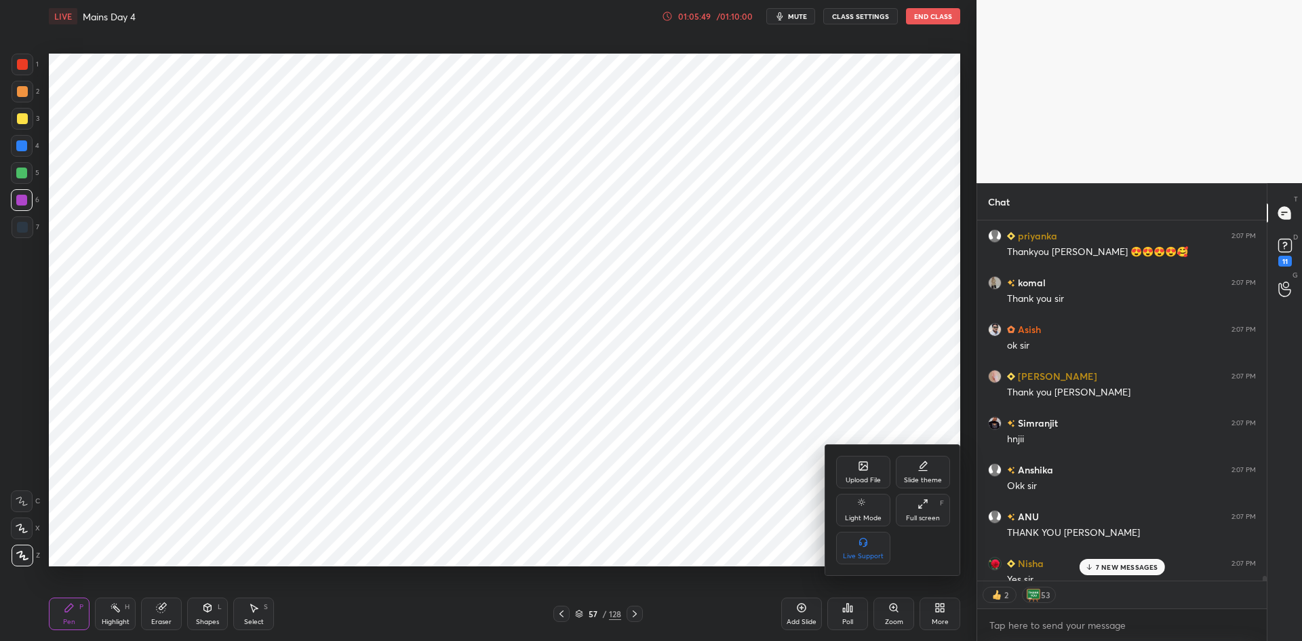
click at [862, 463] on icon at bounding box center [863, 466] width 8 height 8
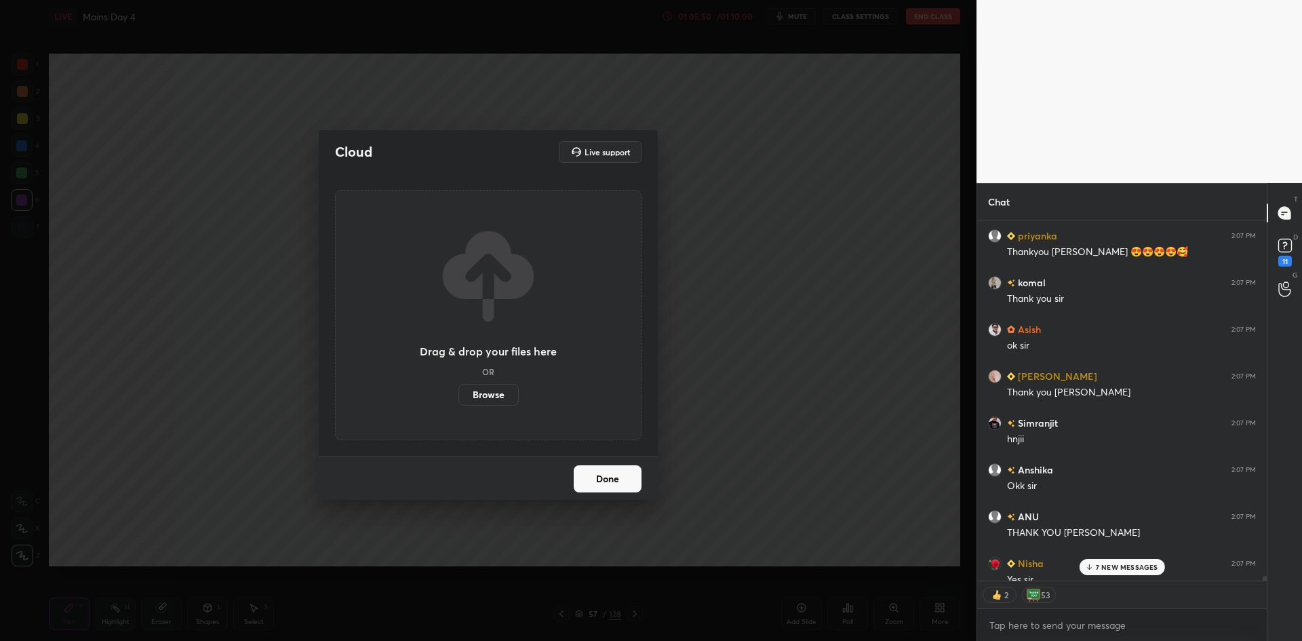
click at [513, 395] on label "Browse" at bounding box center [488, 395] width 60 height 22
click at [458, 395] on input "Browse" at bounding box center [458, 395] width 0 height 22
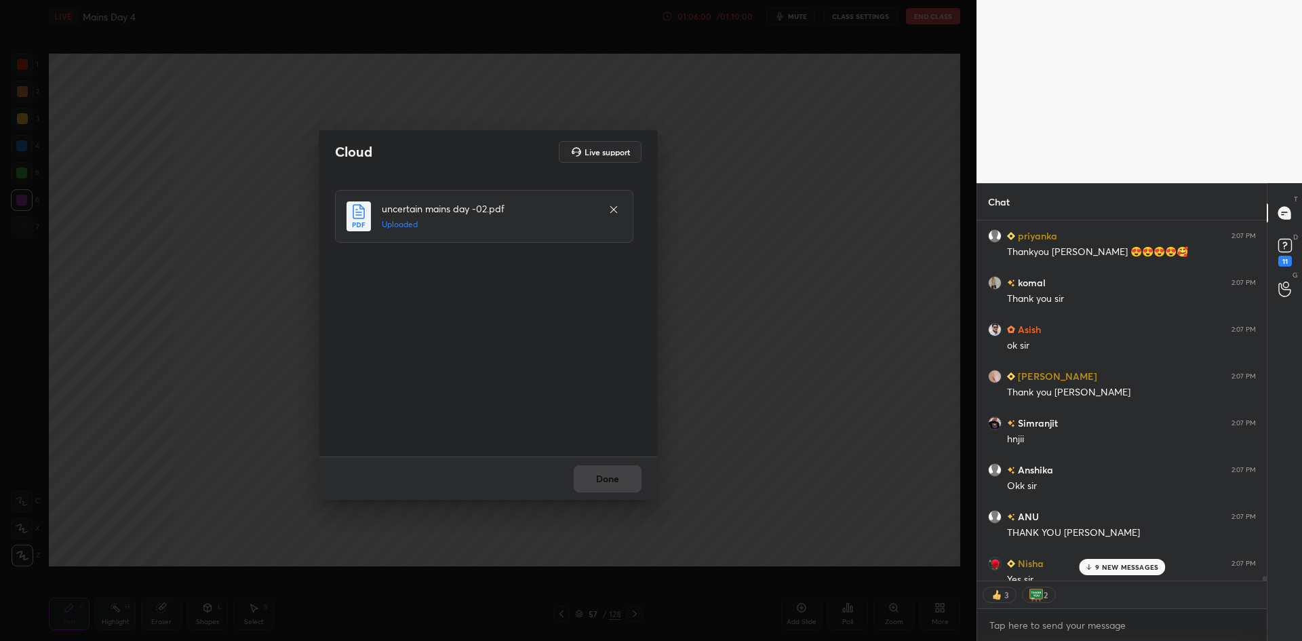
click at [591, 477] on button "Done" at bounding box center [608, 478] width 68 height 27
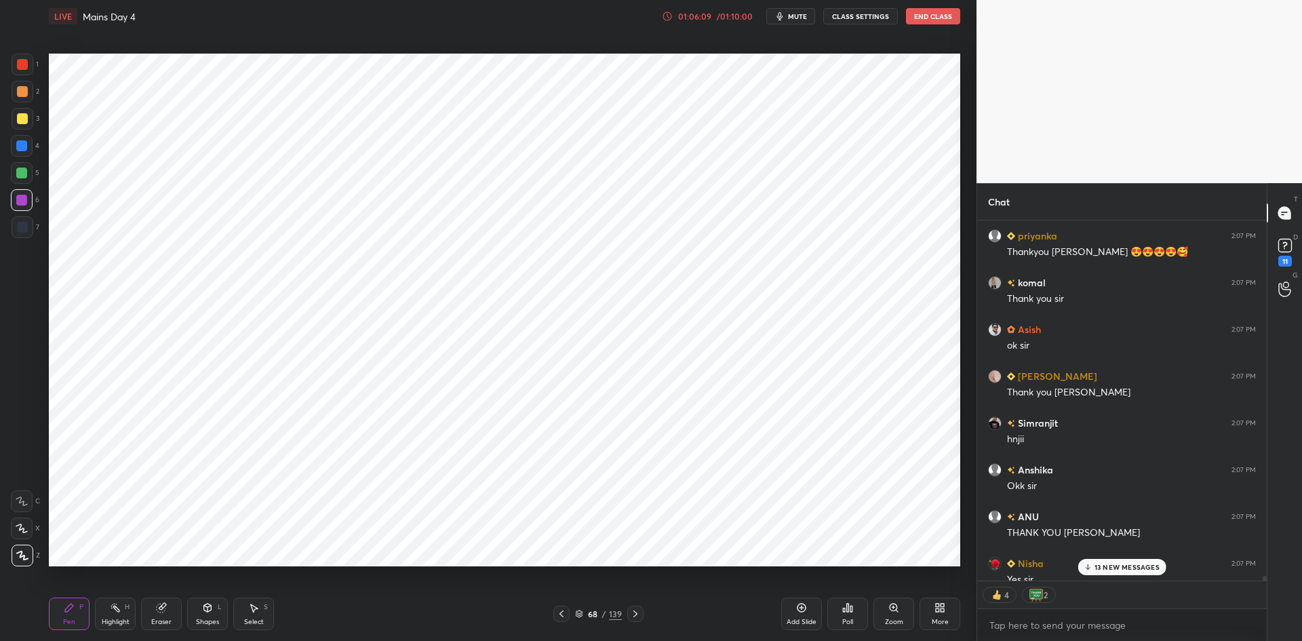
click at [785, 616] on div "Add Slide" at bounding box center [801, 613] width 41 height 33
click at [935, 604] on icon at bounding box center [939, 607] width 11 height 11
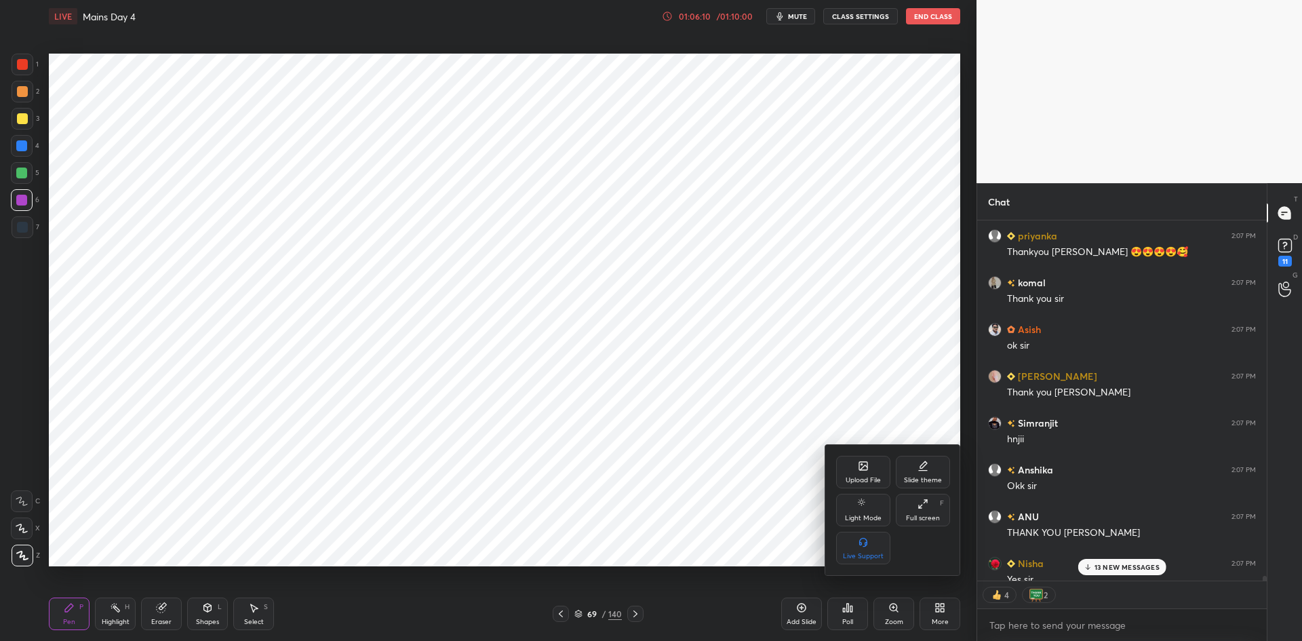
click at [854, 477] on div "Upload File" at bounding box center [863, 480] width 35 height 7
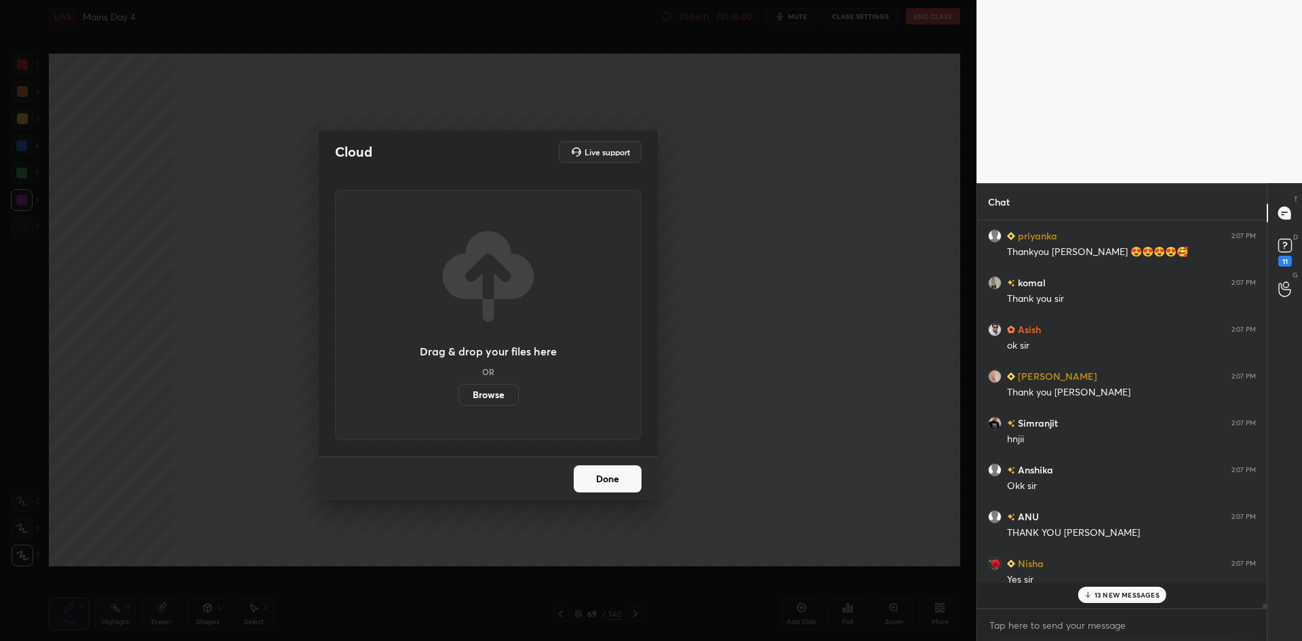
scroll to position [384, 285]
click at [488, 401] on label "Browse" at bounding box center [488, 395] width 60 height 22
click at [458, 401] on input "Browse" at bounding box center [458, 395] width 0 height 22
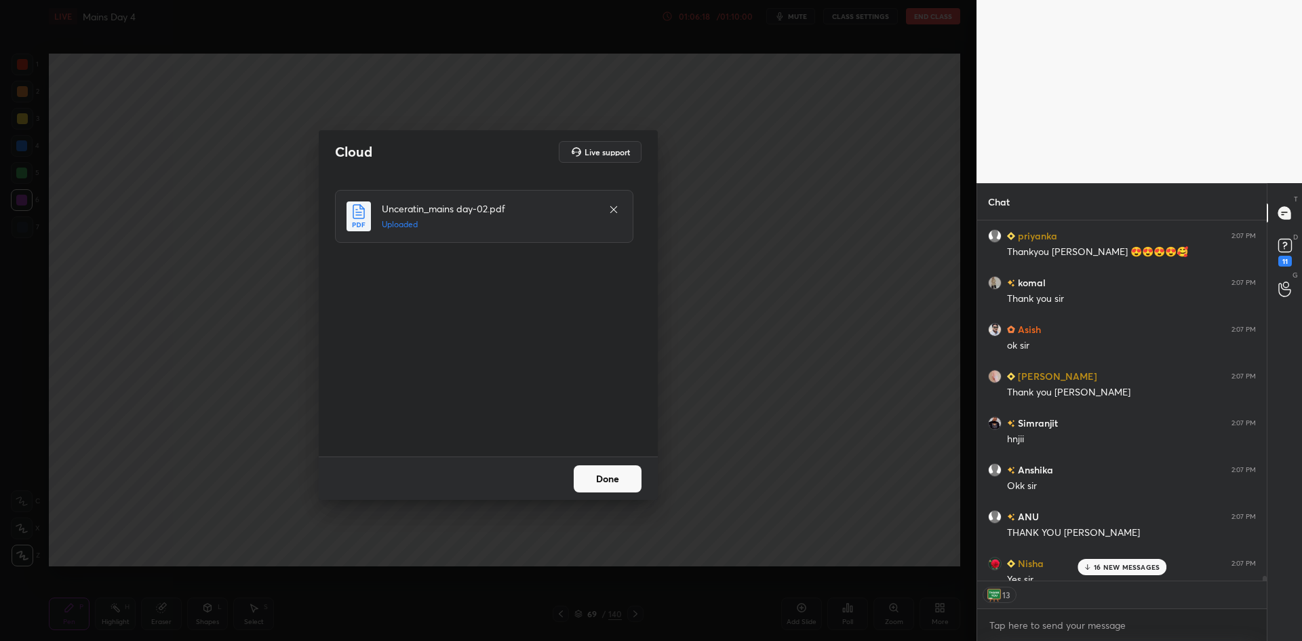
click at [602, 475] on button "Done" at bounding box center [608, 478] width 68 height 27
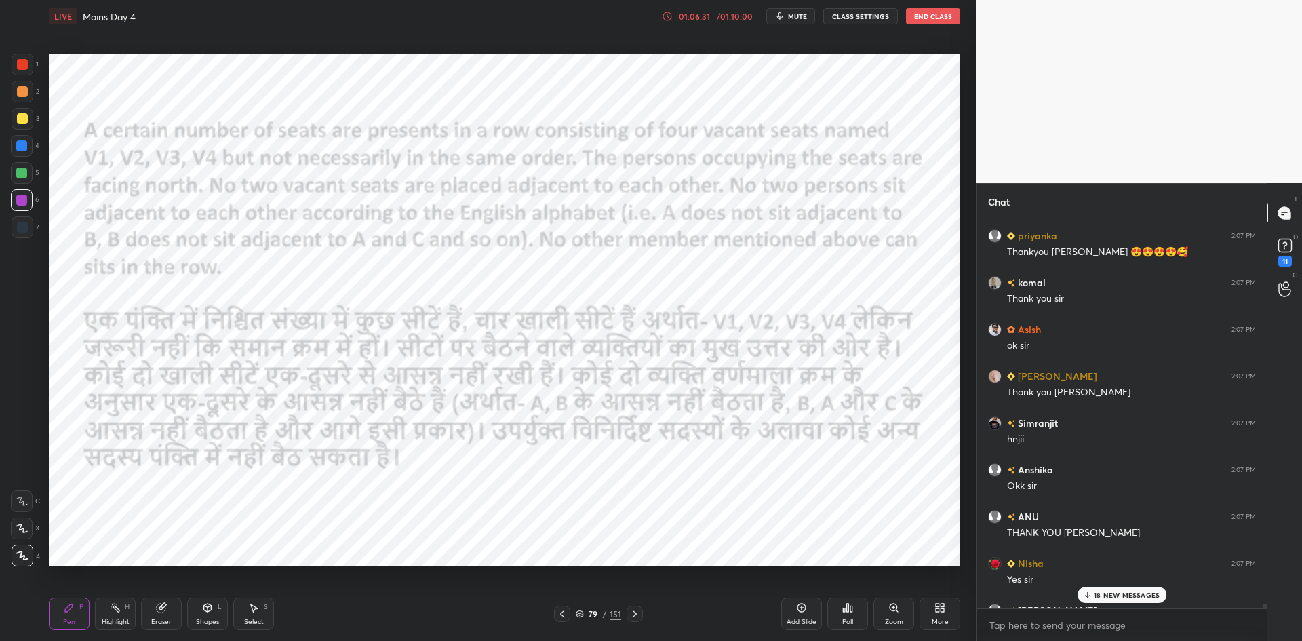
scroll to position [384, 285]
click at [928, 16] on button "End Class" at bounding box center [933, 16] width 54 height 16
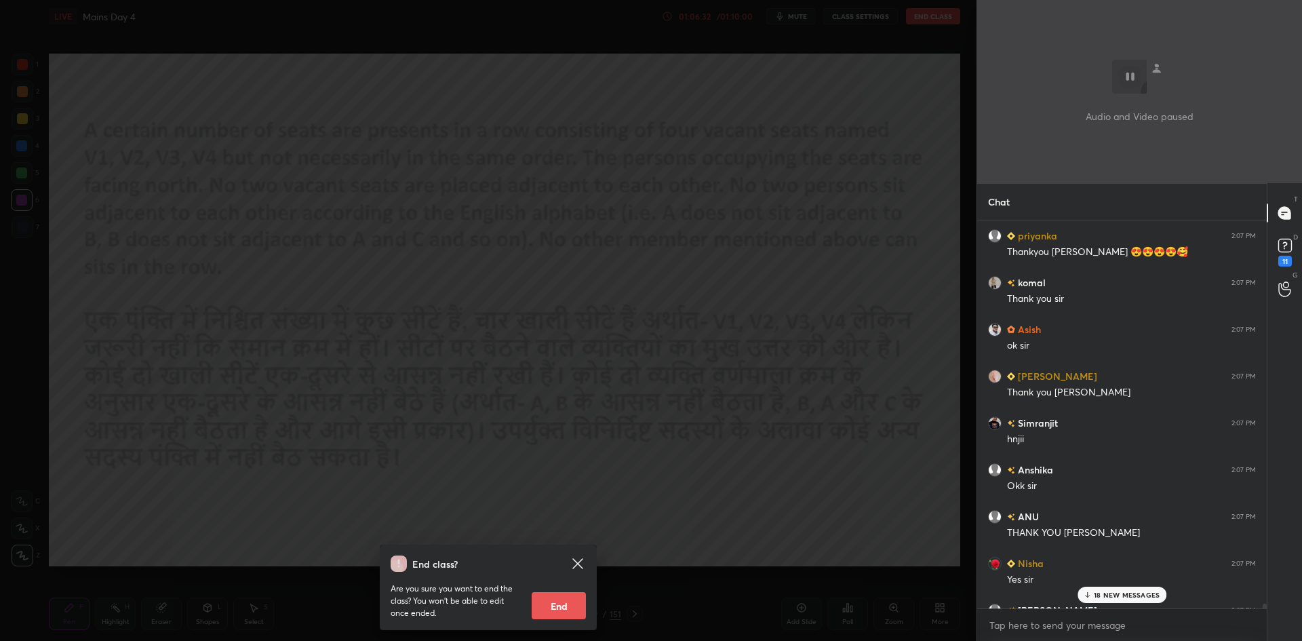
click at [582, 602] on button "End" at bounding box center [559, 605] width 54 height 27
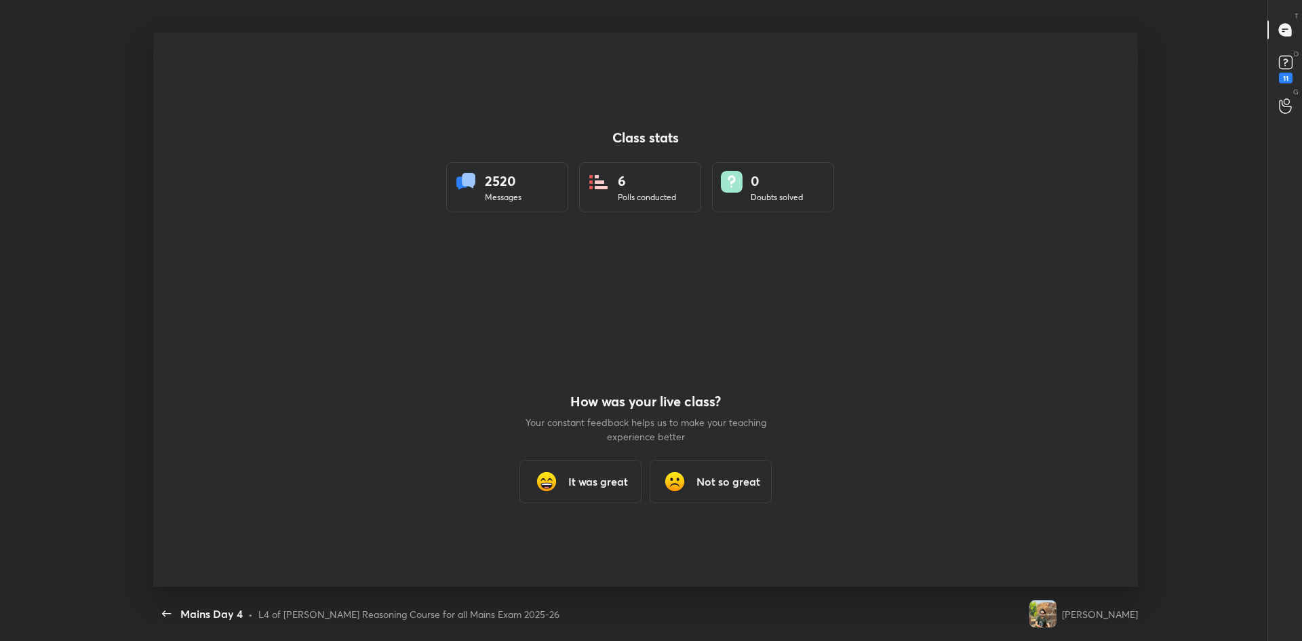
scroll to position [67259, 66525]
click at [607, 470] on div "It was great" at bounding box center [580, 481] width 122 height 43
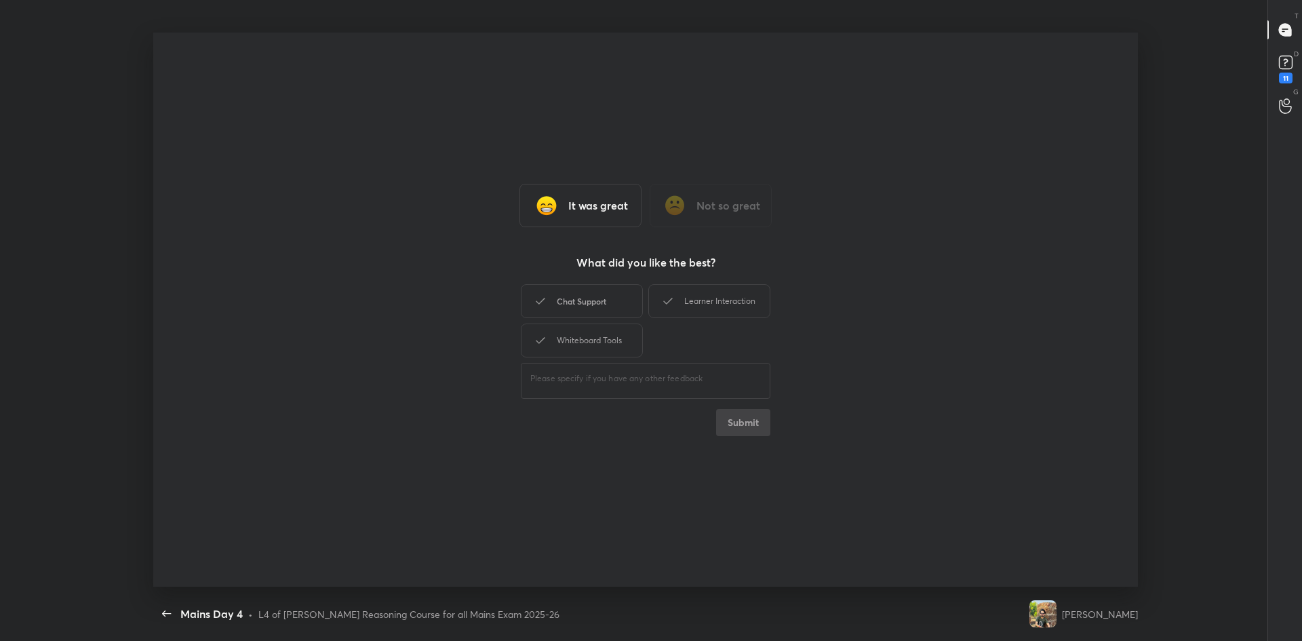
click at [591, 309] on div "Chat Support" at bounding box center [582, 301] width 122 height 34
drag, startPoint x: 721, startPoint y: 307, endPoint x: 598, endPoint y: 330, distance: 125.0
click at [719, 307] on div "Learner Interaction" at bounding box center [709, 301] width 122 height 34
click at [598, 330] on div "Whiteboard Tools" at bounding box center [582, 340] width 122 height 34
click at [749, 416] on button "Submit" at bounding box center [743, 422] width 54 height 27
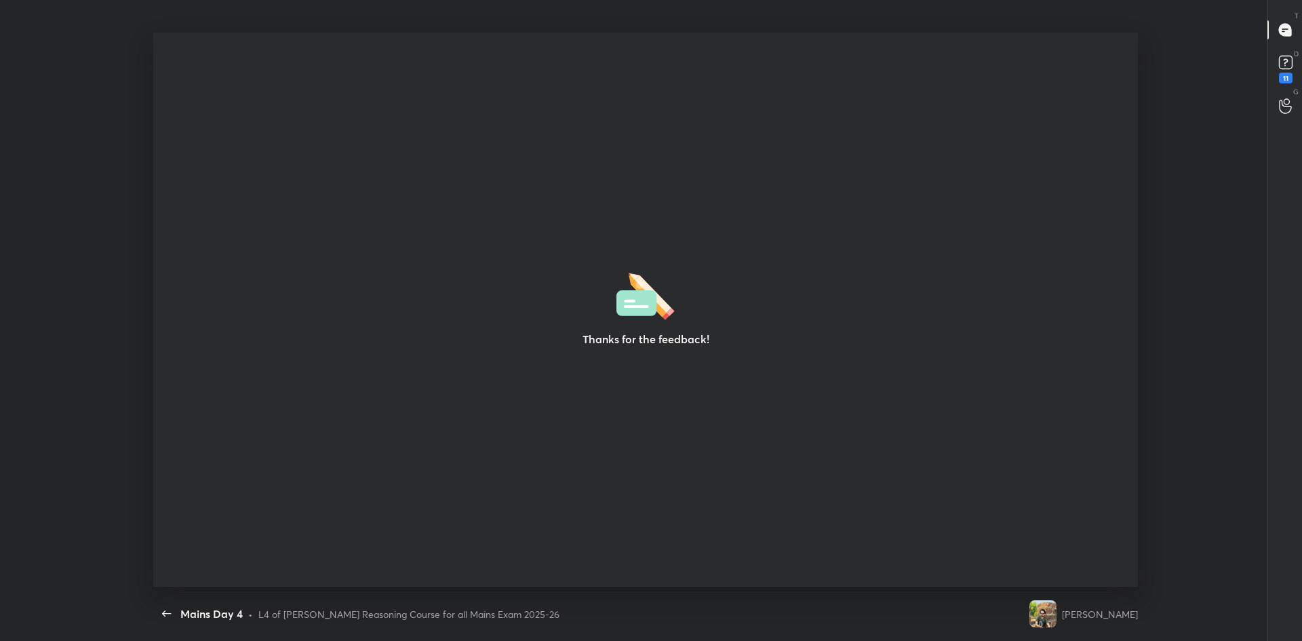
type textarea "x"
